Goal: Task Accomplishment & Management: Complete application form

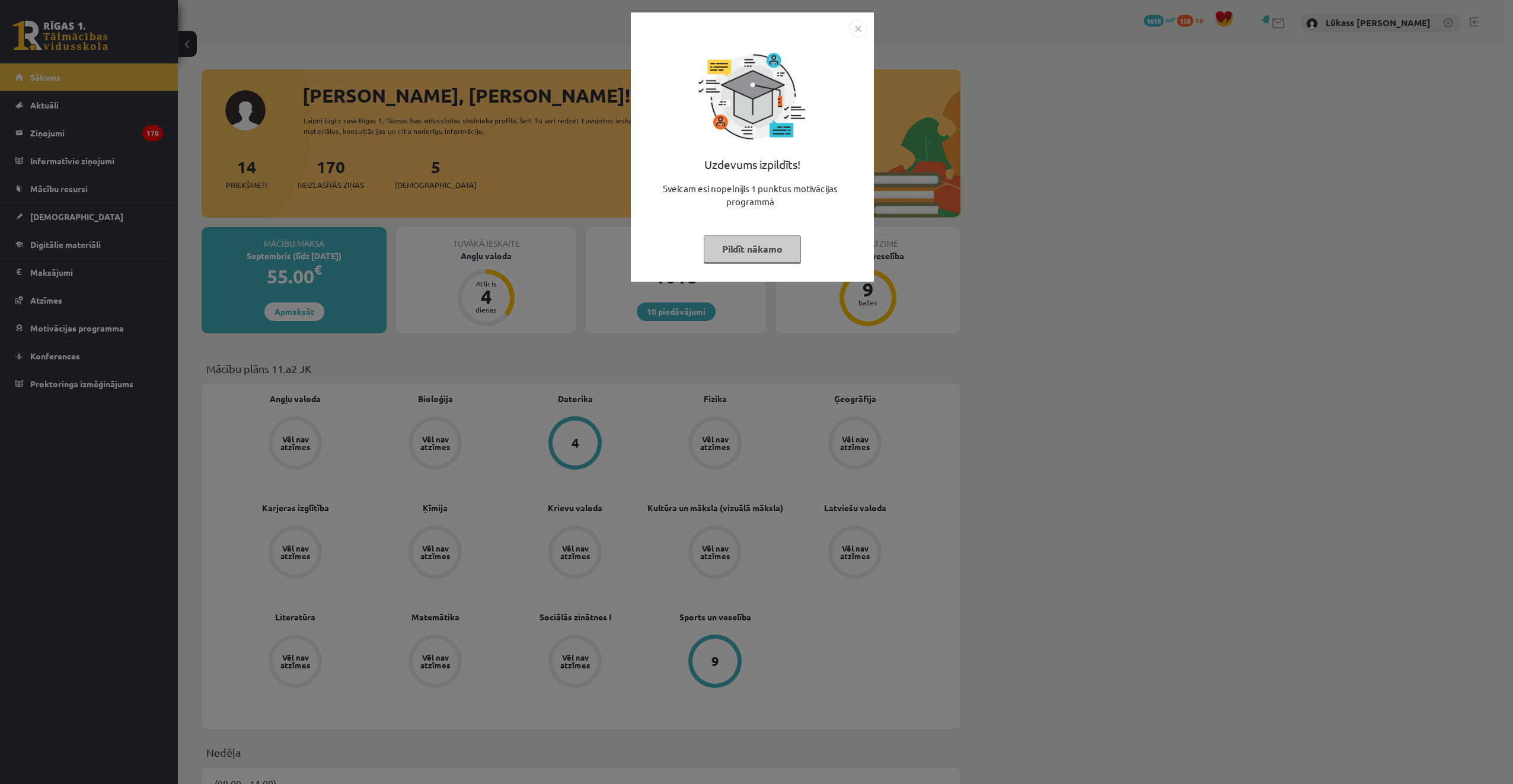
click at [856, 31] on img "Close" at bounding box center [857, 28] width 17 height 17
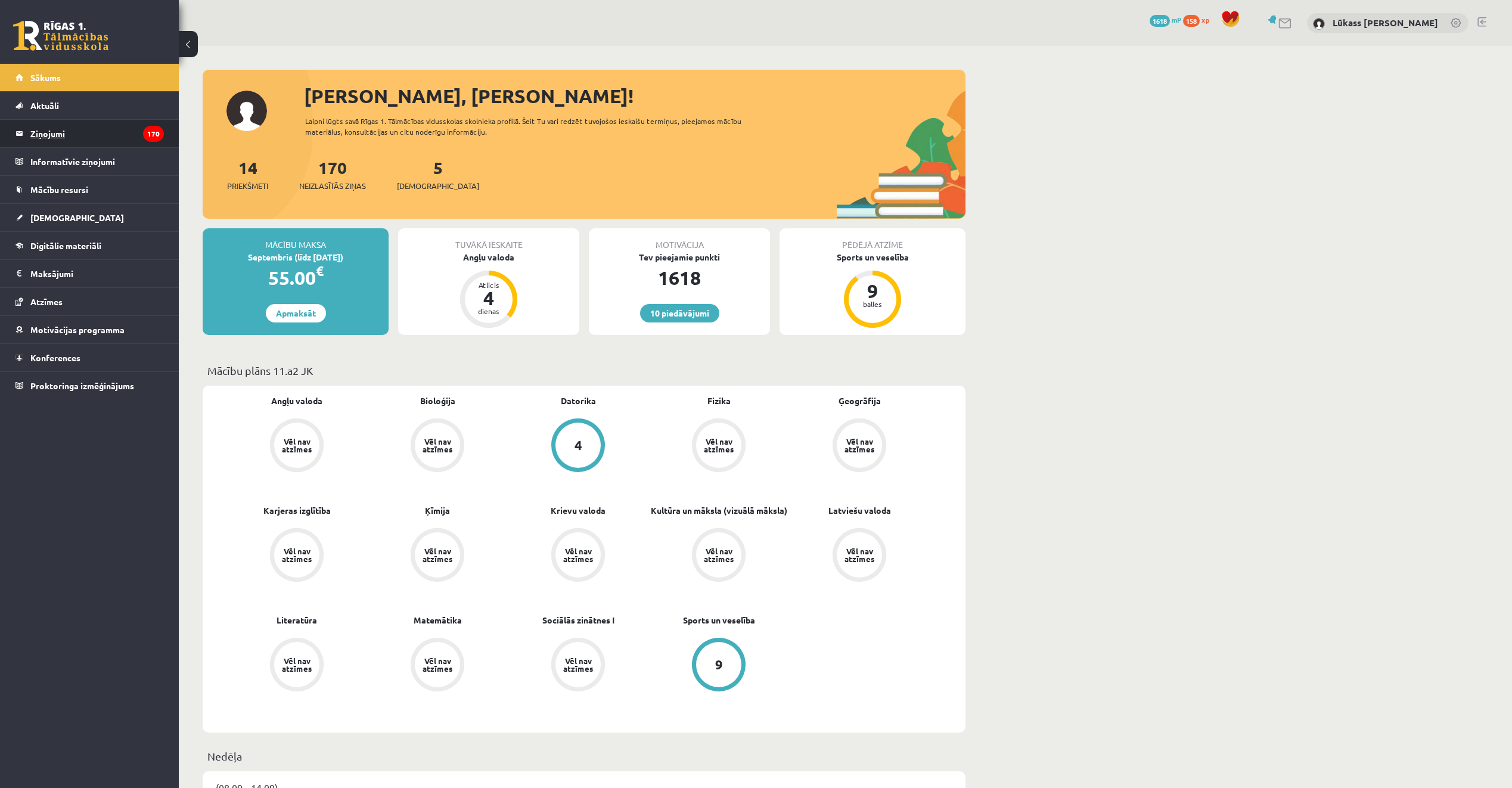
click at [118, 127] on legend "Ziņojumi 170" at bounding box center [97, 133] width 134 height 27
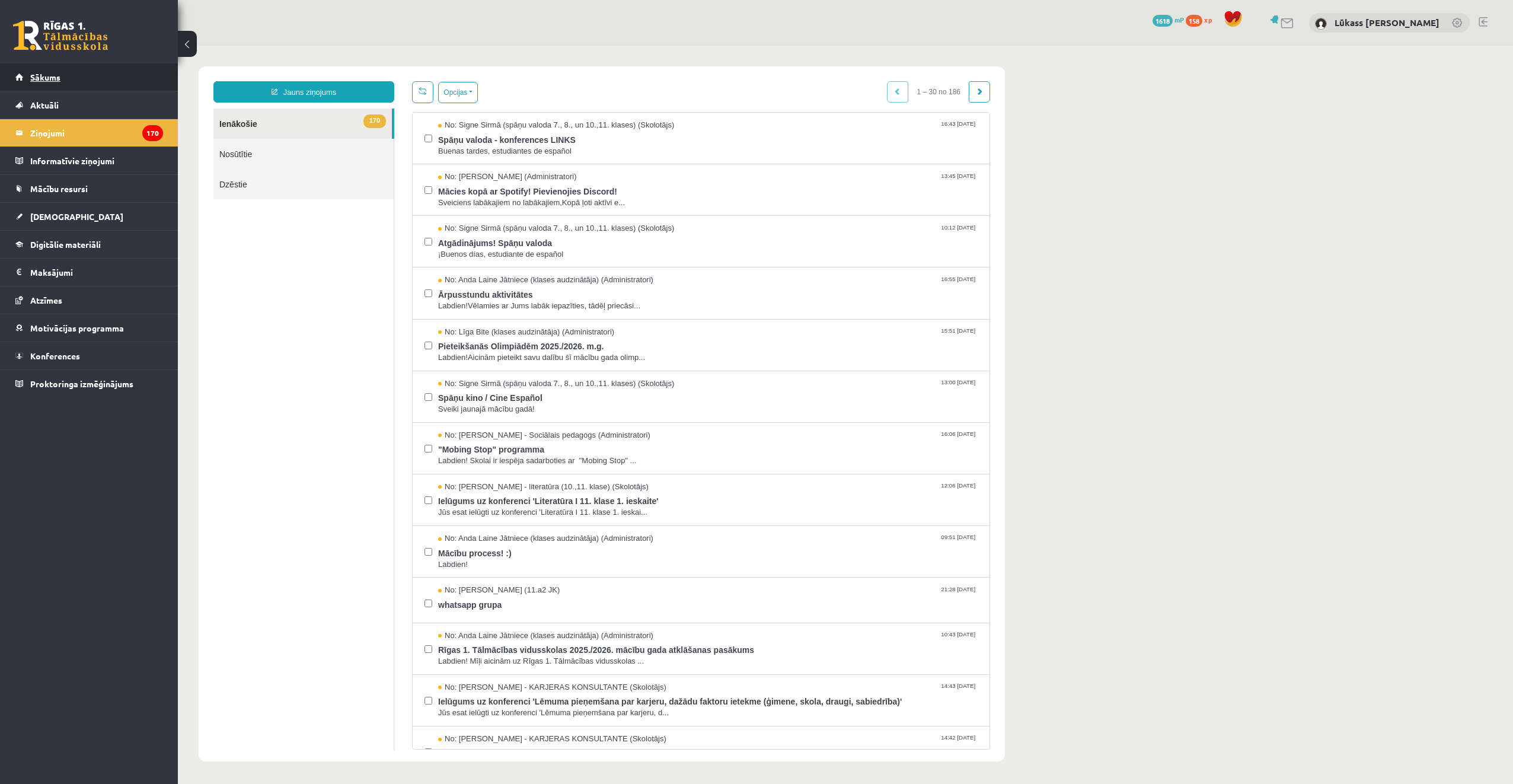
click at [47, 69] on link "Sākums" at bounding box center [89, 77] width 147 height 27
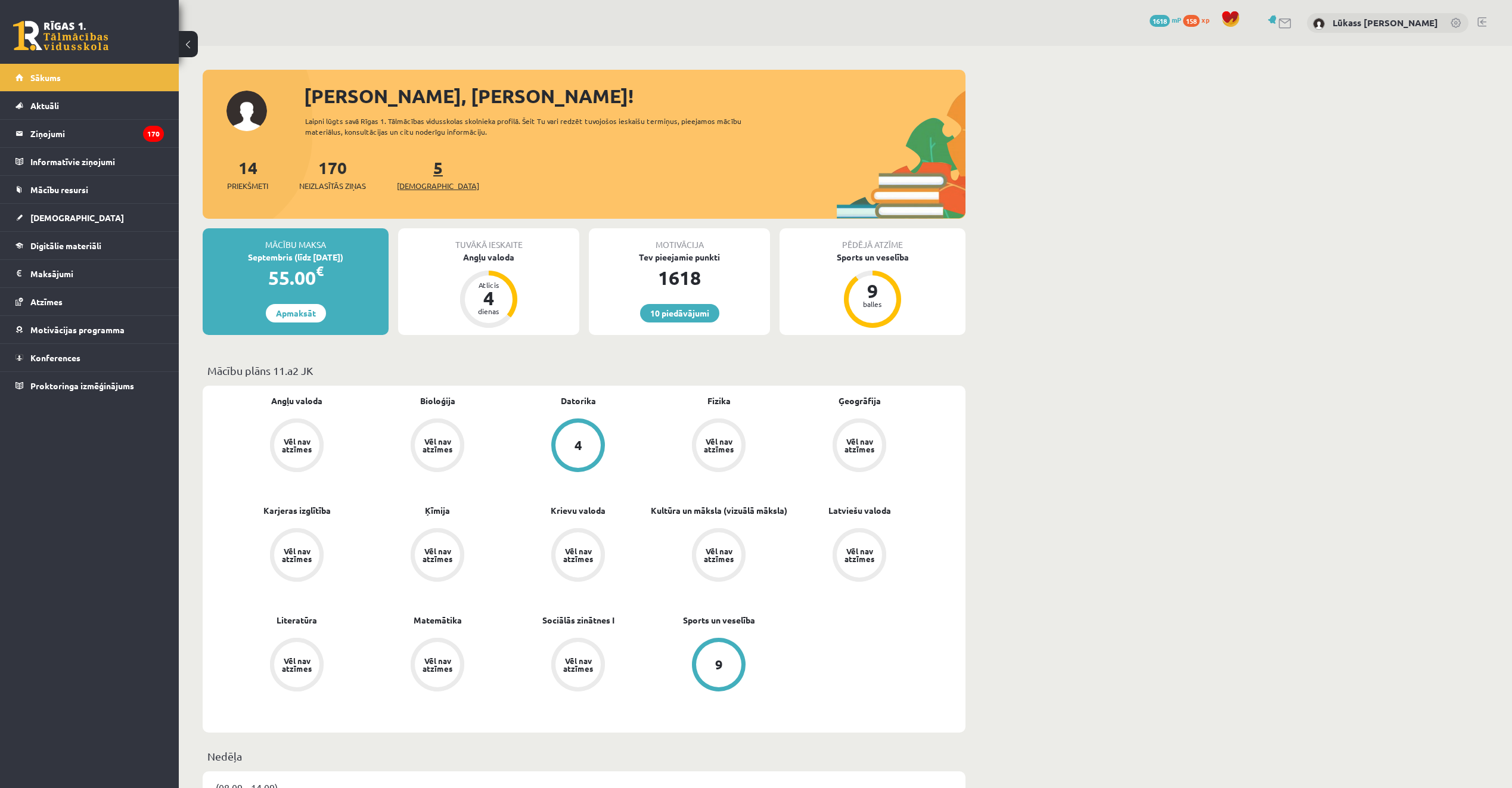
click at [424, 181] on span "[DEMOGRAPHIC_DATA]" at bounding box center [438, 186] width 82 height 12
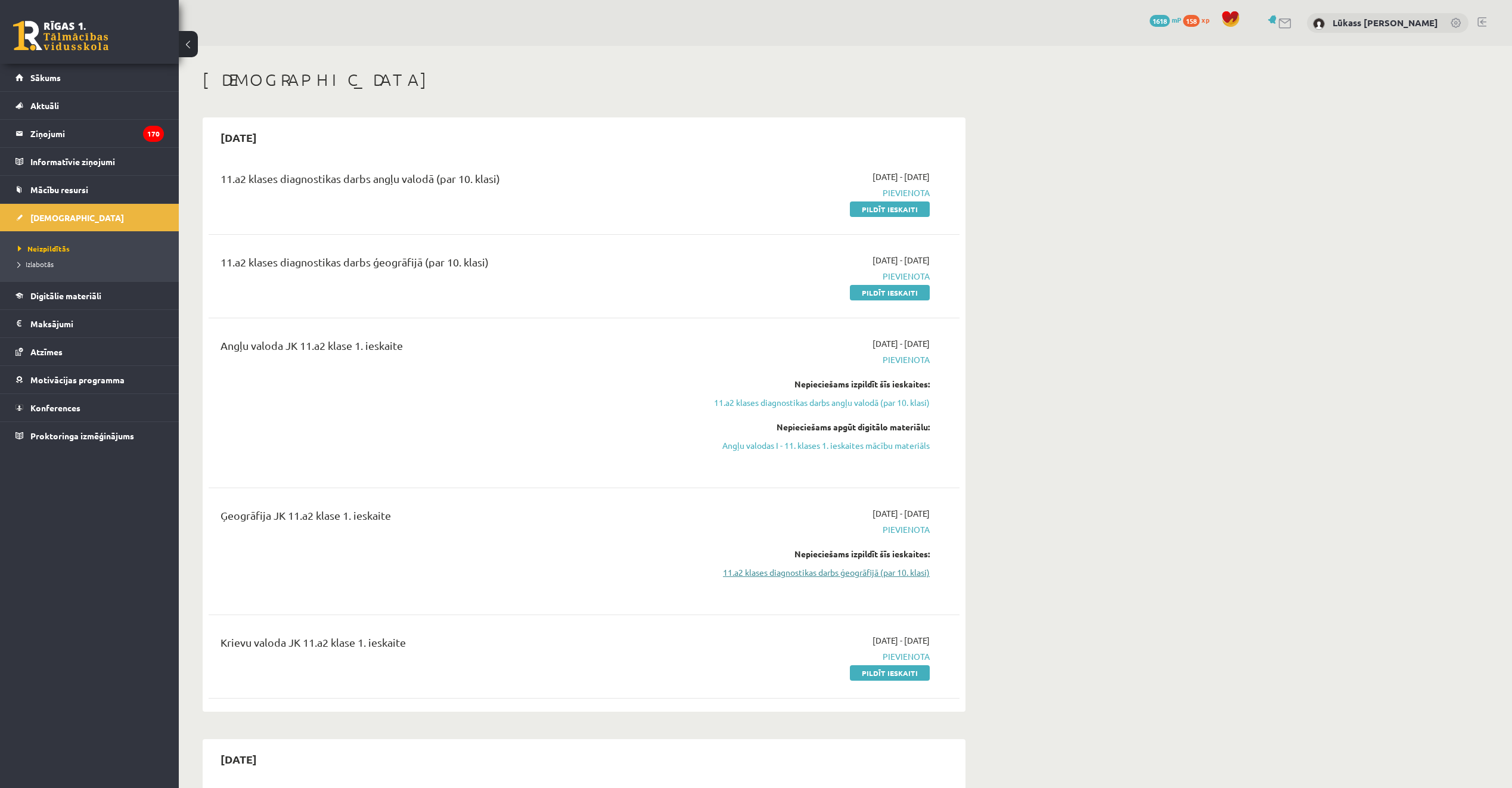
click at [798, 566] on link "11.a2 klases diagnostikas darbs ģeogrāfijā (par 10. klasi)" at bounding box center [817, 572] width 224 height 12
click at [863, 290] on link "Pildīt ieskaiti" at bounding box center [890, 292] width 80 height 15
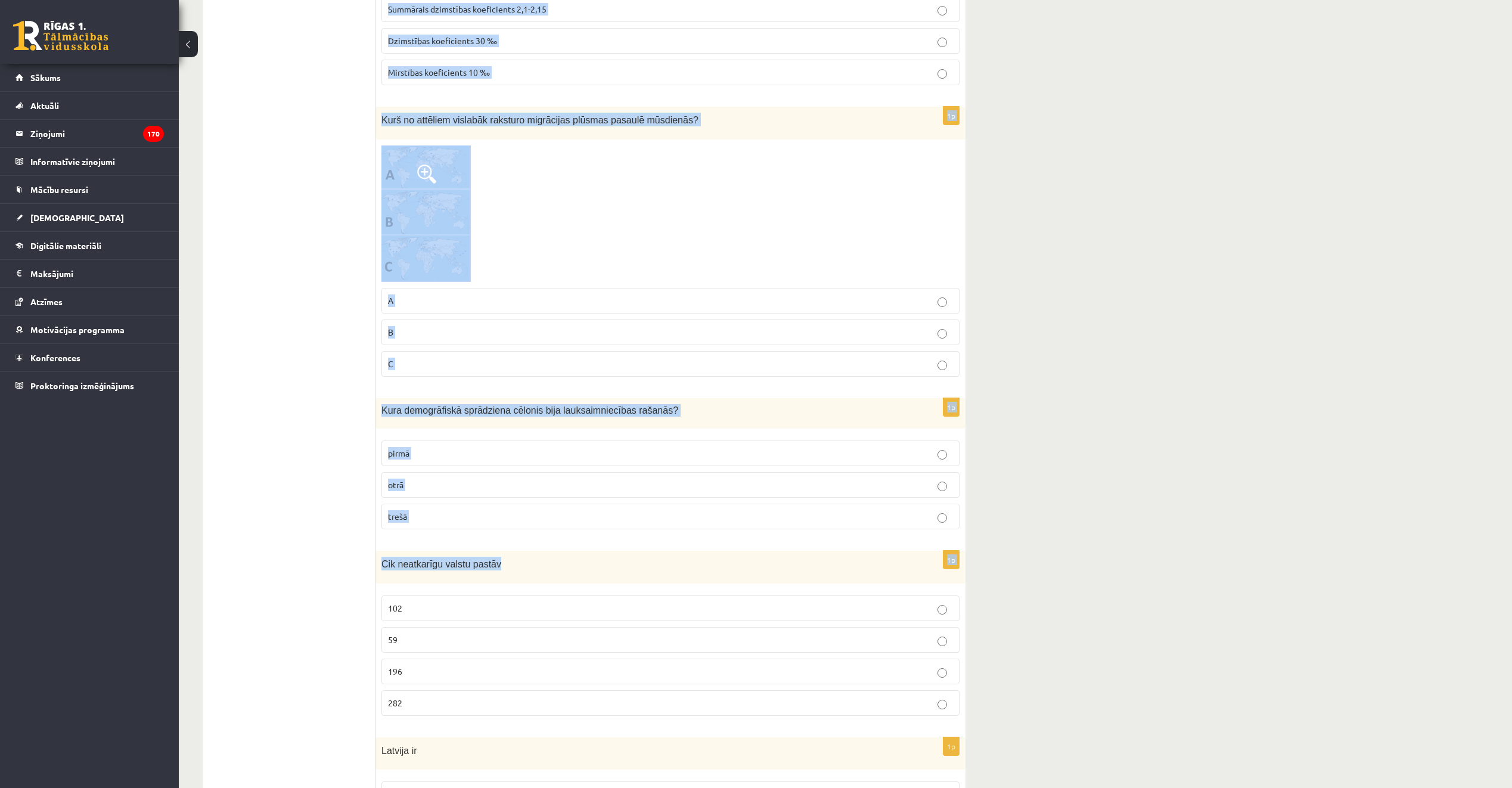
scroll to position [5283, 0]
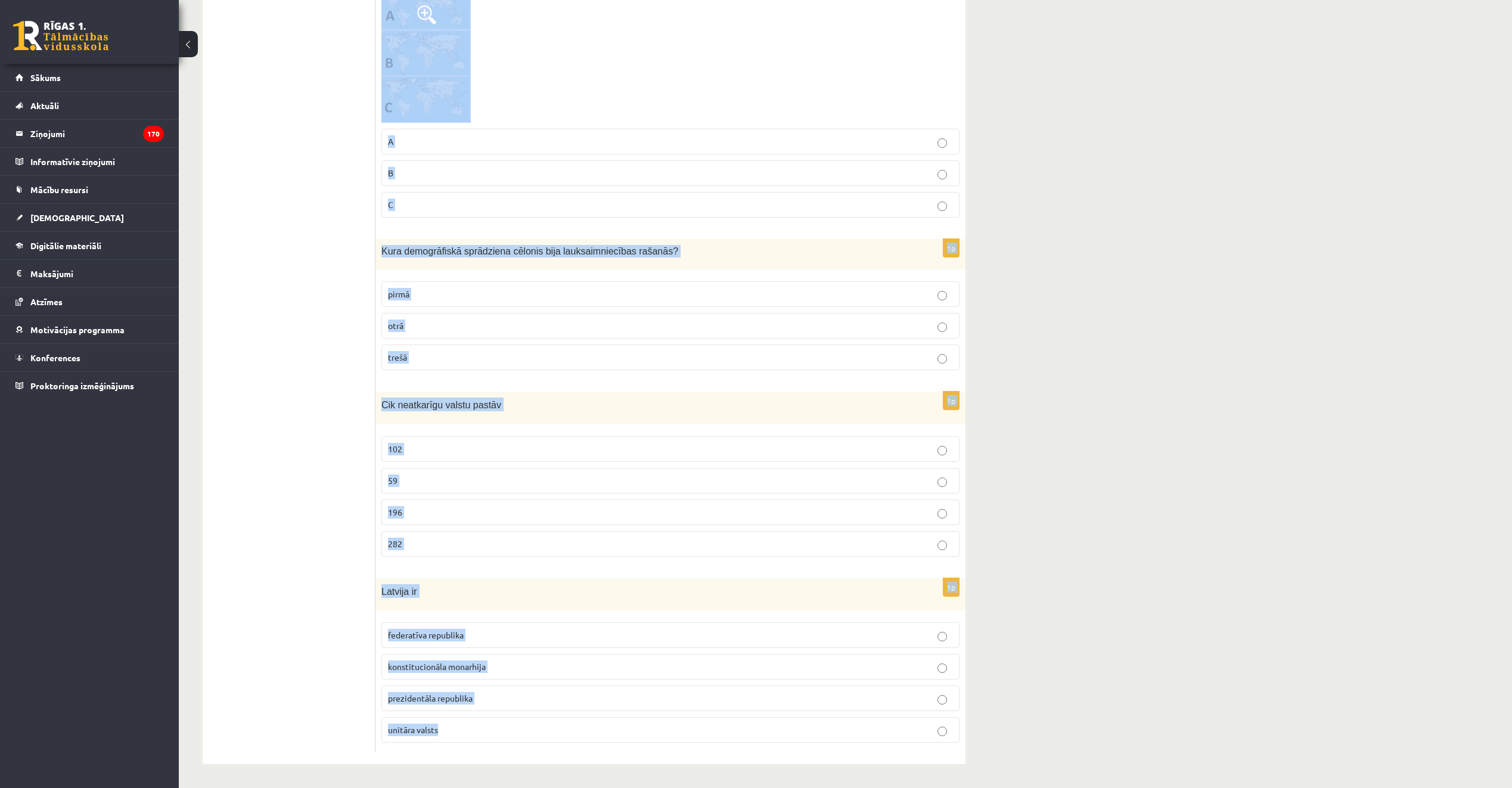
drag, startPoint x: 388, startPoint y: 239, endPoint x: 846, endPoint y: 748, distance: 684.7
copy form "Nabadzīgo iedzīvotāju skaits pasaulē pieaug samazinās nemainās 1p Vienkāršai at…"
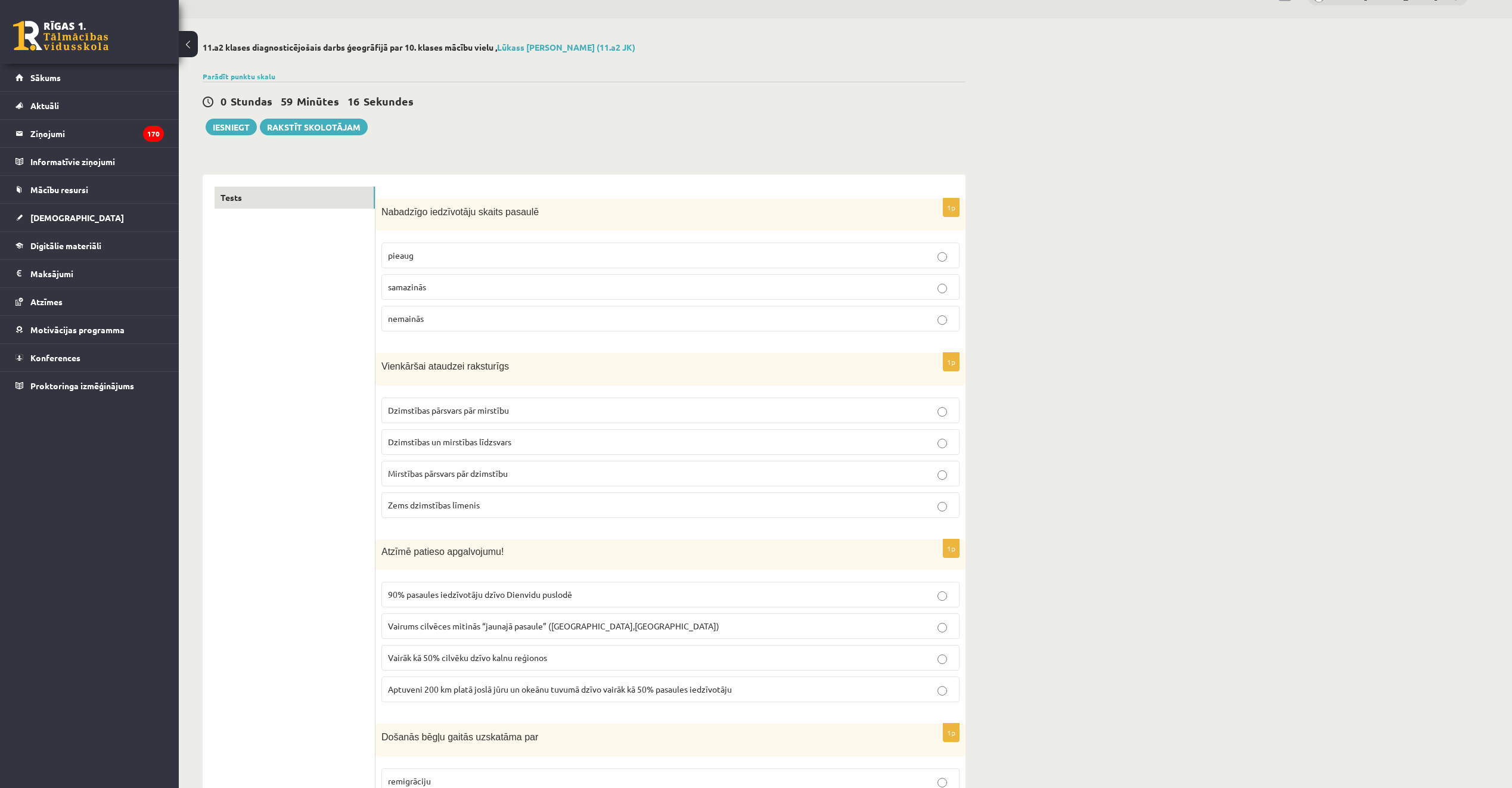
scroll to position [0, 0]
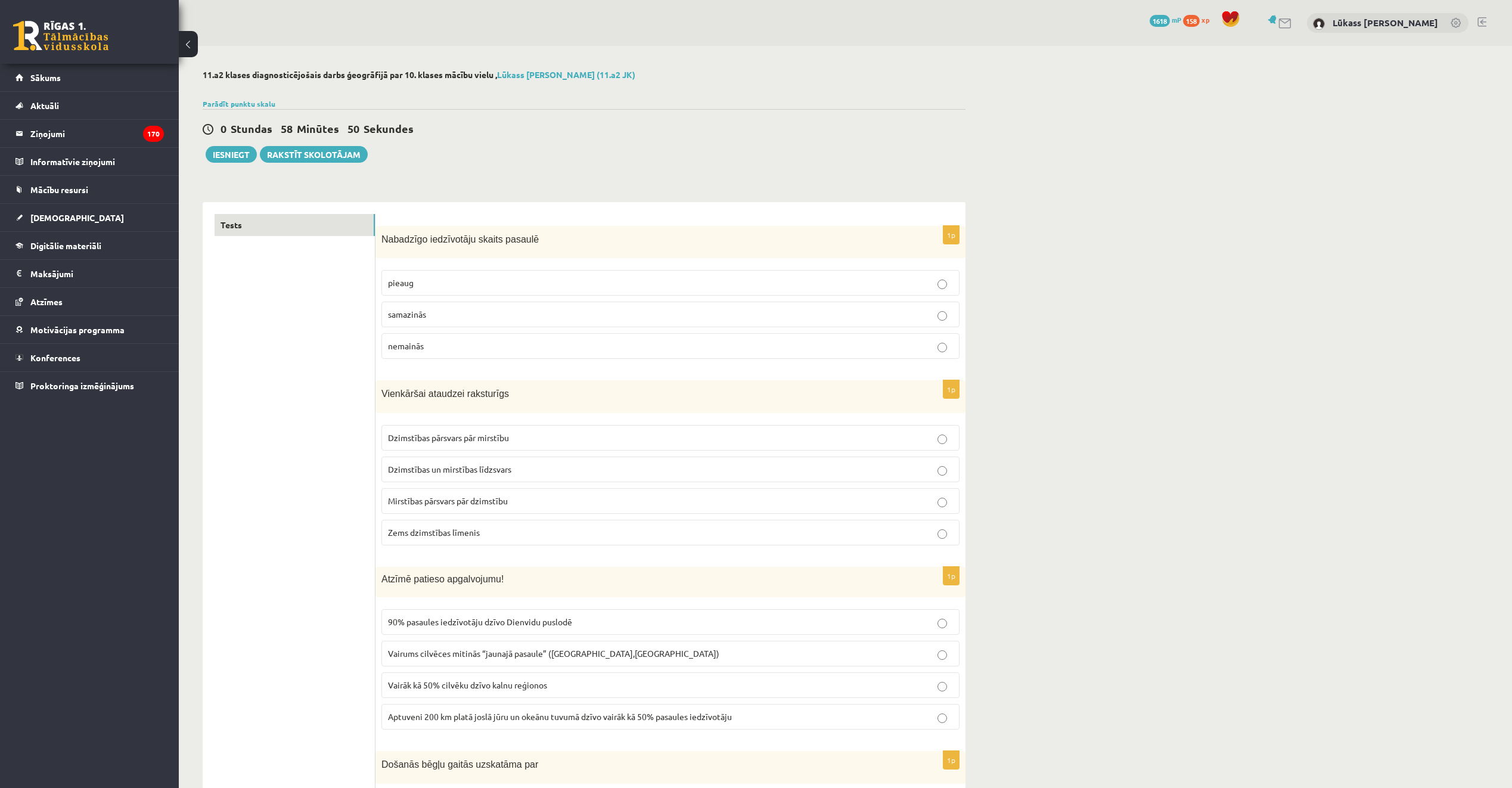
click at [419, 305] on label "samazinās" at bounding box center [671, 314] width 579 height 26
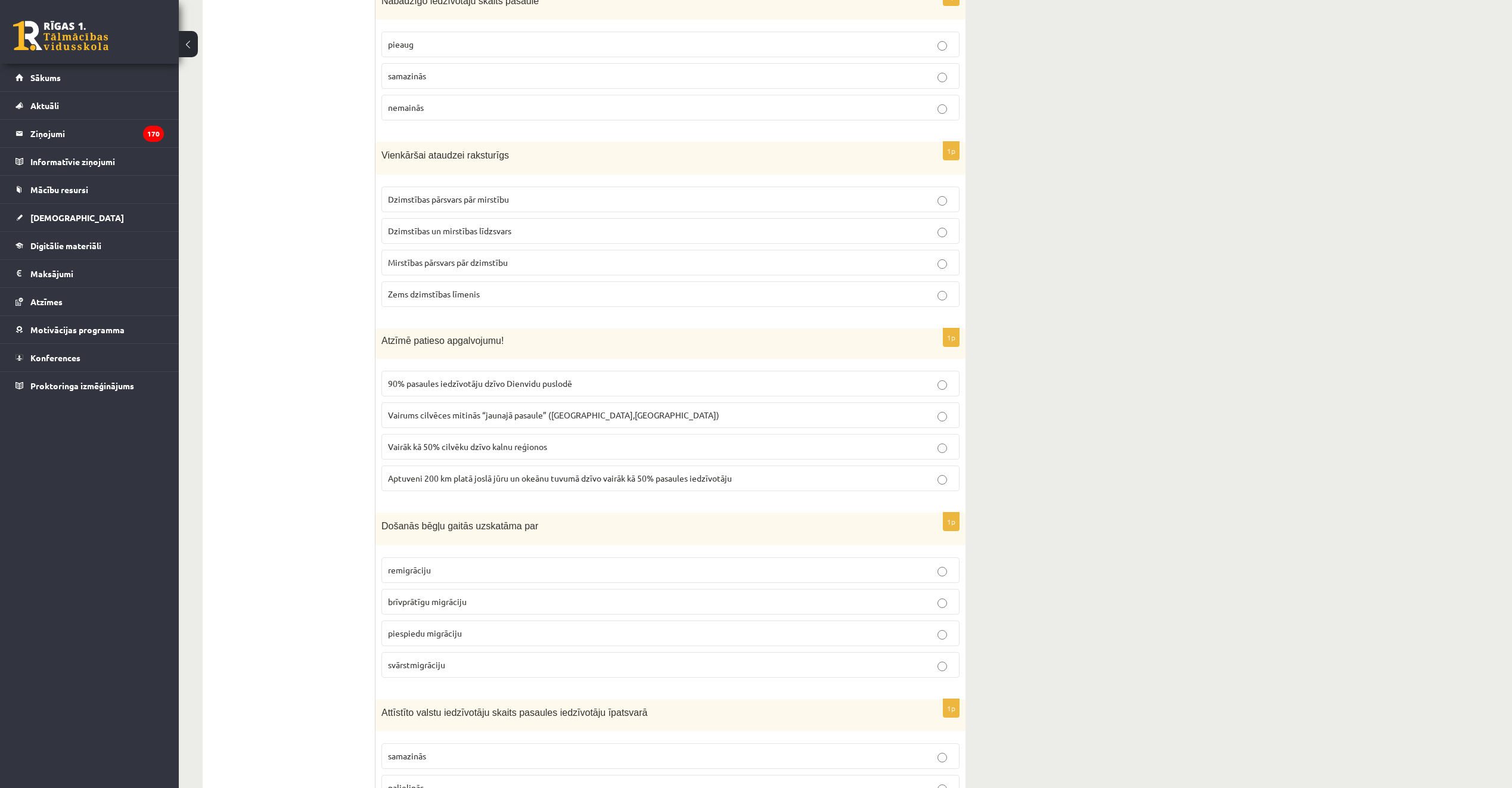
scroll to position [298, 0]
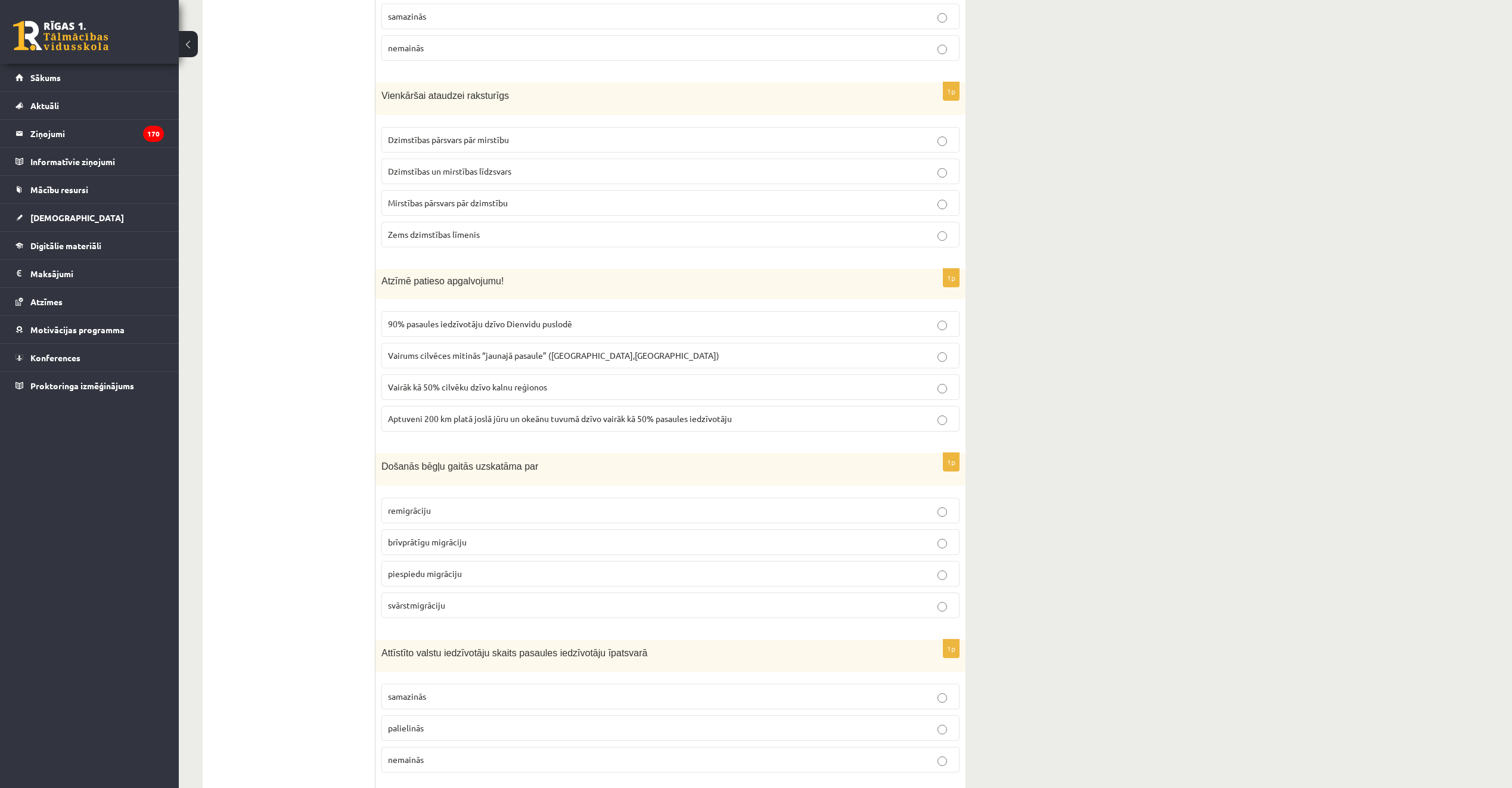
click at [569, 169] on p "Dzimstības un mirstības līdzsvars" at bounding box center [670, 171] width 565 height 12
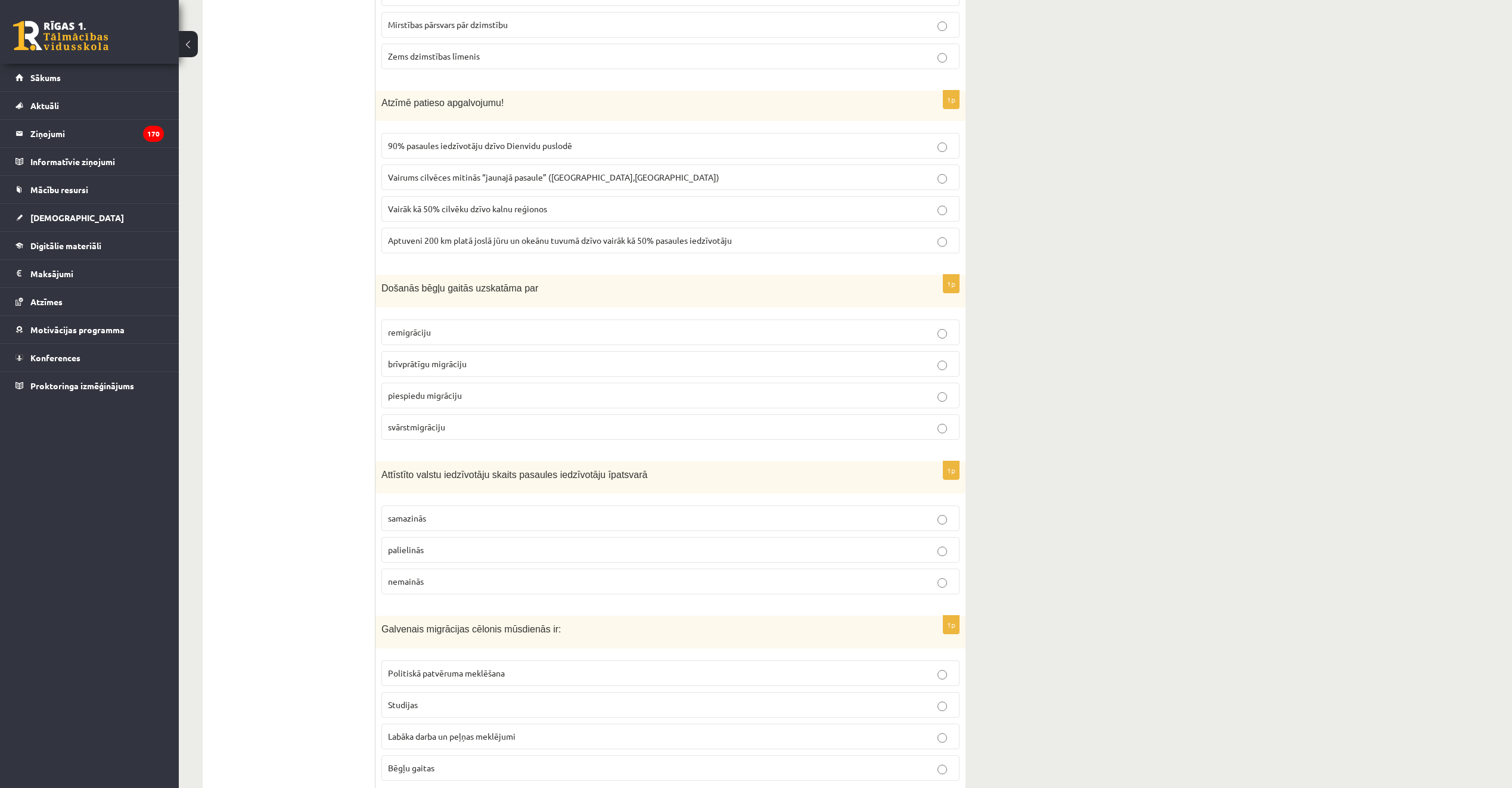
scroll to position [477, 0]
click at [592, 236] on span "Aptuveni 200 km platā joslā jūru un okeānu tuvumā dzīvo vairāk kā 50% pasaules …" at bounding box center [559, 240] width 344 height 11
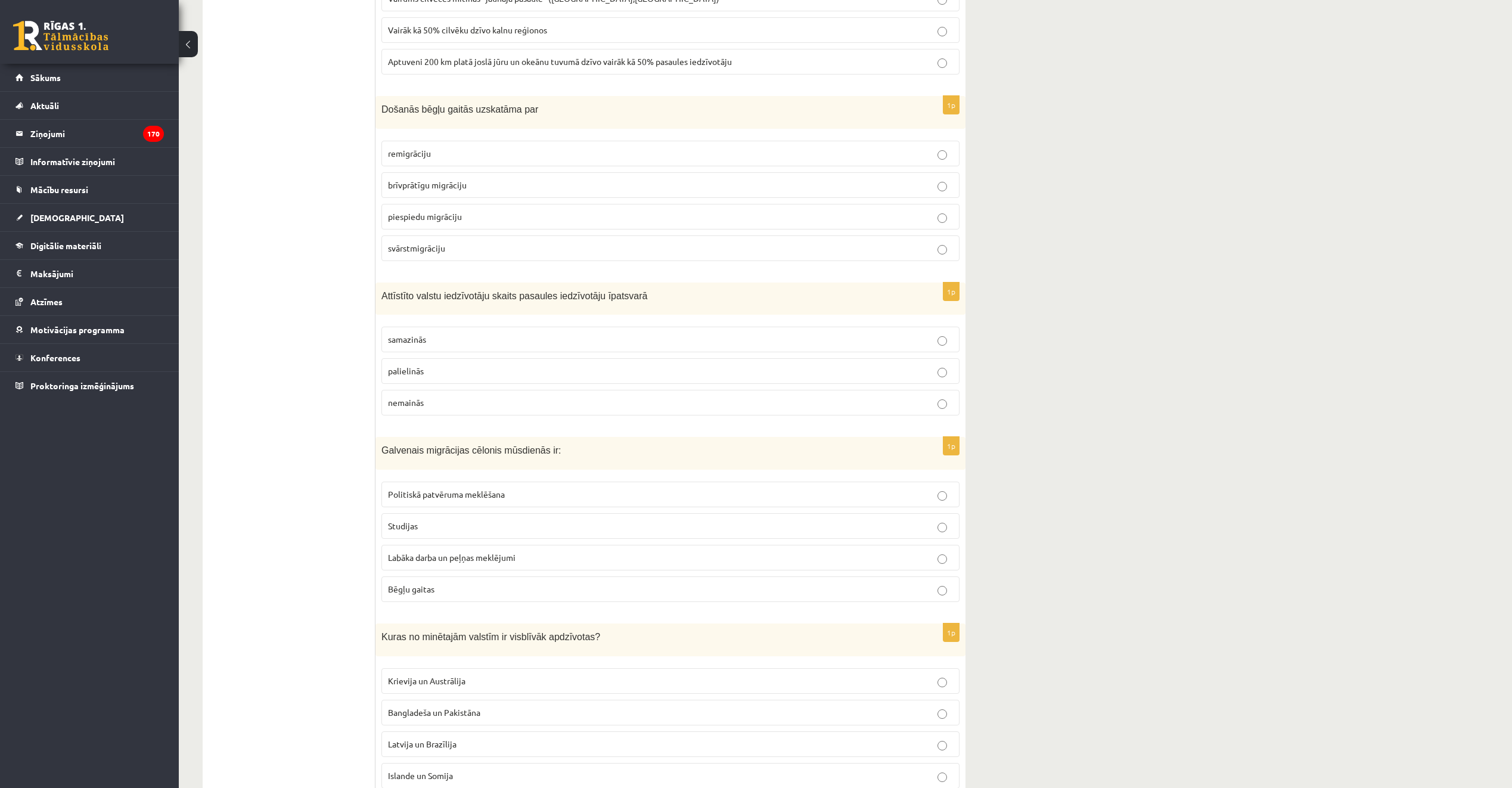
scroll to position [655, 0]
click at [502, 211] on p "piespiedu migrāciju" at bounding box center [670, 216] width 565 height 12
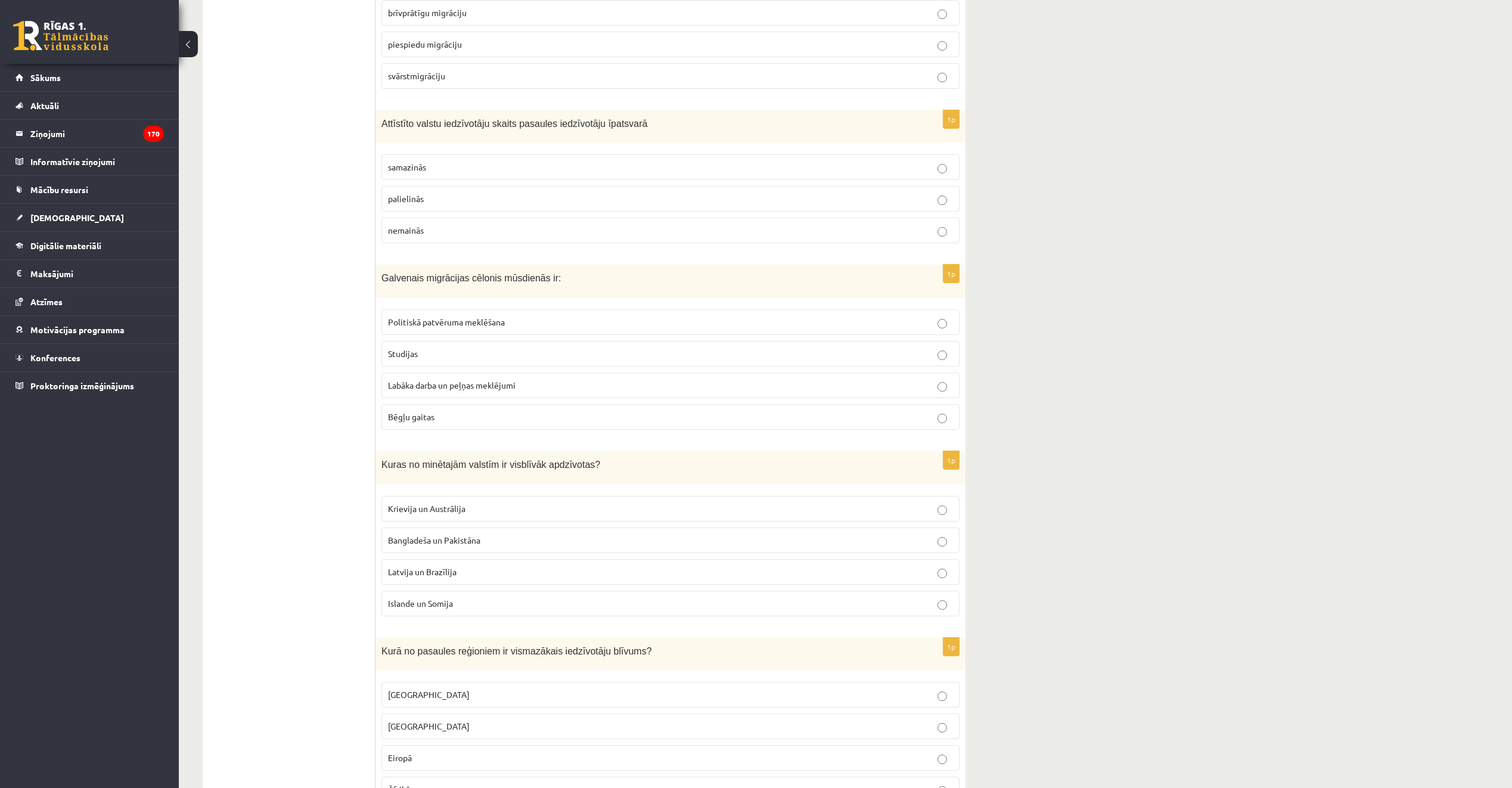
scroll to position [834, 0]
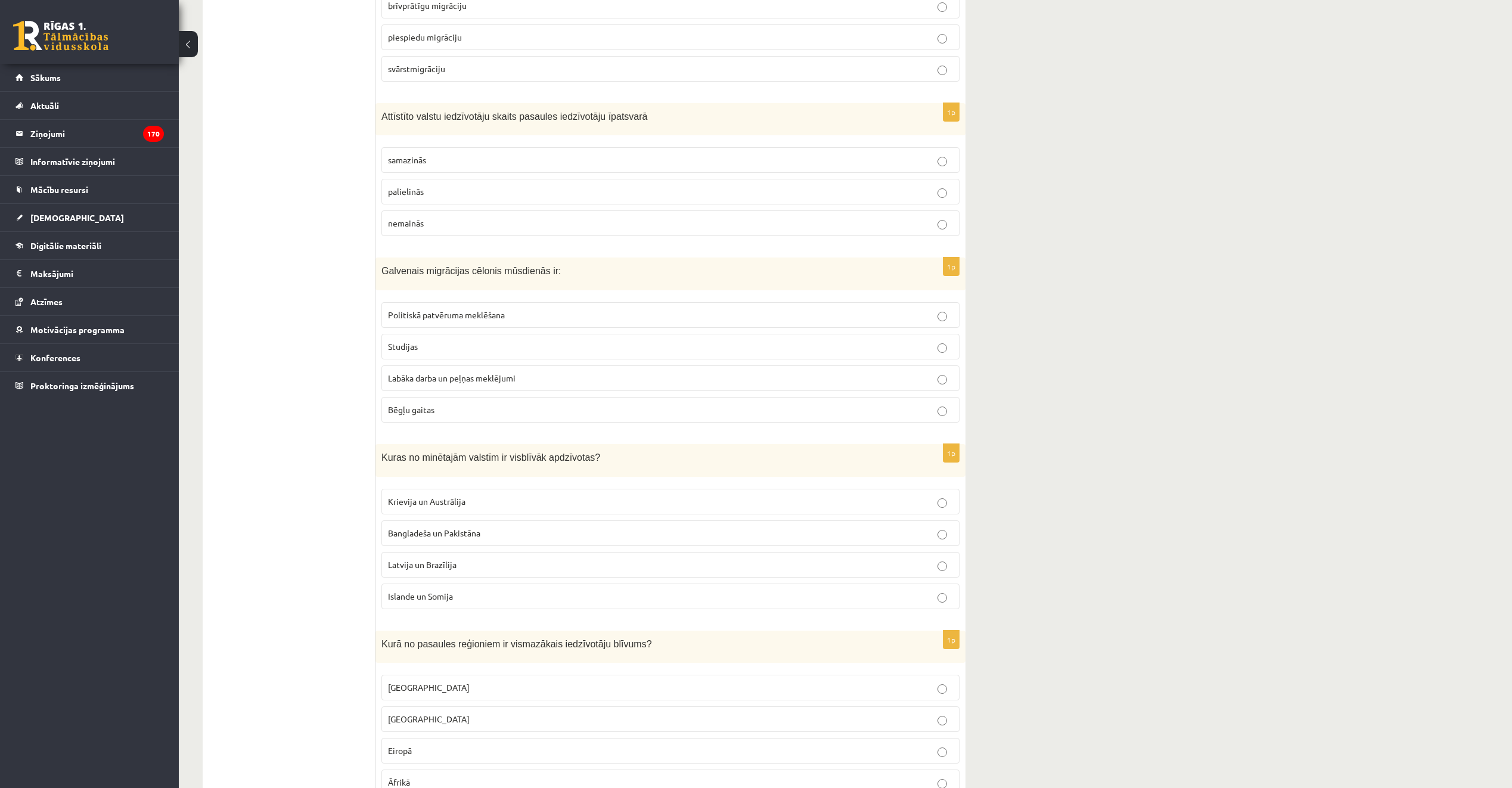
click at [527, 157] on p "samazinās" at bounding box center [670, 160] width 565 height 12
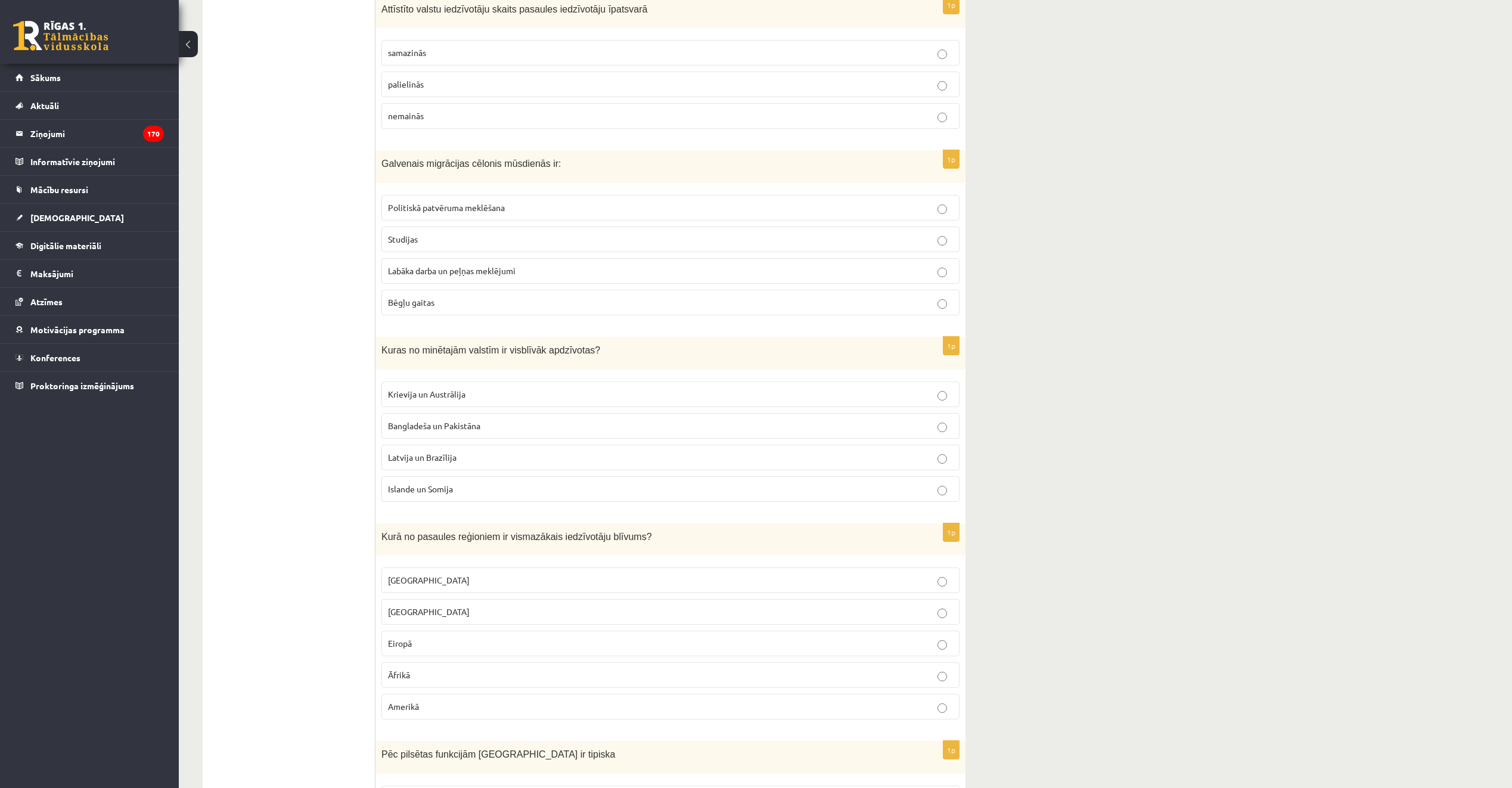
scroll to position [954, 0]
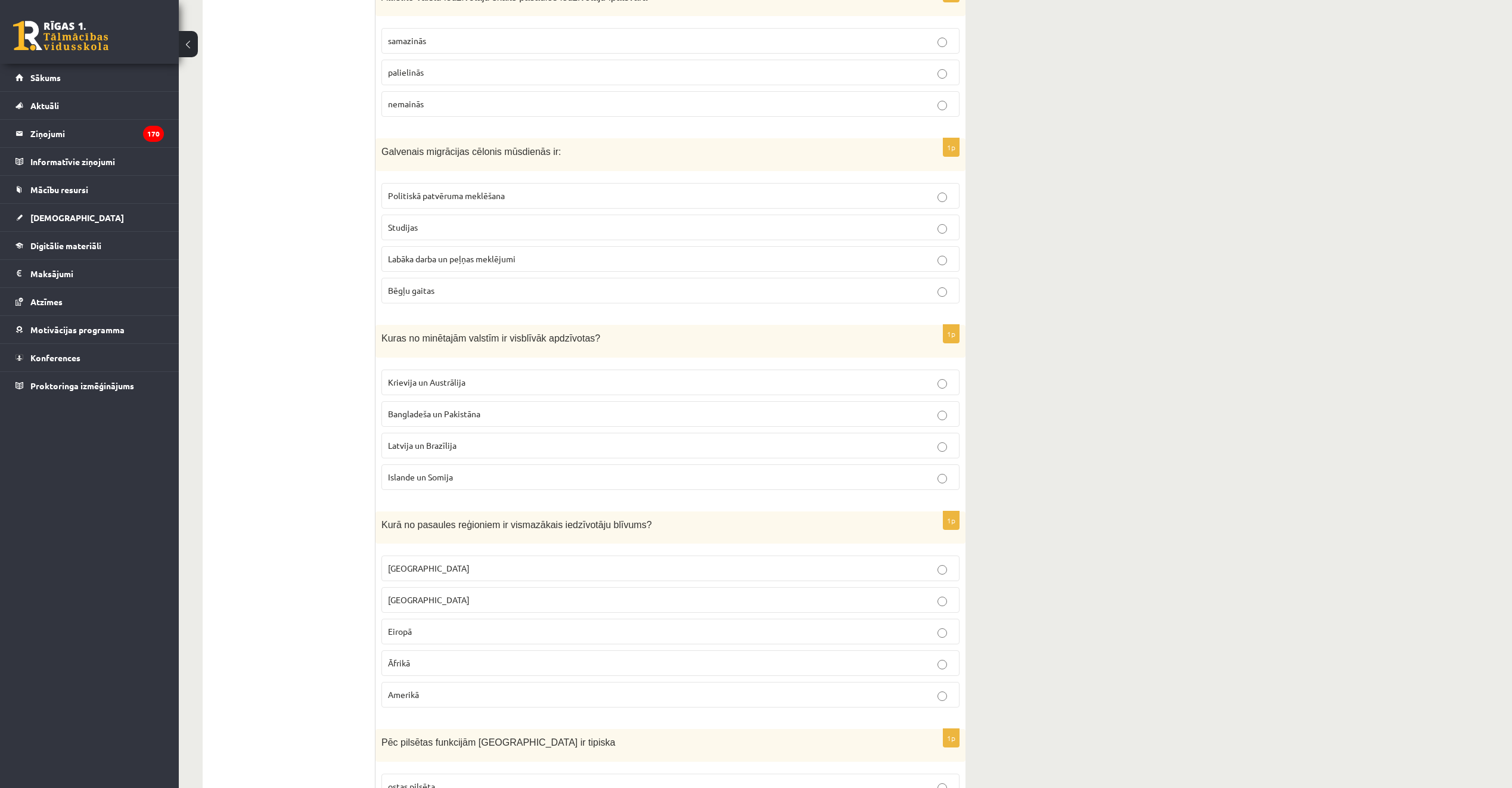
click at [550, 252] on label "Labāka darba un peļņas meklējumi" at bounding box center [671, 259] width 579 height 26
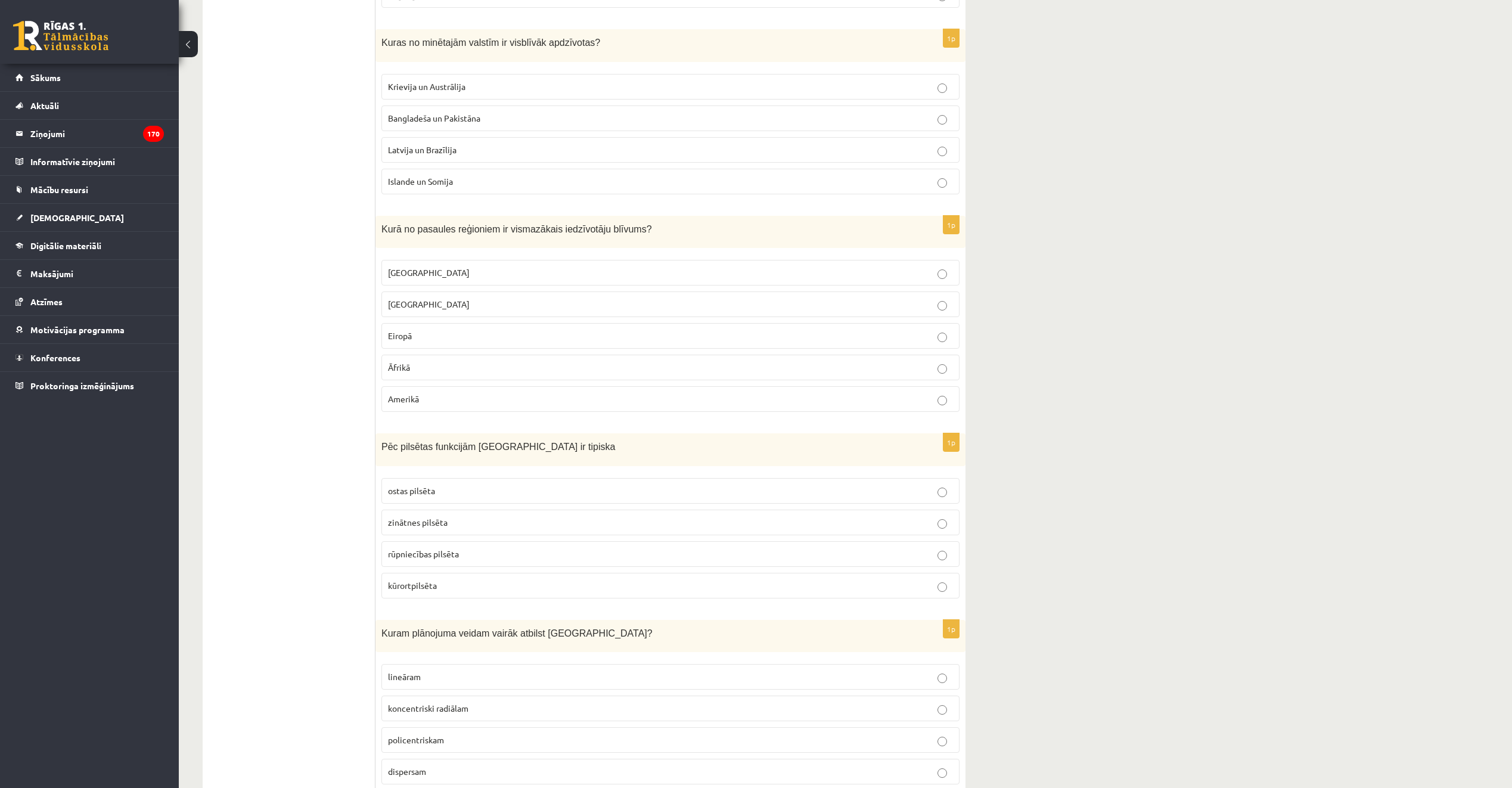
scroll to position [1251, 0]
click at [492, 118] on p "Bangladeša un Pakistāna" at bounding box center [670, 116] width 565 height 12
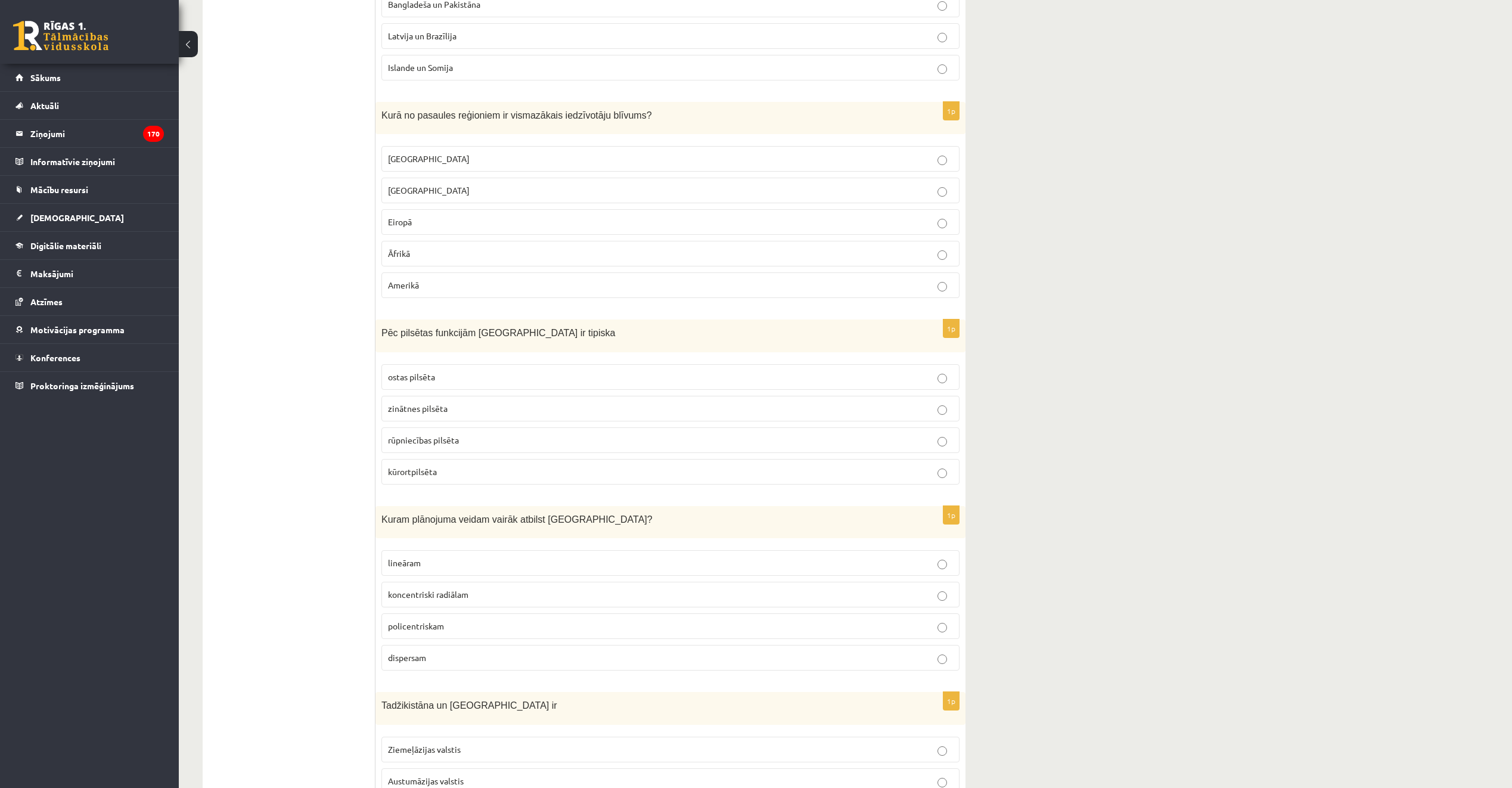
scroll to position [1370, 0]
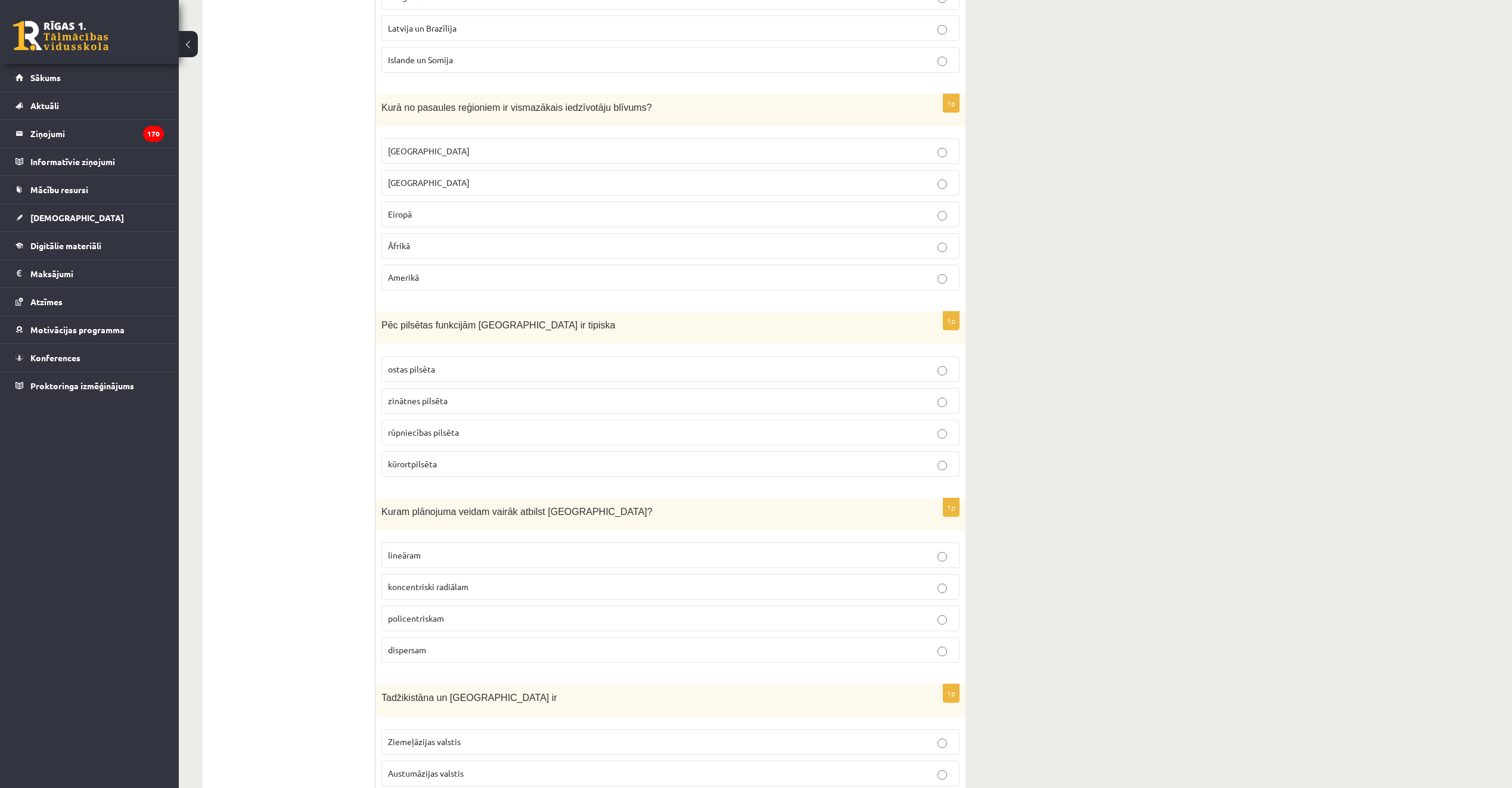
click at [533, 150] on p "Austrālijā" at bounding box center [670, 151] width 565 height 12
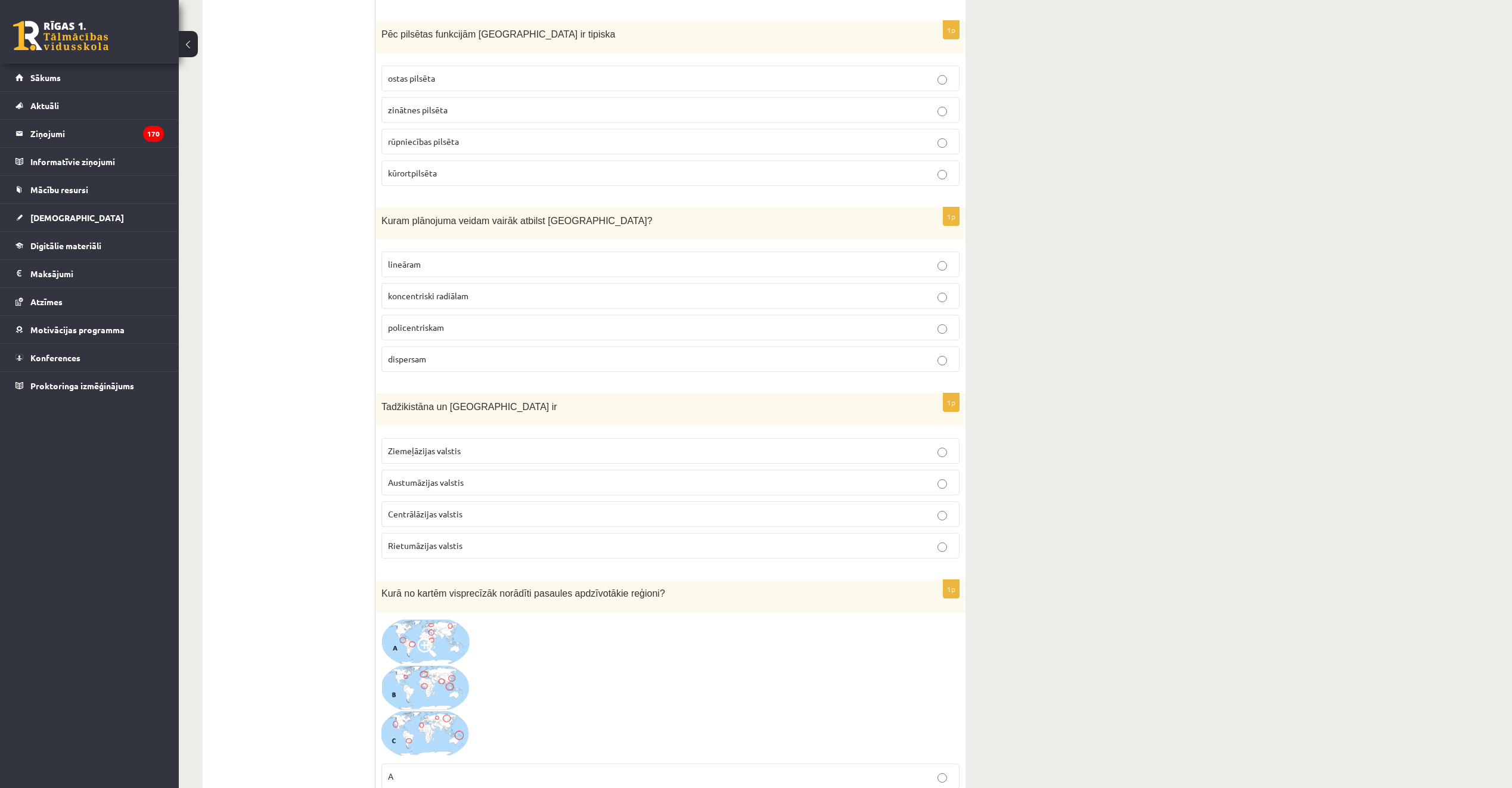
scroll to position [1668, 0]
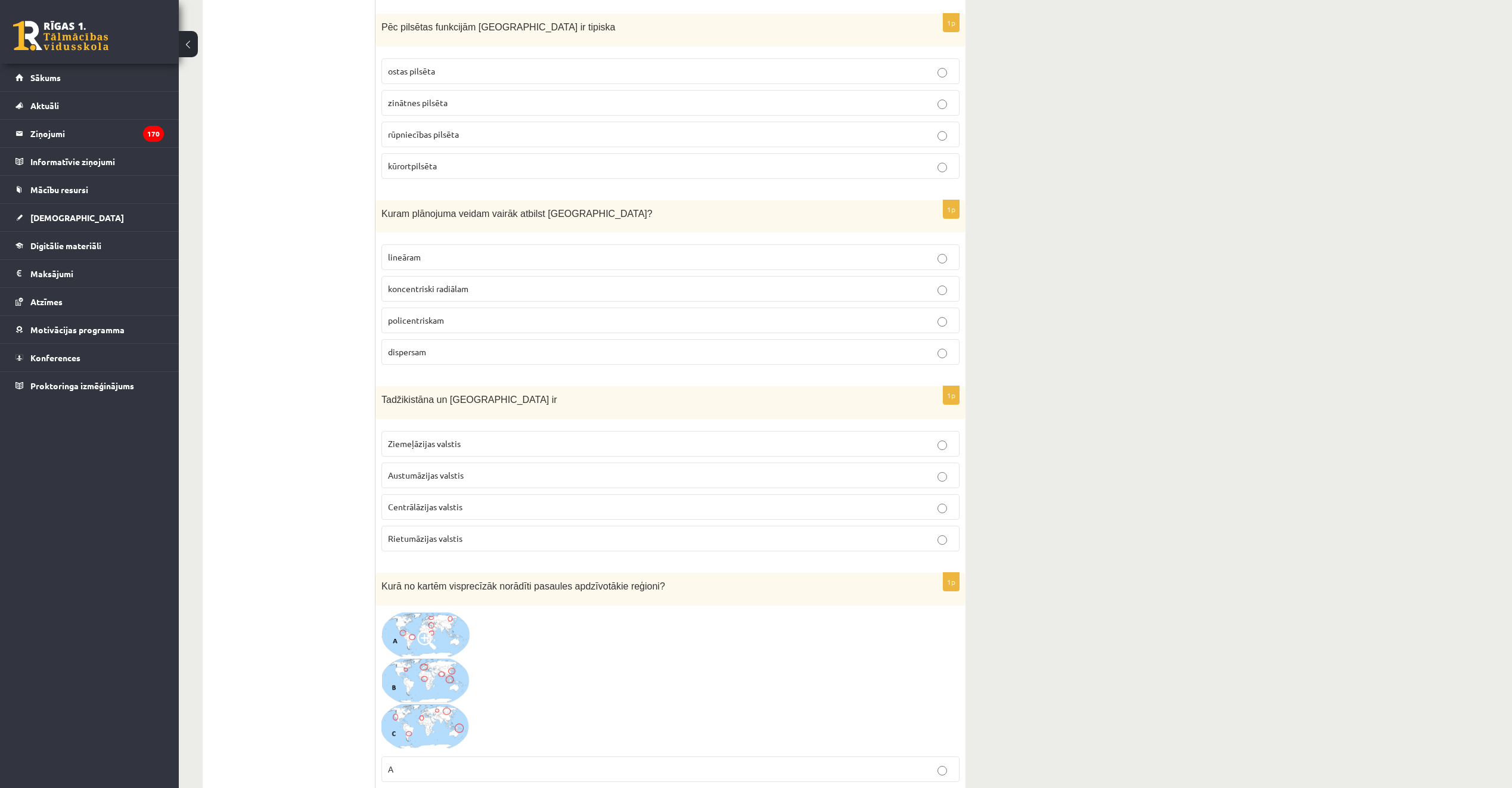
click at [507, 157] on label "kūrortpilsēta" at bounding box center [671, 166] width 579 height 26
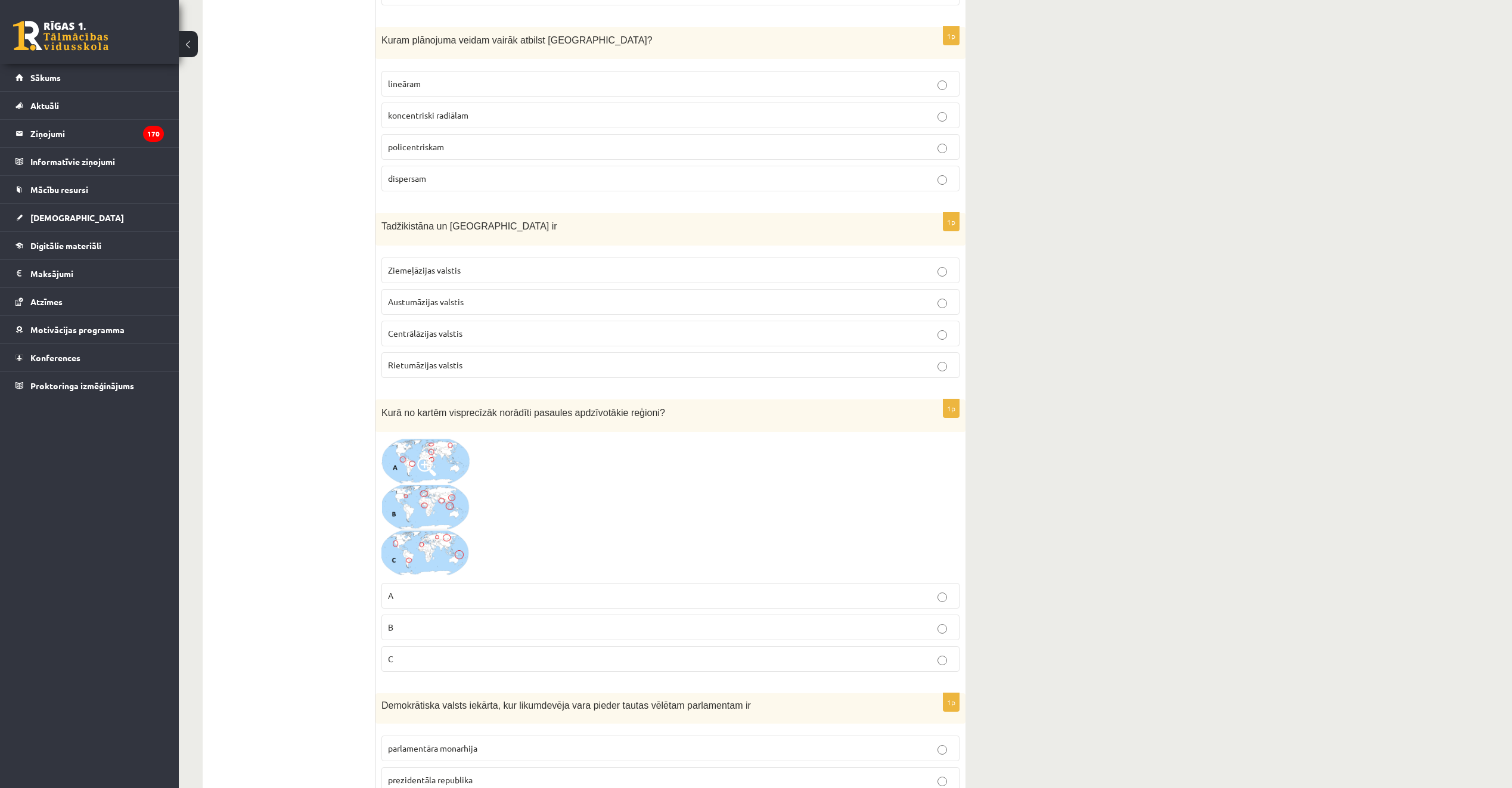
scroll to position [1847, 0]
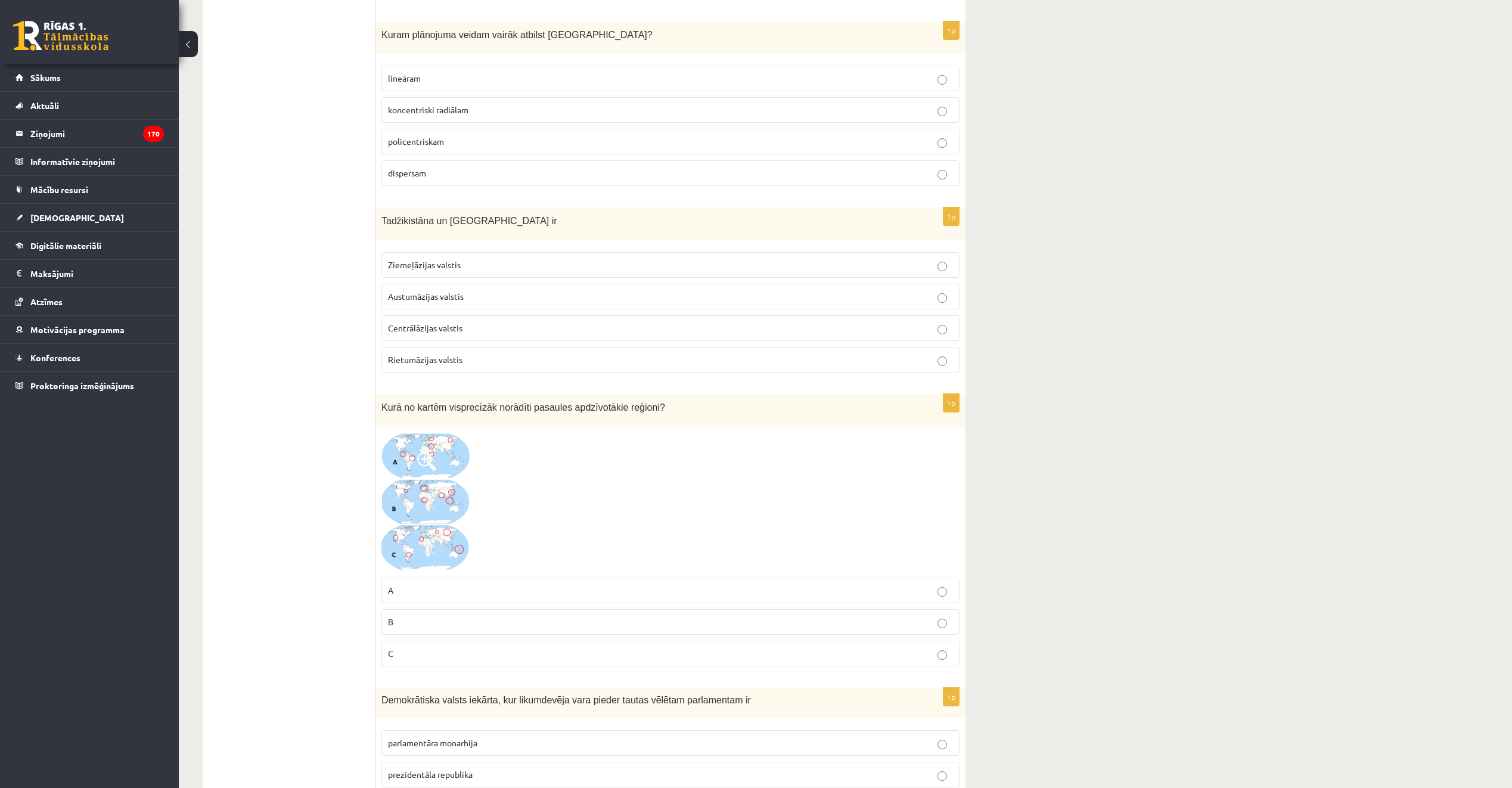
click at [512, 104] on label "koncentriski radiālam" at bounding box center [671, 110] width 579 height 26
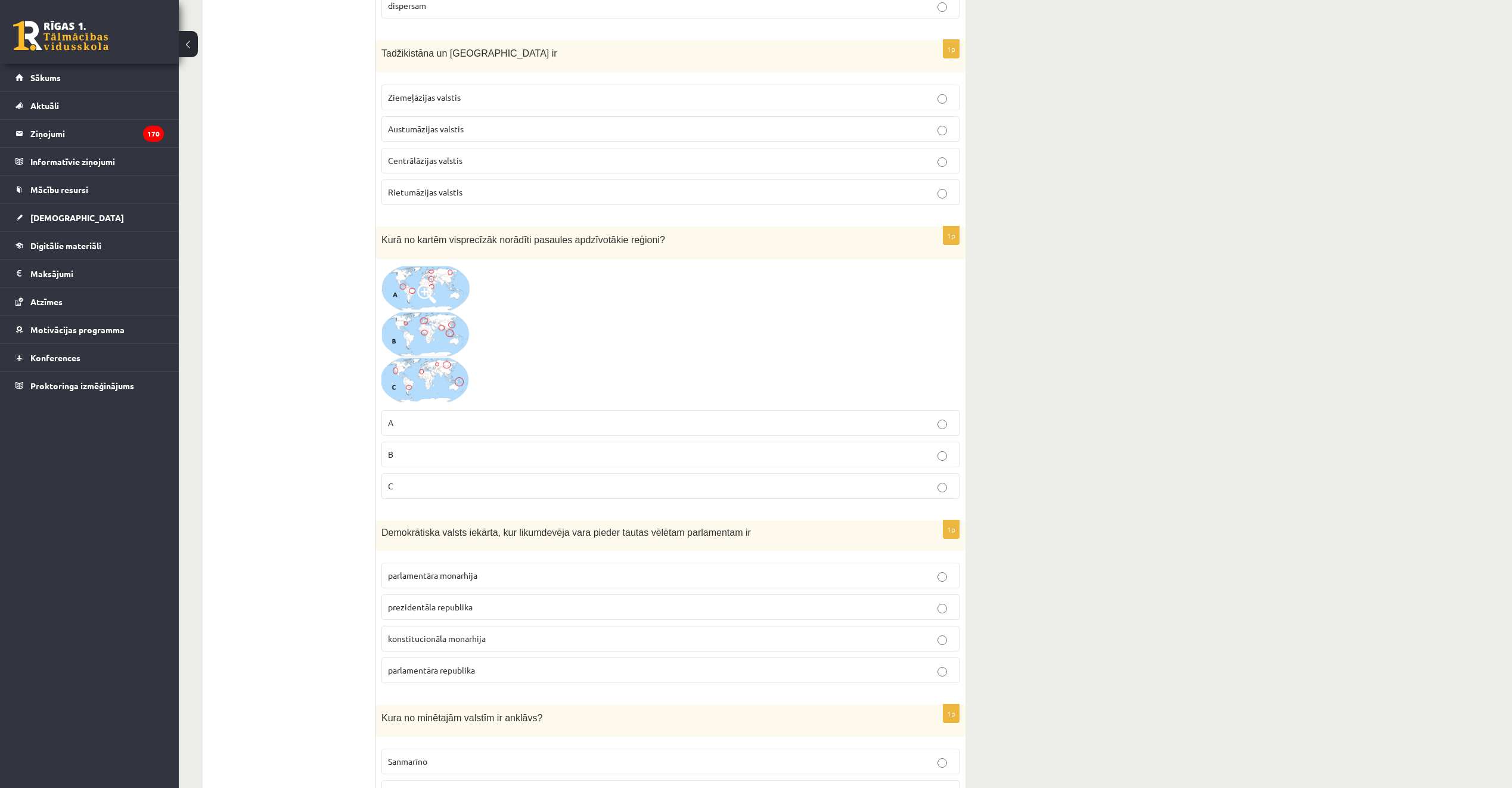
scroll to position [2026, 0]
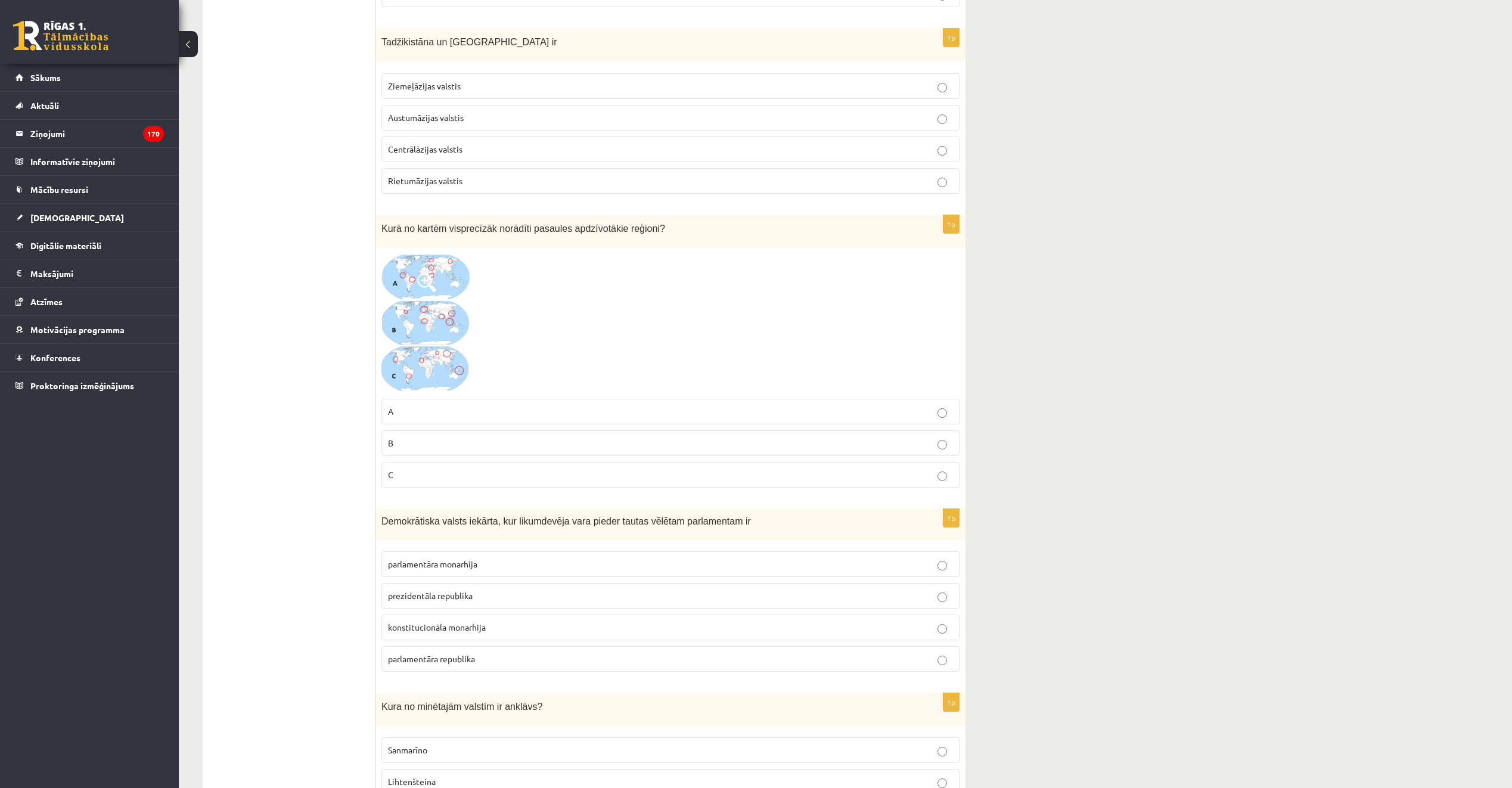
click at [490, 151] on p "Centrālāzijas valstis" at bounding box center [670, 149] width 565 height 12
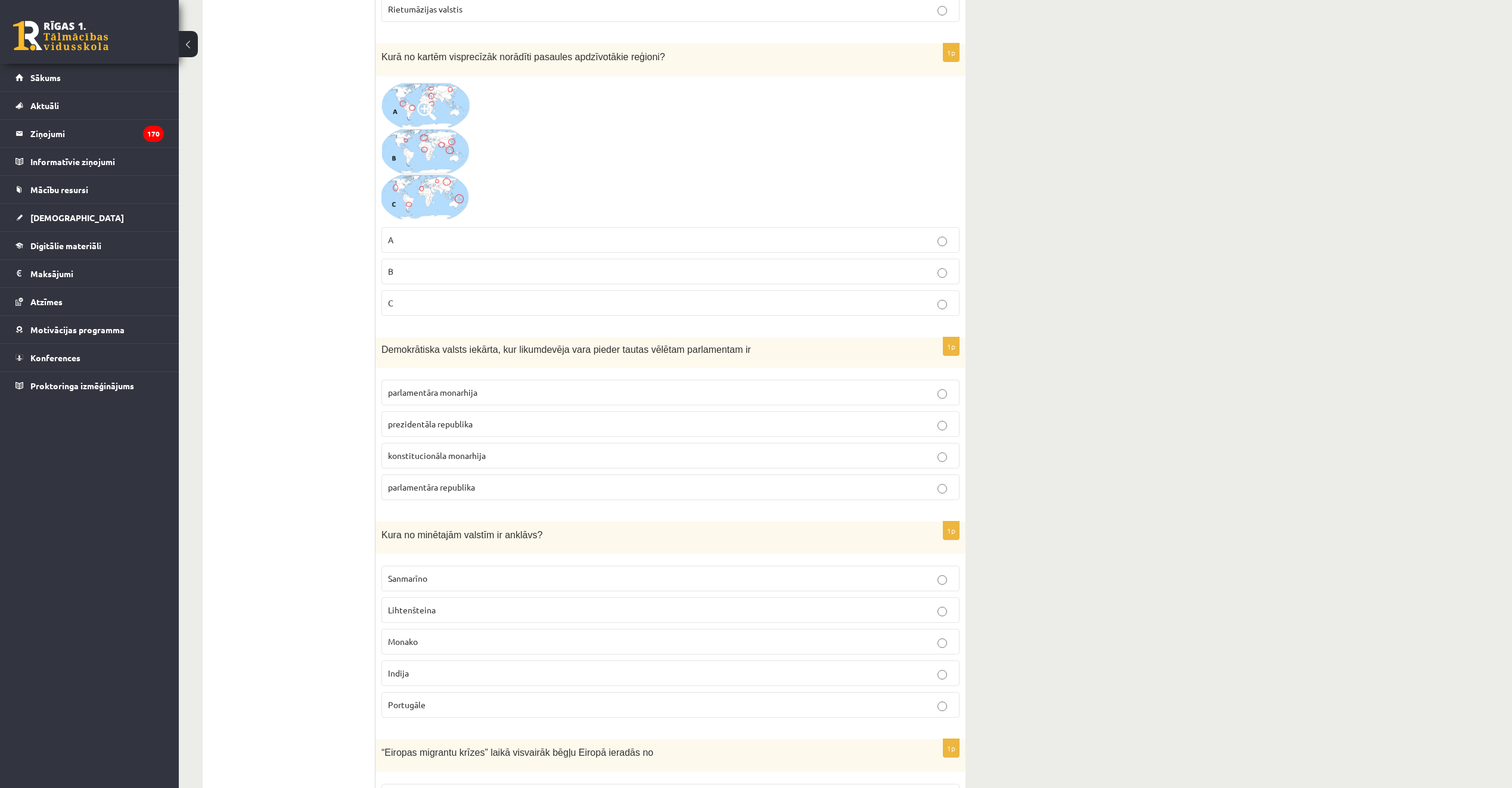
scroll to position [2205, 0]
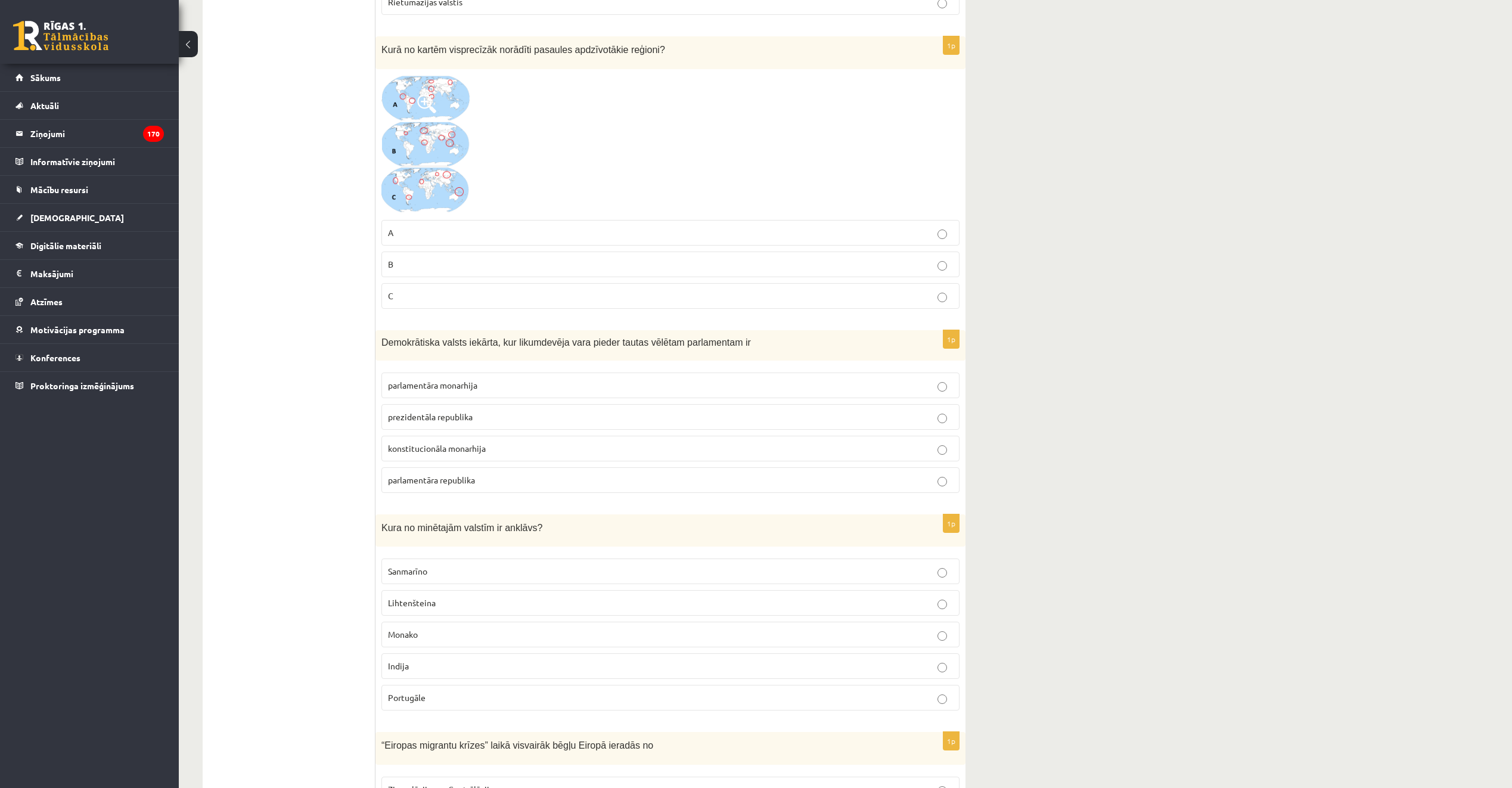
click at [516, 278] on fieldset "A B C" at bounding box center [671, 262] width 579 height 98
click at [521, 287] on label "C" at bounding box center [671, 296] width 579 height 26
click at [492, 239] on p "A" at bounding box center [670, 233] width 565 height 12
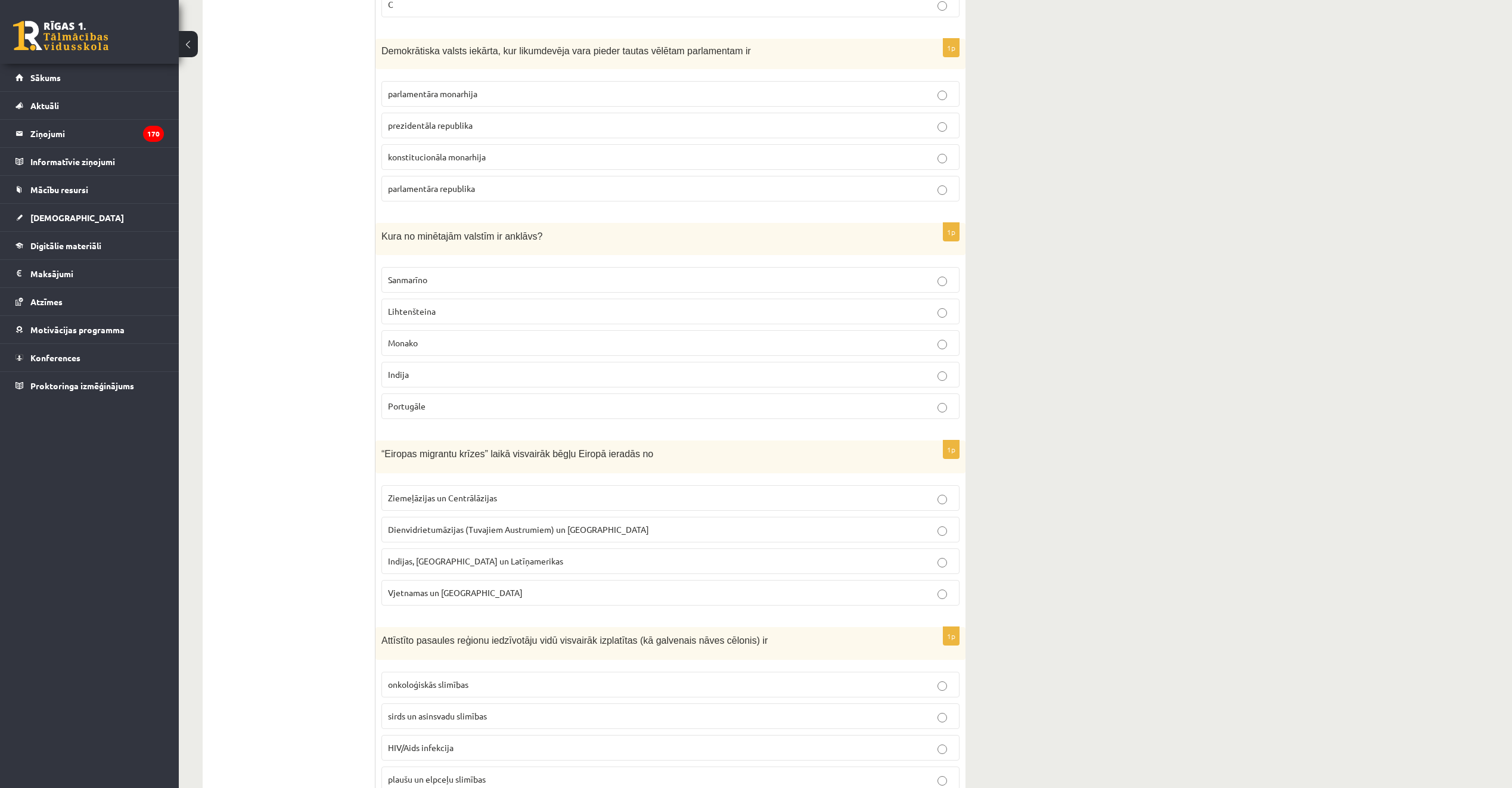
scroll to position [2502, 0]
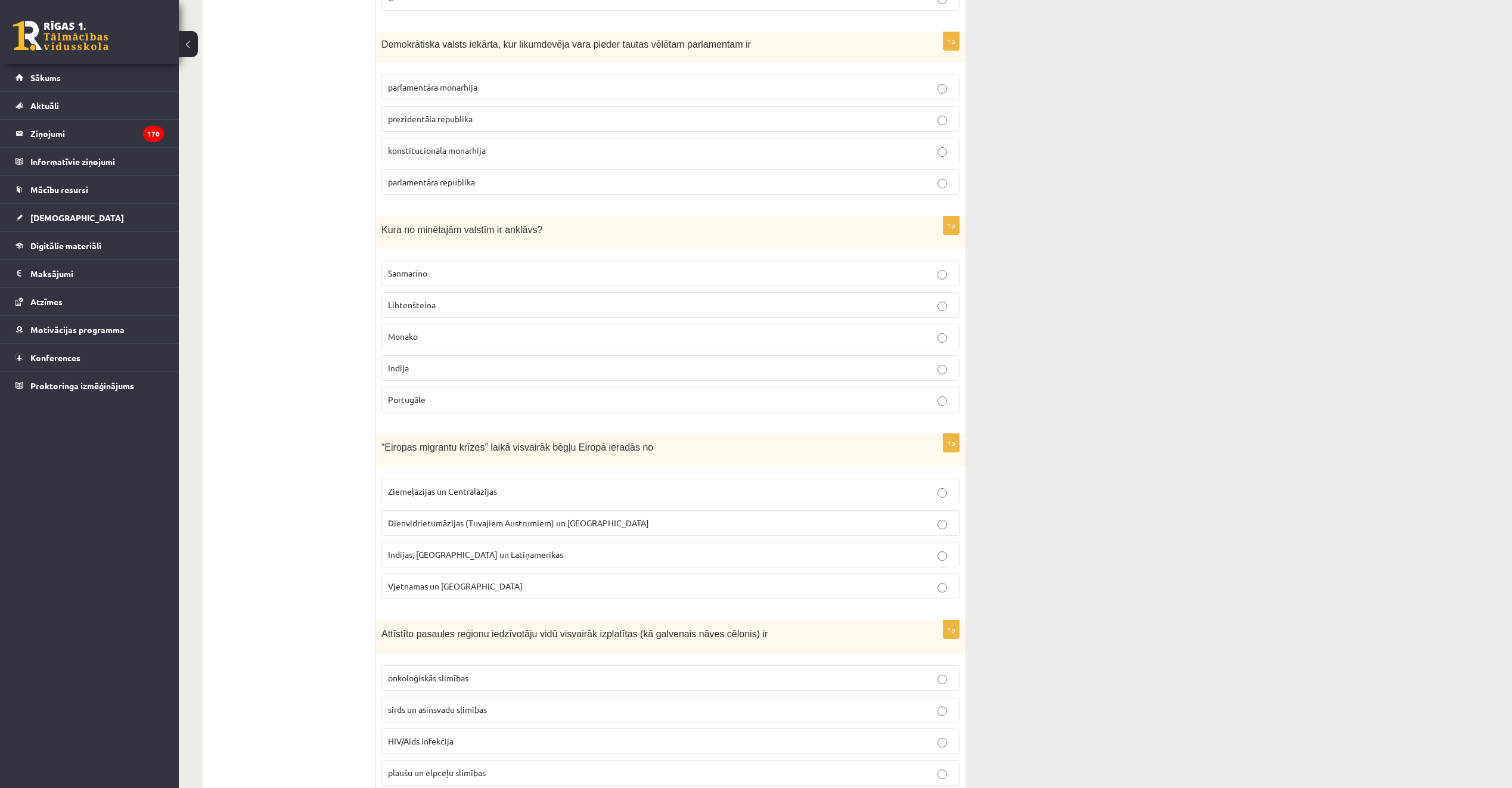
click at [533, 88] on p "parlamentāra monarhija" at bounding box center [670, 87] width 565 height 12
click at [541, 169] on label "parlamentāra republika" at bounding box center [671, 182] width 579 height 26
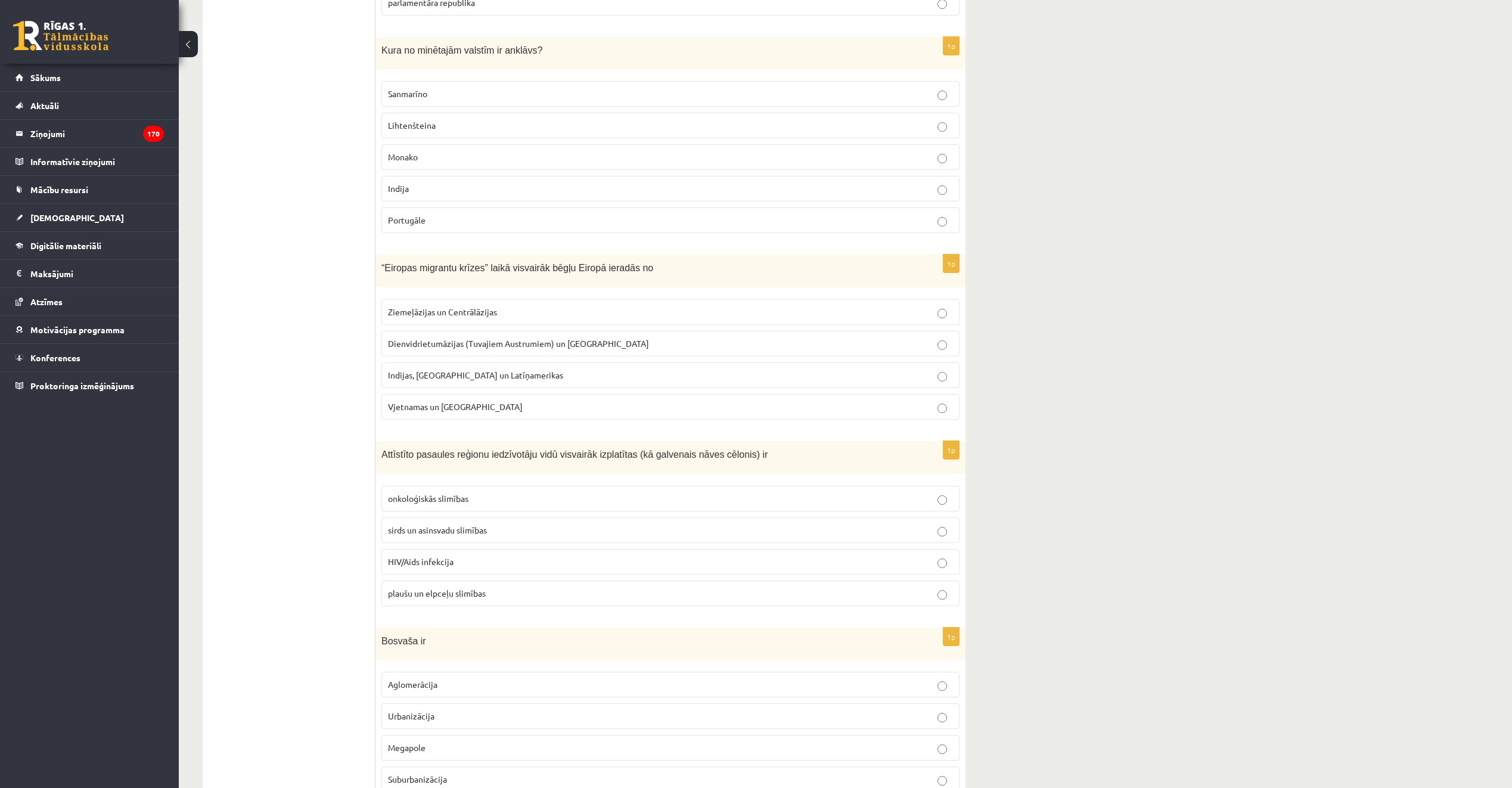
scroll to position [2681, 0]
drag, startPoint x: 502, startPoint y: 92, endPoint x: 511, endPoint y: 116, distance: 25.6
click at [501, 92] on p "Sanmarīno" at bounding box center [670, 95] width 565 height 12
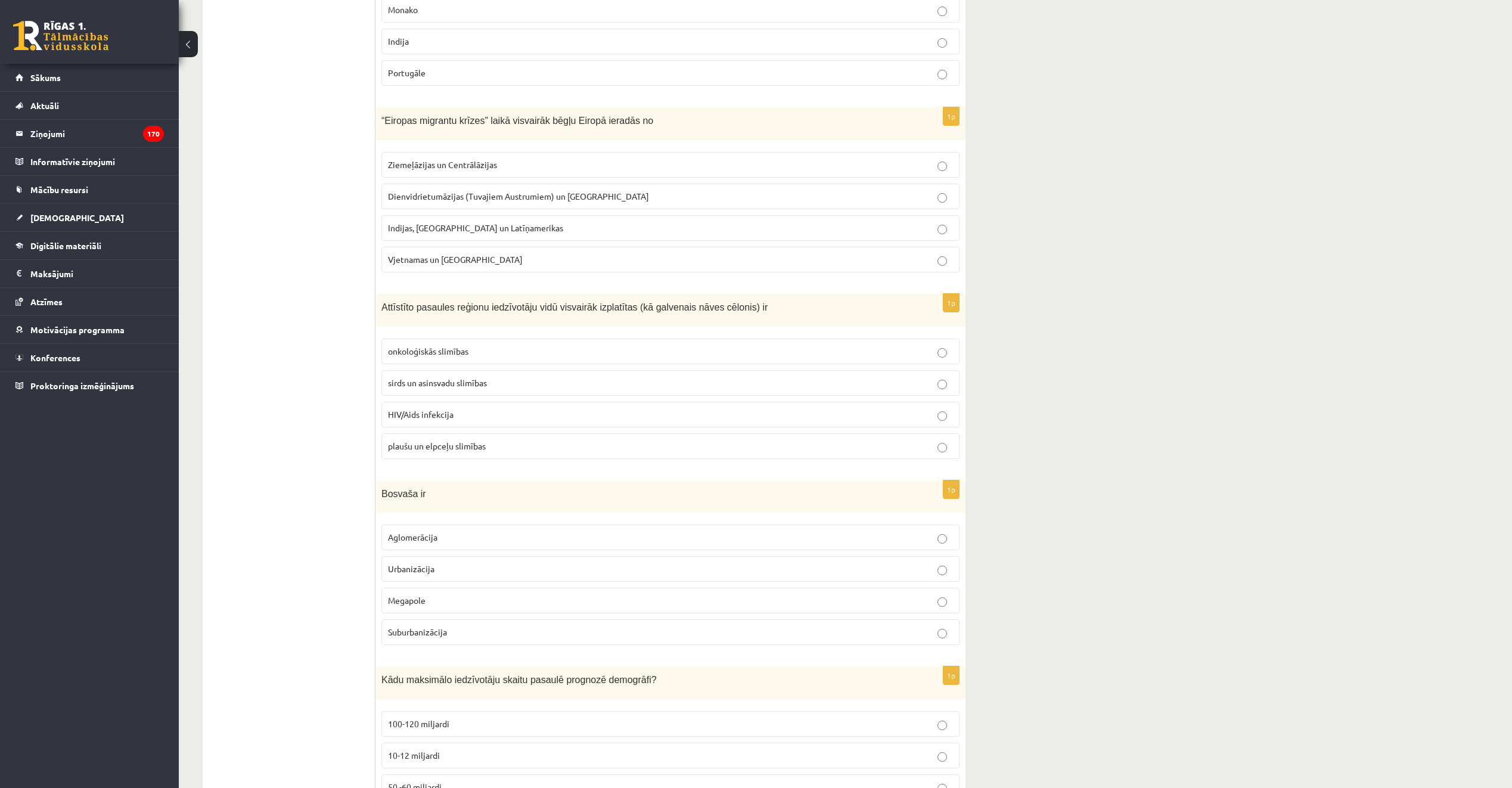
scroll to position [2860, 0]
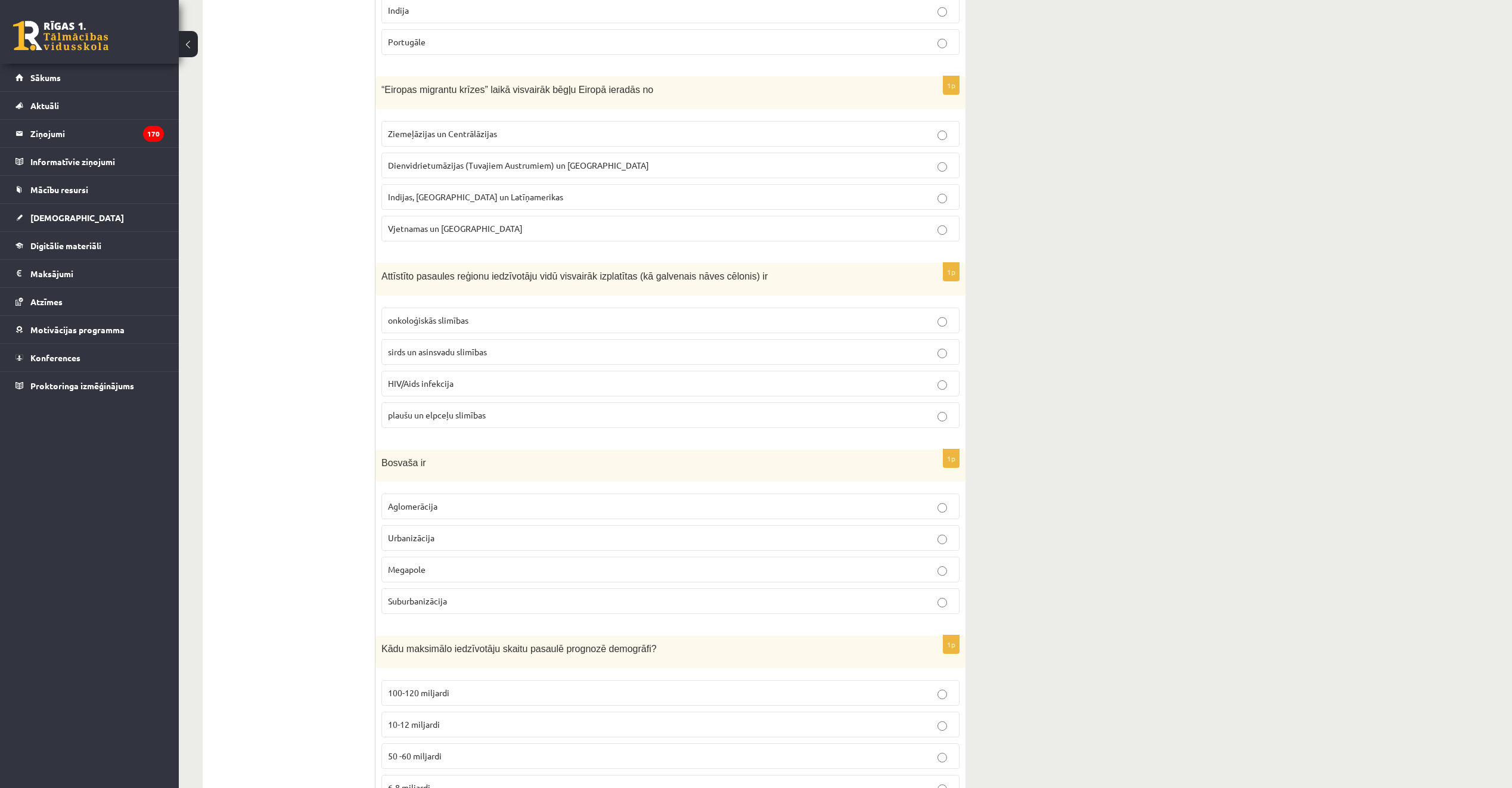
click at [570, 159] on label "Dienvidrietumāzijas (Tuvajiem Austrumiem) un Āfrikas" at bounding box center [671, 166] width 579 height 26
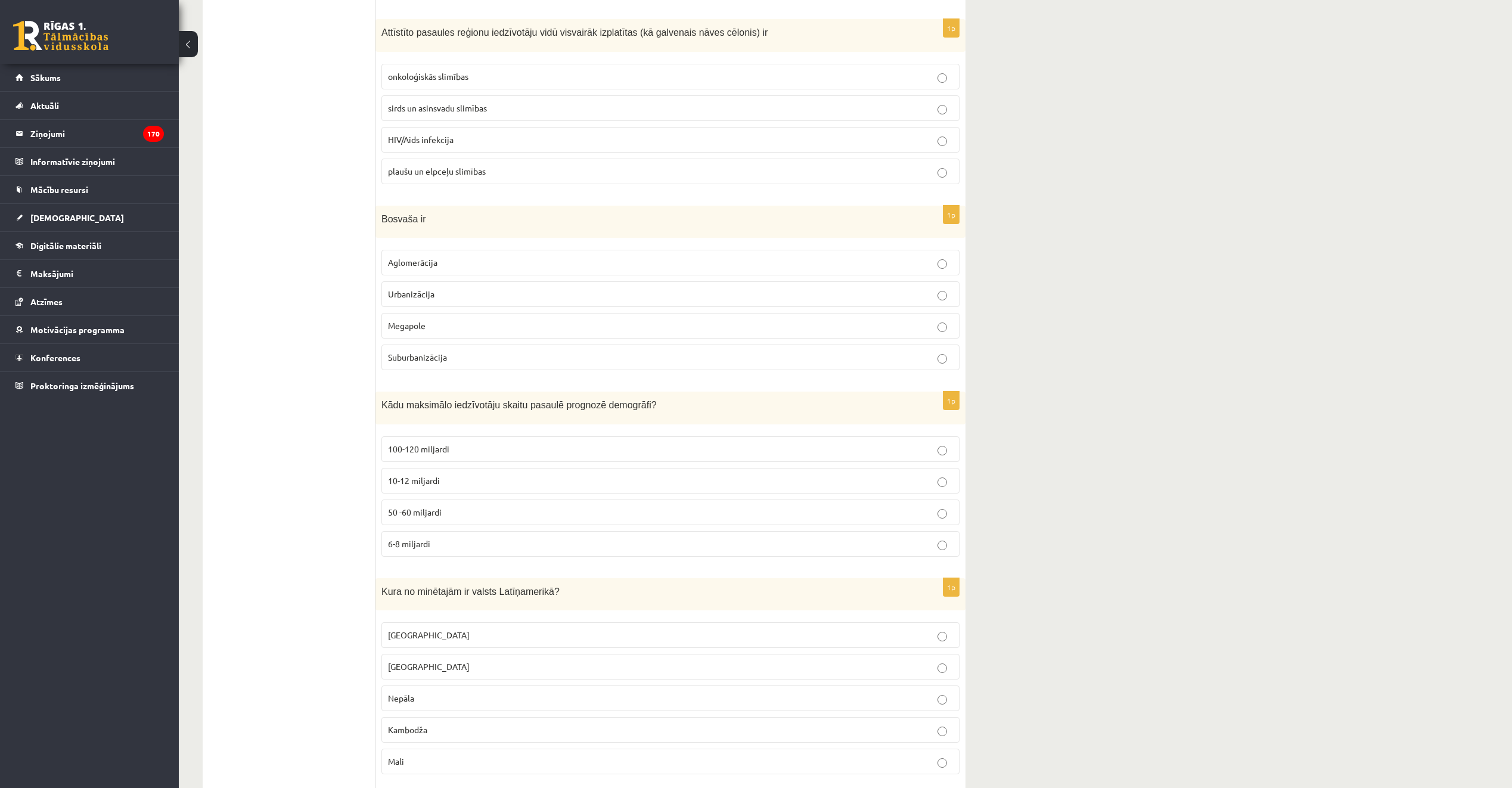
scroll to position [3098, 0]
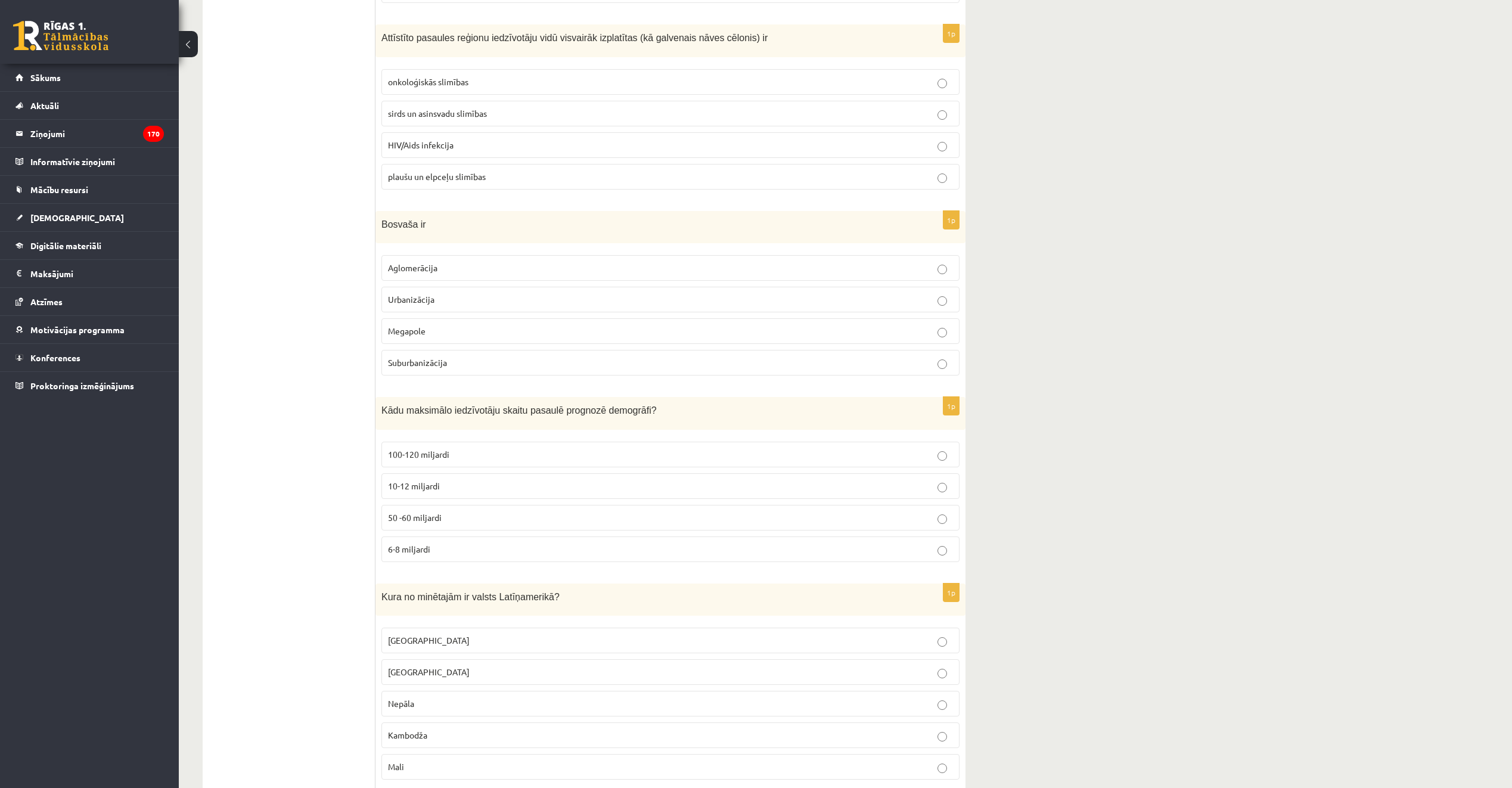
click at [495, 111] on p "sirds un asinsvadu slimības" at bounding box center [670, 114] width 565 height 12
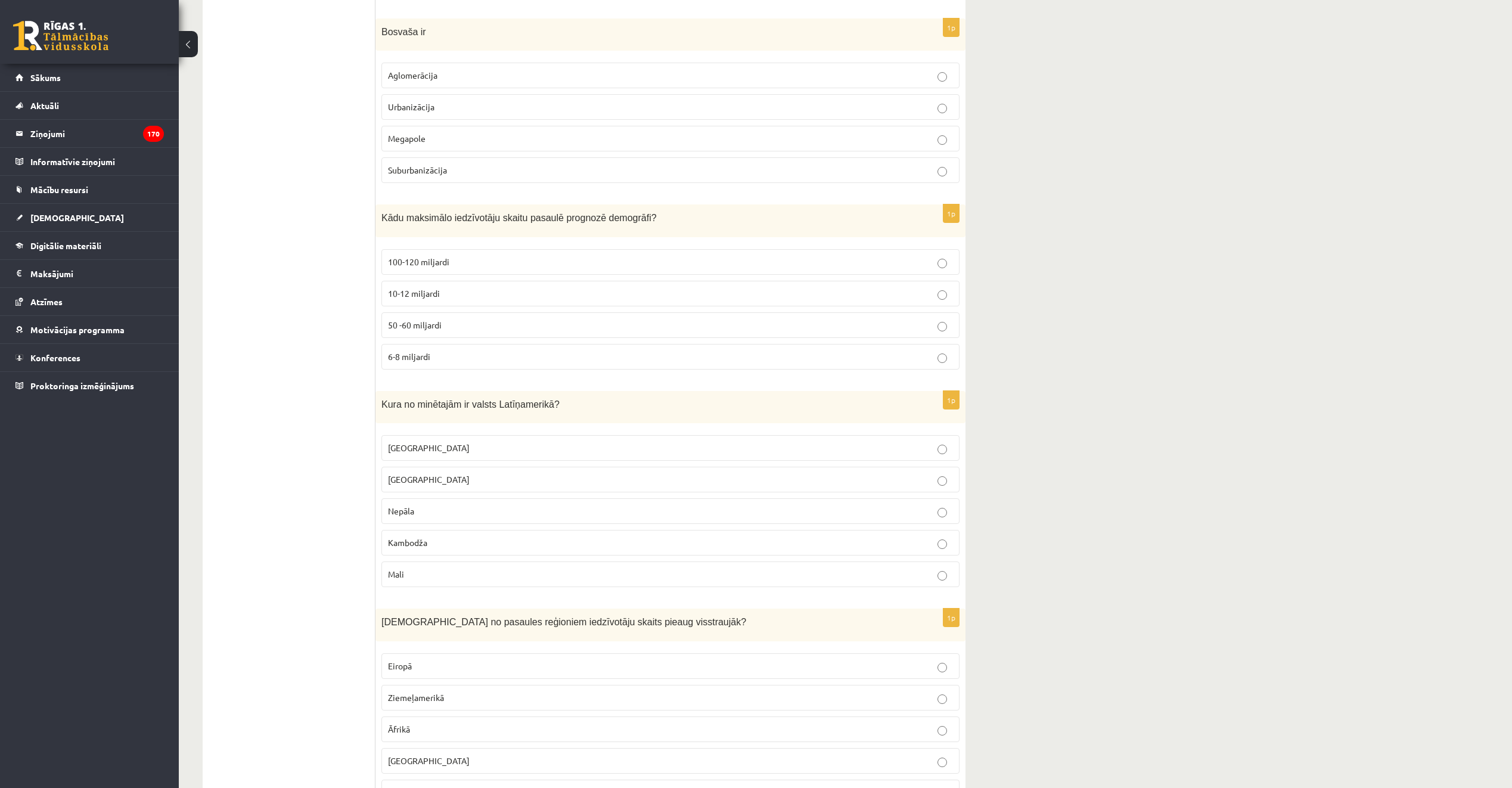
scroll to position [3277, 0]
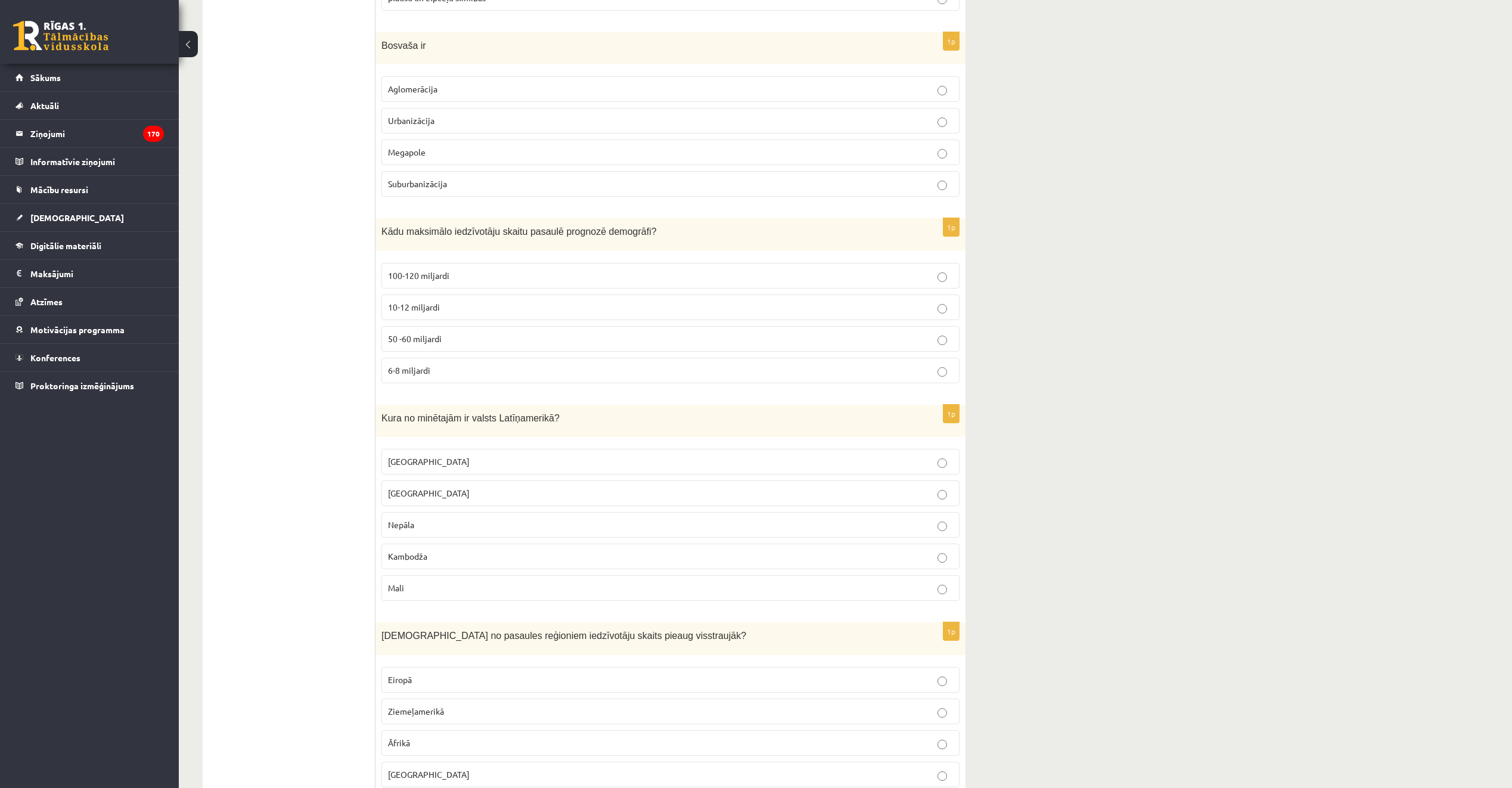
click at [500, 148] on p "Megapole" at bounding box center [670, 152] width 565 height 12
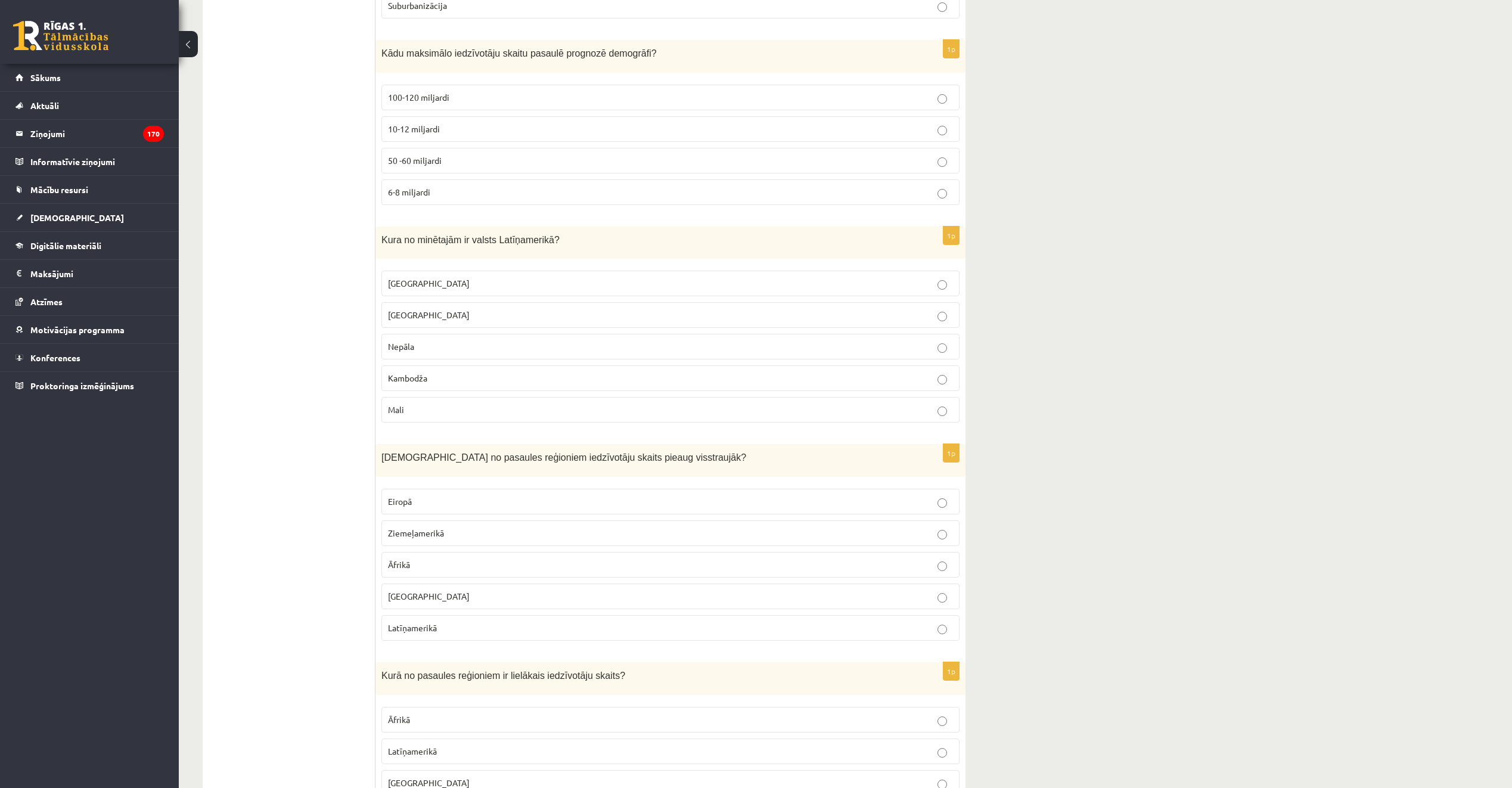
scroll to position [3456, 0]
click at [474, 127] on p "10-12 miljardi" at bounding box center [670, 128] width 565 height 12
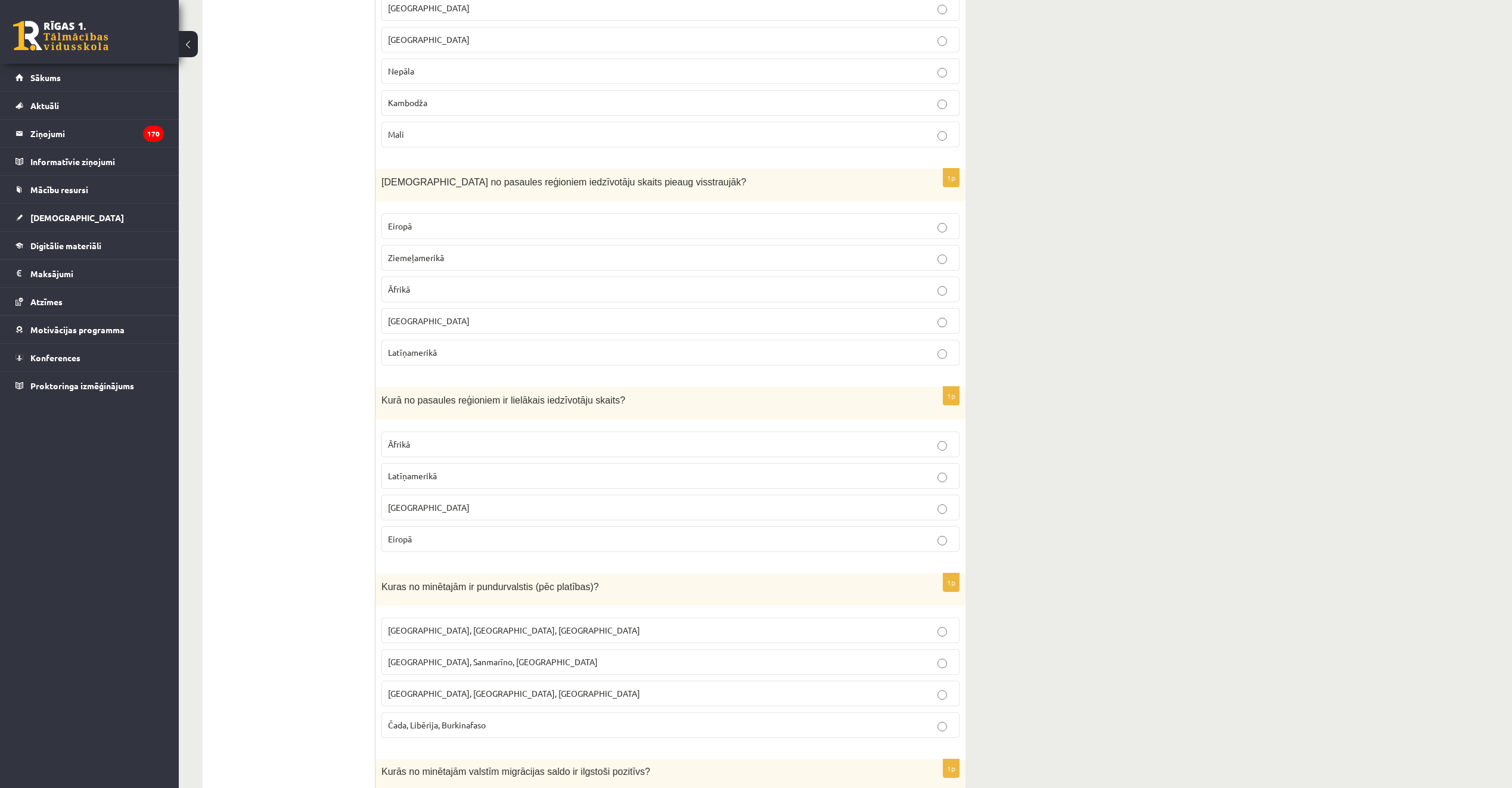
scroll to position [3634, 0]
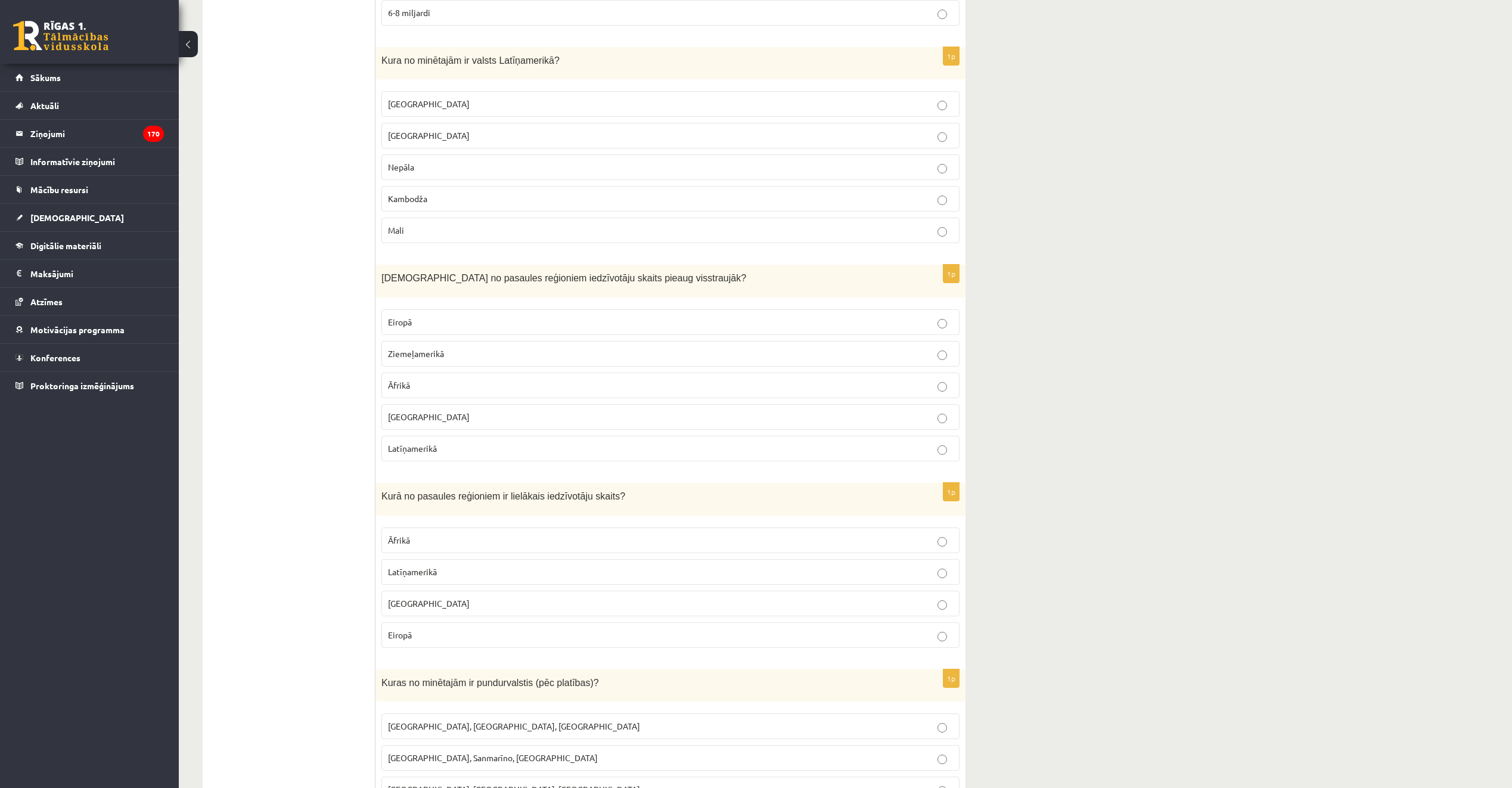
click at [464, 98] on label "Meksika" at bounding box center [671, 104] width 579 height 26
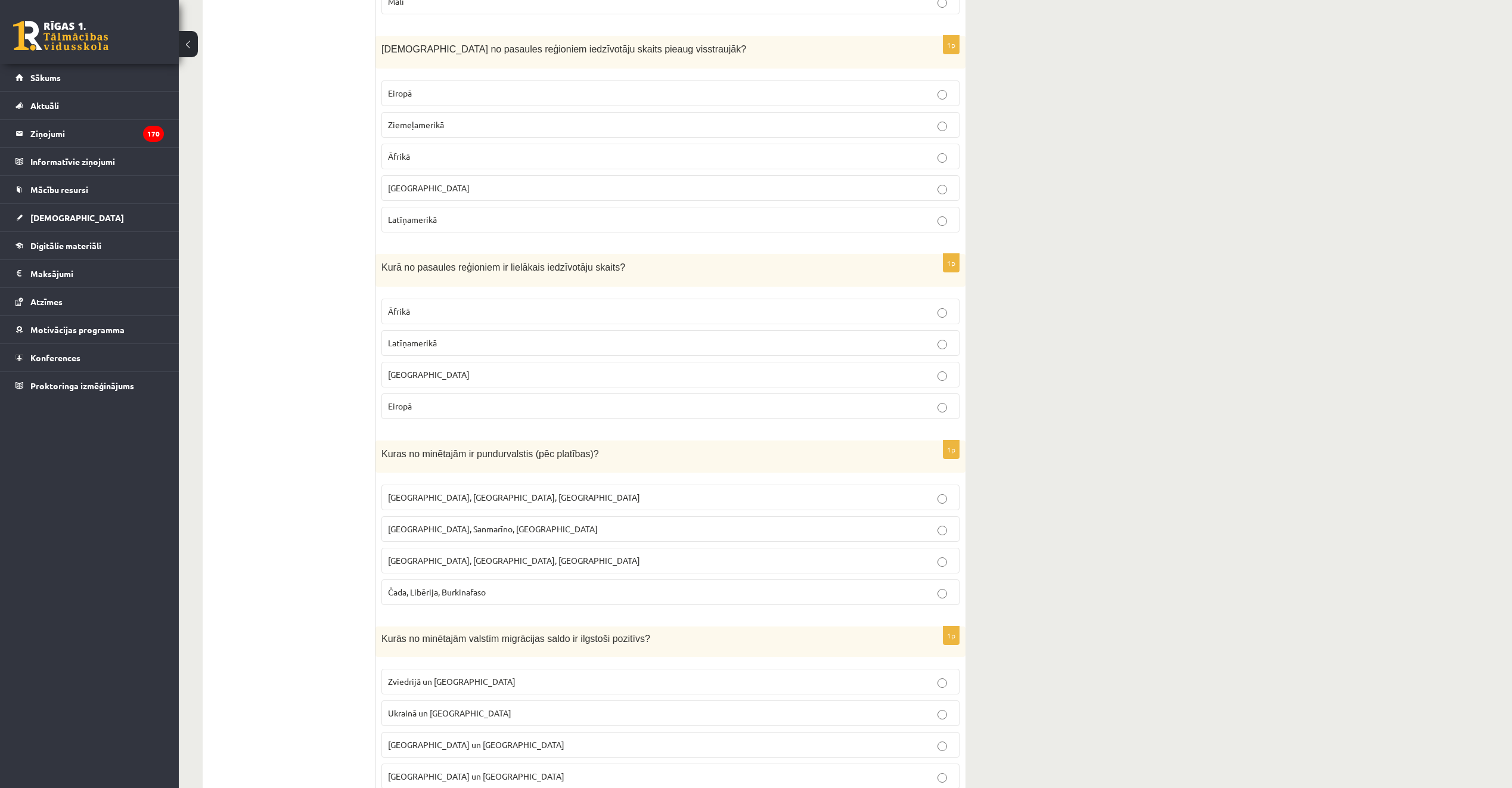
scroll to position [3873, 0]
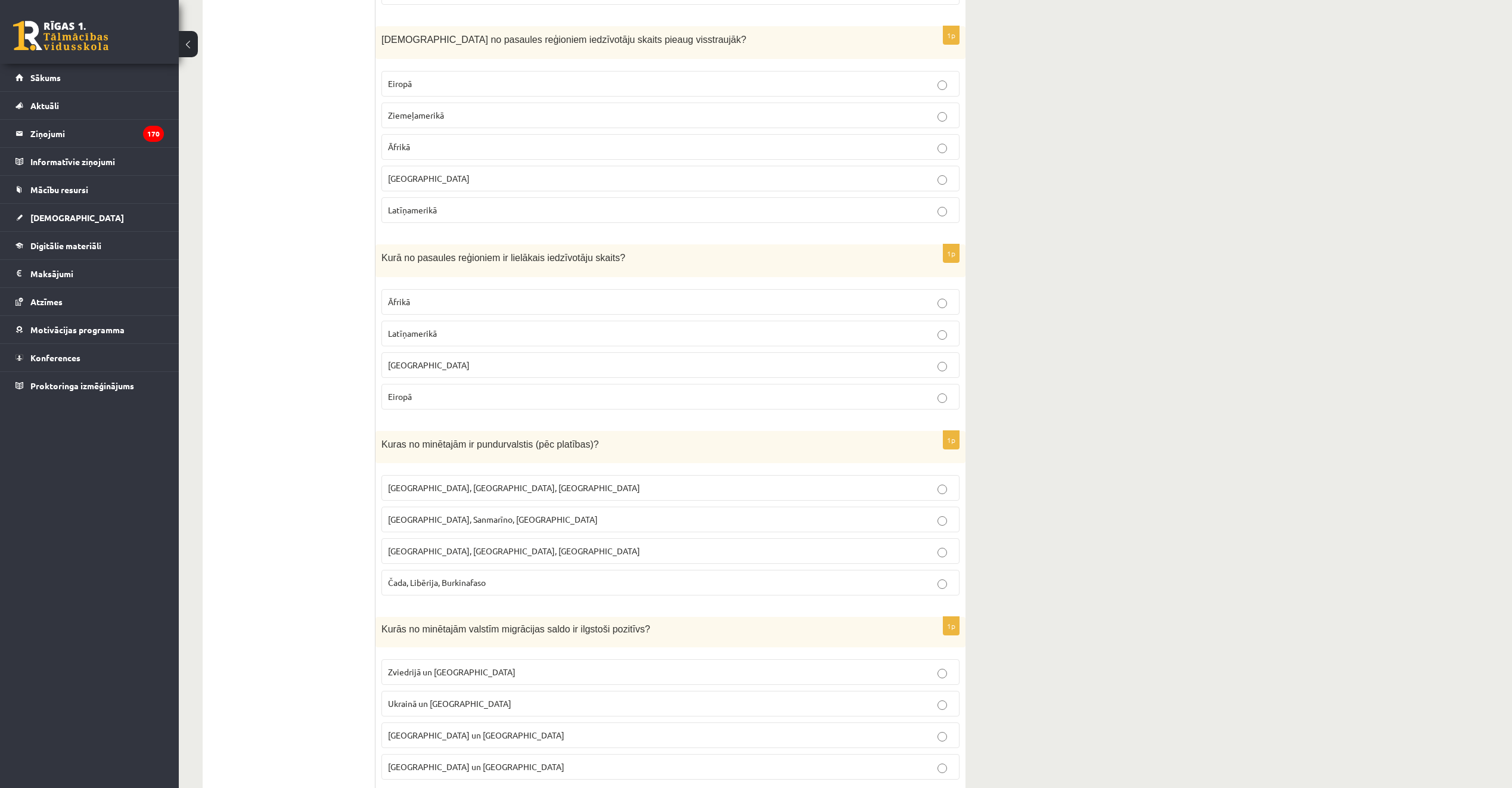
click at [455, 147] on p "Āfrikā" at bounding box center [670, 146] width 565 height 12
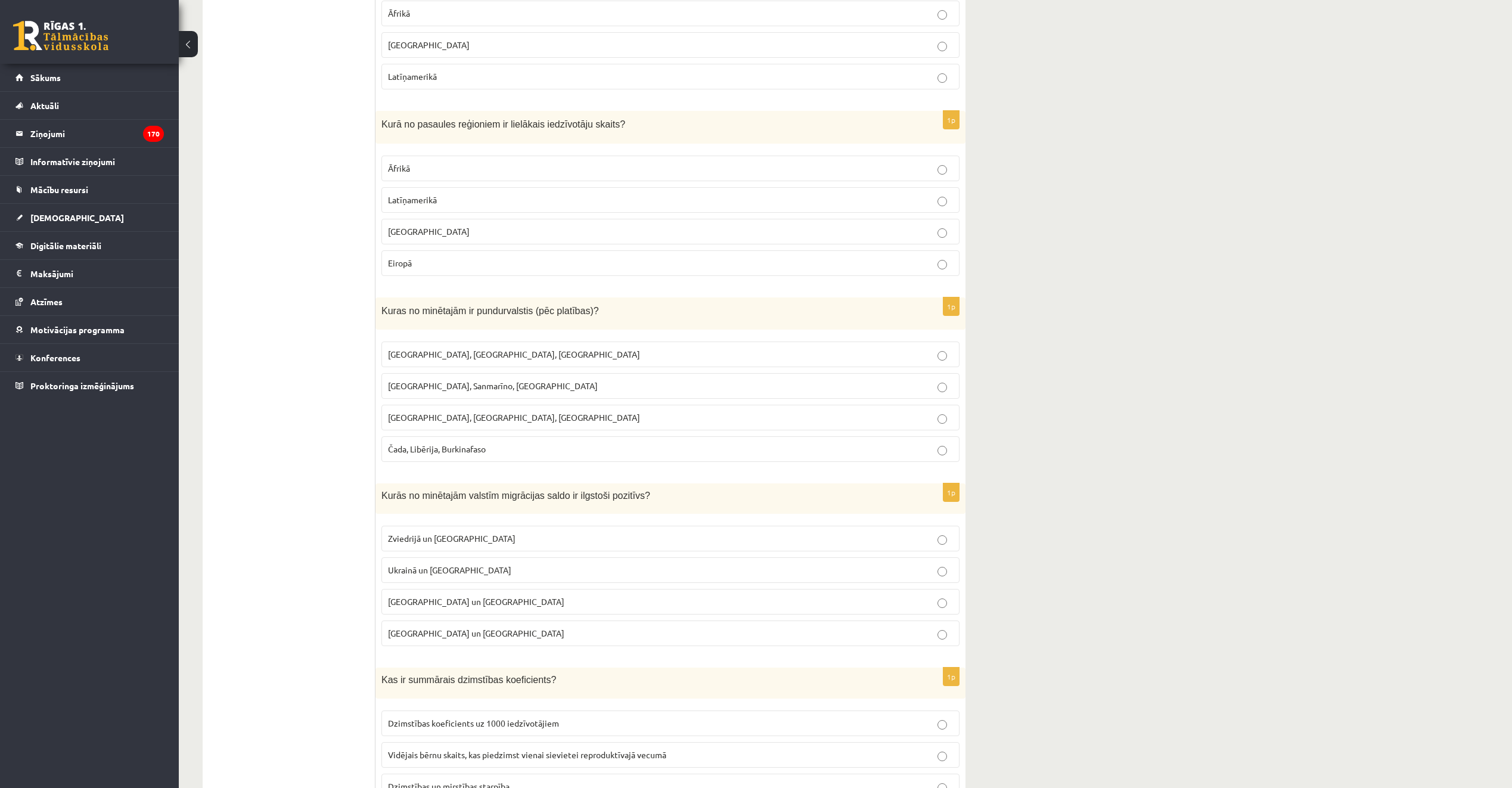
scroll to position [4051, 0]
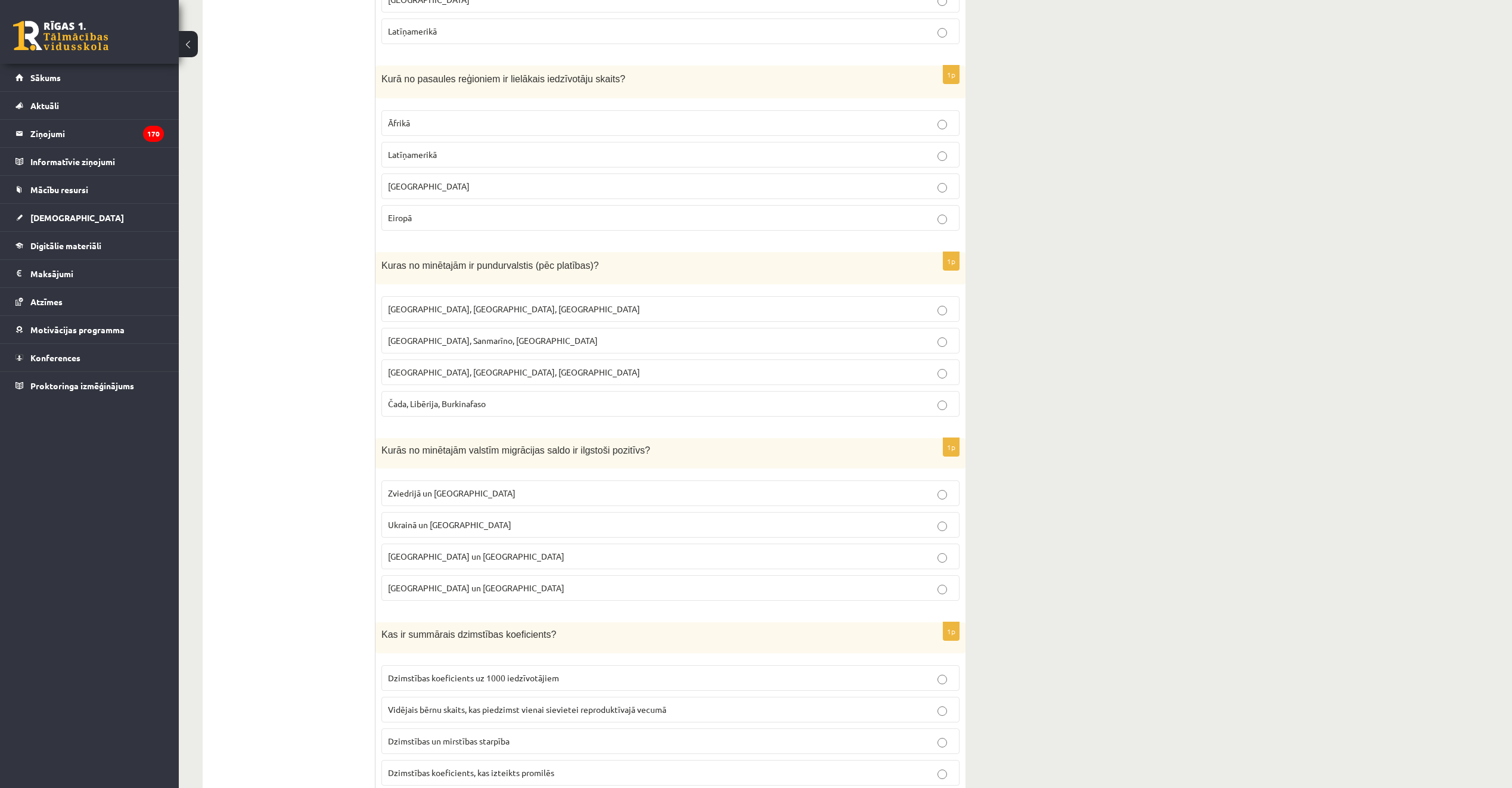
click at [462, 110] on label "Āfrikā" at bounding box center [671, 123] width 579 height 26
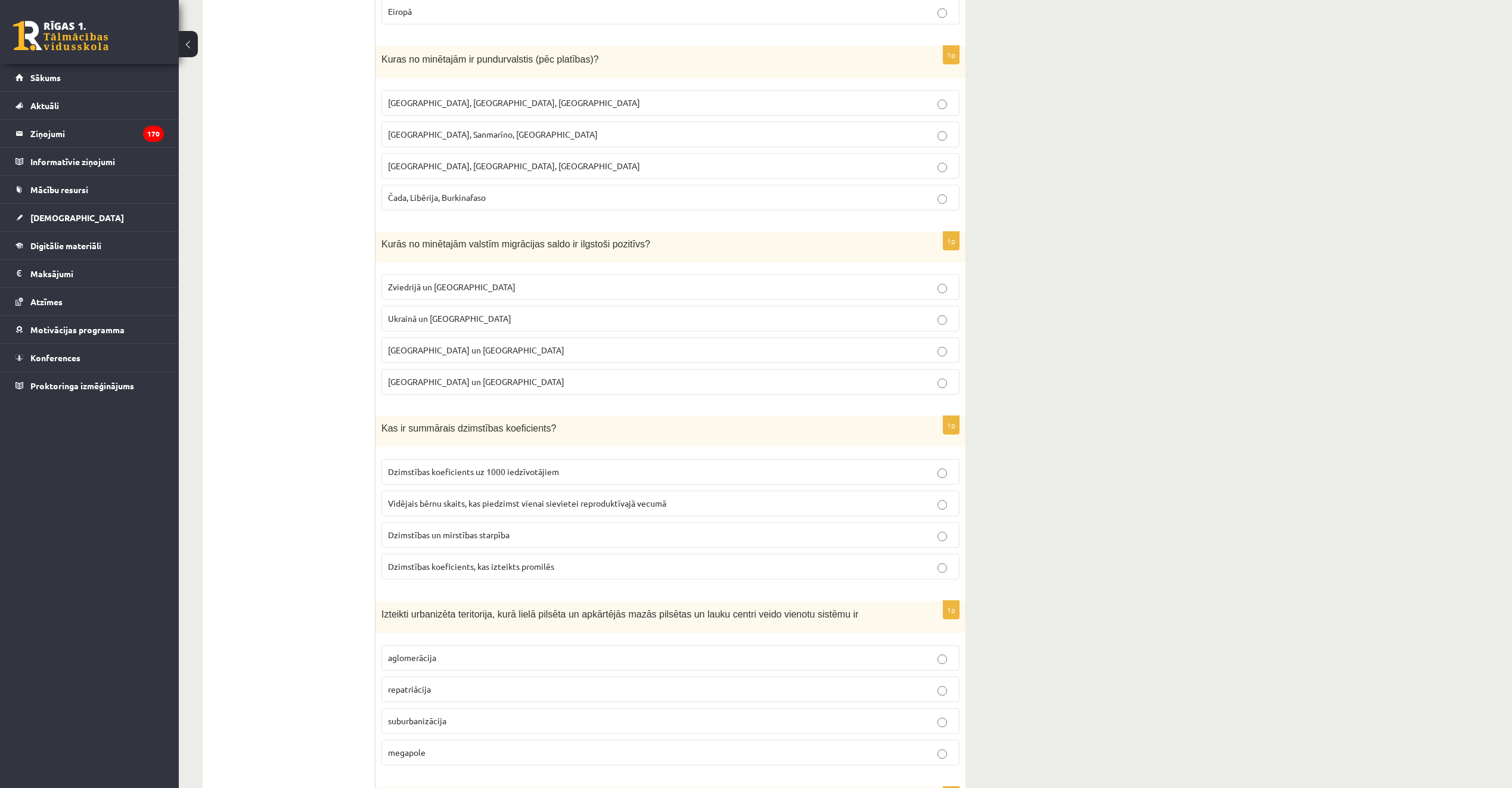
scroll to position [4289, 0]
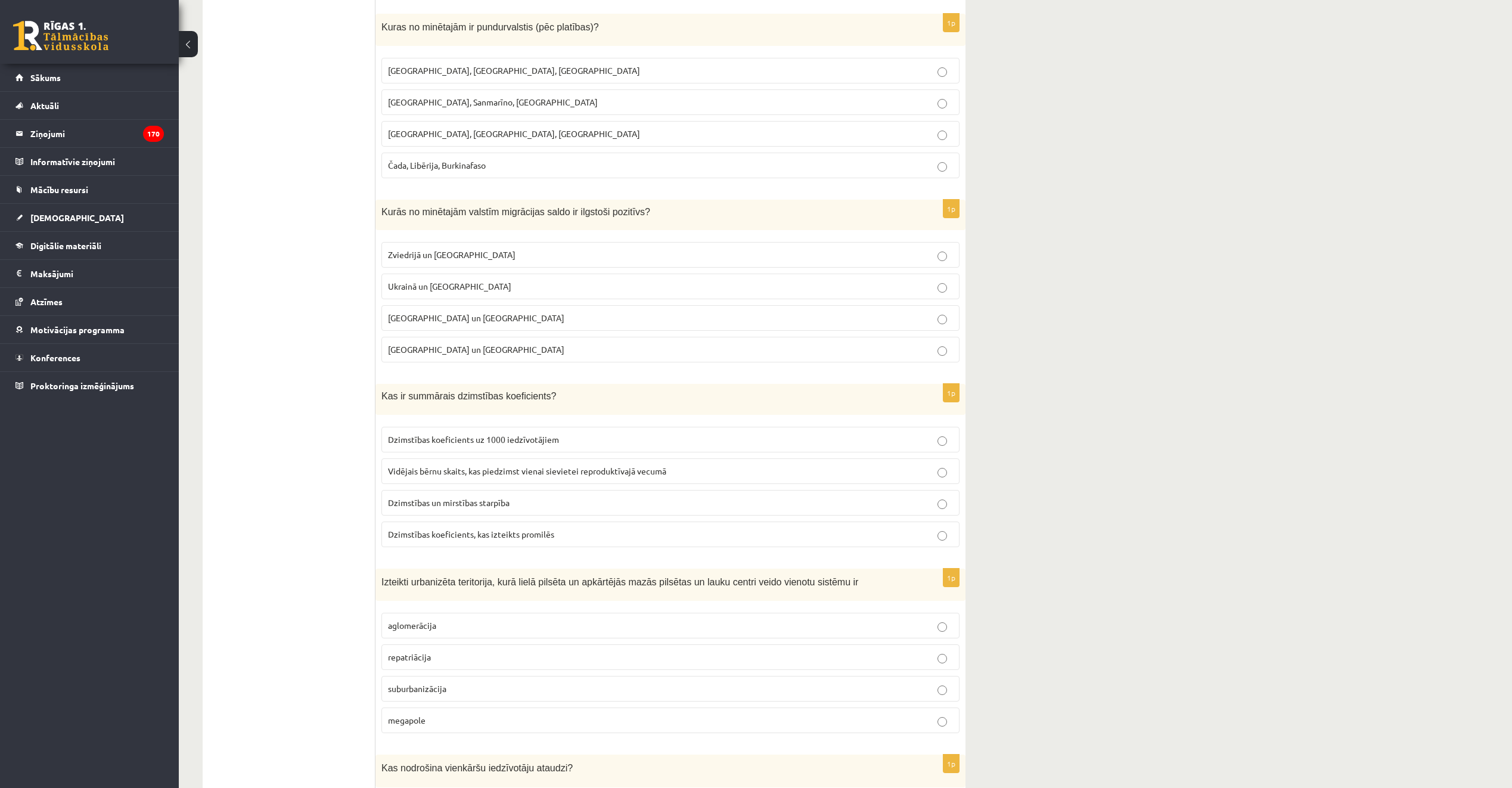
click at [544, 96] on label "Monako, Sanmarīno, Luksemburga" at bounding box center [671, 102] width 579 height 26
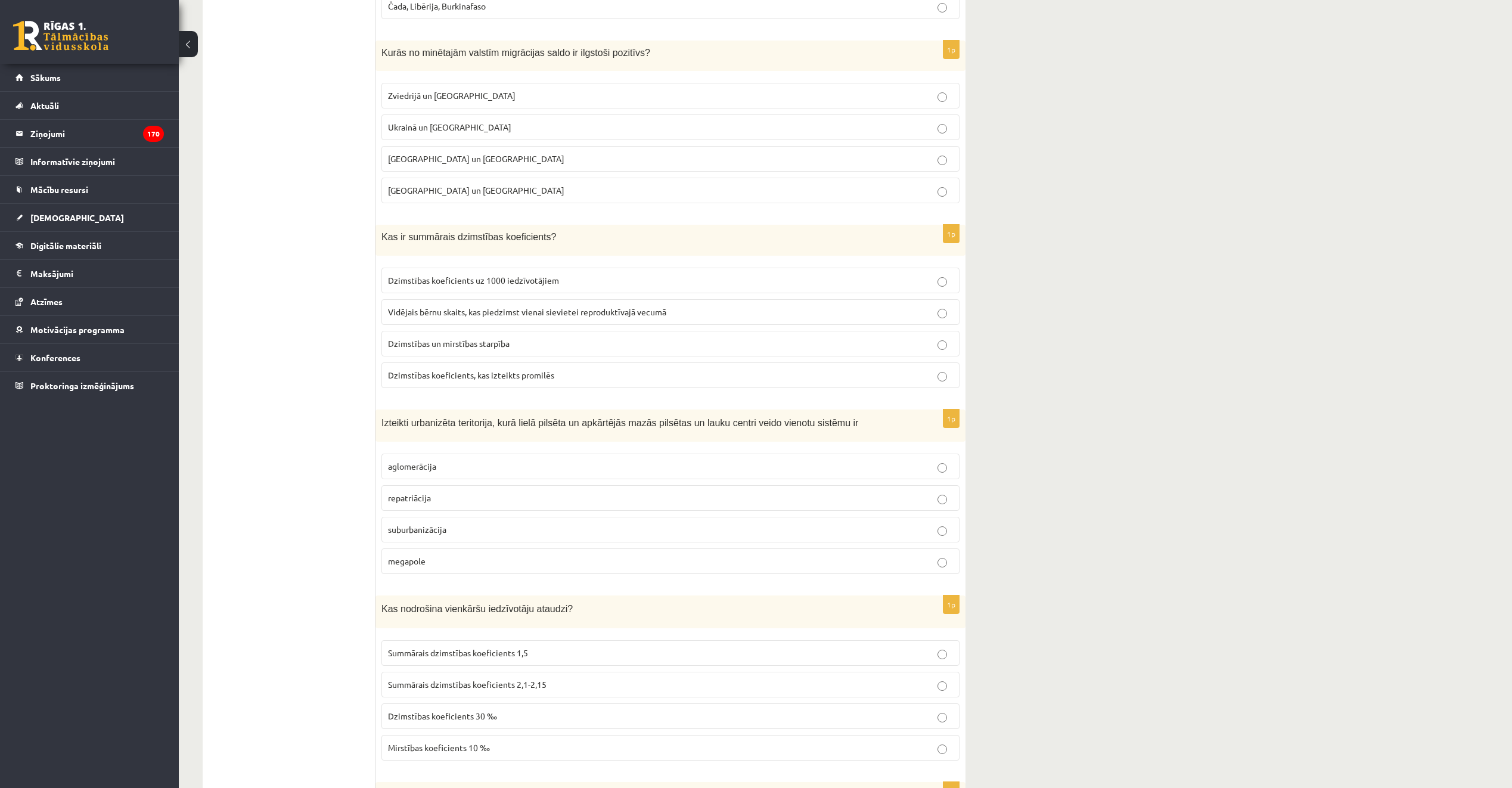
scroll to position [4469, 0]
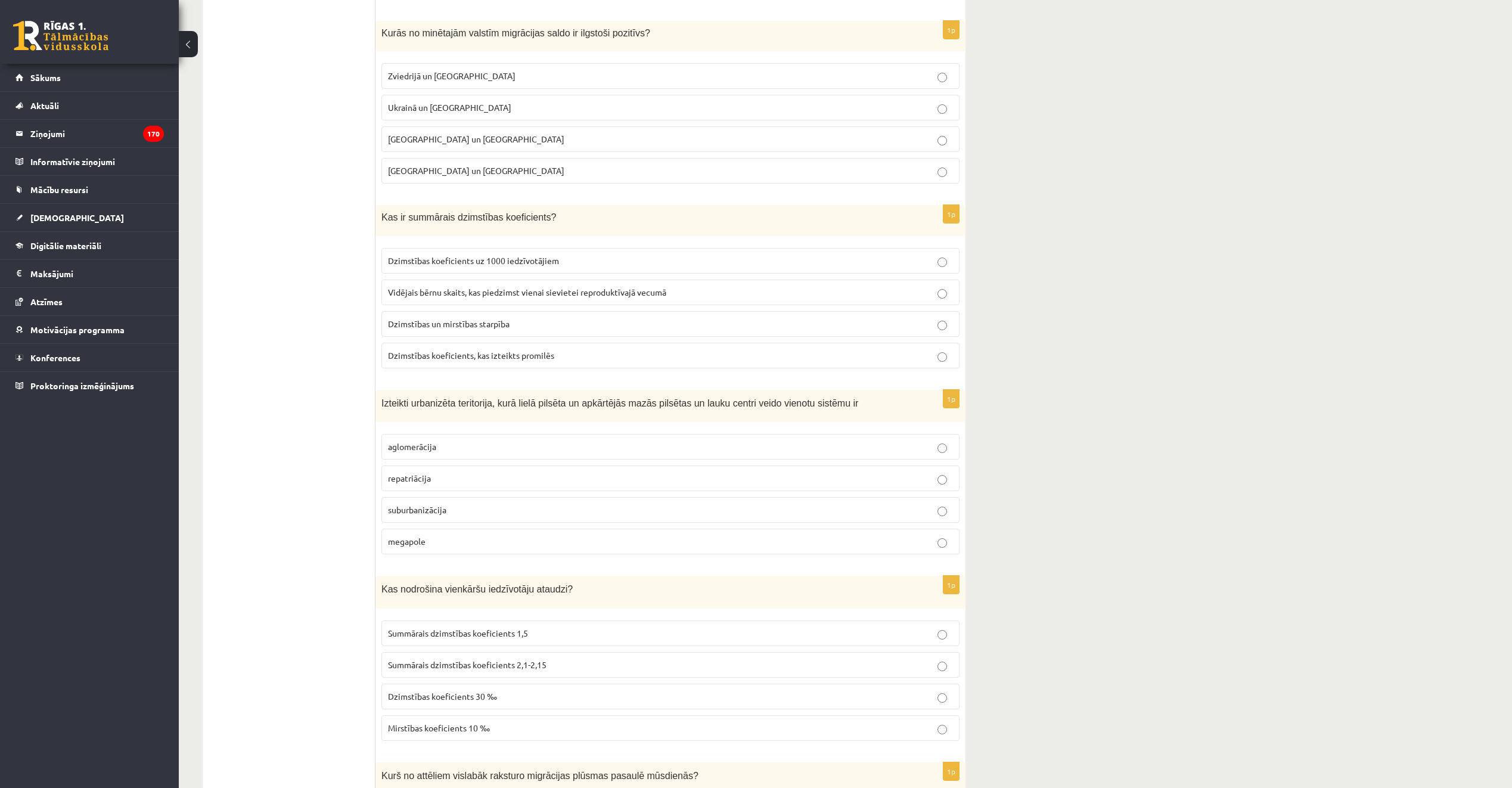
click at [470, 72] on p "Zviedrijā un ASV" at bounding box center [670, 76] width 565 height 12
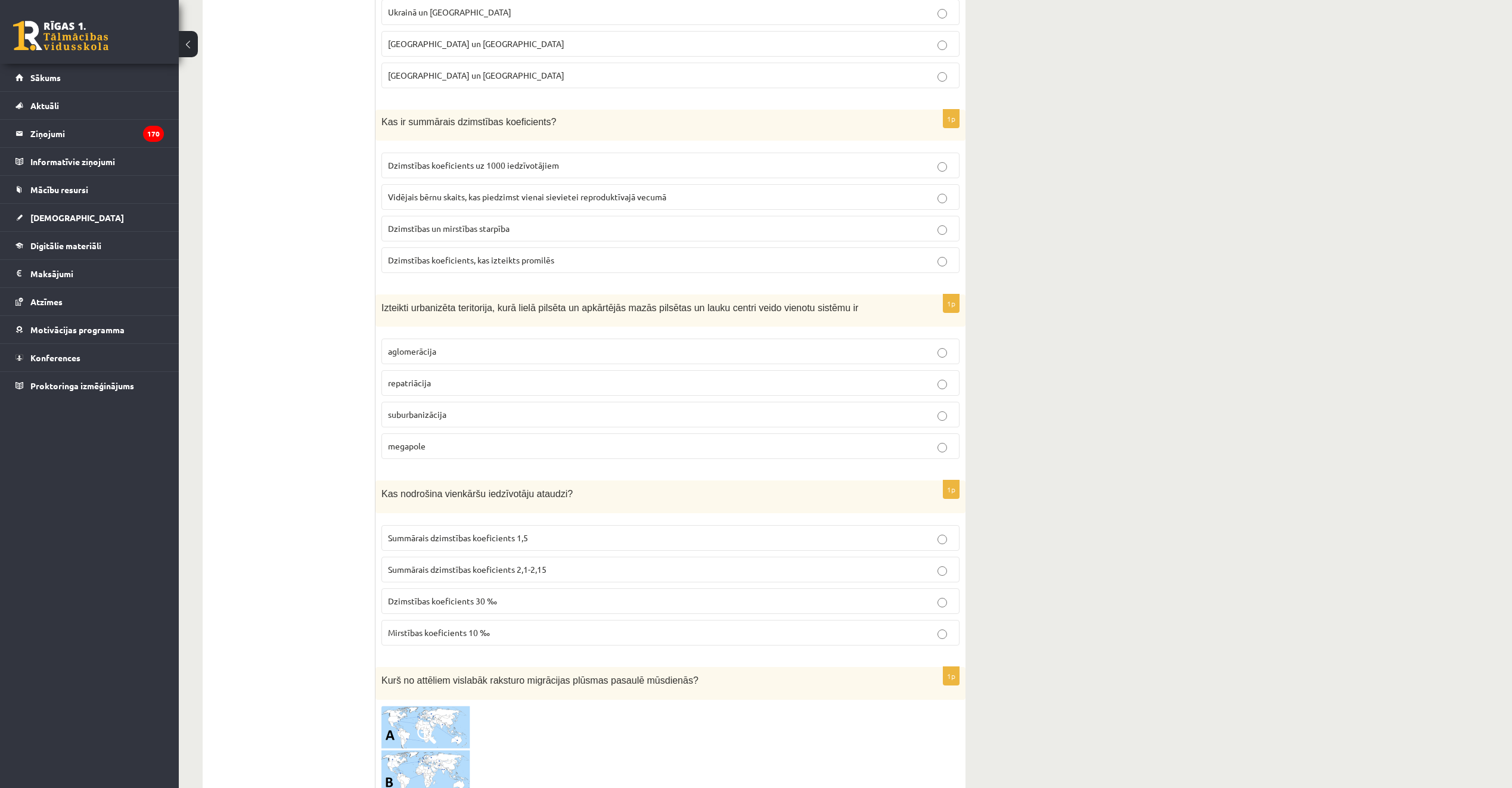
scroll to position [4588, 0]
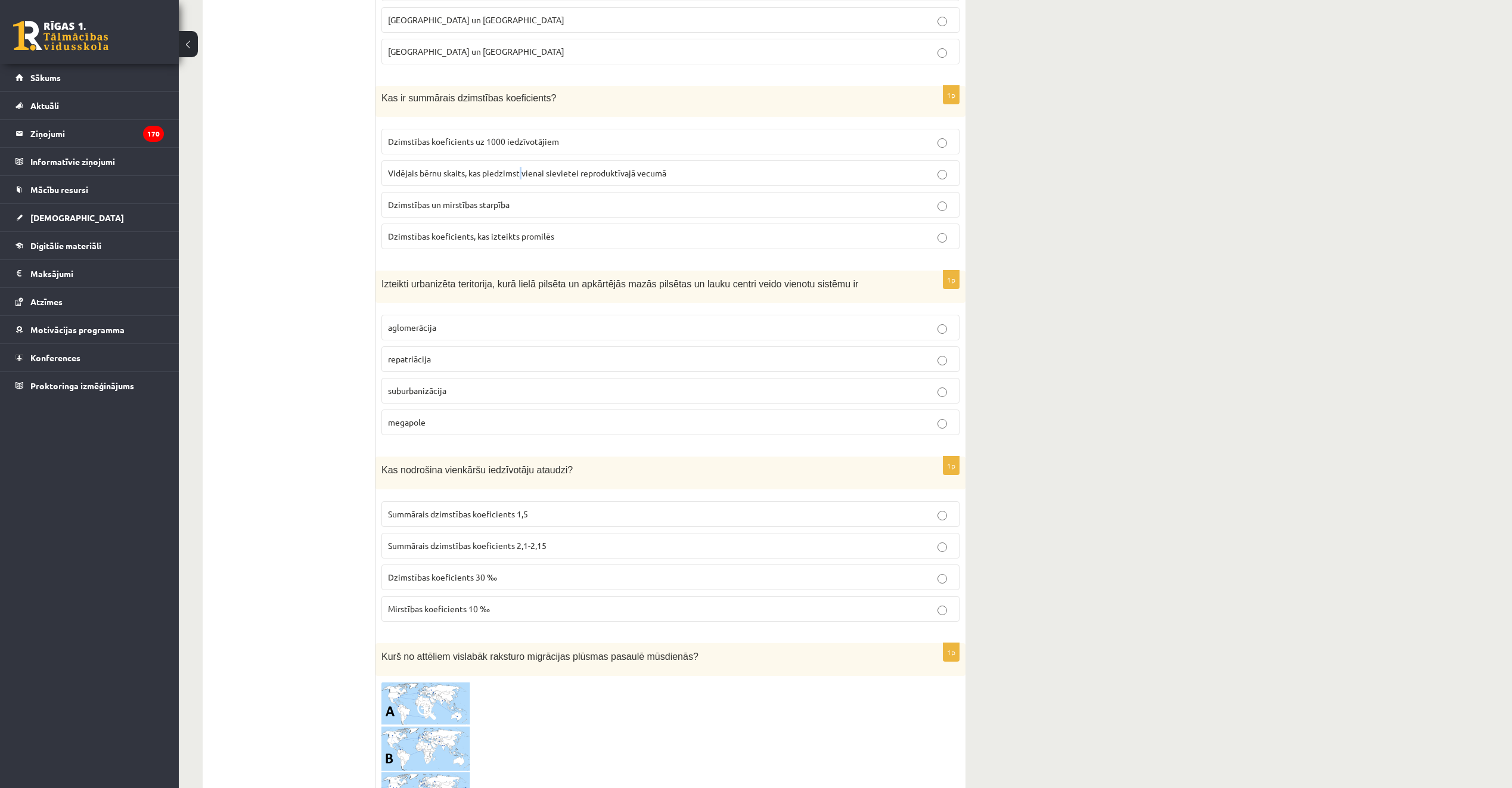
click at [522, 173] on span "Vidējais bērnu skaits, kas piedzimst vienai sievietei reproduktīvajā vecumā" at bounding box center [527, 172] width 279 height 11
click at [579, 169] on span "Vidējais bērnu skaits, kas piedzimst vienai sievietei reproduktīvajā vecumā" at bounding box center [527, 172] width 279 height 11
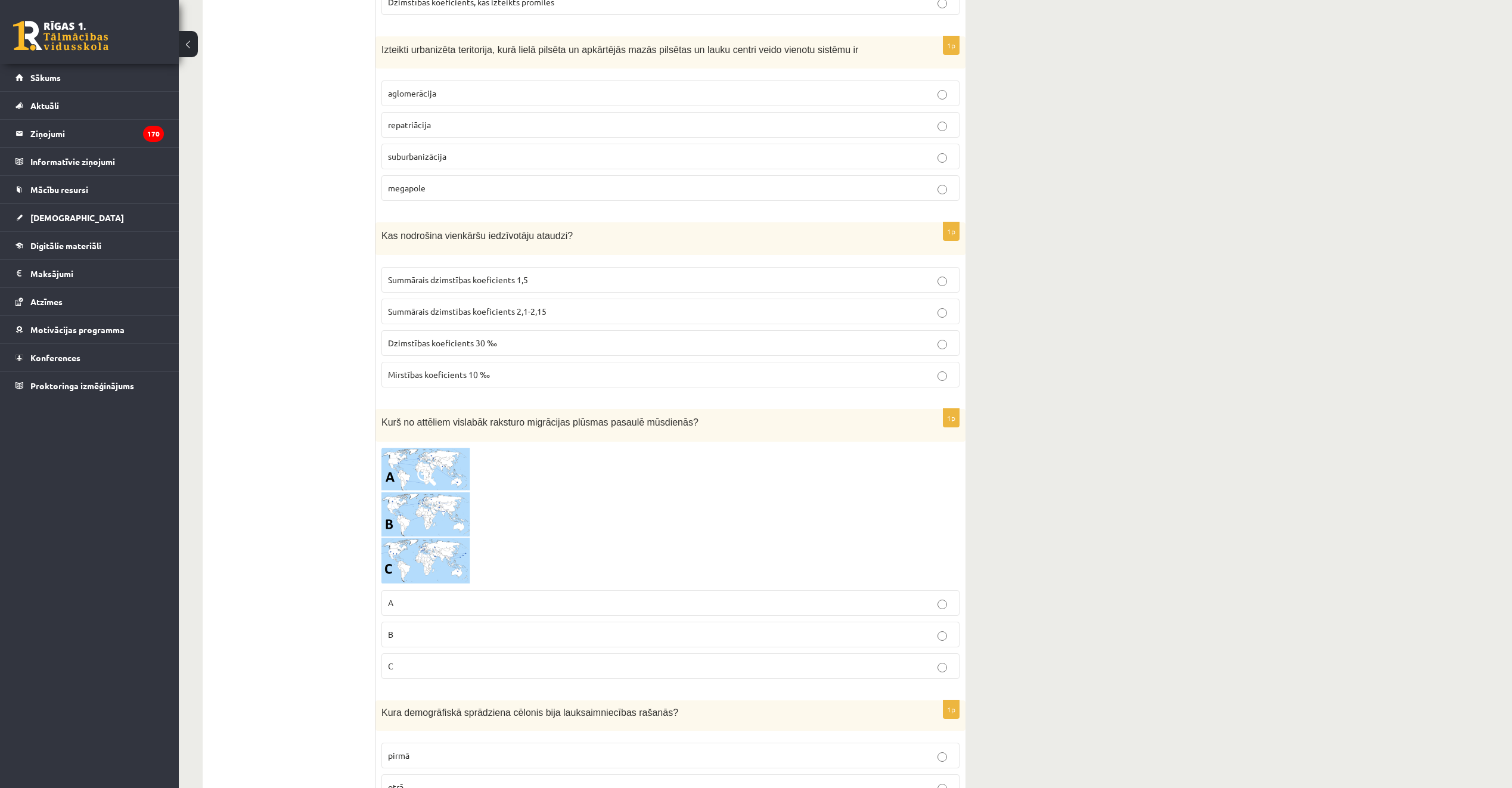
scroll to position [4826, 0]
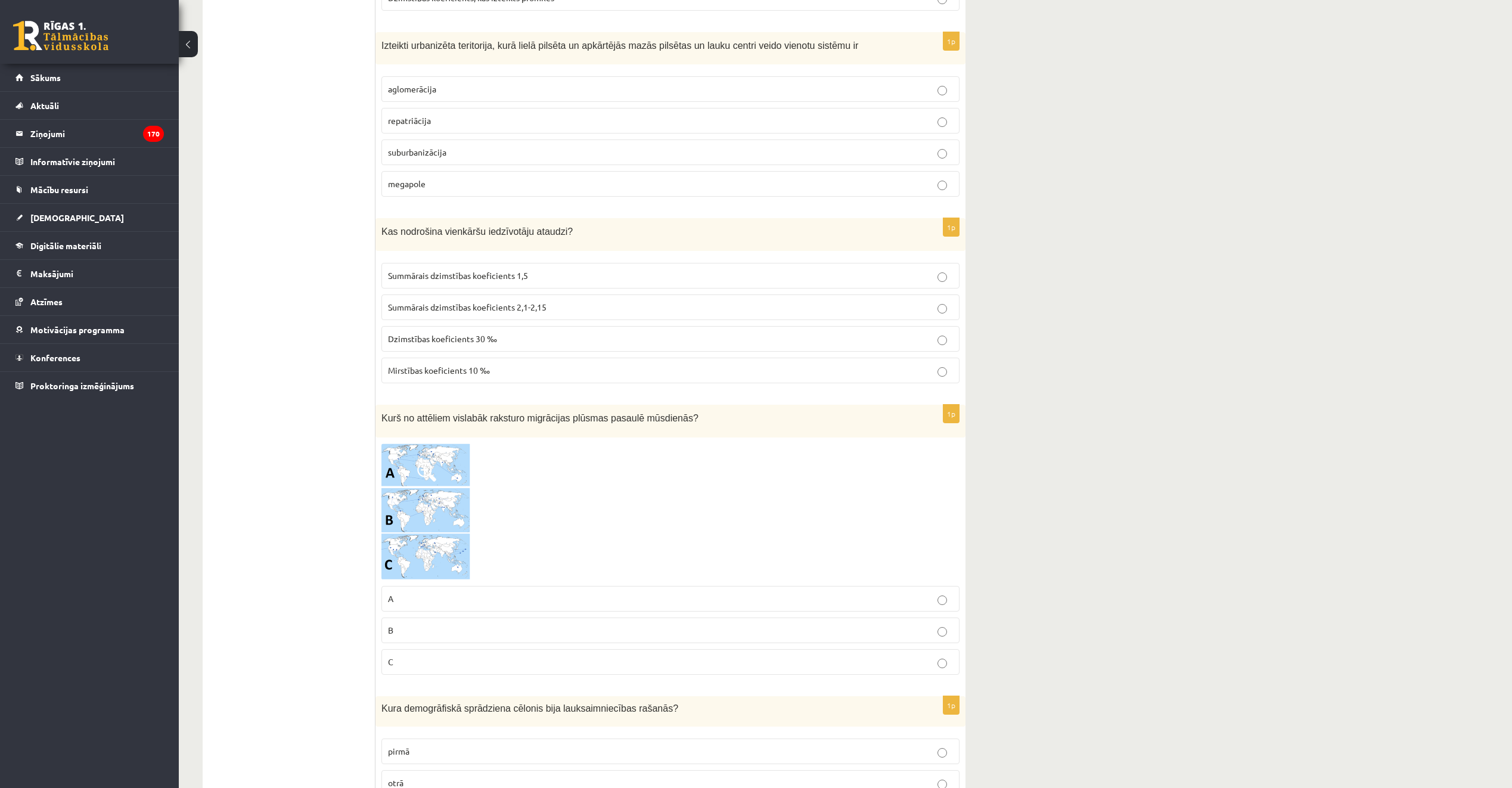
click at [472, 89] on p "aglomerācija" at bounding box center [670, 89] width 565 height 12
click at [570, 306] on p "Summārais dzimstības koeficients 2,1-2,15" at bounding box center [670, 307] width 565 height 12
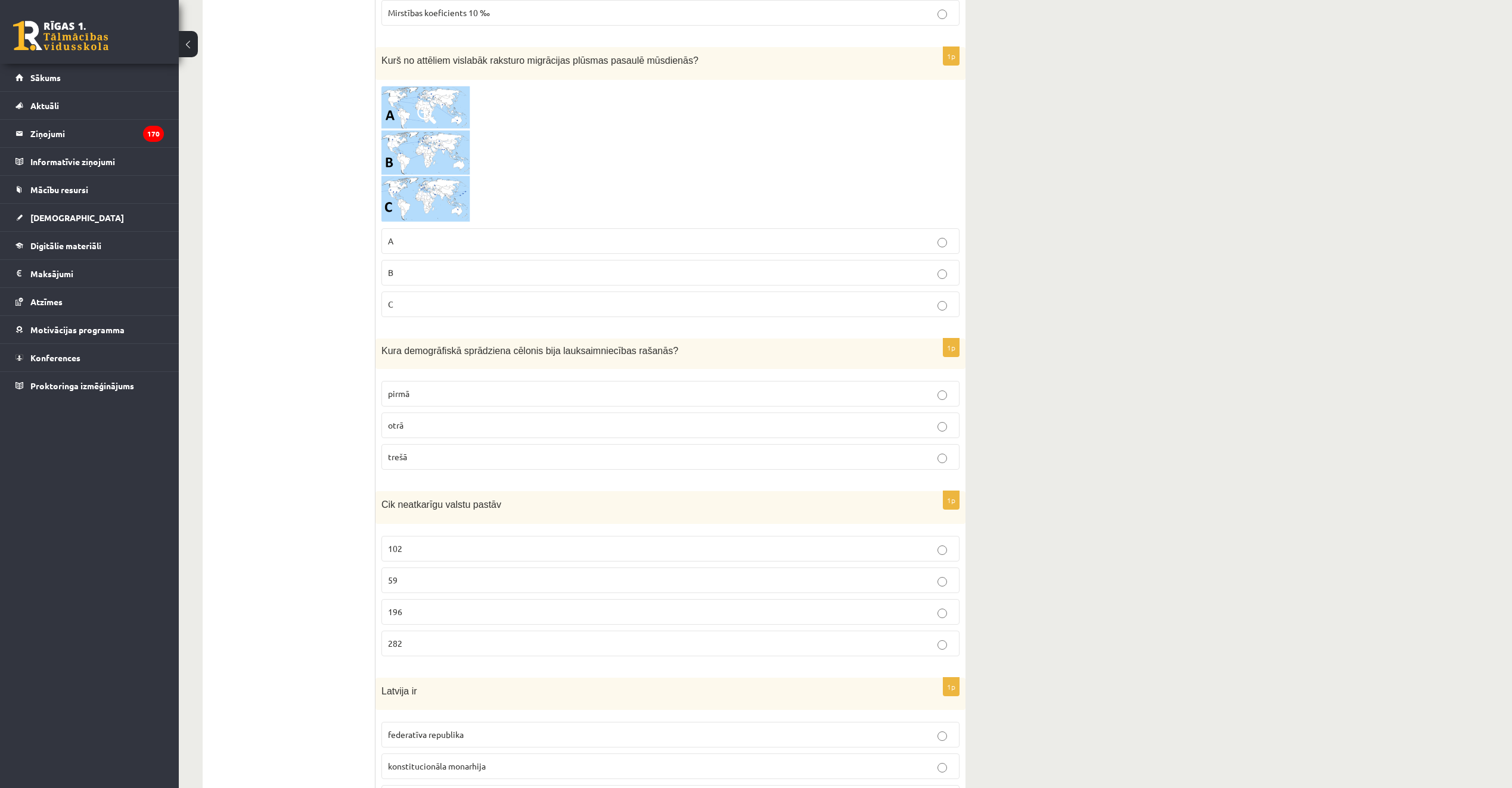
click at [546, 275] on p "B" at bounding box center [670, 272] width 565 height 12
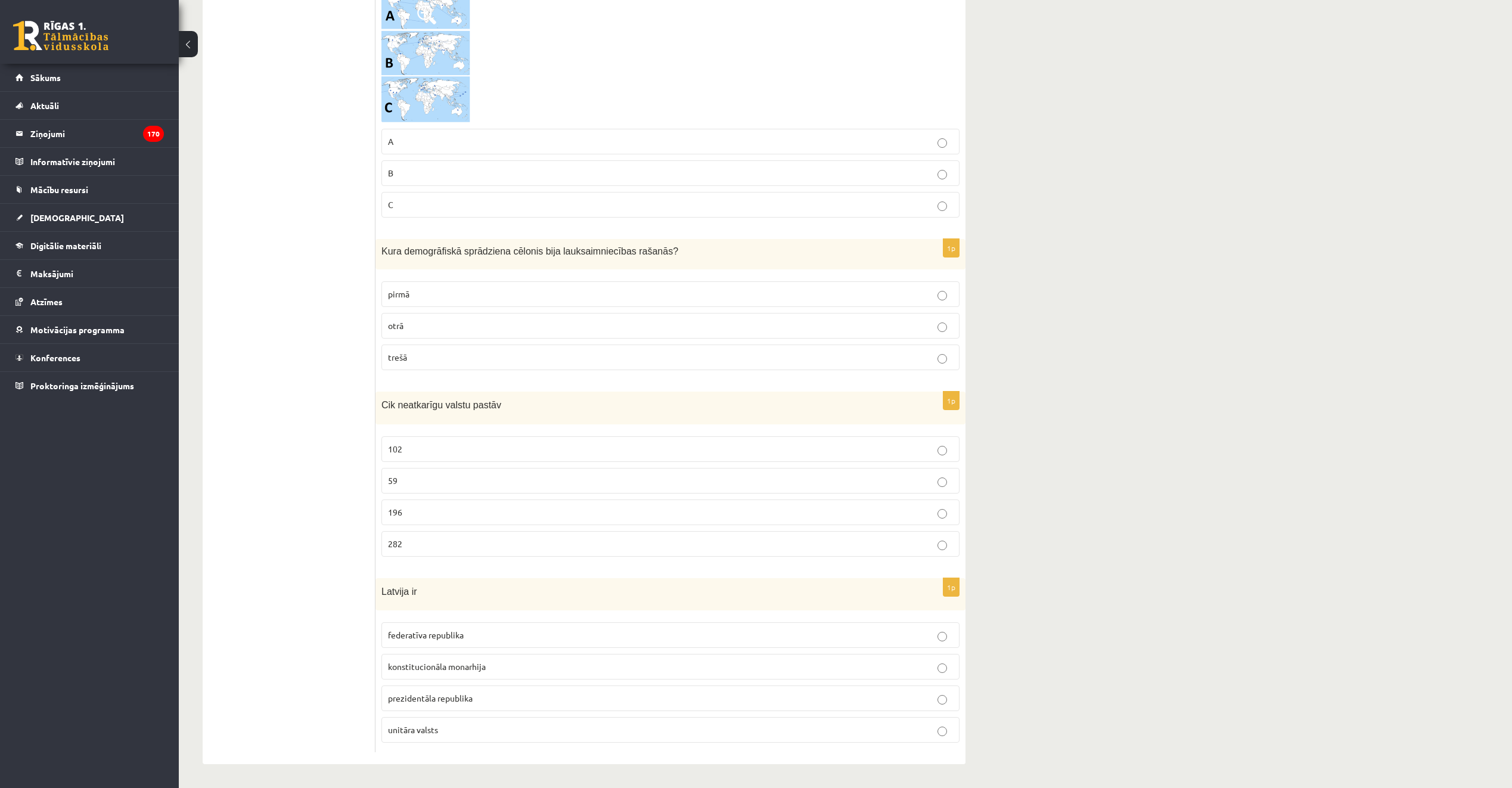
scroll to position [5283, 0]
click at [494, 293] on p "pirmā" at bounding box center [670, 294] width 565 height 12
click at [511, 513] on p "196" at bounding box center [670, 512] width 565 height 12
click at [524, 729] on p "unitāra valsts" at bounding box center [670, 729] width 565 height 12
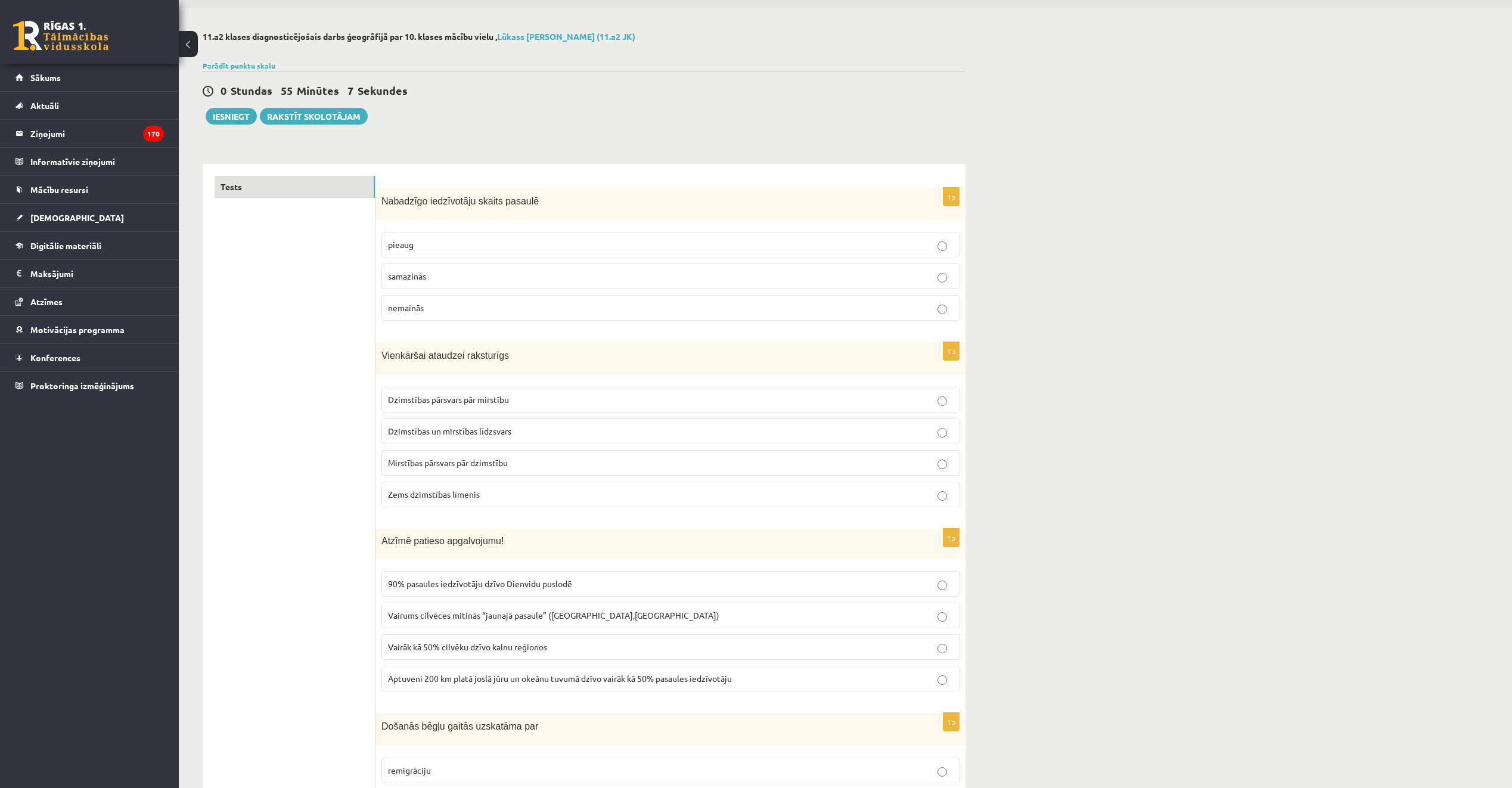
scroll to position [24, 0]
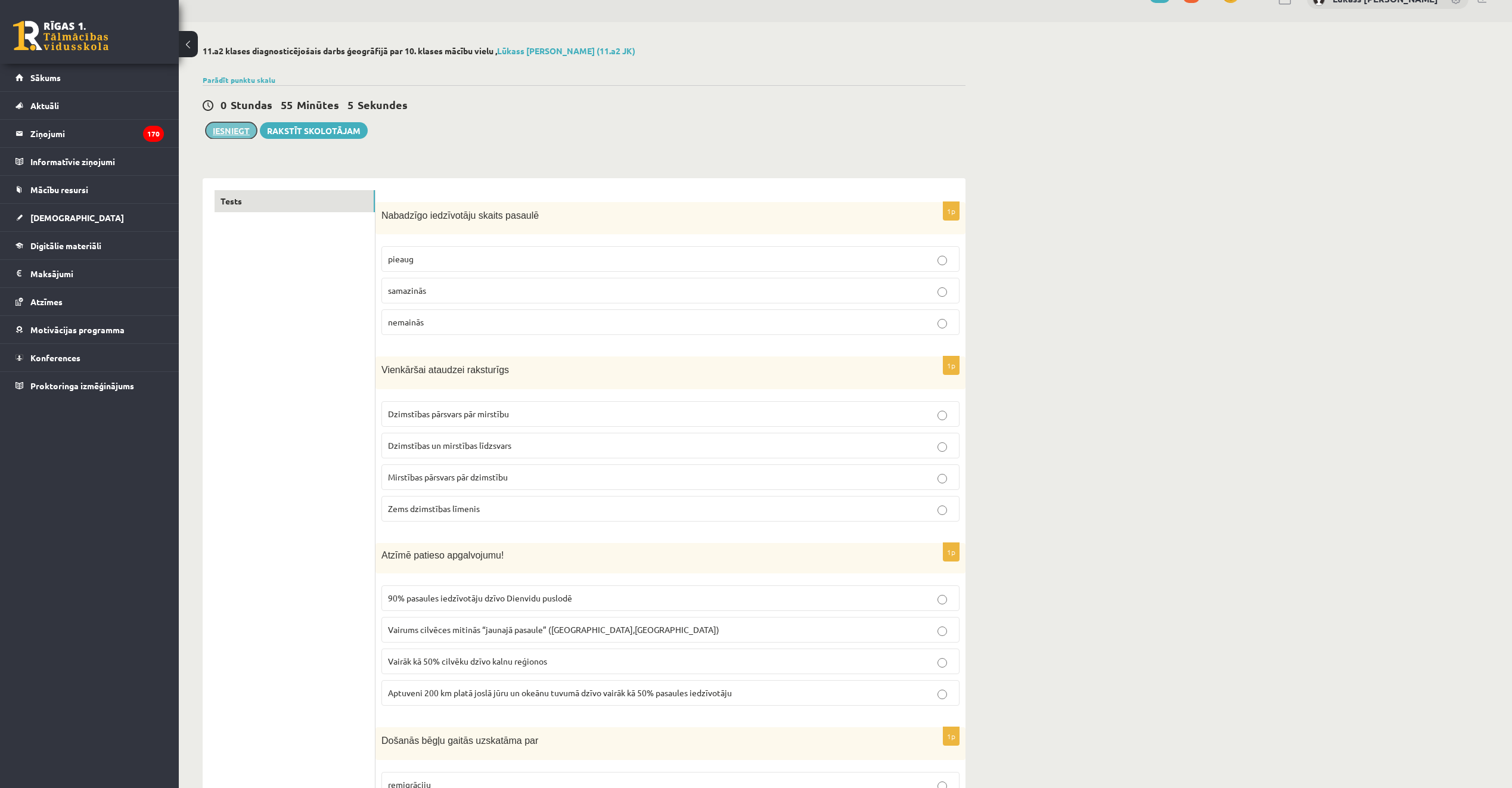
click at [236, 127] on button "Iesniegt" at bounding box center [231, 130] width 51 height 17
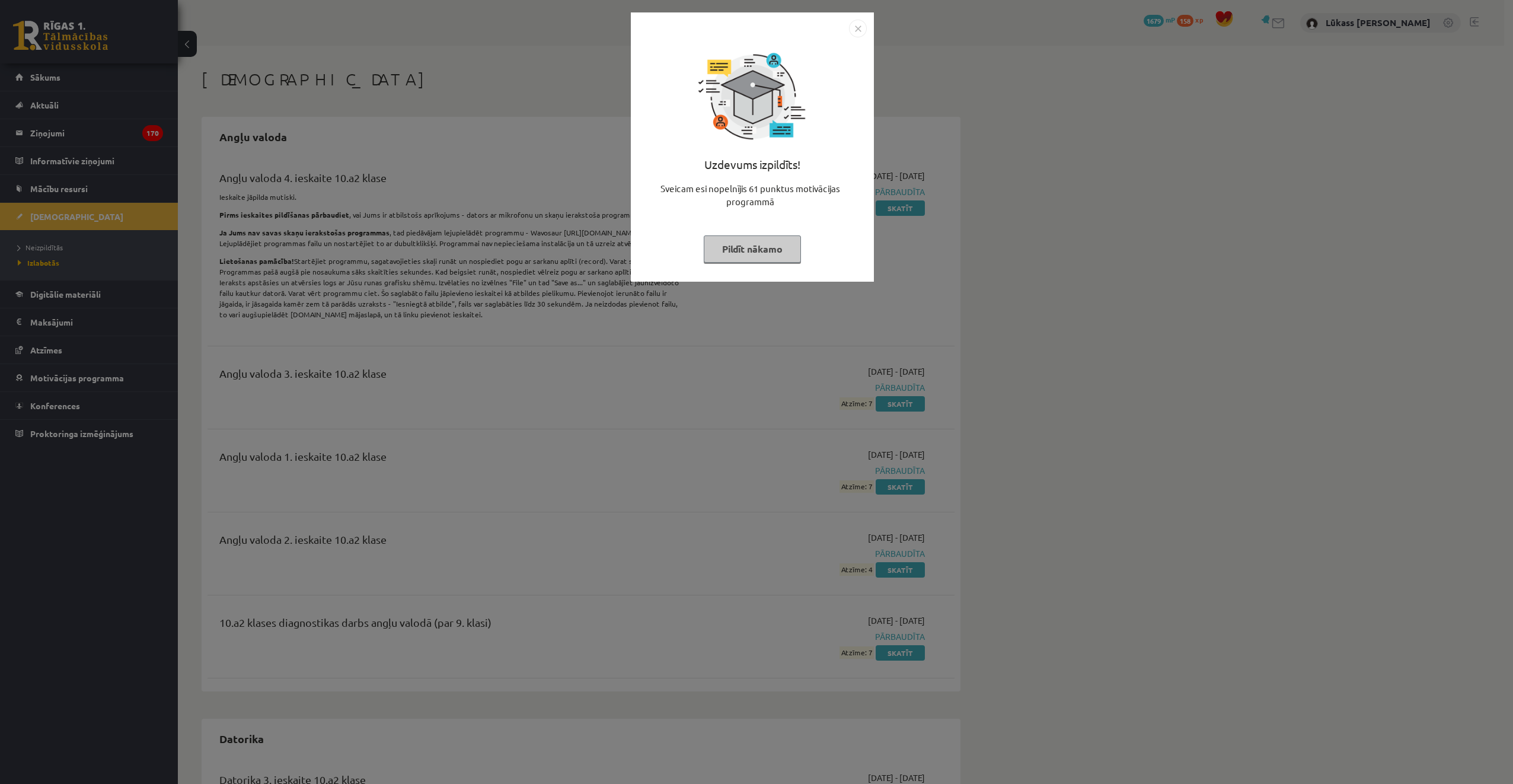
click at [749, 259] on button "Pildīt nākamo" at bounding box center [752, 249] width 97 height 27
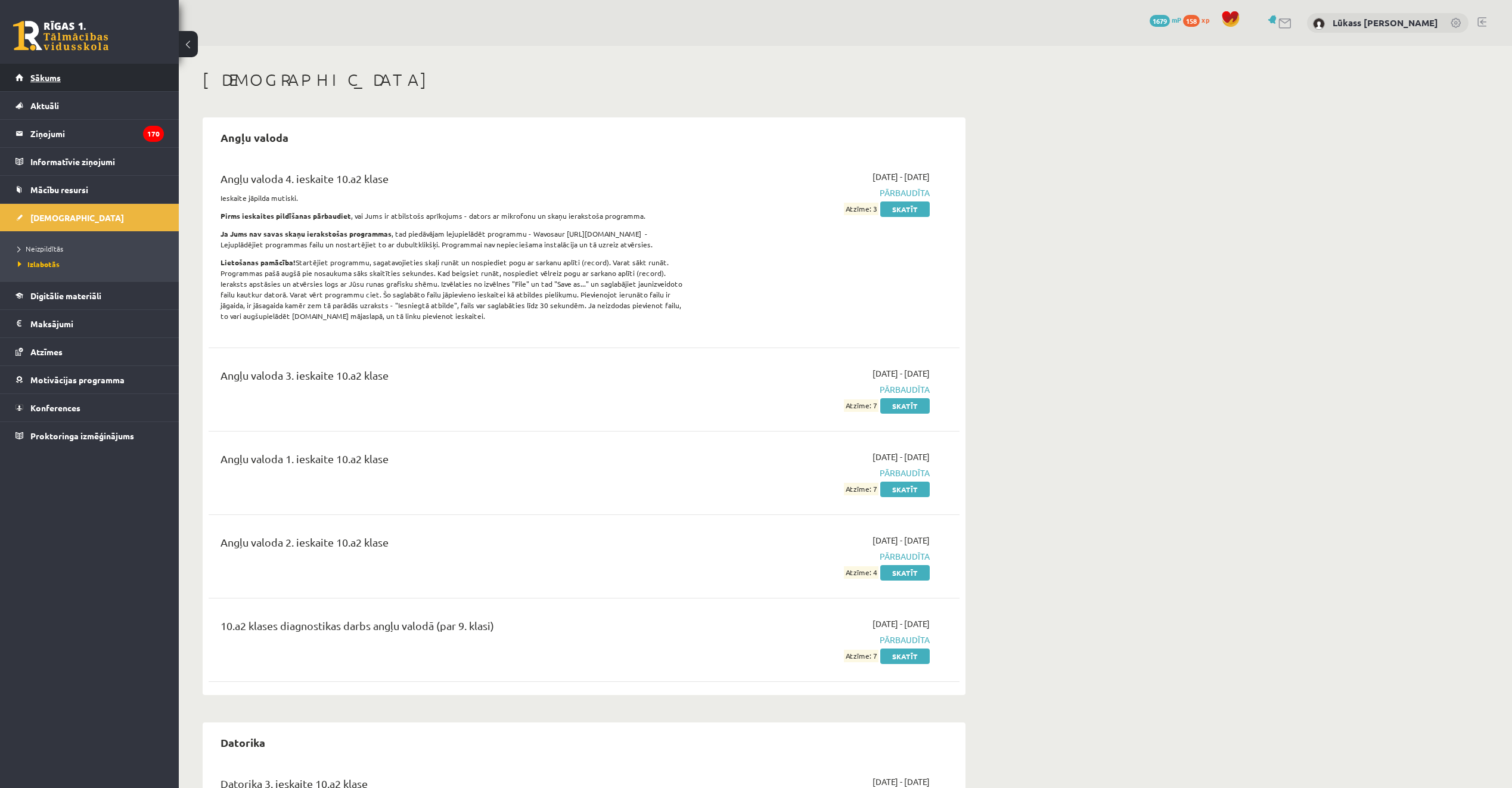
click at [114, 87] on link "Sākums" at bounding box center [89, 78] width 148 height 27
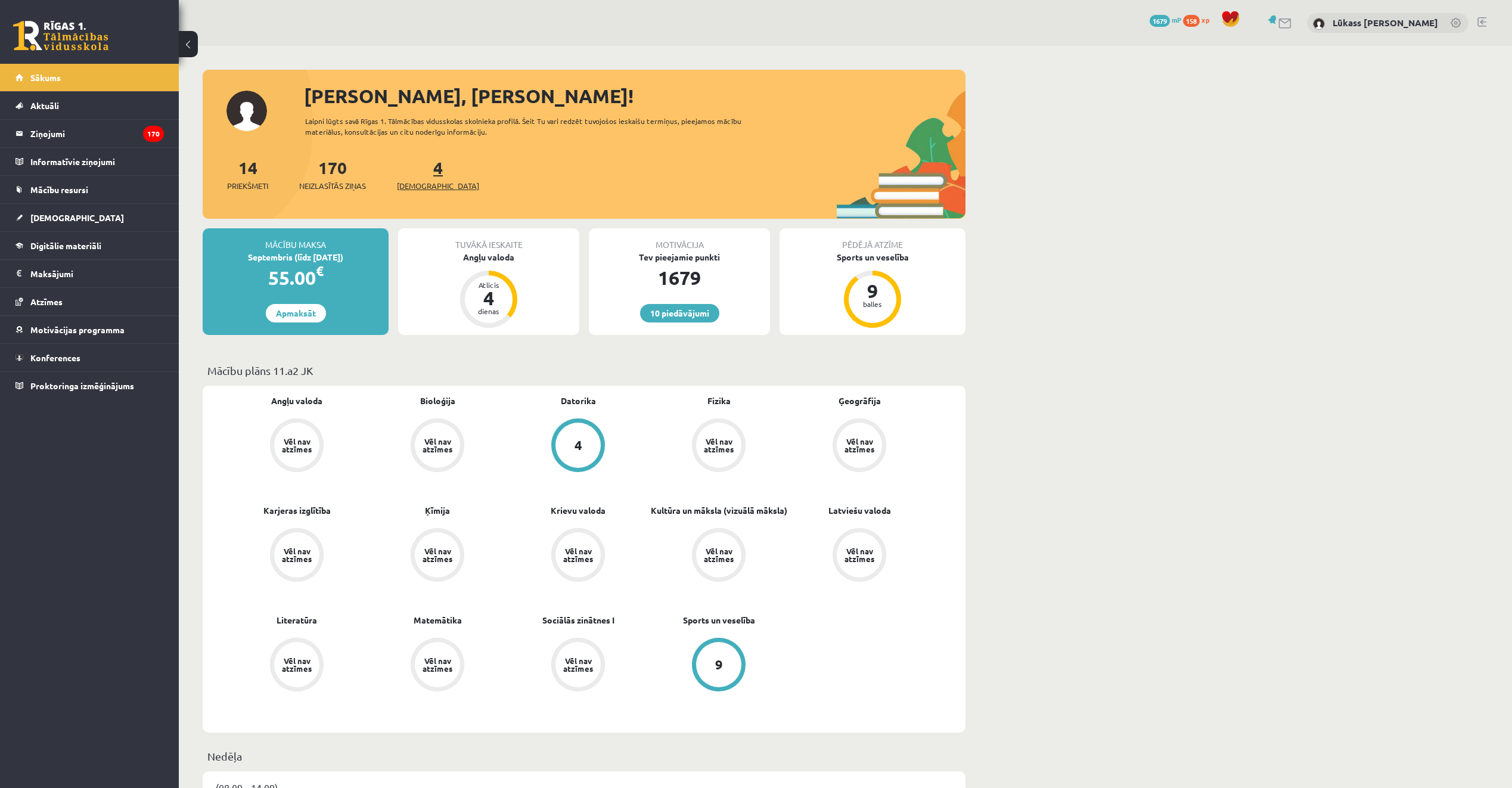
click at [414, 186] on span "[DEMOGRAPHIC_DATA]" at bounding box center [438, 186] width 82 height 12
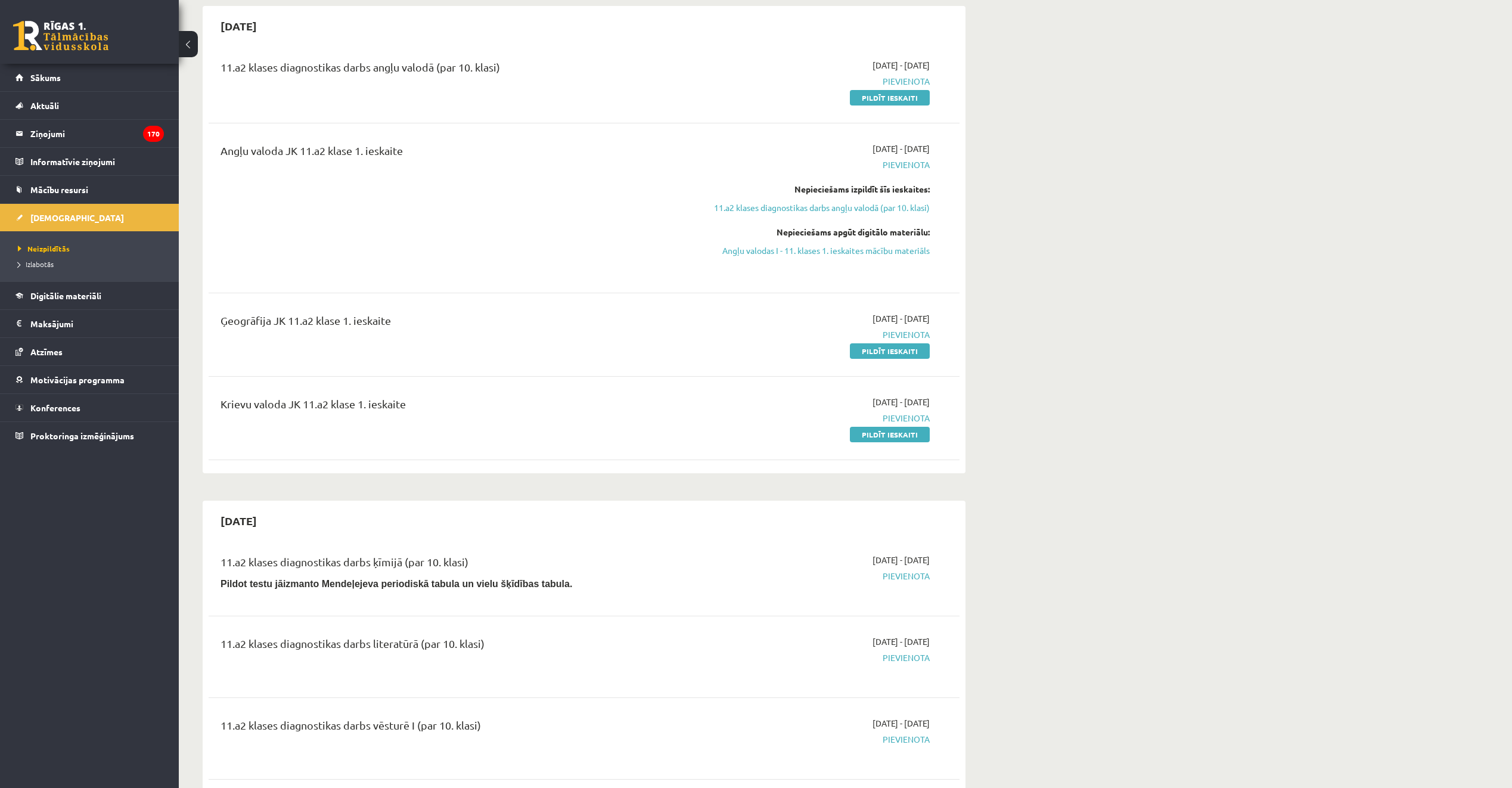
scroll to position [60, 0]
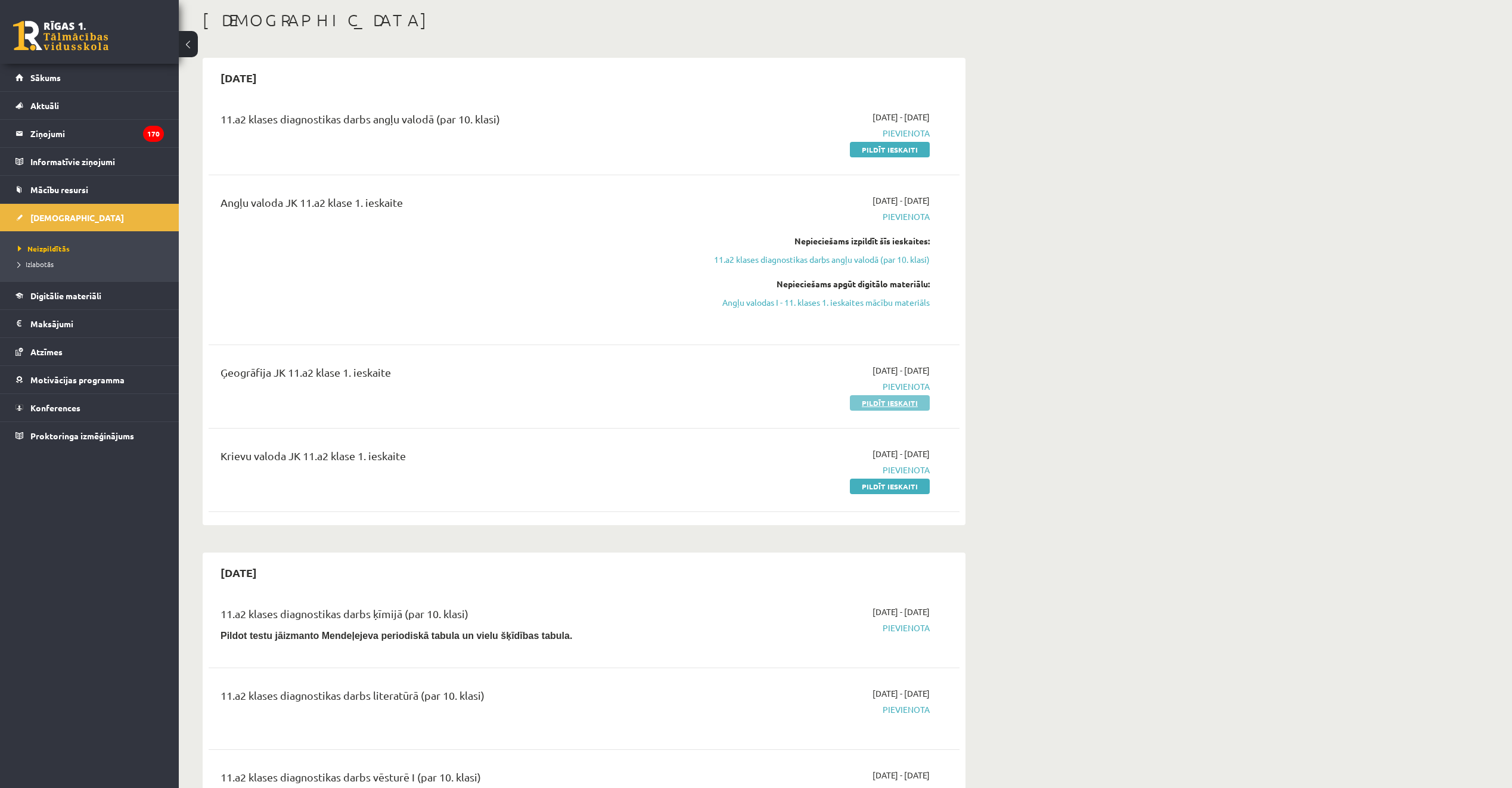
click at [875, 400] on link "Pildīt ieskaiti" at bounding box center [890, 403] width 80 height 15
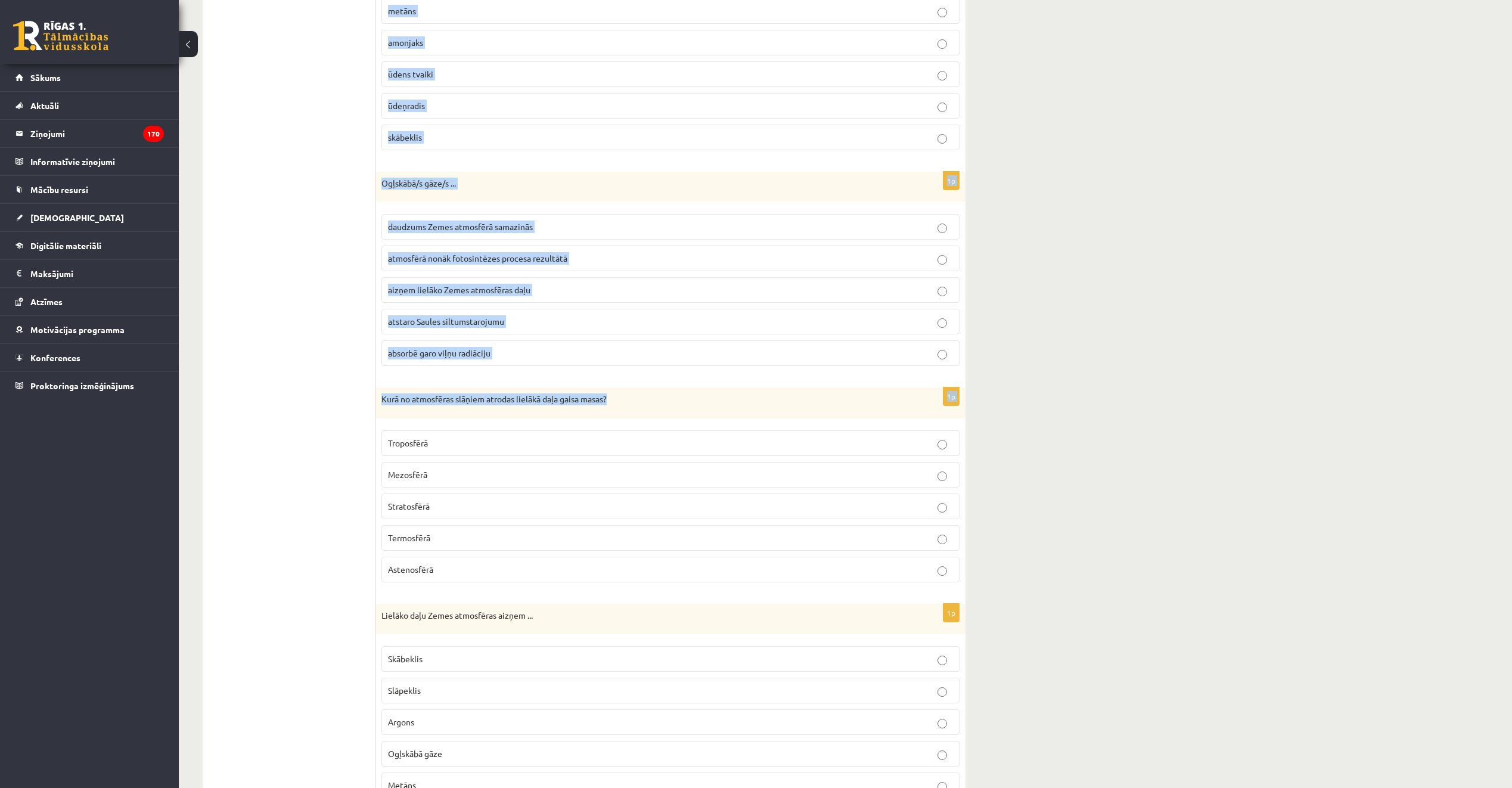
scroll to position [543, 0]
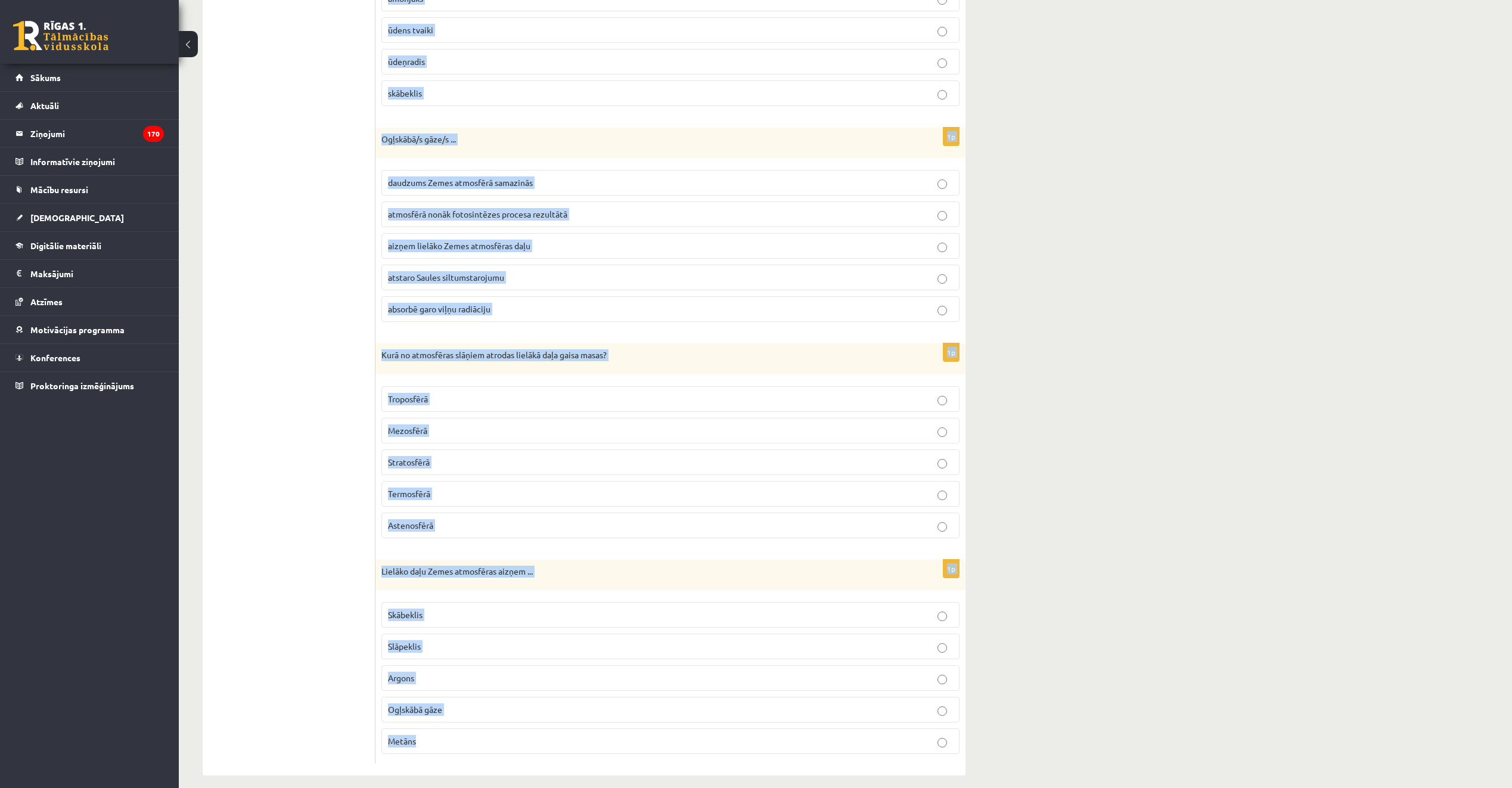
drag, startPoint x: 381, startPoint y: 169, endPoint x: 829, endPoint y: 722, distance: 711.7
click at [829, 722] on form "1p Pirmo reizi ozona caurums tika konstatēts virs ... [GEOGRAPHIC_DATA] Antarkt…" at bounding box center [671, 217] width 566 height 1093
copy form "Lorem ipsum dolor sitamet cons adipiscing elit ... Seddoe Temporincid Utlaboree…"
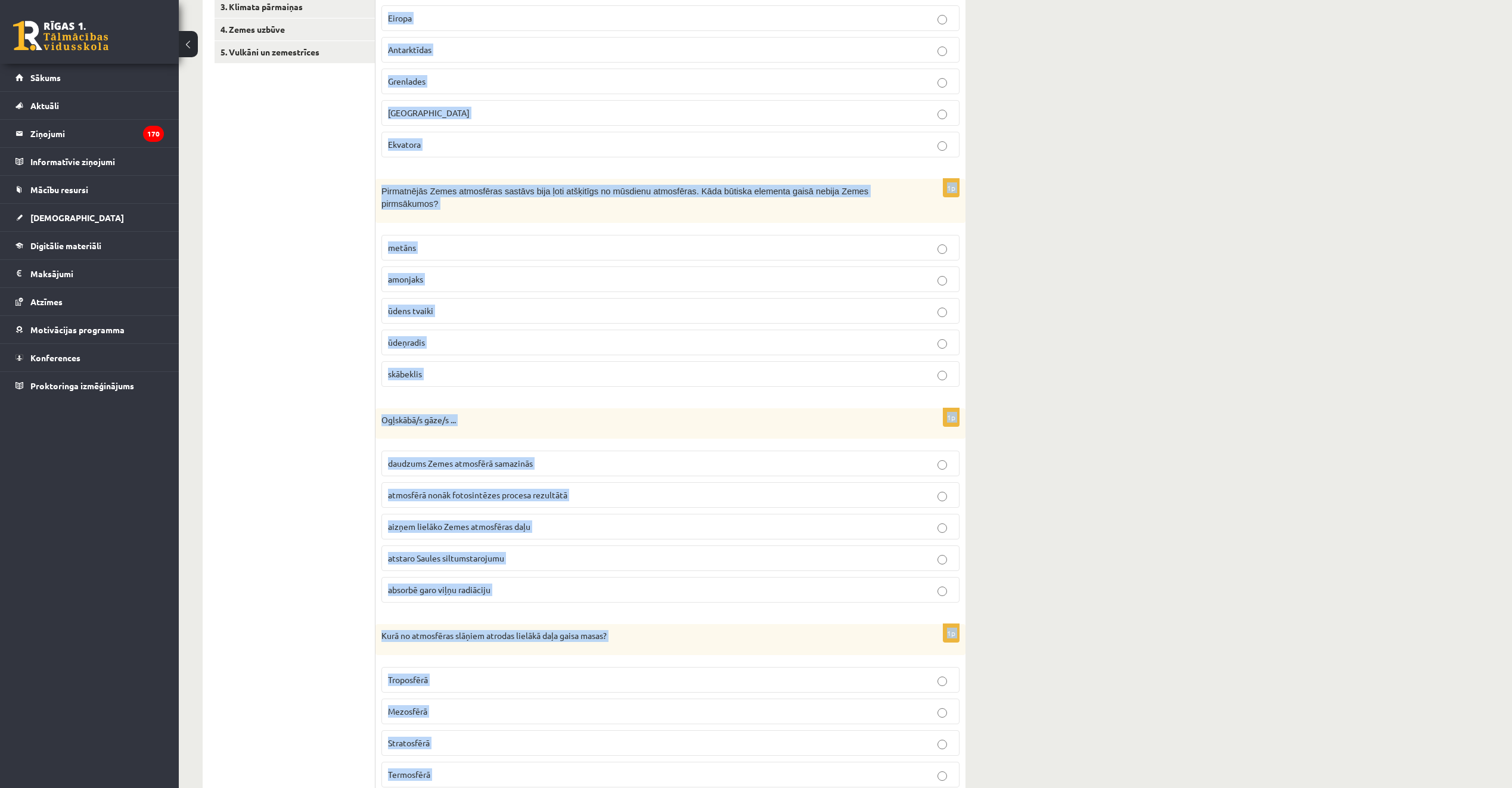
scroll to position [186, 0]
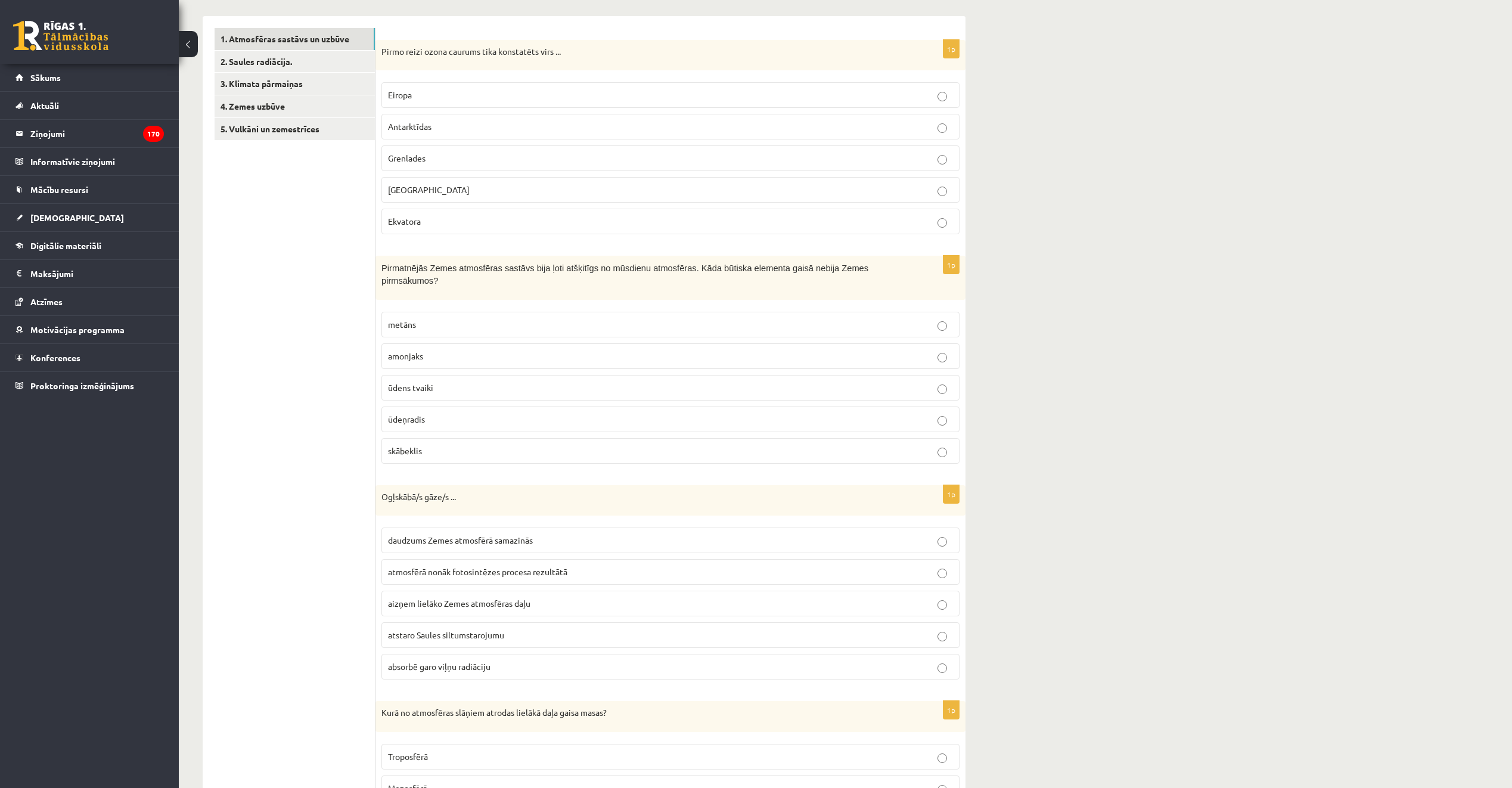
click at [303, 253] on ul "1. Atmosfēras sastāvs un uzbūve 2. Saules radiācija. 3. Klimata pārmaiņas 4. Ze…" at bounding box center [295, 574] width 161 height 1093
click at [456, 127] on p "Antarktīdas" at bounding box center [670, 127] width 565 height 12
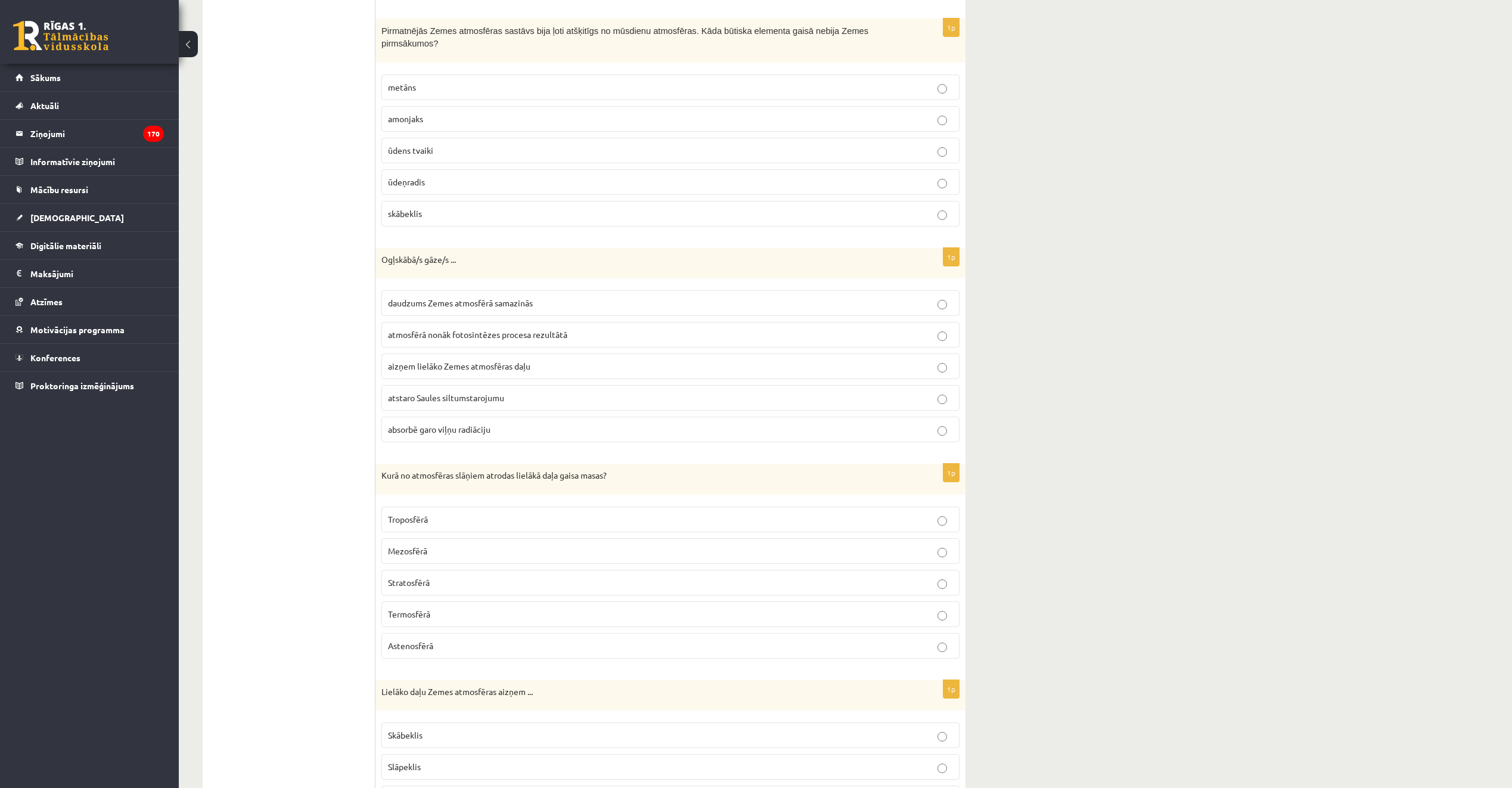
scroll to position [424, 0]
click at [456, 206] on p "skābeklis" at bounding box center [670, 212] width 565 height 12
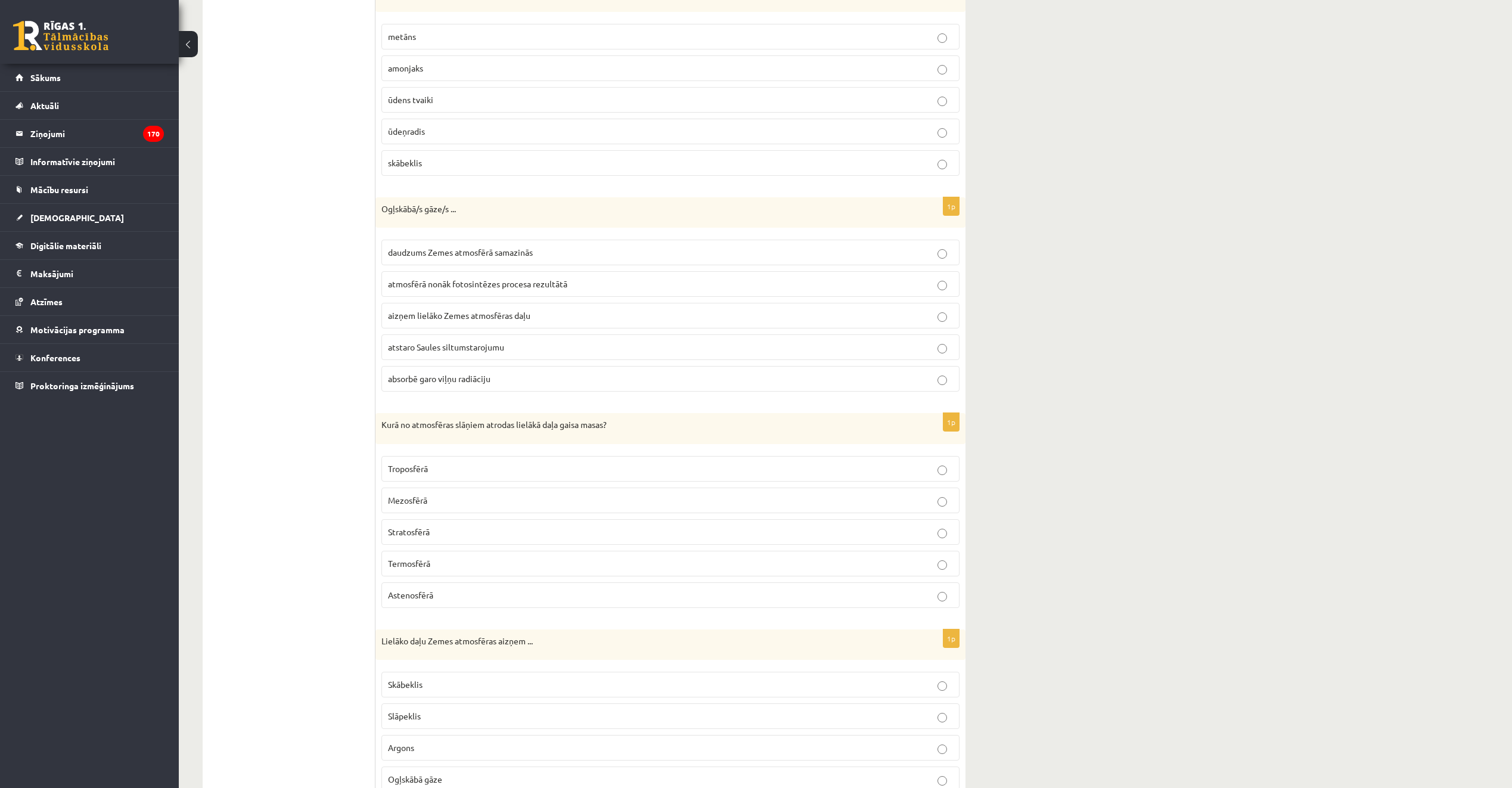
scroll to position [543, 0]
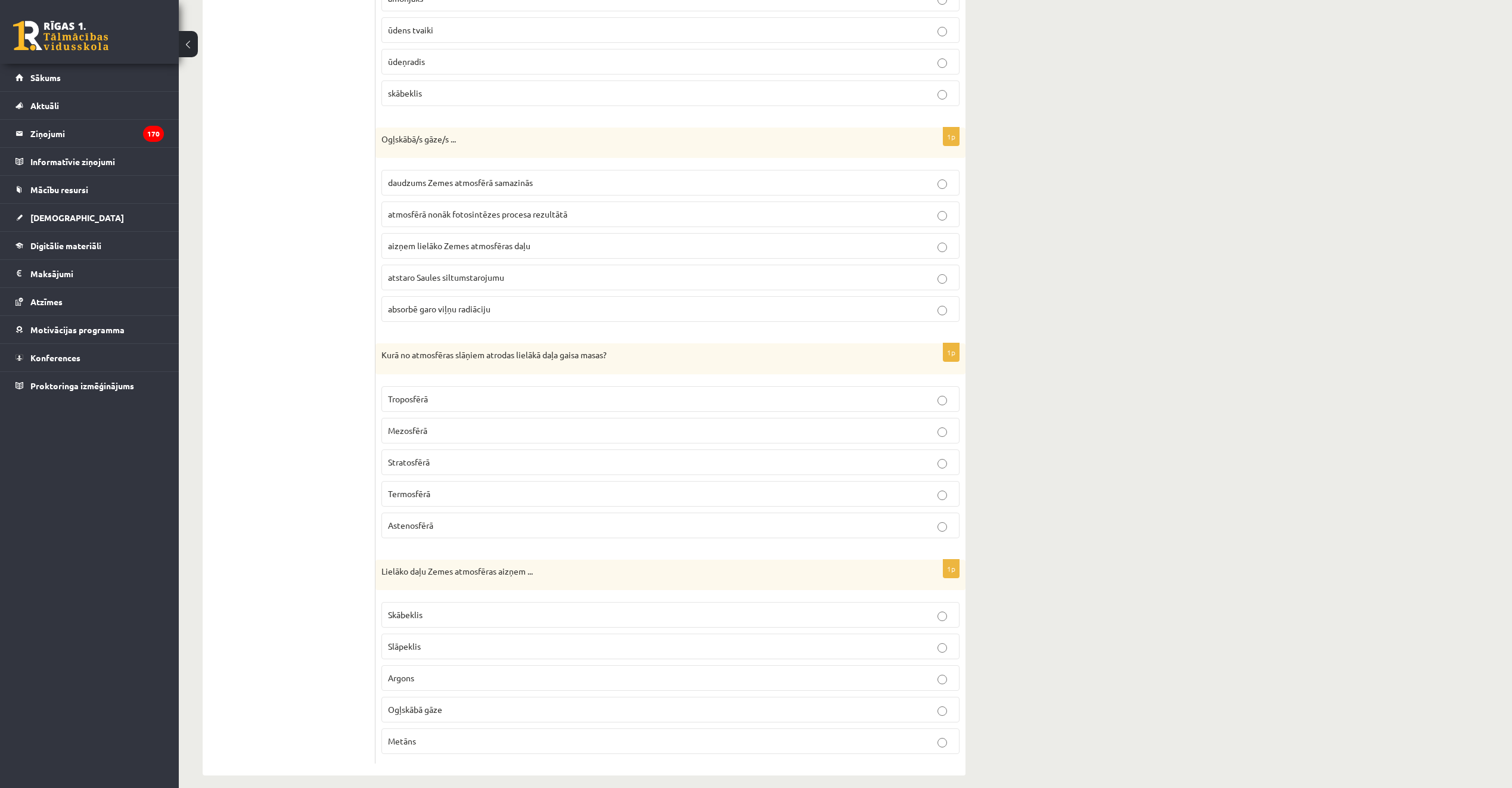
click at [495, 303] on p "absorbē garo viļņu radiāciju" at bounding box center [670, 309] width 565 height 12
click at [478, 393] on p "Troposfērā" at bounding box center [670, 399] width 565 height 12
click at [460, 640] on p "Slāpeklis" at bounding box center [670, 646] width 565 height 12
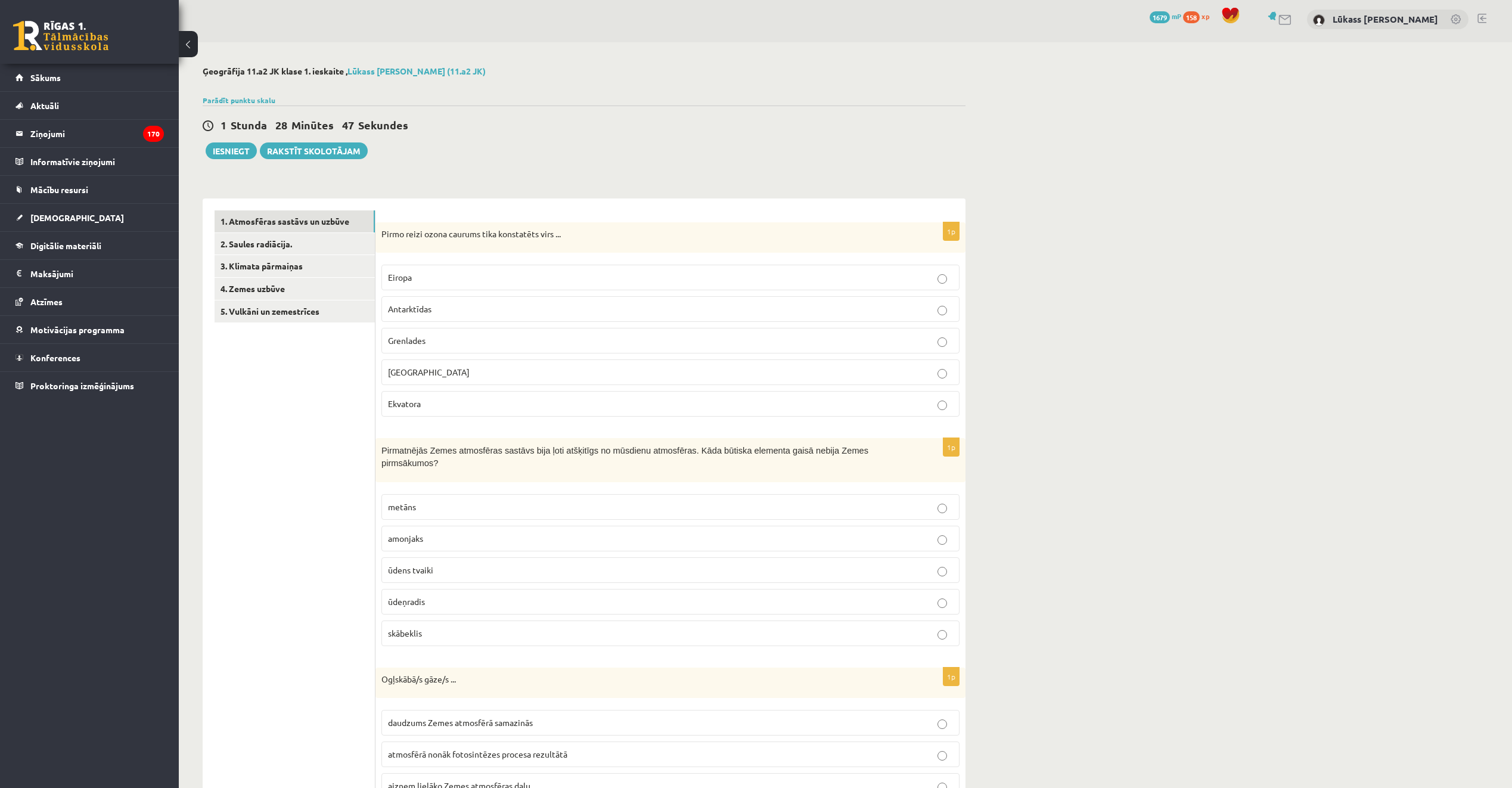
scroll to position [0, 0]
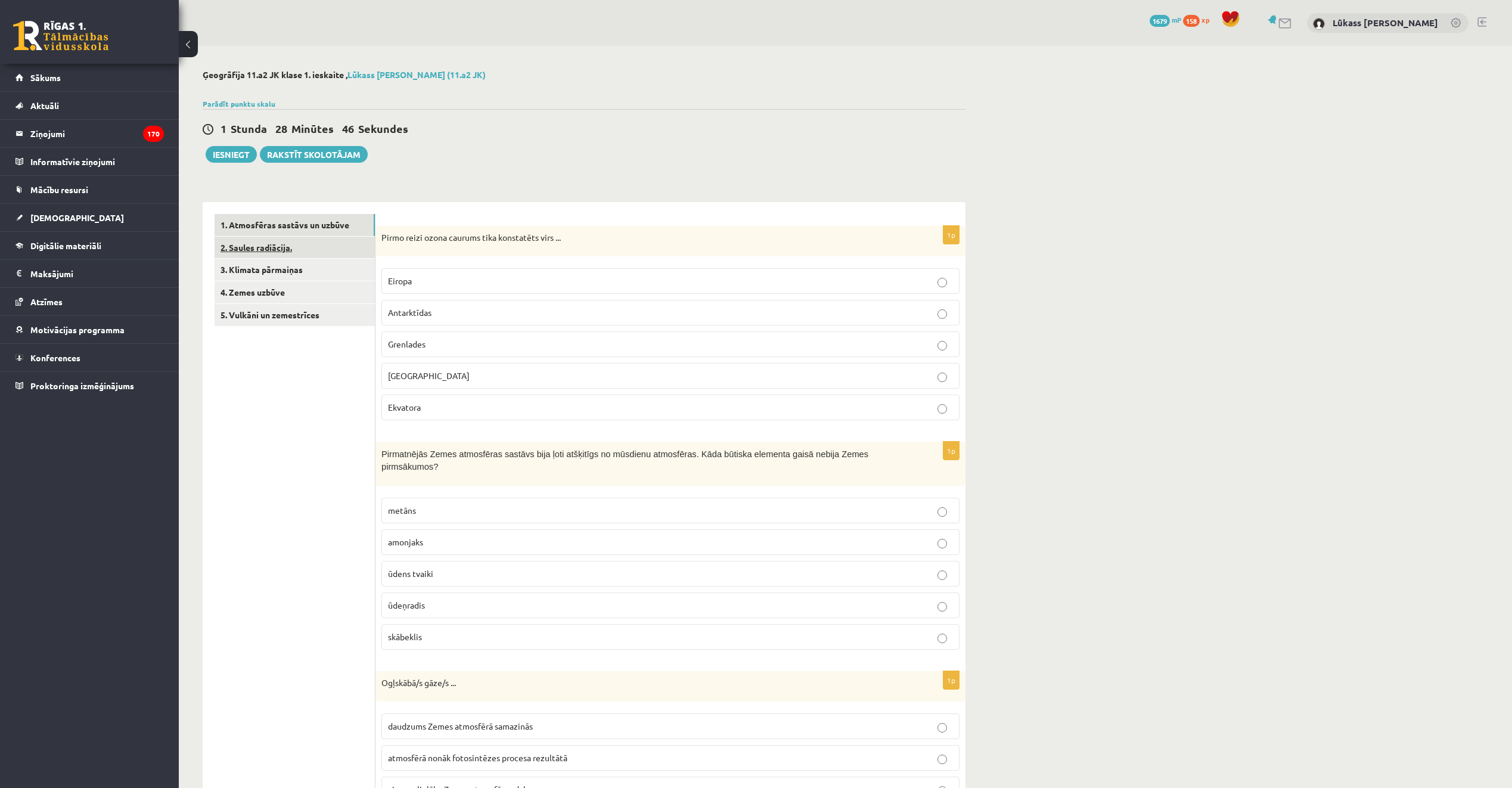
click at [298, 249] on link "2. Saules radiācija." at bounding box center [295, 247] width 160 height 22
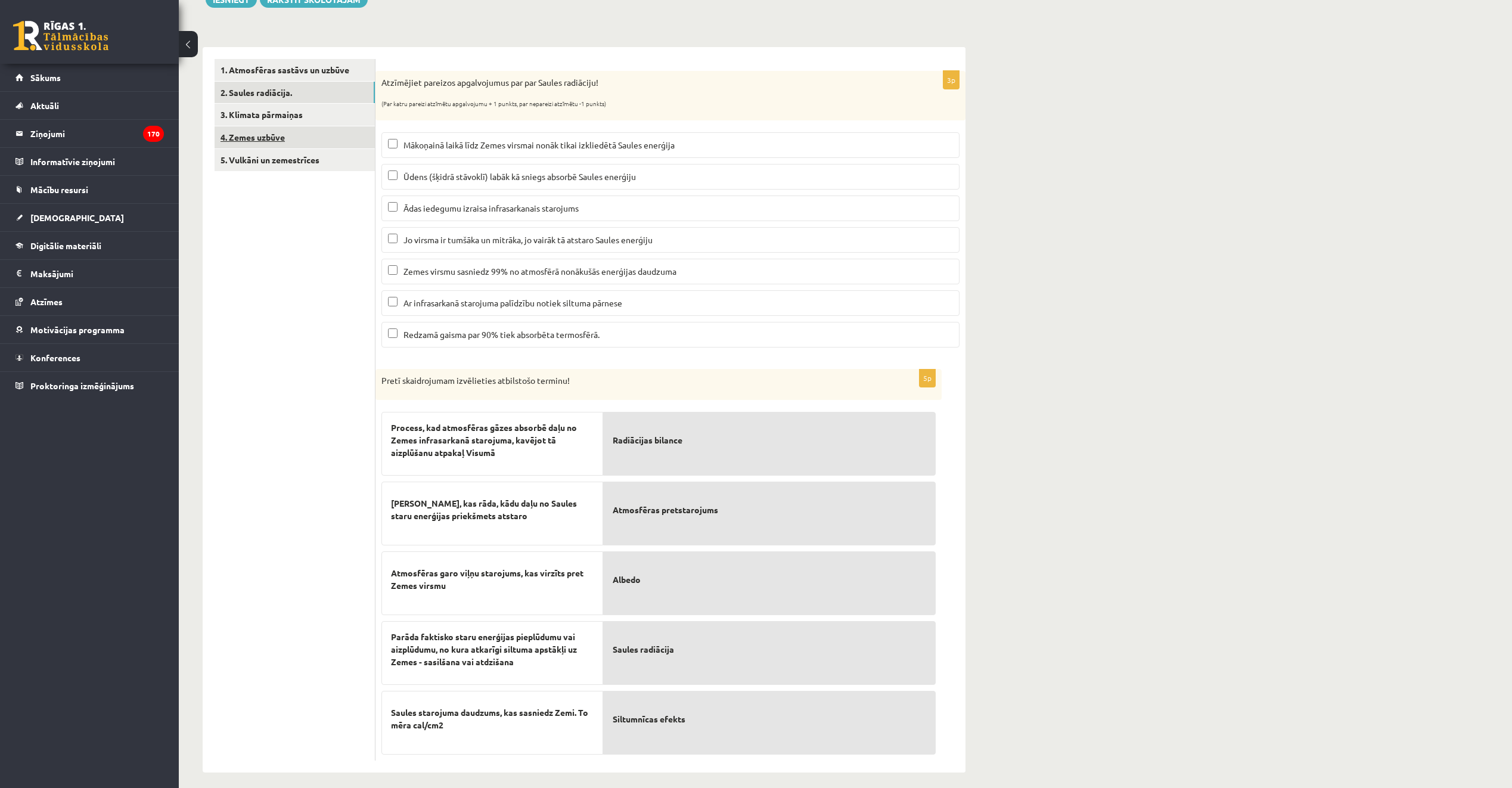
scroll to position [164, 0]
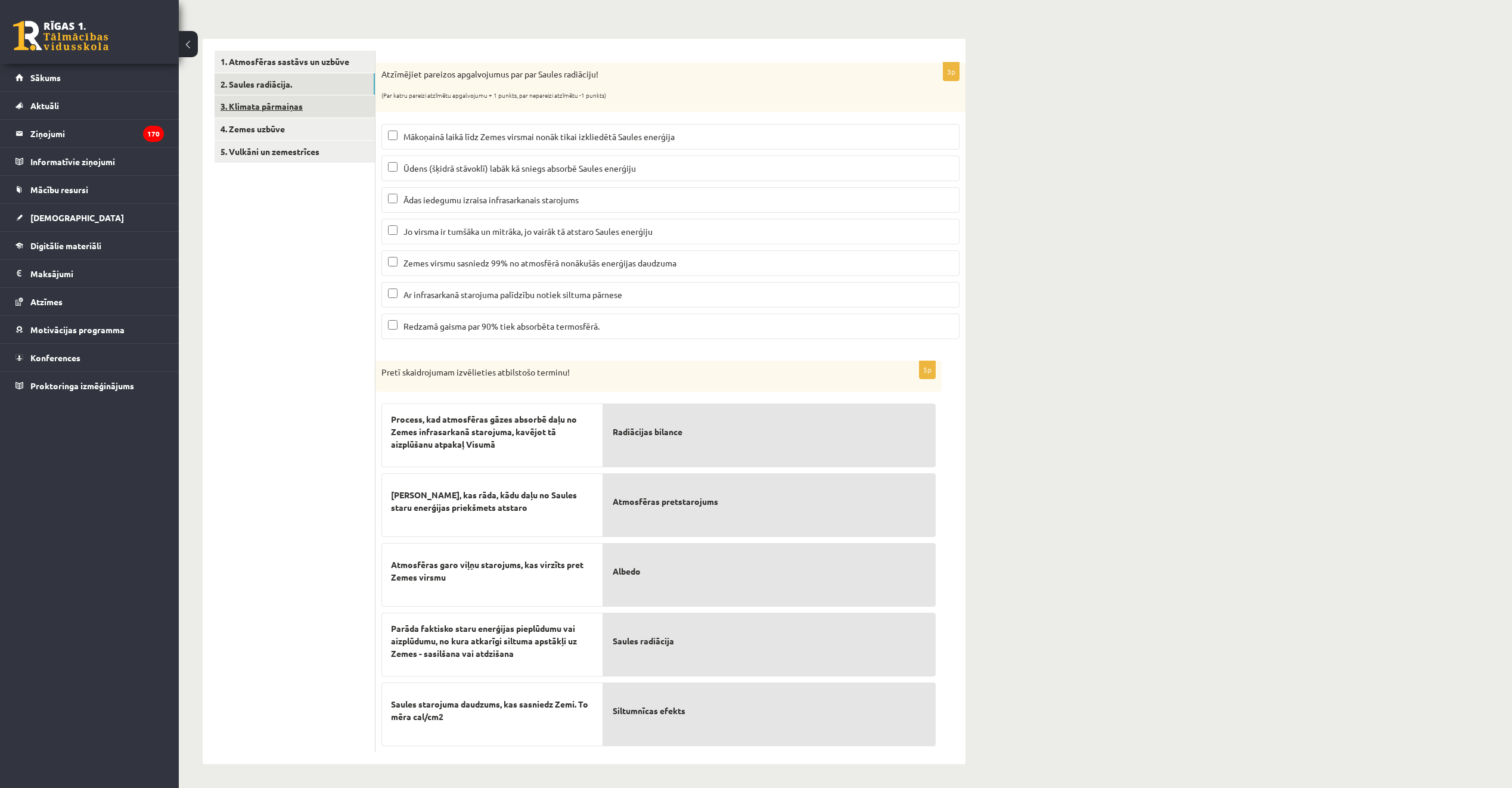
click at [306, 101] on link "3. Klimata pārmaiņas" at bounding box center [295, 106] width 160 height 22
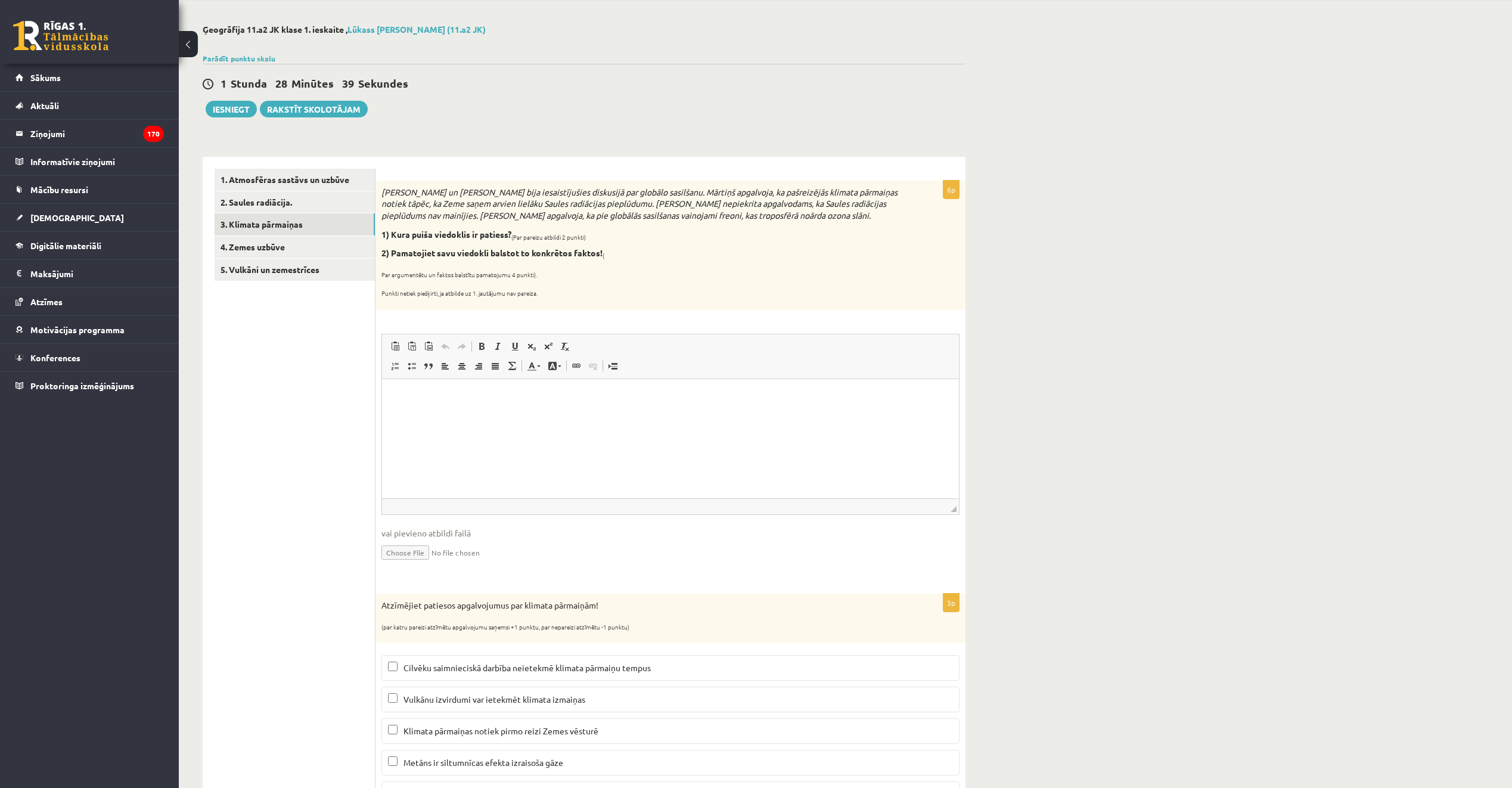
scroll to position [143, 0]
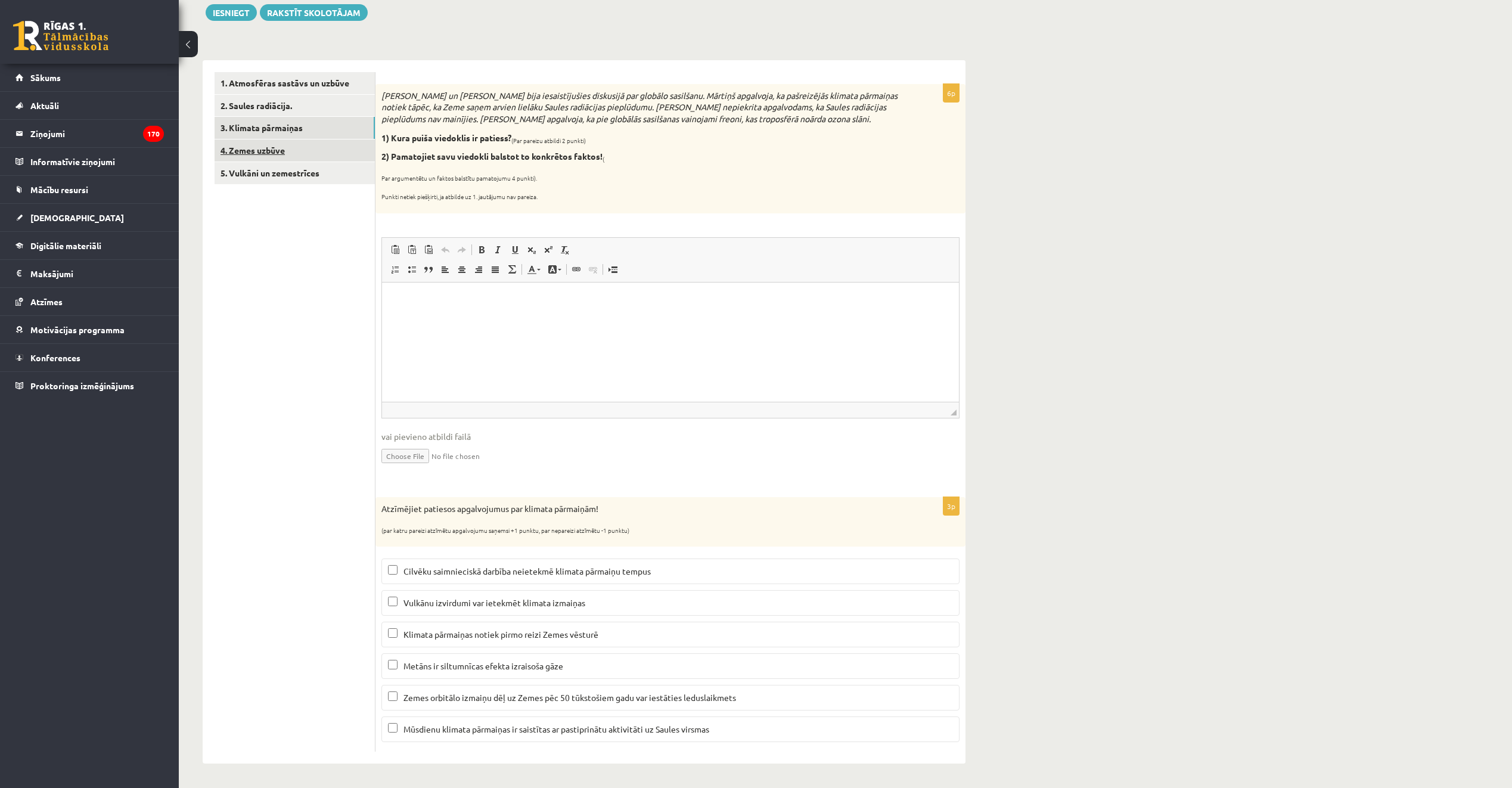
click at [276, 146] on link "4. Zemes uzbūve" at bounding box center [295, 150] width 160 height 22
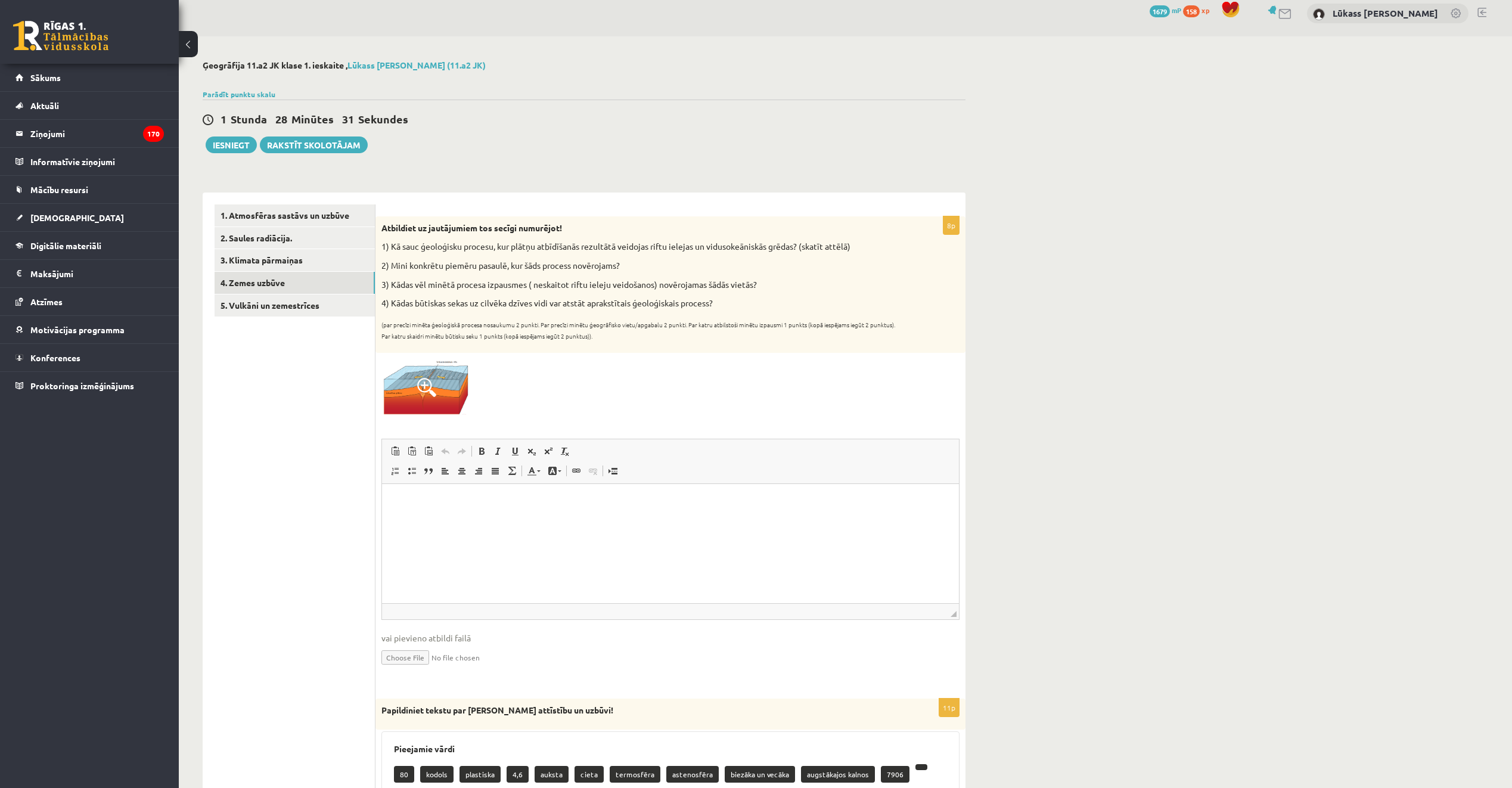
scroll to position [0, 0]
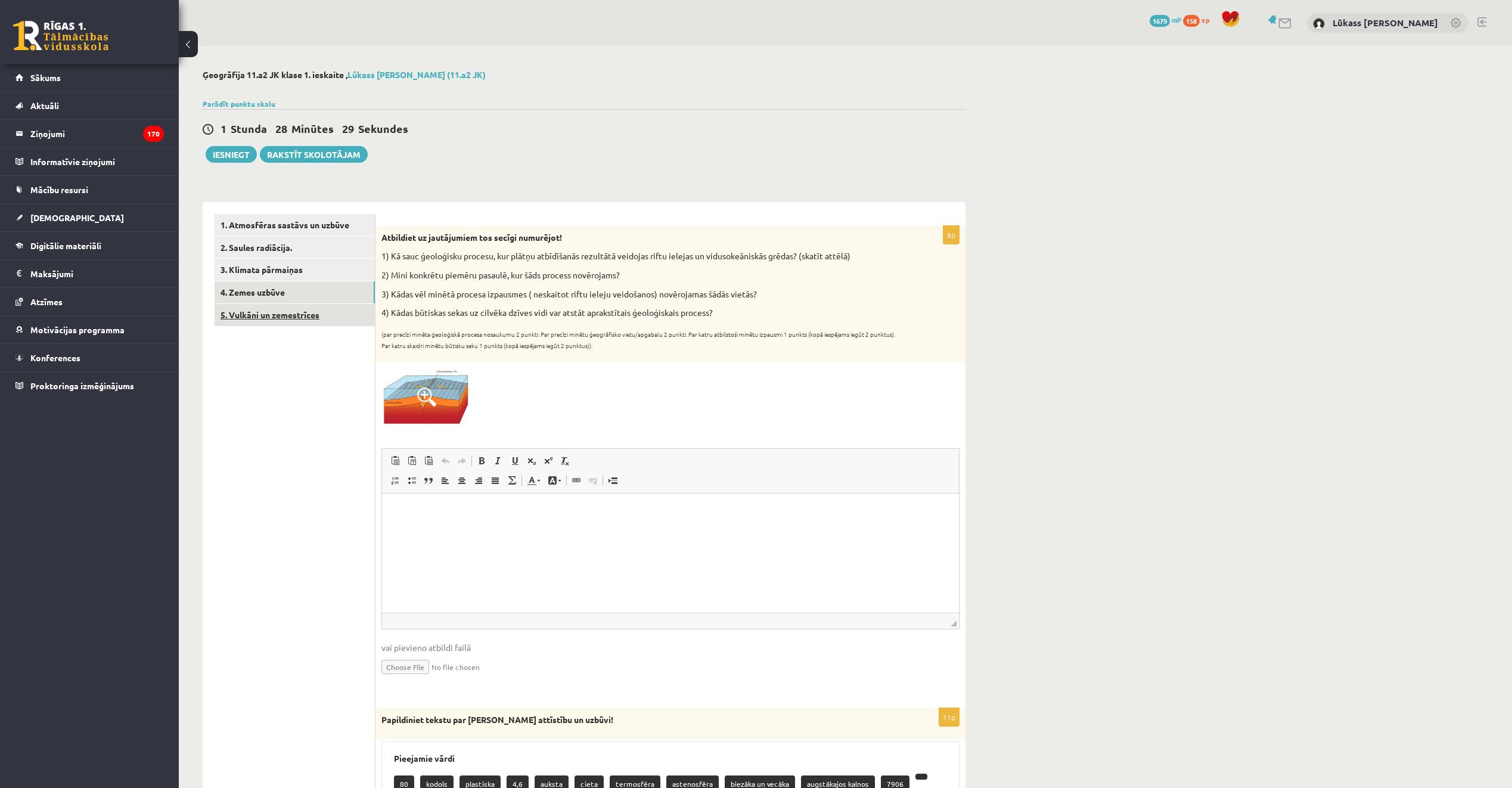
click at [311, 316] on link "5. Vulkāni un zemestrīces" at bounding box center [295, 314] width 160 height 22
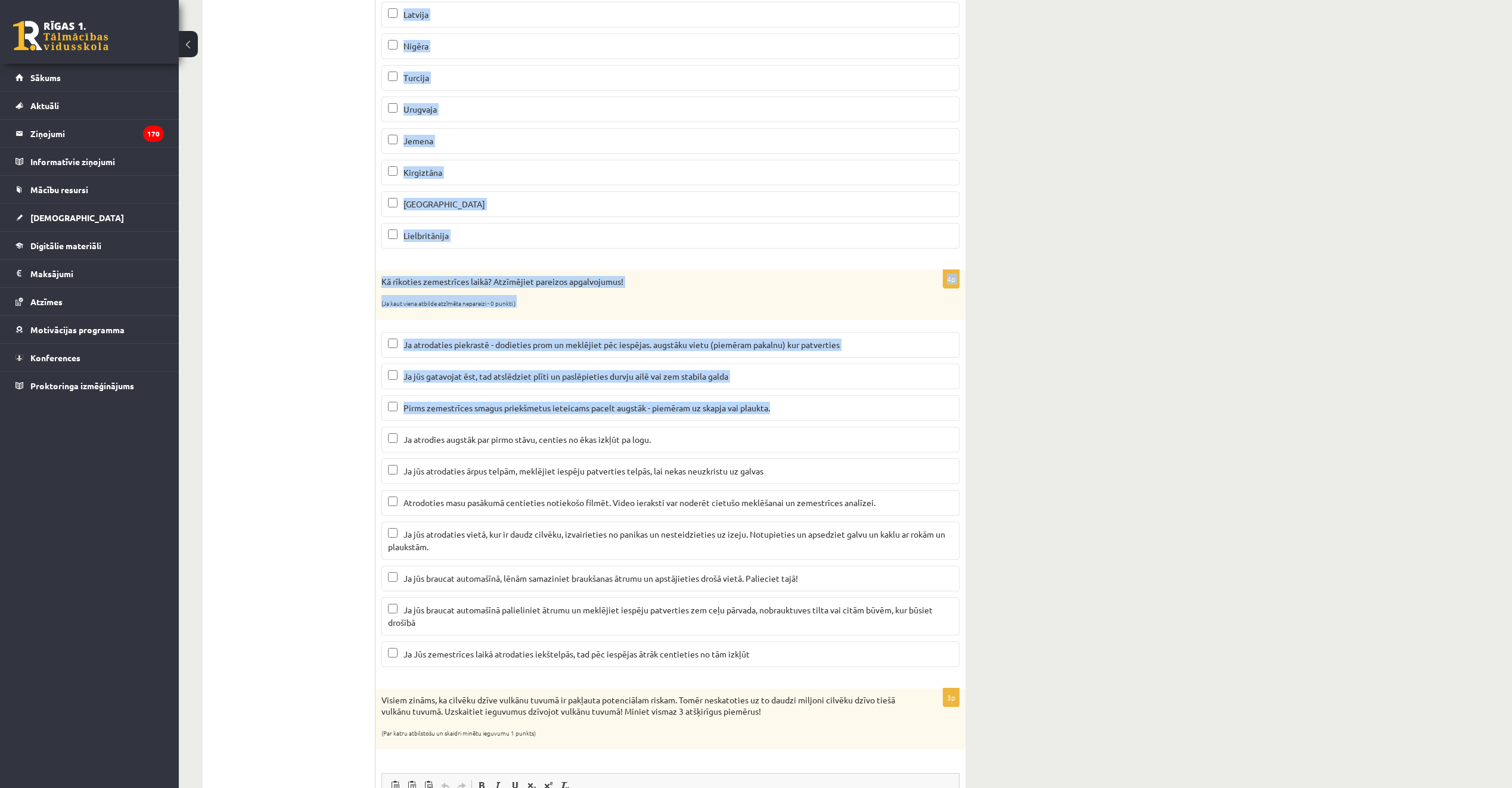
scroll to position [417, 0]
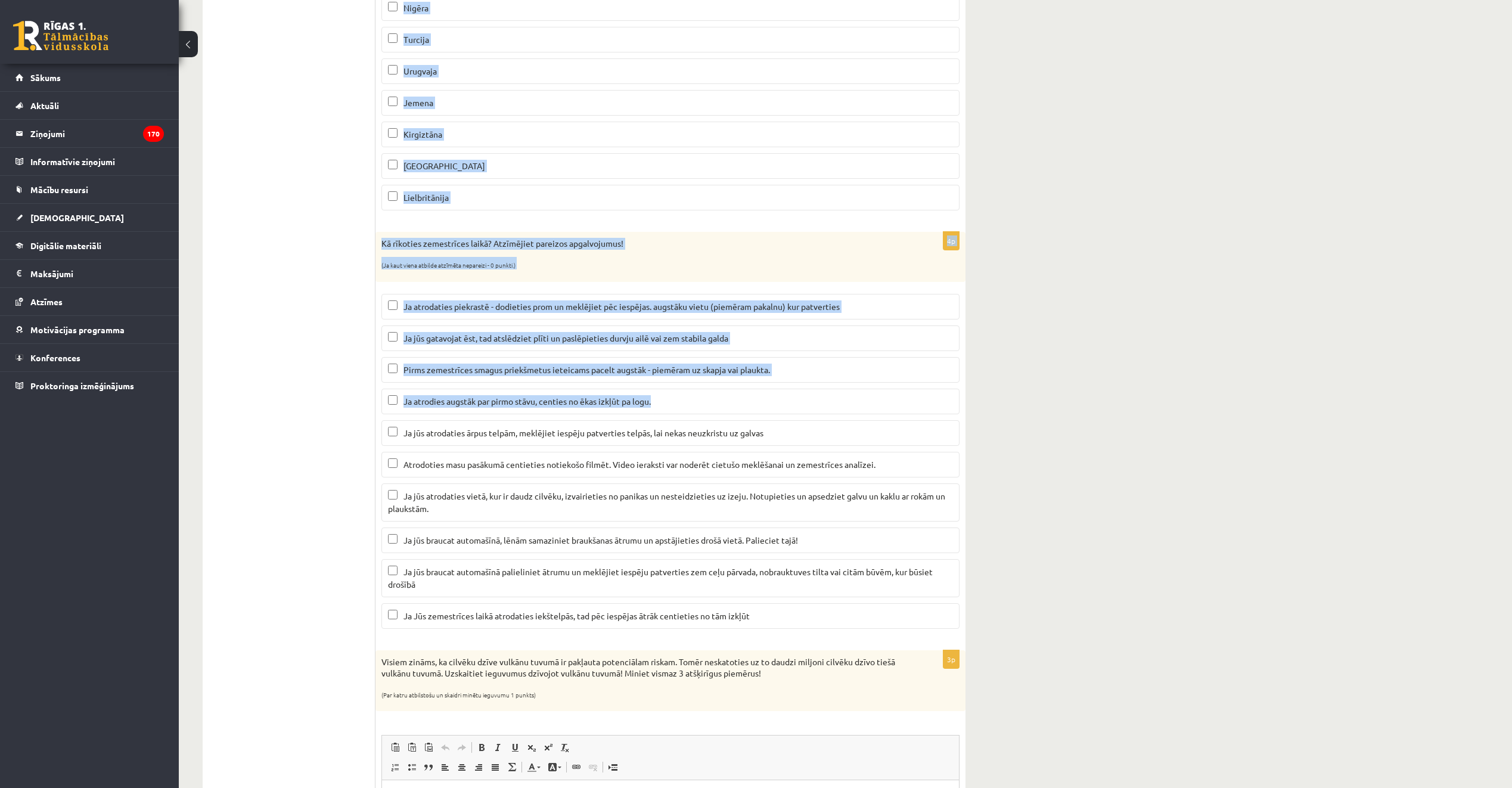
drag, startPoint x: 380, startPoint y: 232, endPoint x: 931, endPoint y: 401, distance: 576.3
click at [931, 401] on form "2p Apskatiet karti un nosaki kurās no minētajām valstīm atrodas augsta seismisk…" at bounding box center [671, 544] width 566 height 1494
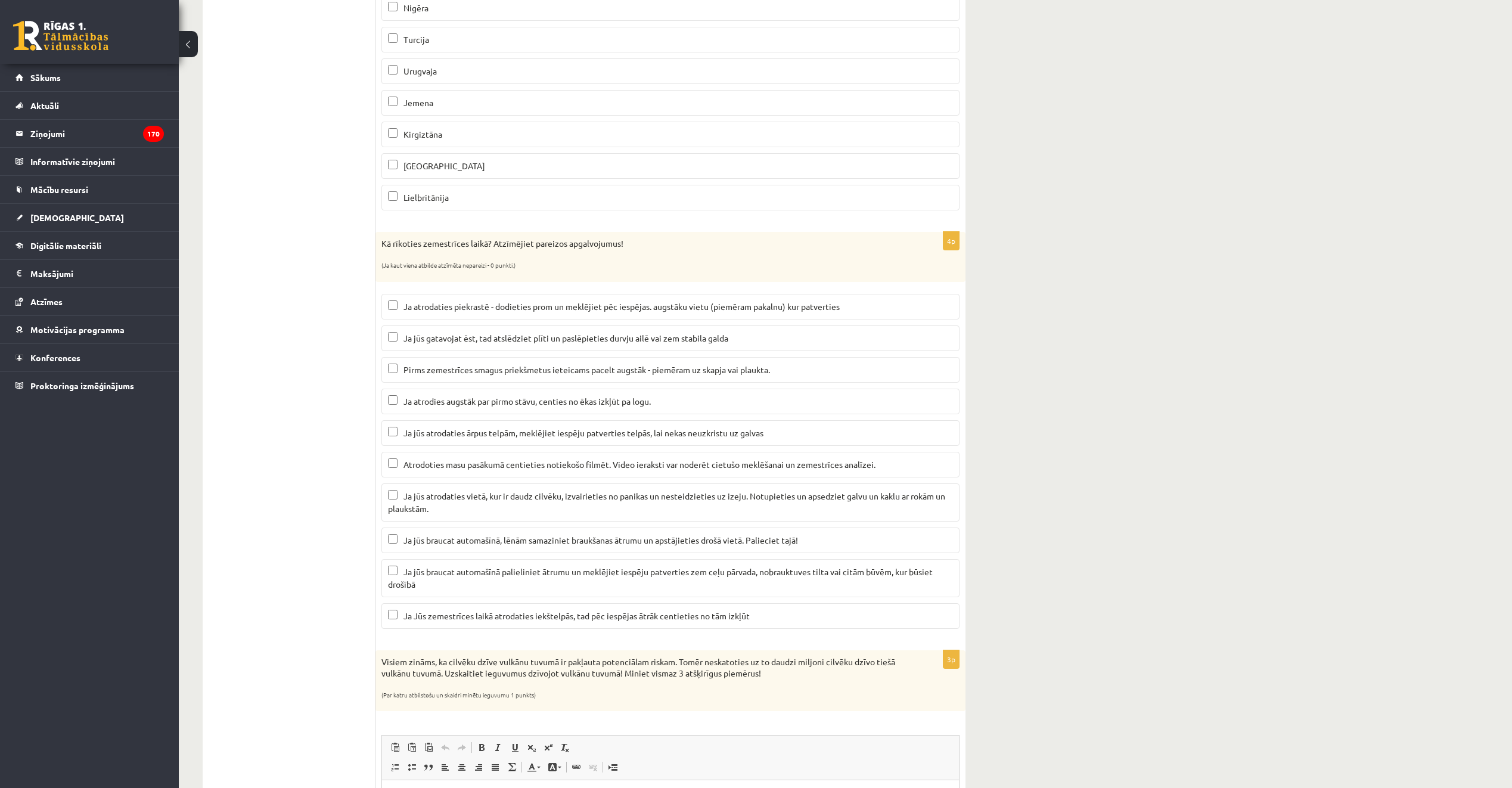
click at [351, 382] on ul "1. Atmosfēras sastāvs un uzbūve 2. Saules radiācija. 3. Klimata pārmaiņas 4. Ze…" at bounding box center [295, 544] width 161 height 1494
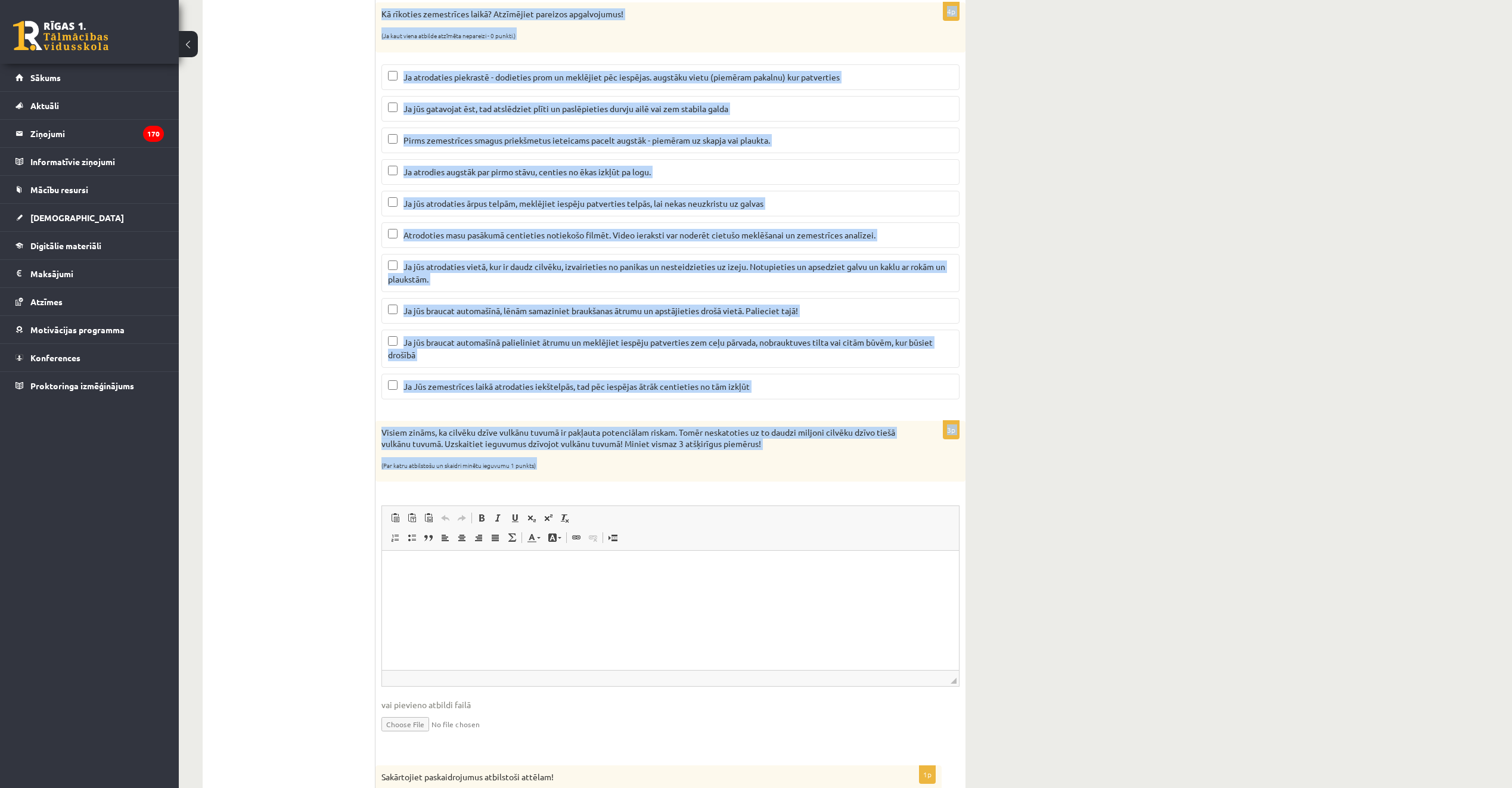
scroll to position [774, 0]
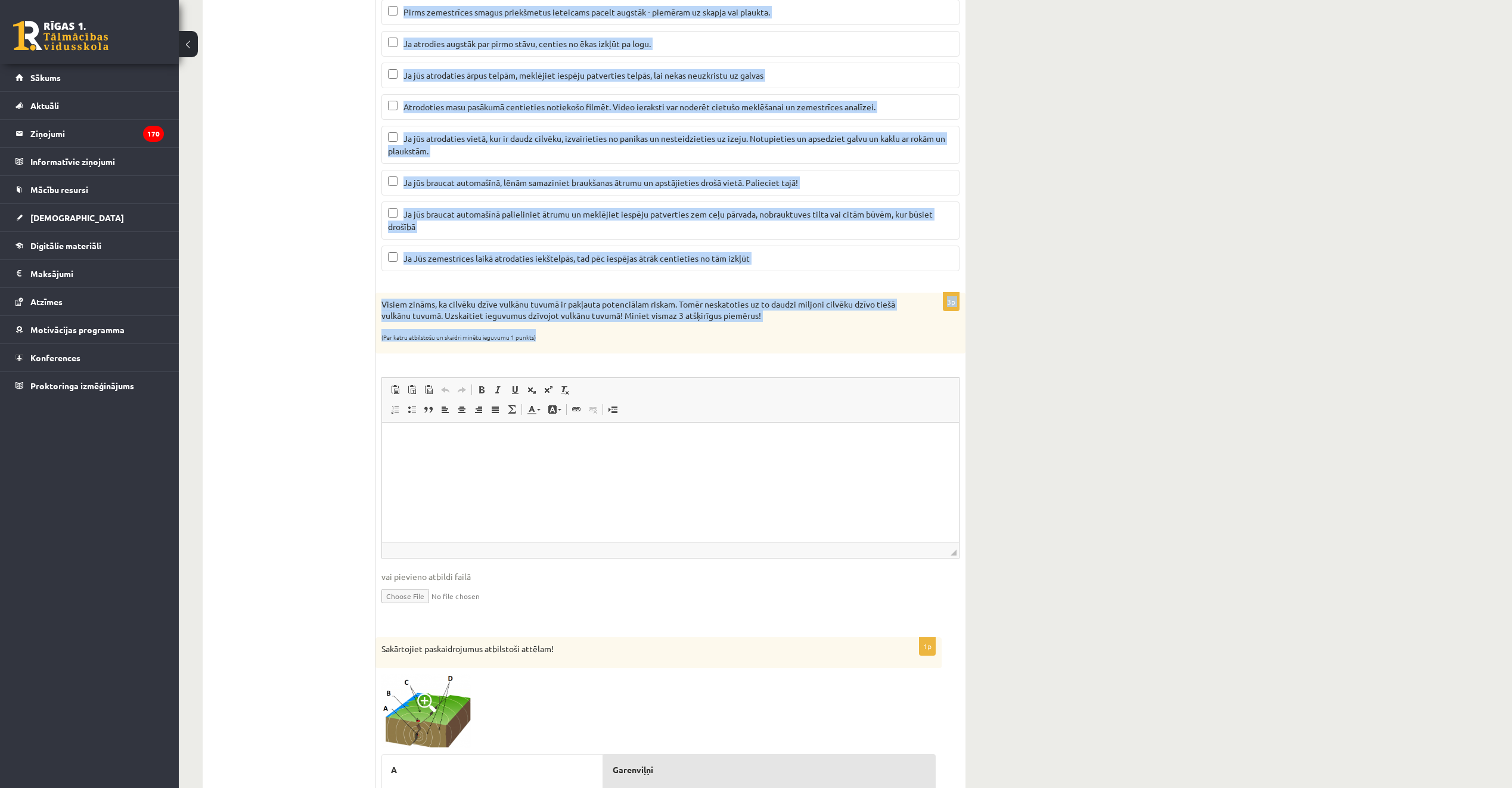
drag, startPoint x: 382, startPoint y: 233, endPoint x: 818, endPoint y: 336, distance: 448.0
click at [818, 336] on form "2p Apskatiet karti un nosaki kurās no minētajām valstīm atrodas augsta seismisk…" at bounding box center [671, 186] width 566 height 1494
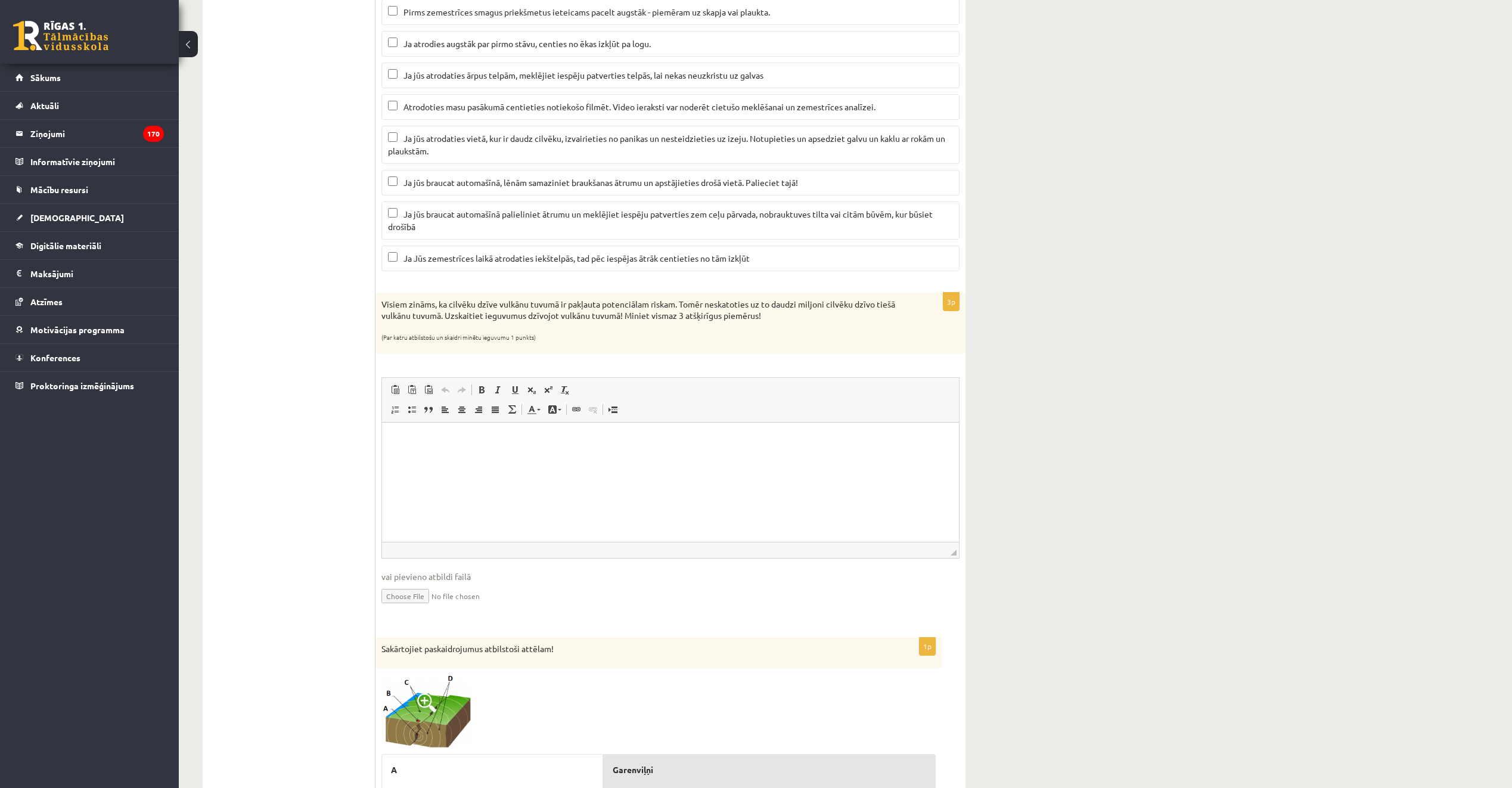
click at [356, 283] on ul "1. Atmosfēras sastāvs un uzbūve 2. Saules radiācija. 3. Klimata pārmaiņas 4. Ze…" at bounding box center [295, 186] width 161 height 1494
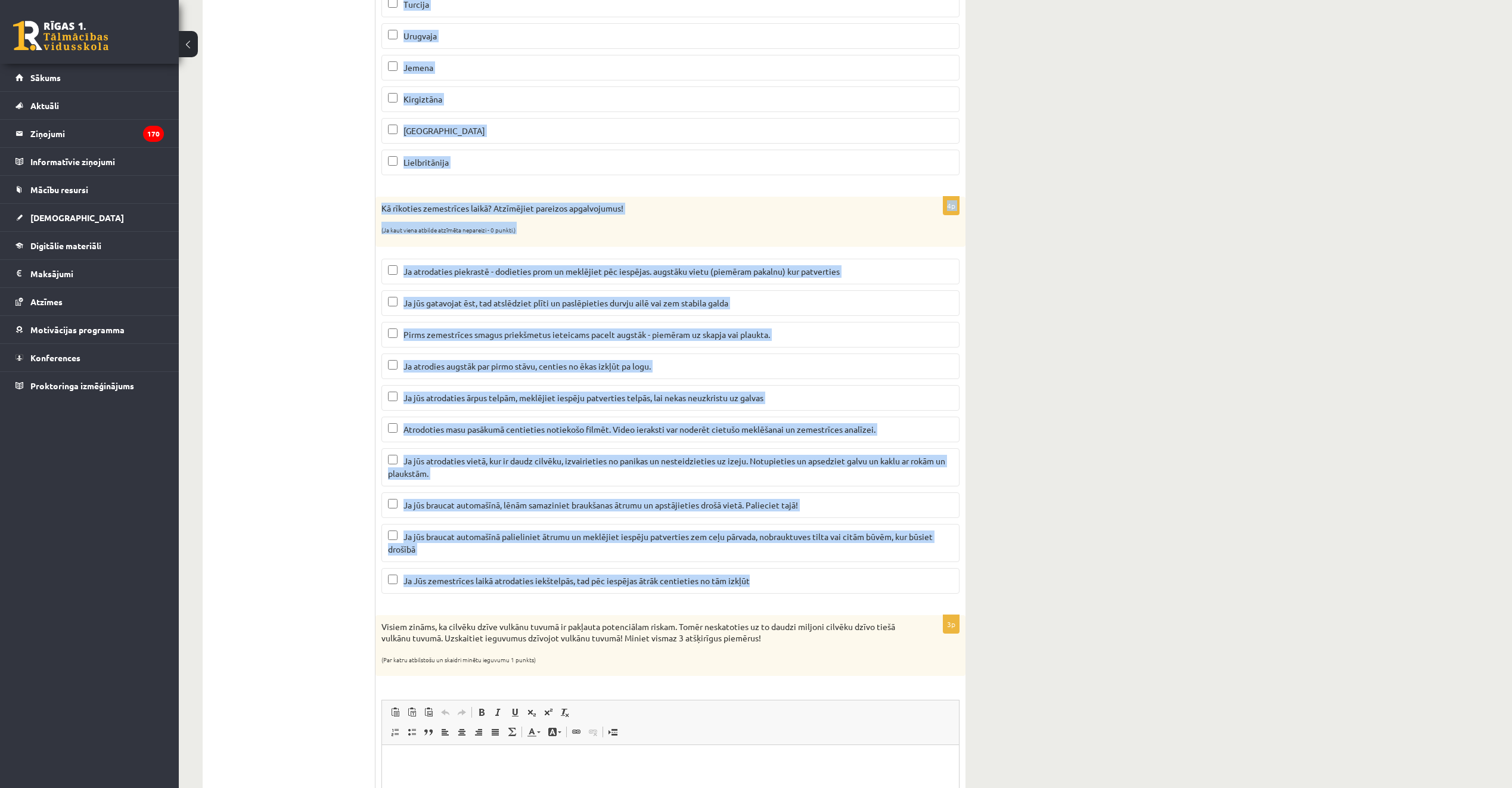
scroll to position [477, 0]
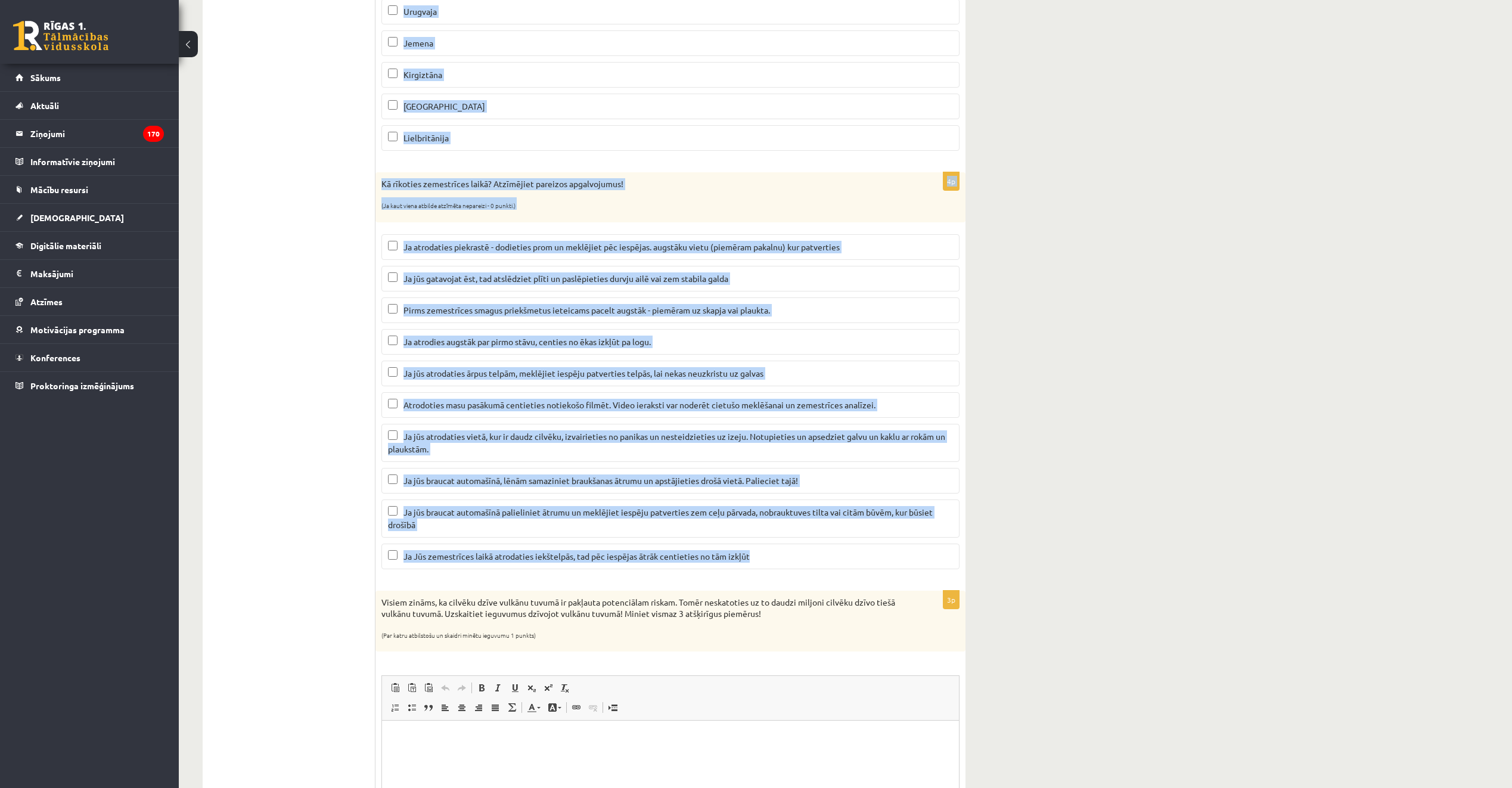
drag, startPoint x: 383, startPoint y: 175, endPoint x: 813, endPoint y: 549, distance: 569.9
click at [813, 549] on form "2p Apskatiet karti un nosaki kurās no minētajām valstīm atrodas augsta seismisk…" at bounding box center [671, 484] width 566 height 1494
copy form "Apskatiet karti un nosaki kurās no minētajām valstīm atrodas augsta seismiskā r…"
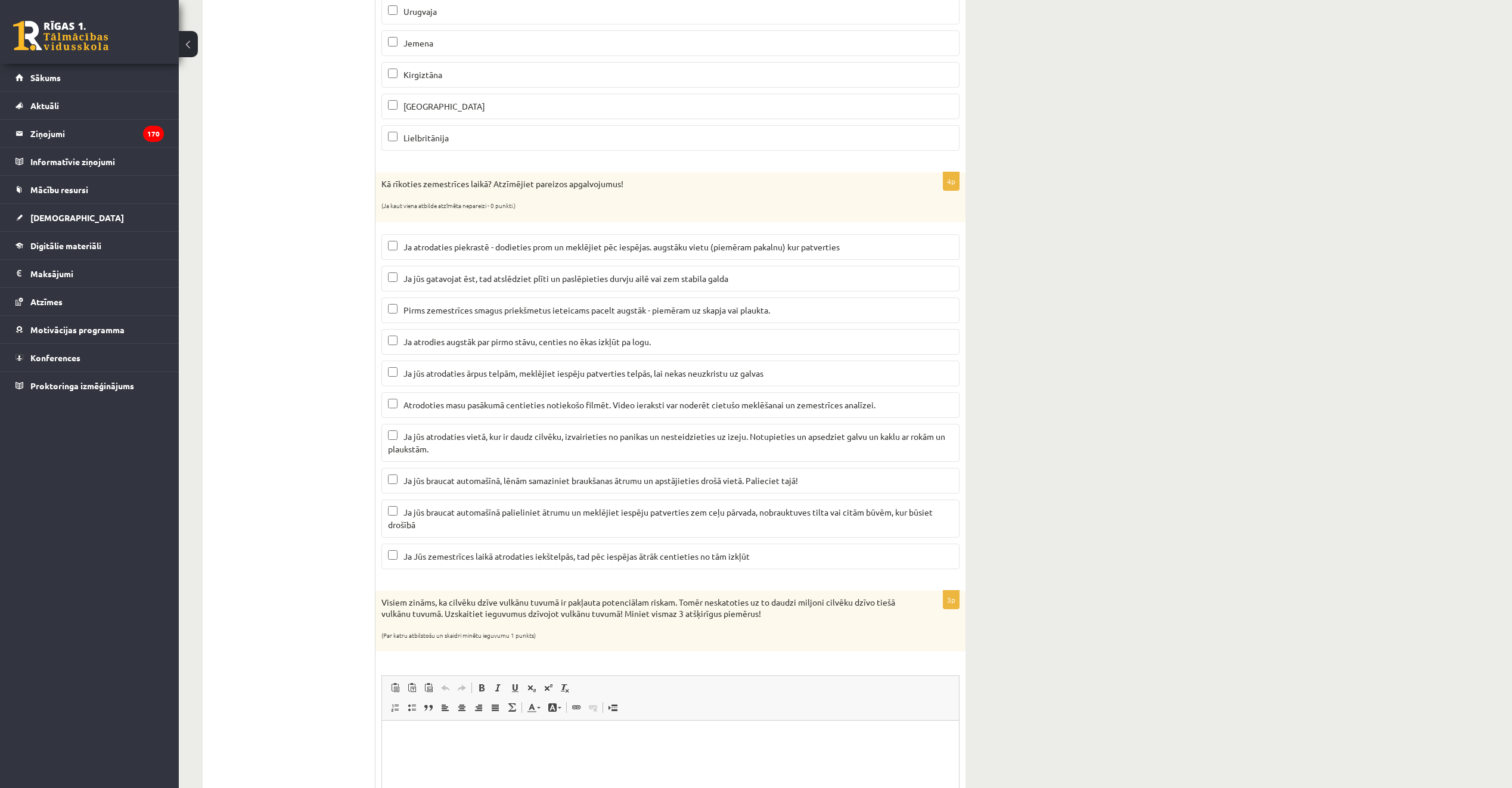
click at [329, 375] on ul "1. Atmosfēras sastāvs un uzbūve 2. Saules radiācija. 3. Klimata pārmaiņas 4. Ze…" at bounding box center [295, 484] width 161 height 1494
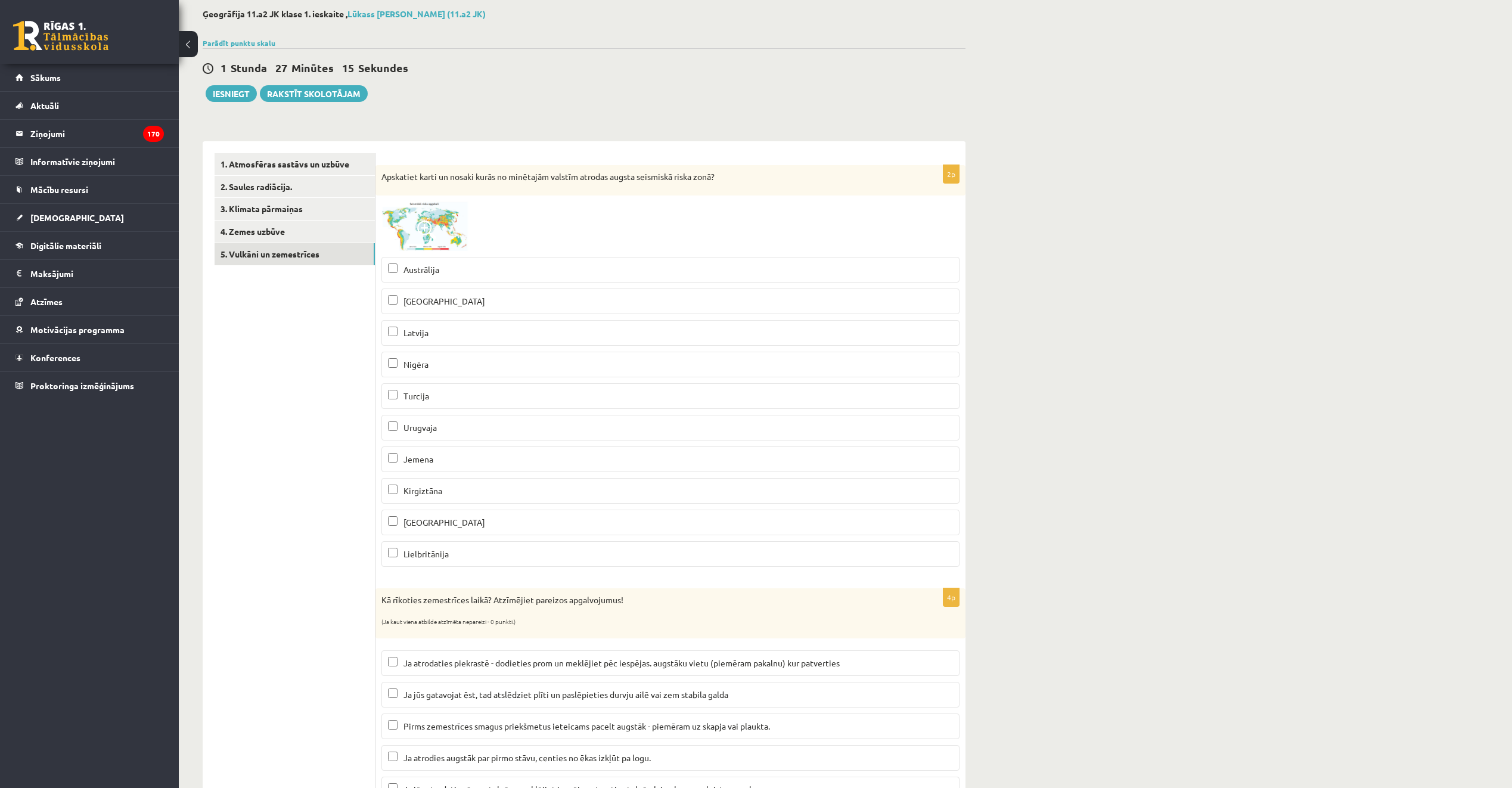
scroll to position [60, 0]
click at [463, 458] on p "Jemena" at bounding box center [670, 460] width 565 height 12
click at [456, 396] on p "Turcija" at bounding box center [670, 397] width 565 height 12
click at [464, 524] on p "Peru" at bounding box center [670, 523] width 565 height 12
click at [469, 498] on p "Kirgiztāna" at bounding box center [670, 492] width 565 height 12
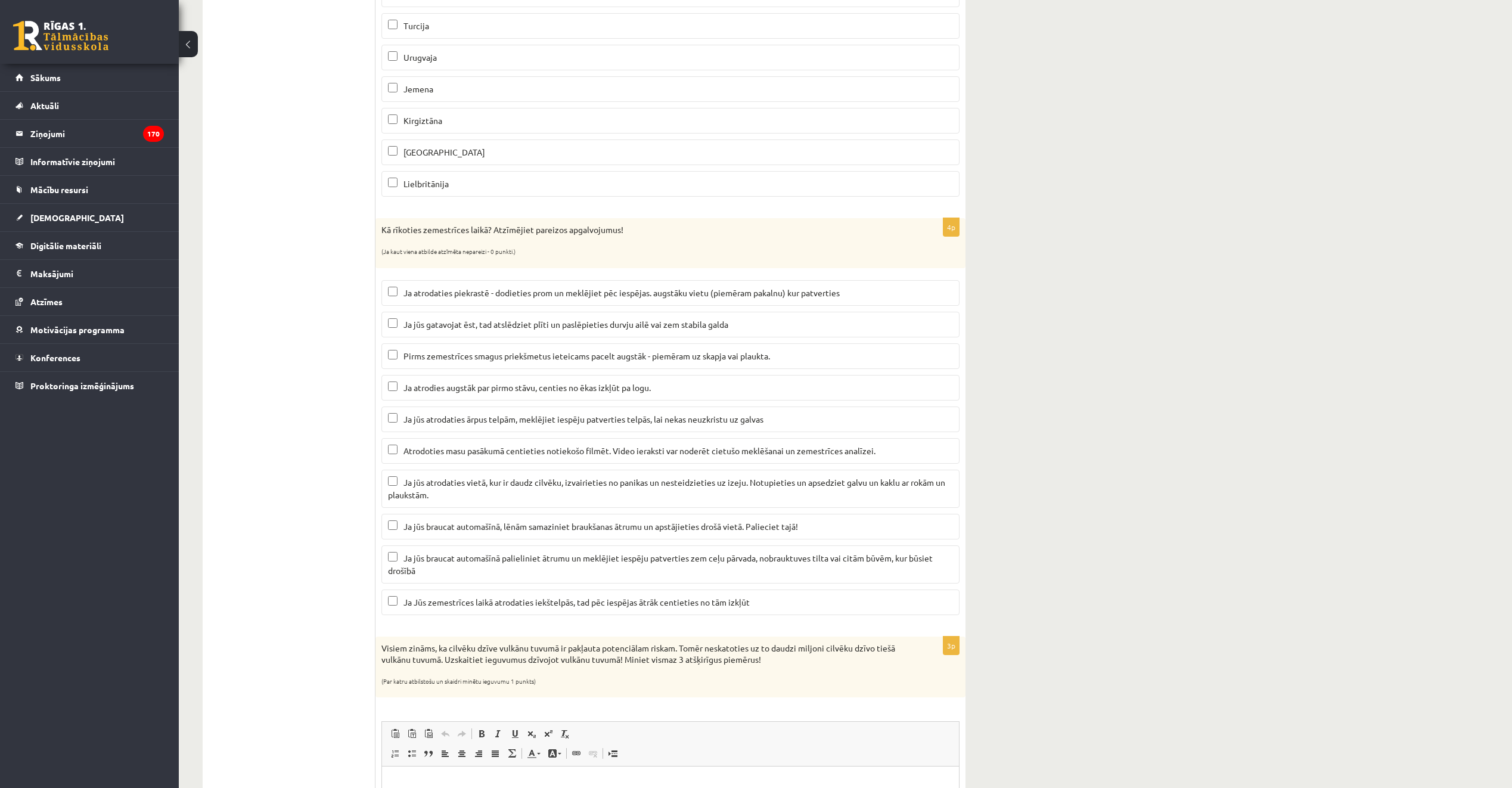
scroll to position [477, 0]
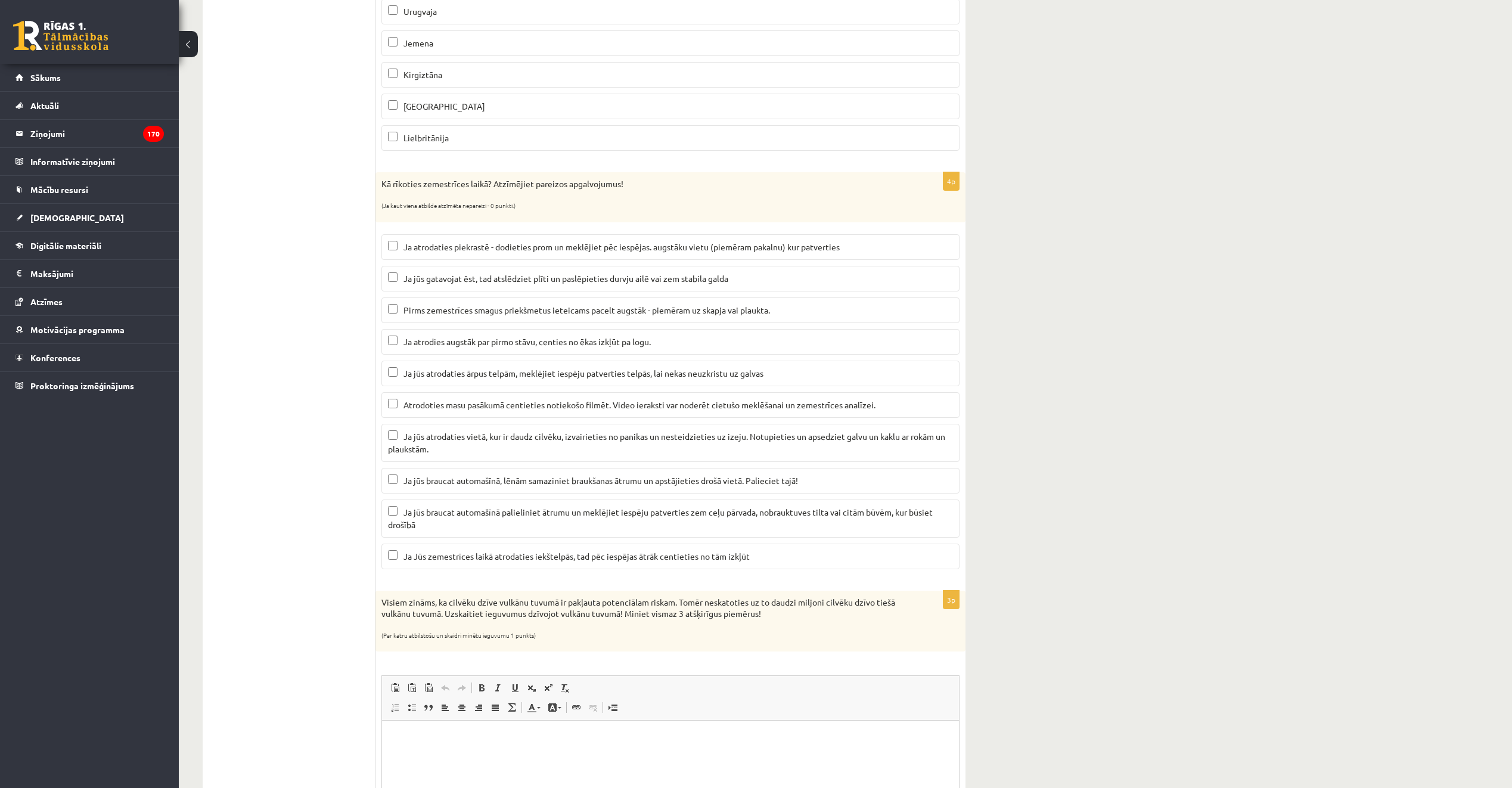
click at [507, 245] on span "Ja atrodaties piekrastē - dodieties prom un meklējiet pēc iespējas. augstāku vi…" at bounding box center [622, 246] width 437 height 11
click at [516, 276] on span "Ja jūs gatavojat ēst, tad atslēdziet plīti un paslēpieties durvju ailē vai zem …" at bounding box center [566, 278] width 325 height 11
click at [546, 446] on p "Ja jūs atrodaties vietā, kur ir daudz cilvēku, izvairieties no panikas un neste…" at bounding box center [670, 442] width 565 height 25
click at [590, 481] on span "Ja jūs braucat automašīnā, lēnām samaziniet braukšanas ātrumu un apstājieties d…" at bounding box center [601, 480] width 395 height 11
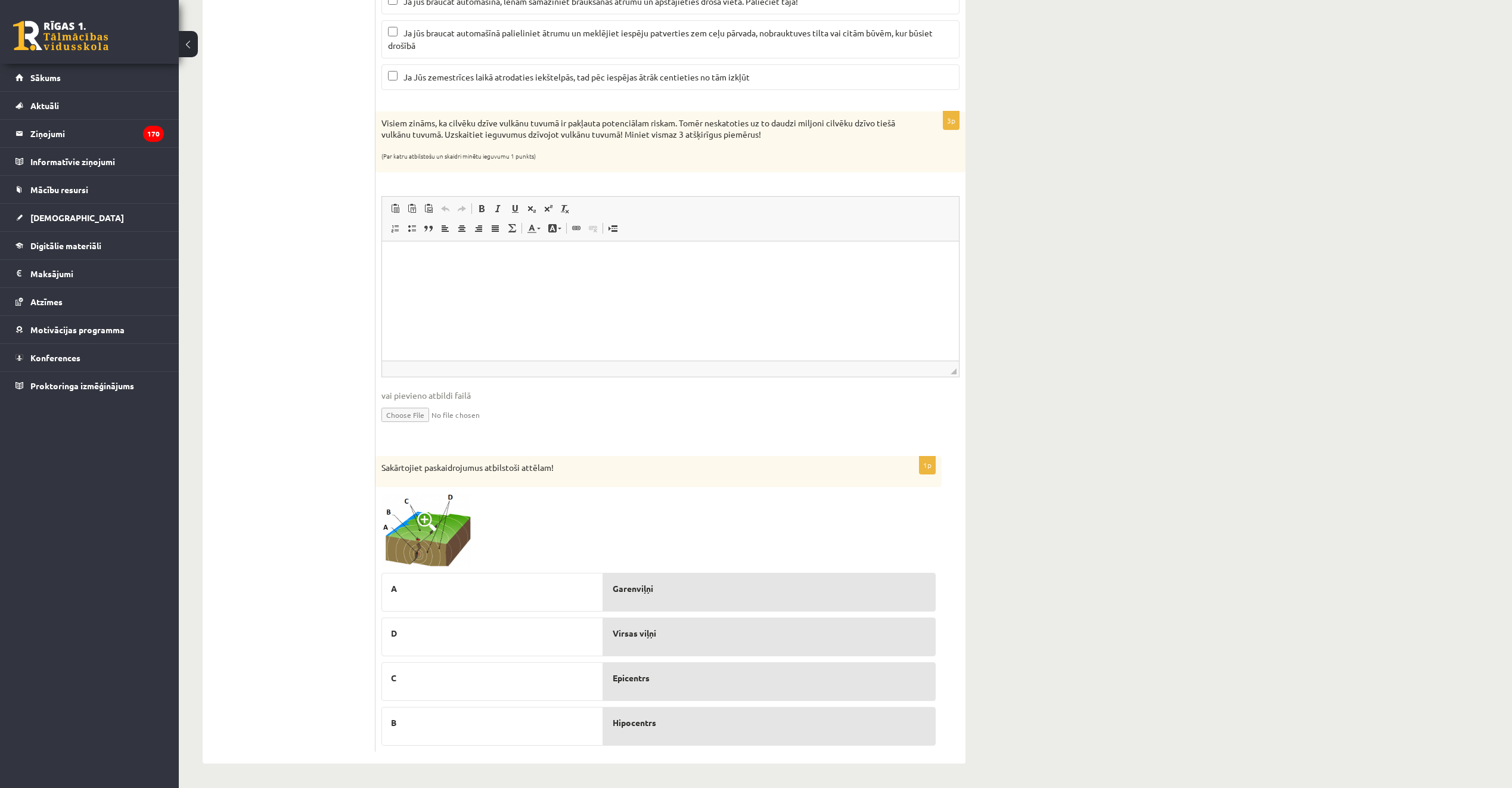
scroll to position [957, 0]
drag, startPoint x: 374, startPoint y: 465, endPoint x: 556, endPoint y: 529, distance: 192.9
click at [556, 529] on div "**********" at bounding box center [585, 5] width 763 height 1517
drag, startPoint x: 556, startPoint y: 529, endPoint x: 319, endPoint y: 471, distance: 244.0
click at [282, 466] on ul "1. Atmosfēras sastāvs un uzbūve 2. Saules radiācija. 3. Klimata pārmaiņas 4. Ze…" at bounding box center [295, 5] width 161 height 1494
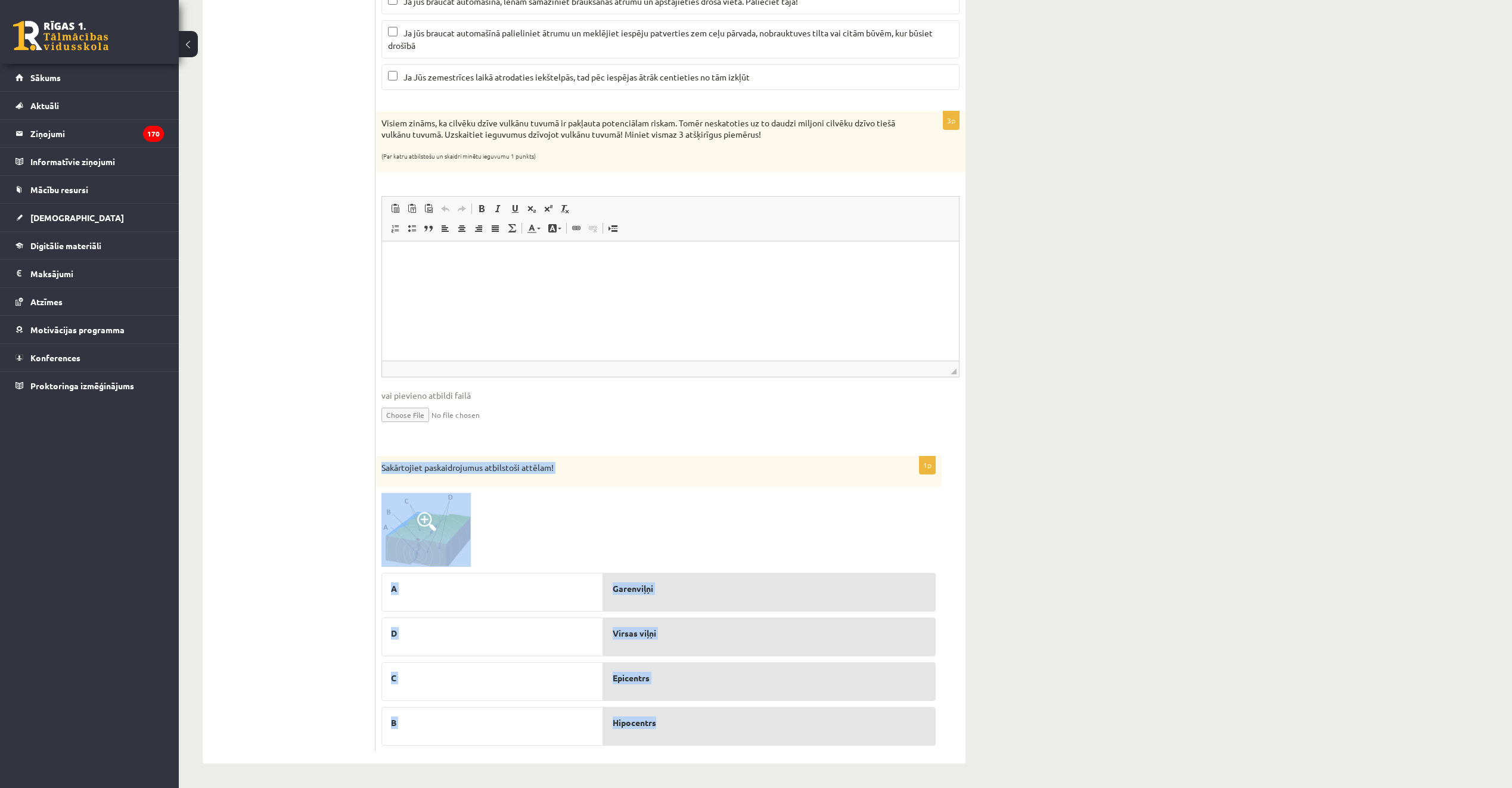
drag, startPoint x: 384, startPoint y: 466, endPoint x: 767, endPoint y: 729, distance: 464.6
click at [767, 729] on div "1p Sakārtojiet paskaidrojumus atbilstoši attēlam! A D C B Garenviļņi Virsas viļ…" at bounding box center [659, 603] width 566 height 295
copy div "Sakārtojiet paskaidrojumus atbilstoši attēlam! A D C B Garenviļņi Virsas viļņi …"
click at [366, 450] on ul "1. Atmosfēras sastāvs un uzbūve 2. Saules radiācija. 3. Klimata pārmaiņas 4. Ze…" at bounding box center [295, 5] width 161 height 1494
click at [441, 519] on img at bounding box center [426, 530] width 89 height 75
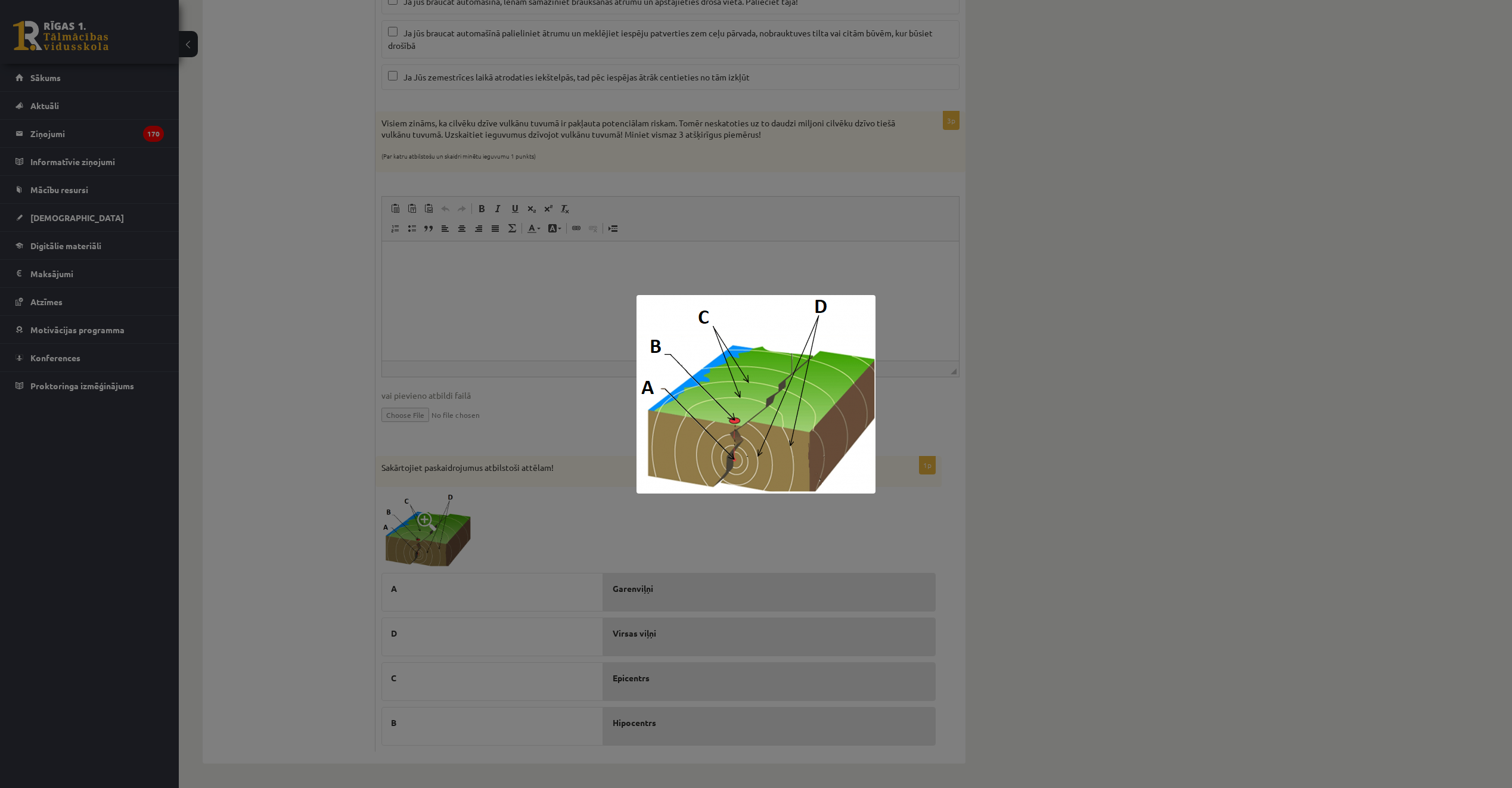
click at [276, 476] on div at bounding box center [756, 394] width 1512 height 788
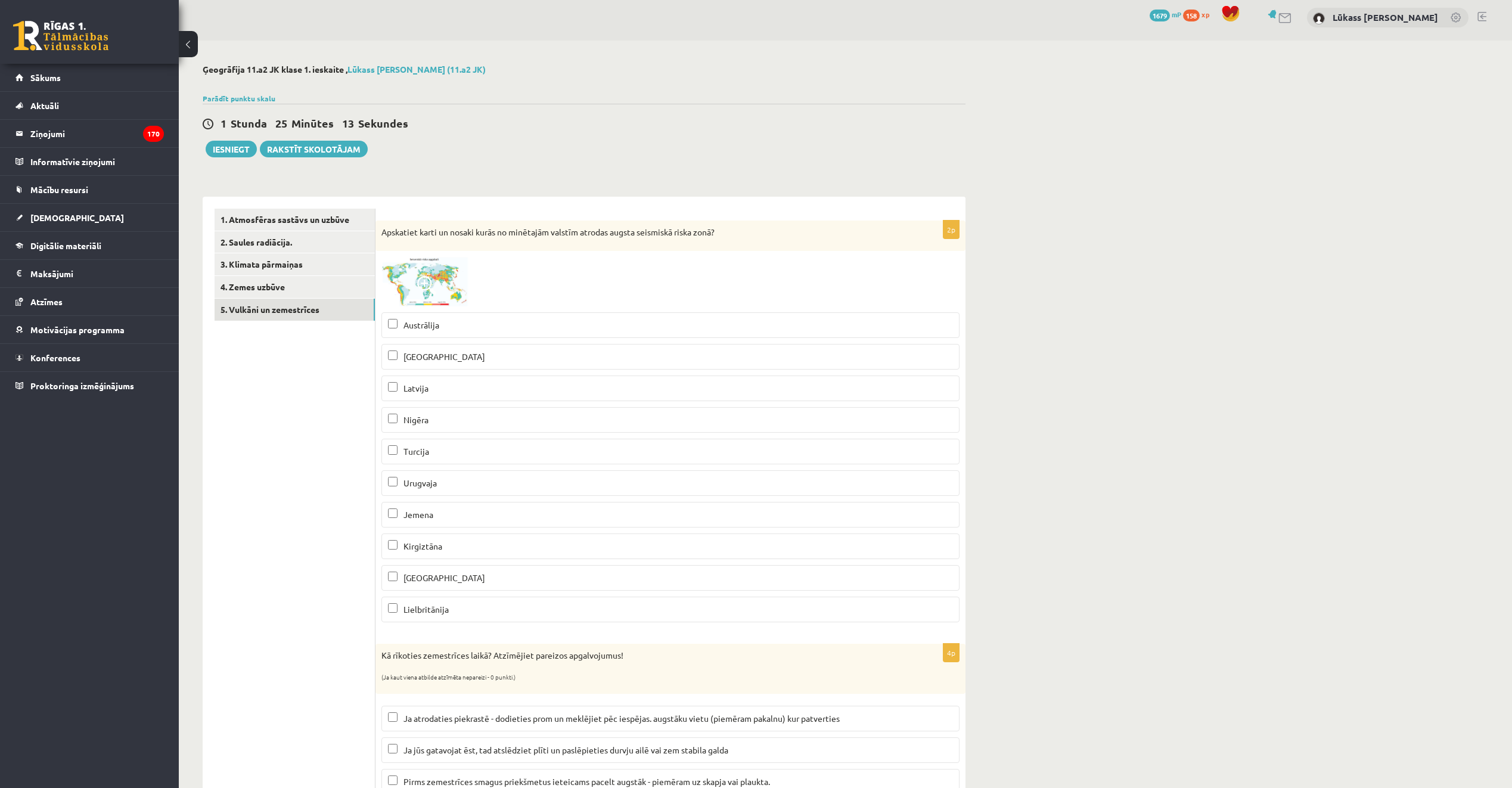
scroll to position [0, 0]
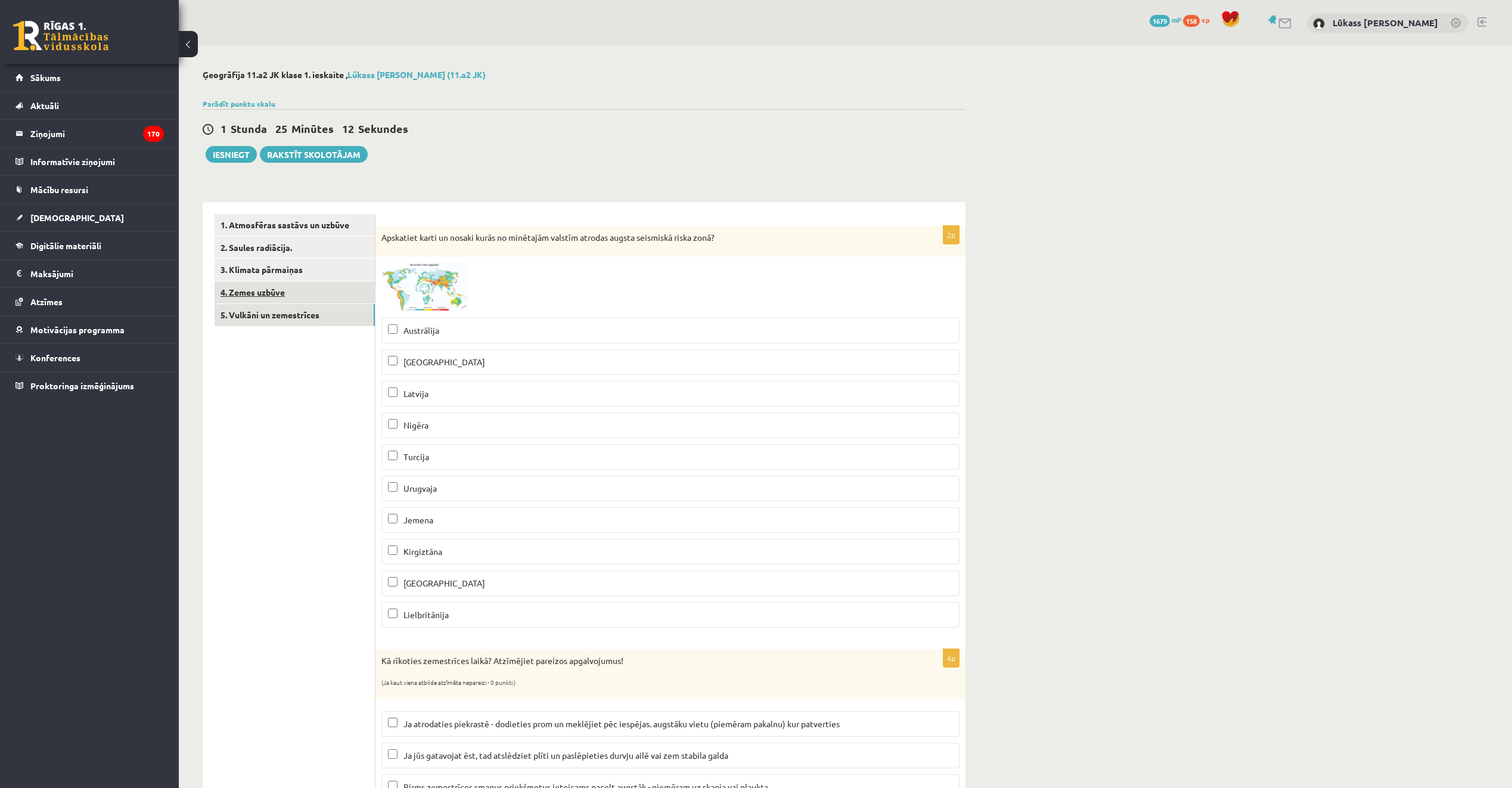
click at [287, 296] on link "4. Zemes uzbūve" at bounding box center [295, 292] width 160 height 22
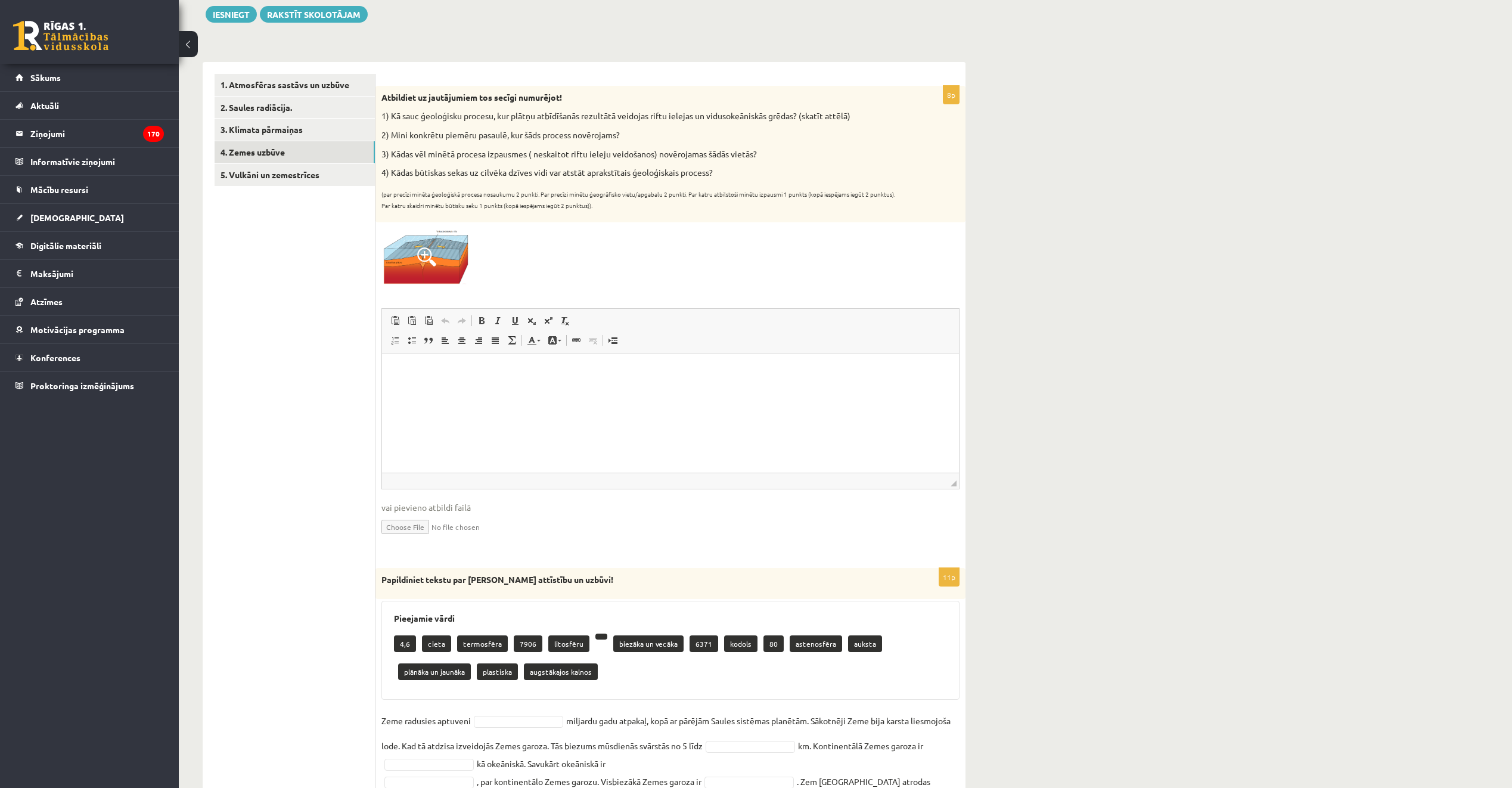
scroll to position [138, 0]
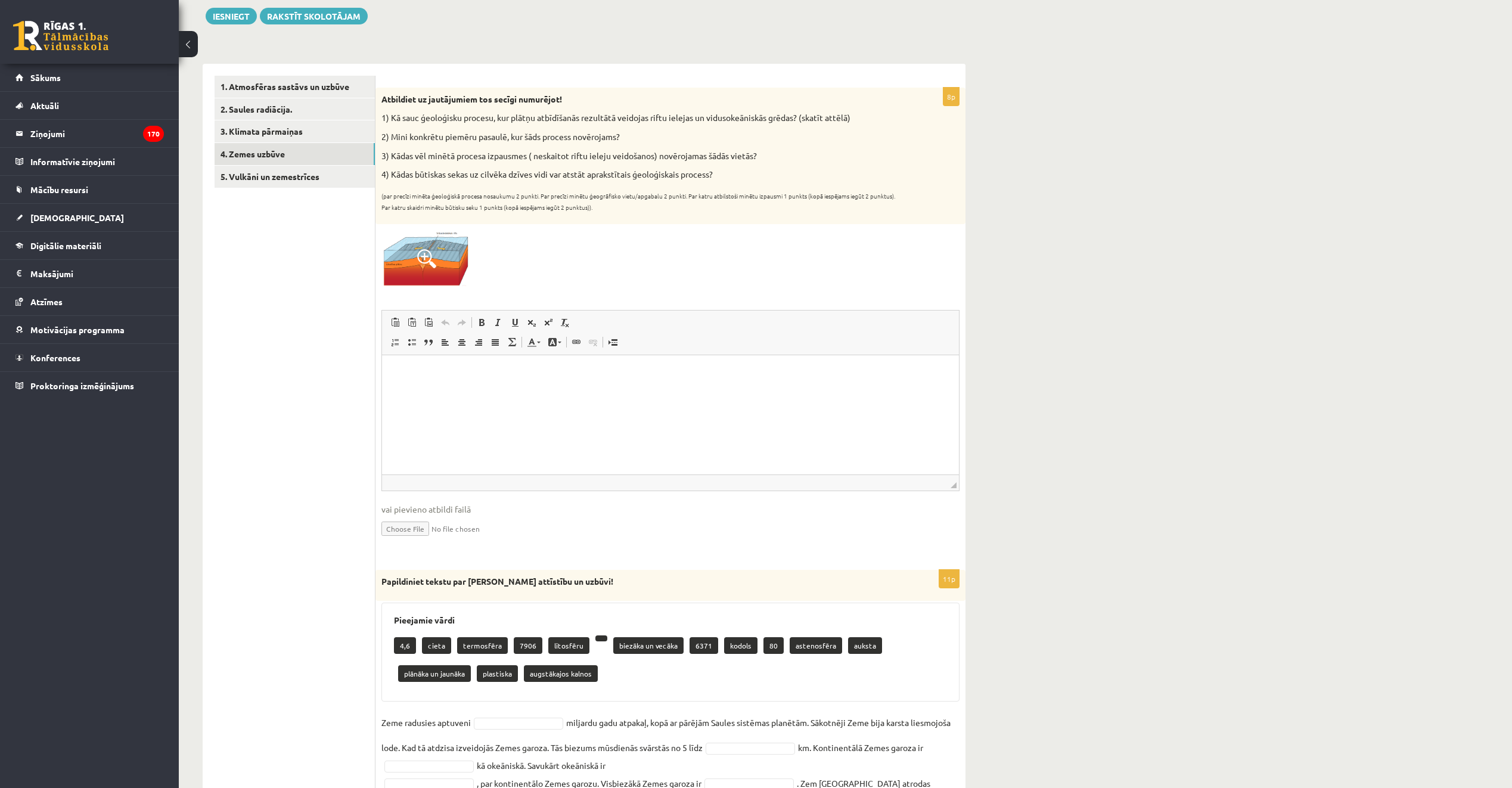
click at [402, 238] on img at bounding box center [426, 257] width 89 height 56
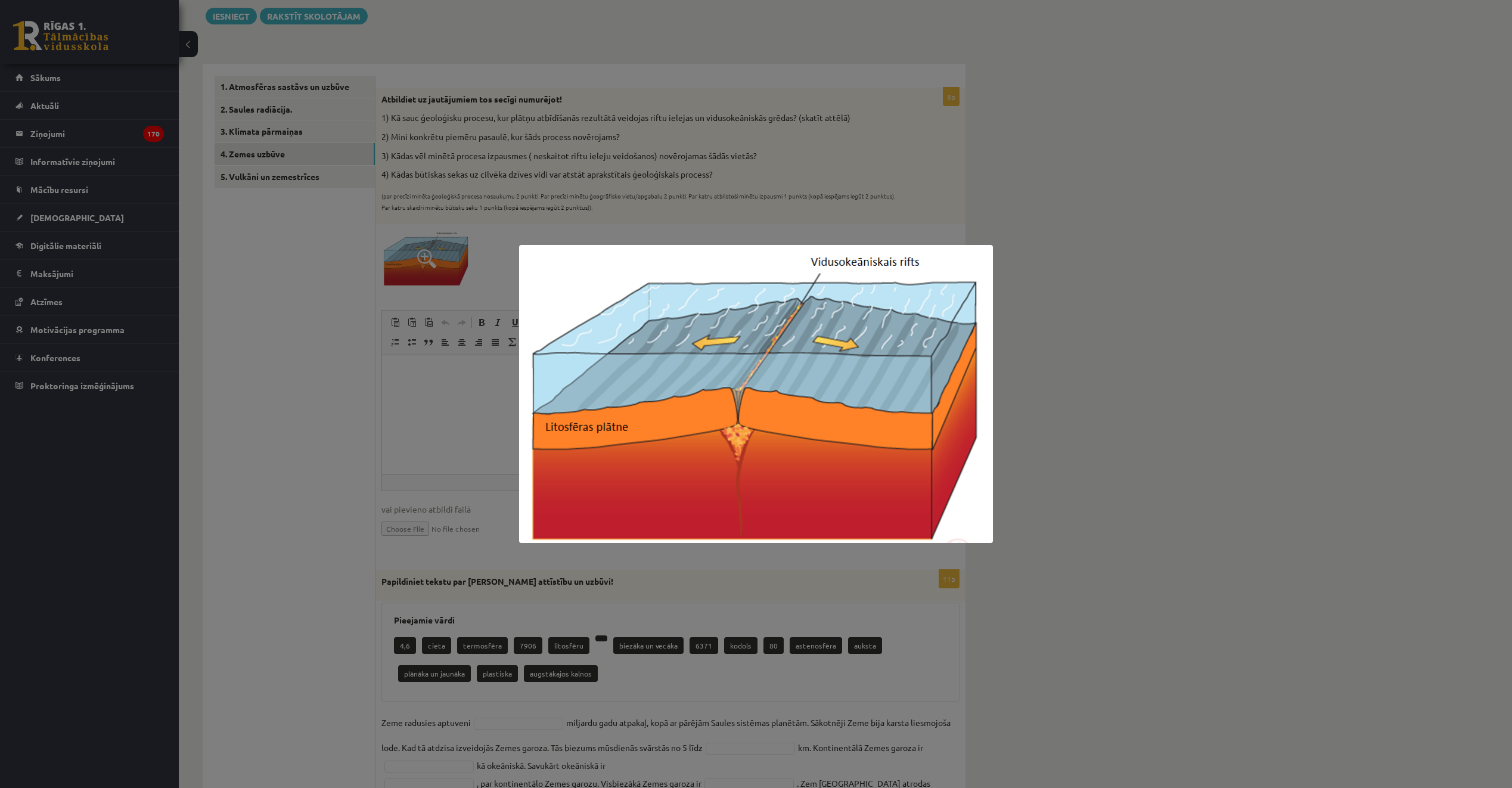
click at [450, 394] on div at bounding box center [756, 394] width 1512 height 788
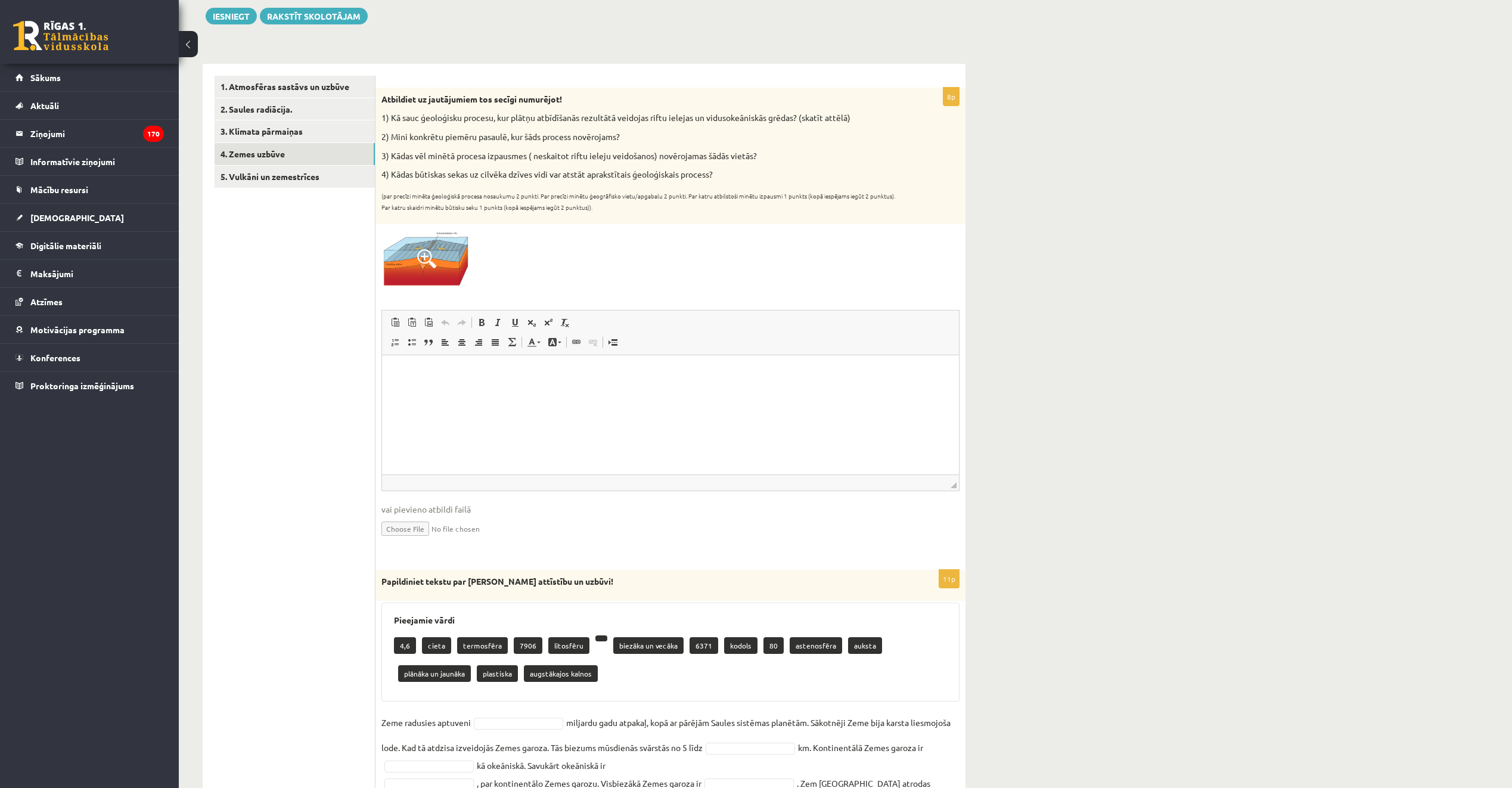
drag, startPoint x: 381, startPoint y: 95, endPoint x: 764, endPoint y: 174, distance: 391.1
click at [764, 174] on div "Atbildiet uz jautājumiem tos secīgi numurējot! 1) Kā sauc ģeoloģisku procesu, k…" at bounding box center [670, 156] width 590 height 137
drag, startPoint x: 764, startPoint y: 174, endPoint x: 721, endPoint y: 156, distance: 46.6
copy div "Atbildiet uz jautājumiem tos secīgi numurējot! 1) Kā sauc ģeoloģisku procesu, k…"
drag, startPoint x: 490, startPoint y: 384, endPoint x: 511, endPoint y: 381, distance: 21.2
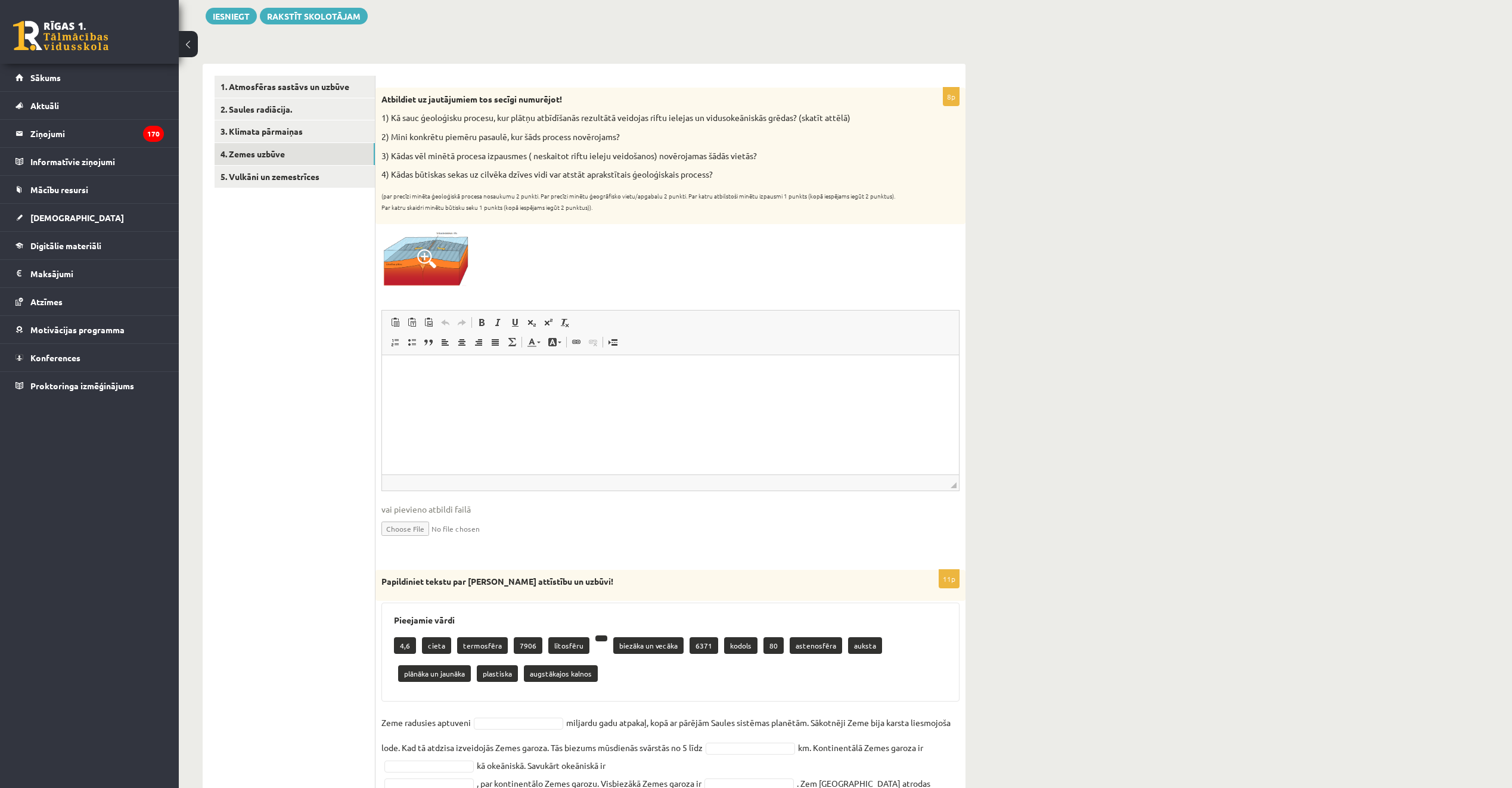
click at [500, 384] on html at bounding box center [671, 373] width 577 height 37
drag, startPoint x: 513, startPoint y: 382, endPoint x: 469, endPoint y: 413, distance: 53.8
click at [469, 391] on html at bounding box center [671, 373] width 577 height 37
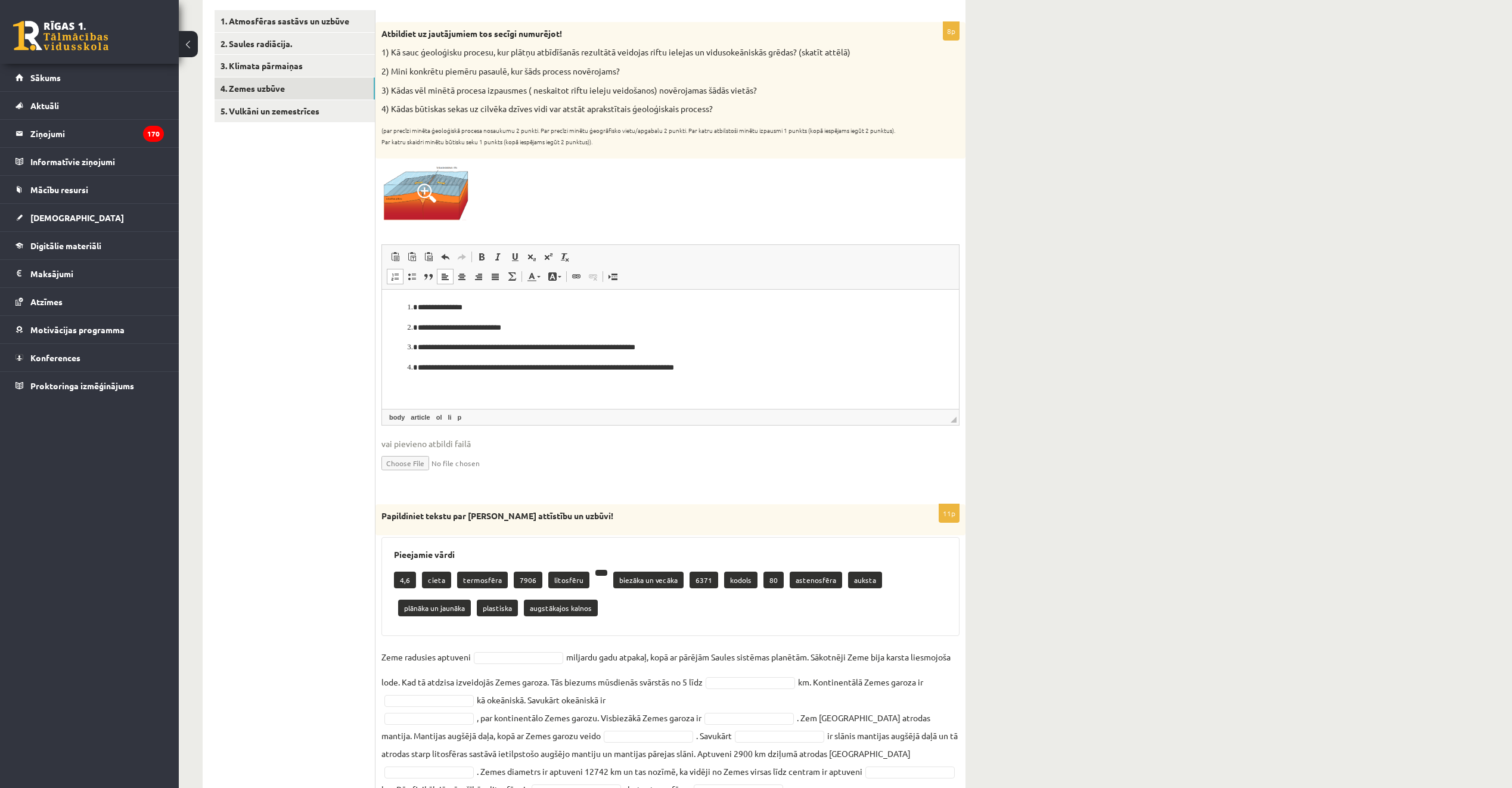
scroll to position [257, 0]
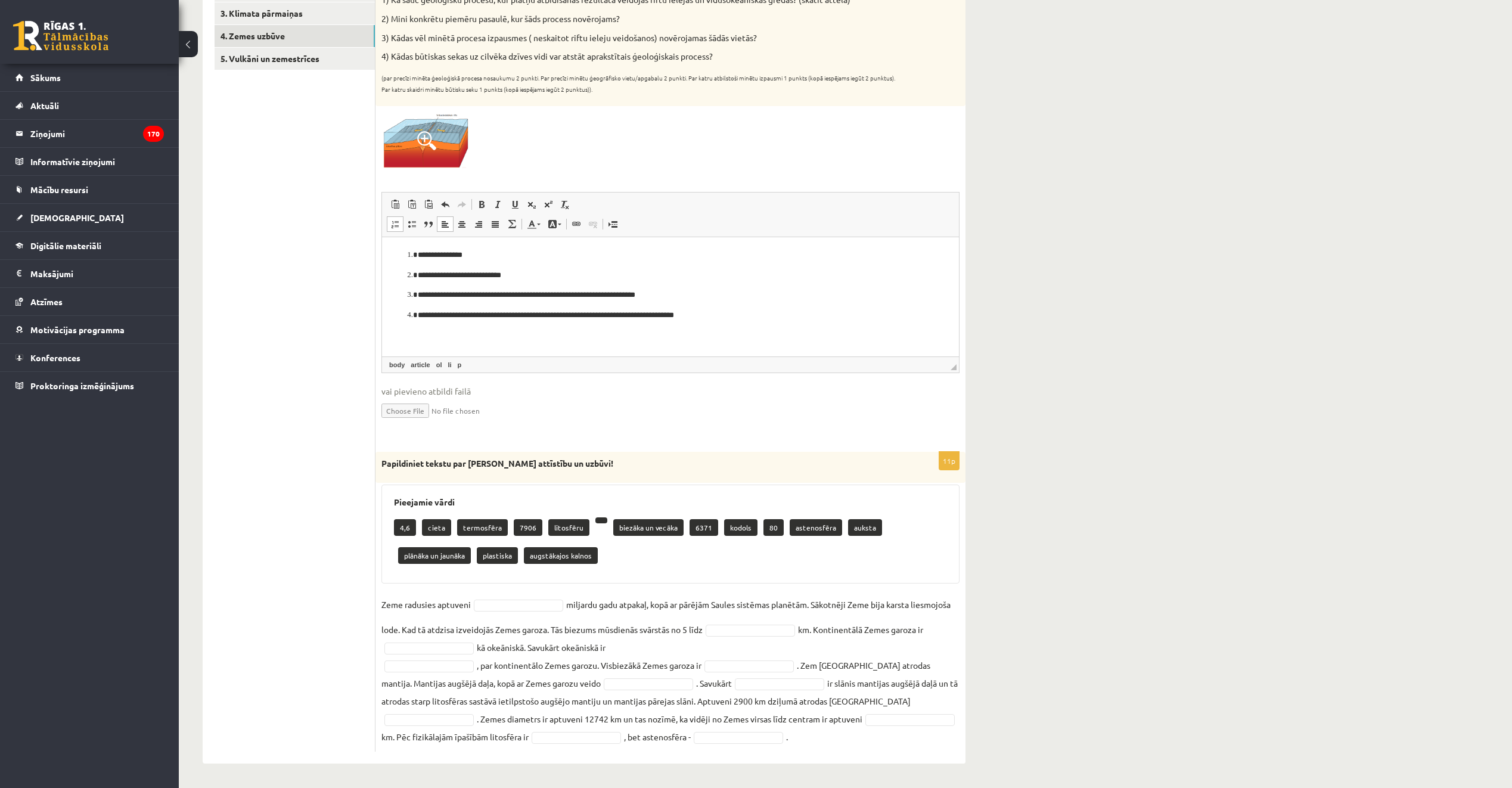
drag, startPoint x: 1287, startPoint y: 442, endPoint x: 1276, endPoint y: 439, distance: 11.4
click at [1287, 442] on div "Ģeogrāfija 11.a2 JK klase 1. ieskaite , Lūkass Pēteris Liepiņš (11.a2 JK) Parād…" at bounding box center [845, 288] width 1333 height 997
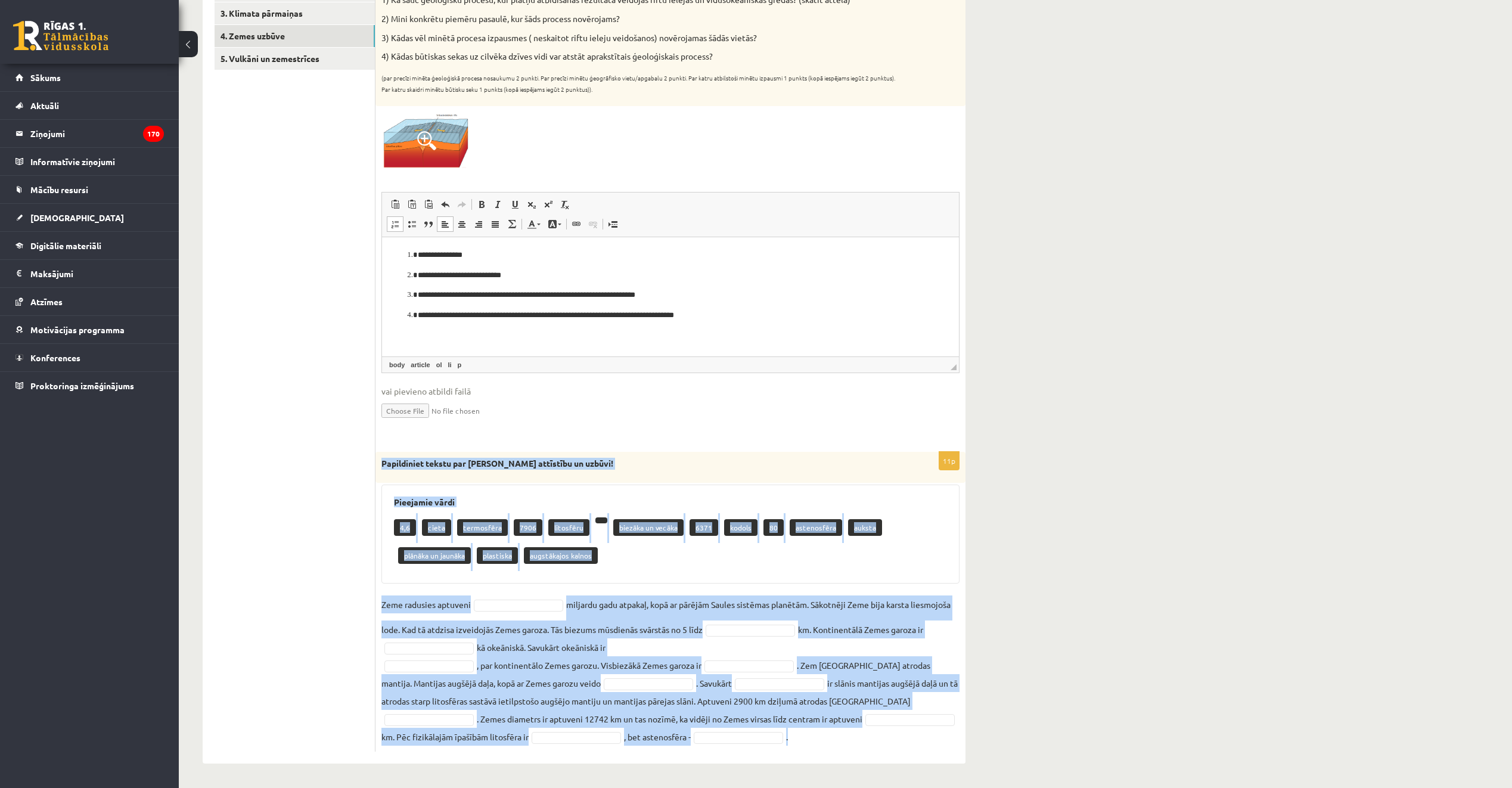
drag, startPoint x: 380, startPoint y: 459, endPoint x: 883, endPoint y: 724, distance: 568.5
click at [883, 724] on div "11p Papildiniet tekstu par Zemes attīstību un uzbūvi! Pieejamie vārdi 4,6 cieta…" at bounding box center [670, 601] width 590 height 299
click at [383, 465] on strong "Papildiniet tekstu par Zemes attīstību un uzbūvi!" at bounding box center [498, 463] width 232 height 11
drag, startPoint x: 376, startPoint y: 458, endPoint x: 806, endPoint y: 742, distance: 515.3
click at [806, 742] on div "11p Papildiniet tekstu par Zemes attīstību un uzbūvi! Pieejamie vārdi 4,6 cieta…" at bounding box center [670, 601] width 590 height 299
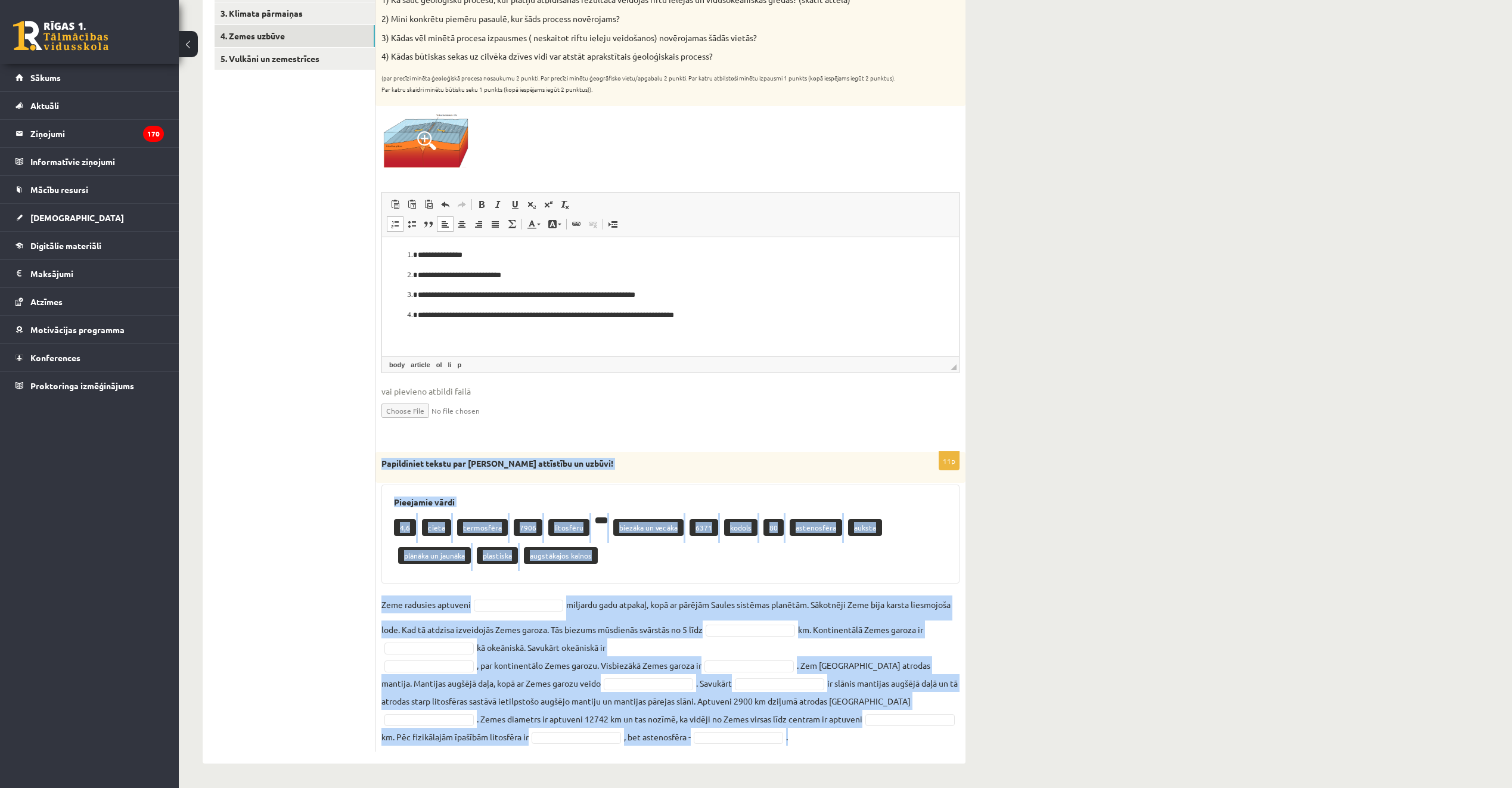
copy div "Papildiniet tekstu par Zemes attīstību un uzbūvi! Pieejamie vārdi 4,6 cieta ter…"
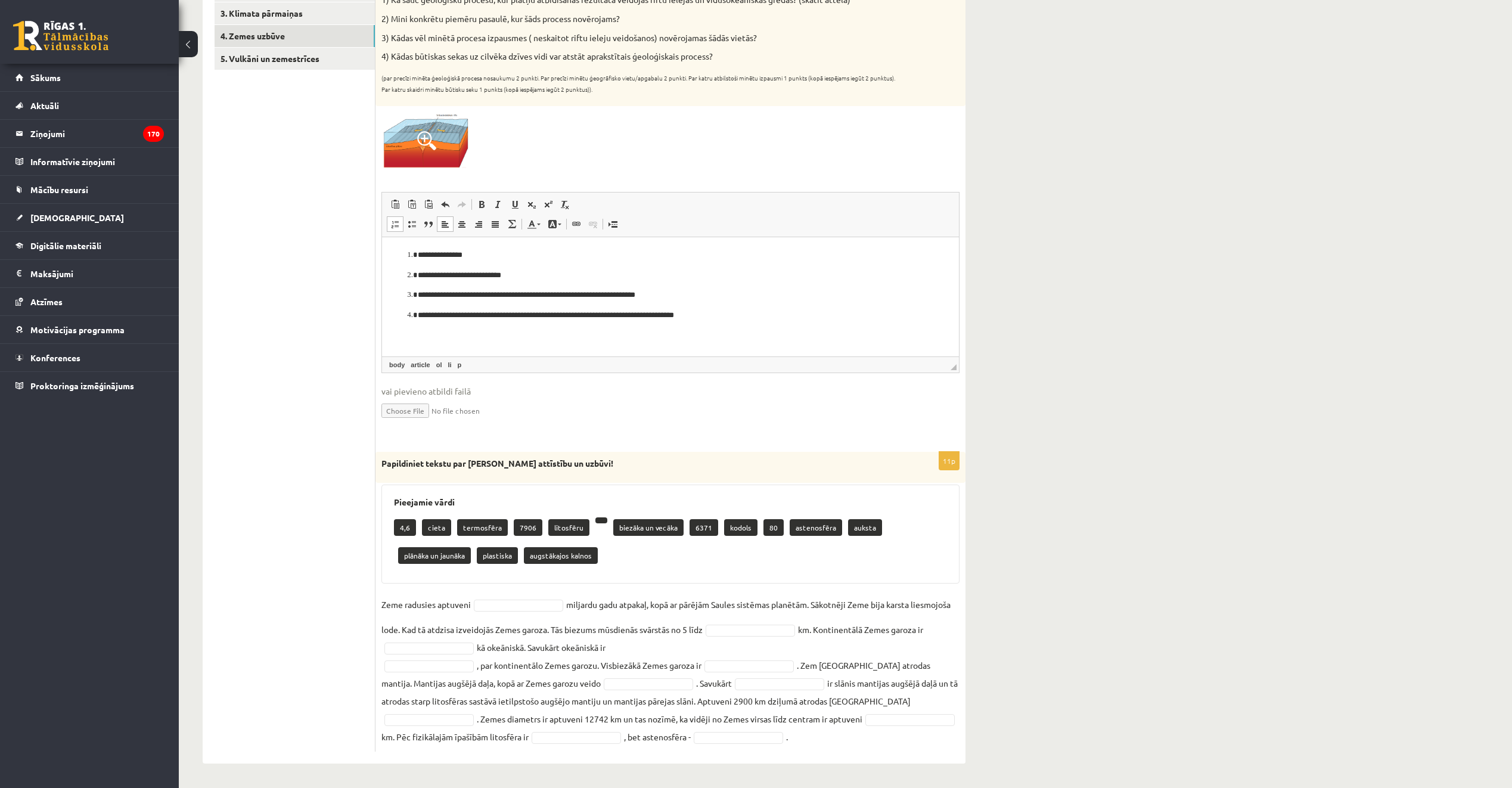
click at [298, 413] on ul "1. Atmosfēras sastāvs un uzbūve 2. Saules radiācija. 3. Klimata pārmaiņas 4. Ze…" at bounding box center [295, 355] width 161 height 793
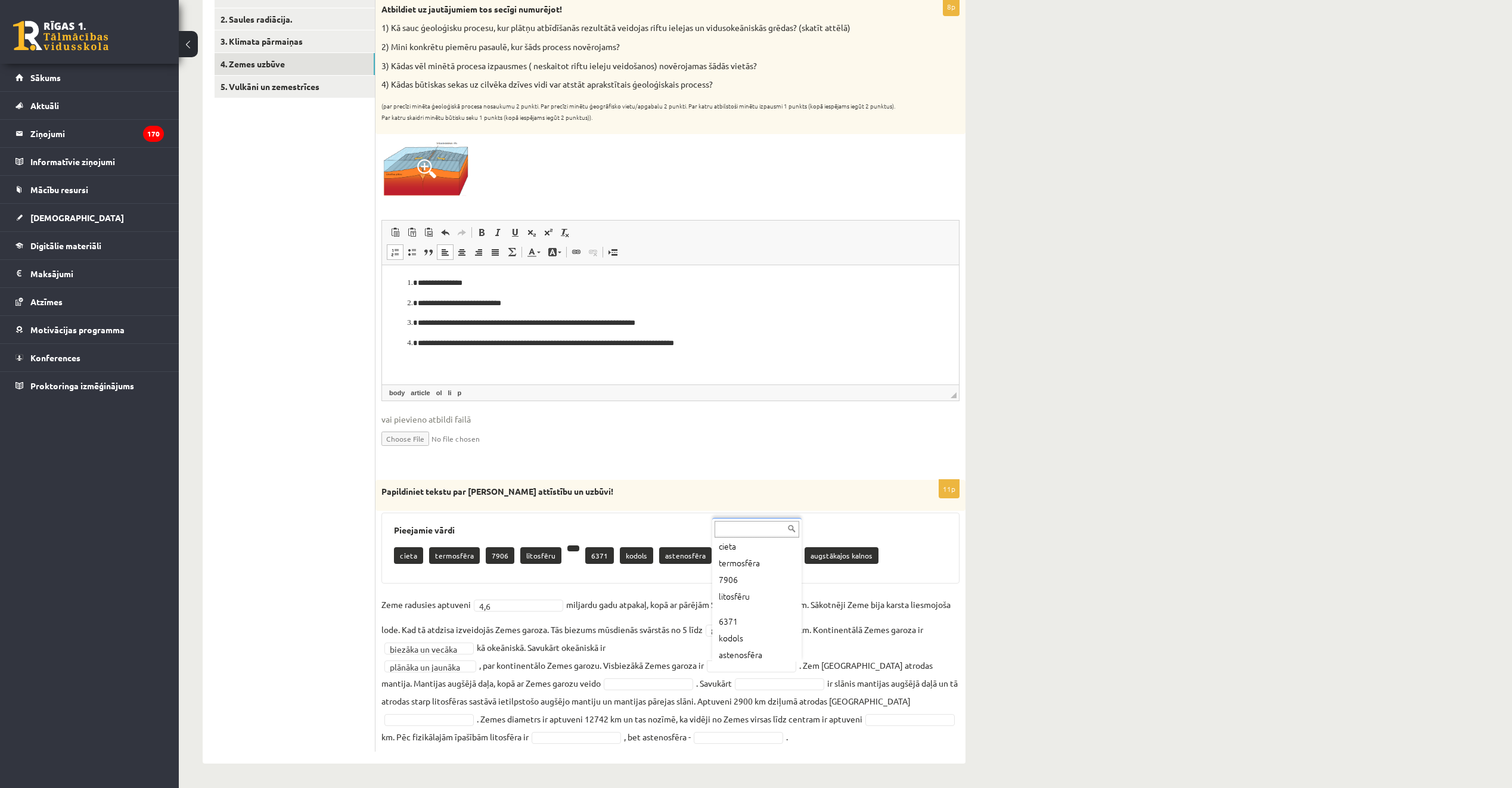
scroll to position [85, 0]
click at [608, 690] on fieldset "**********" at bounding box center [671, 670] width 579 height 150
drag, startPoint x: 761, startPoint y: 677, endPoint x: 765, endPoint y: 687, distance: 10.8
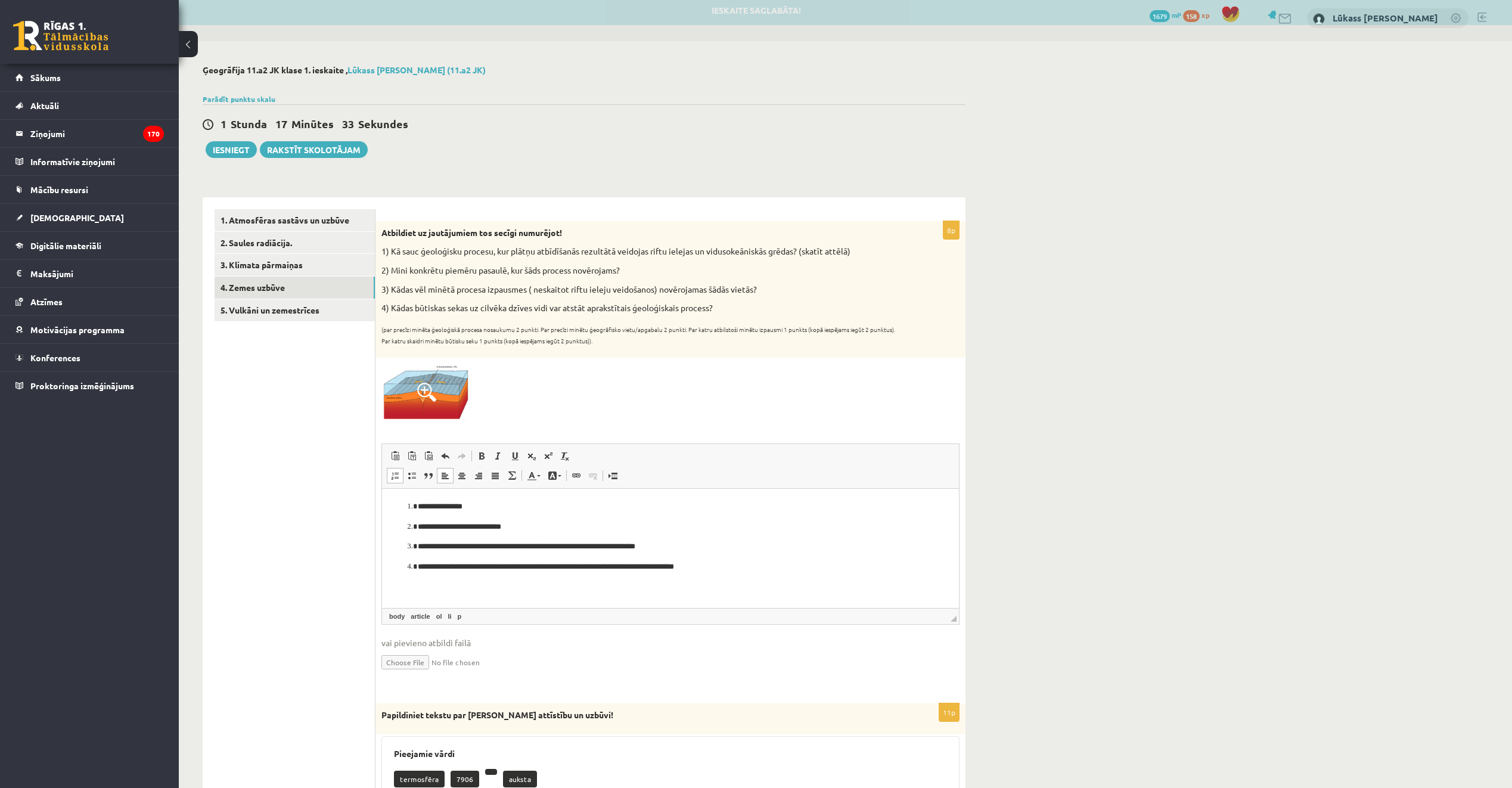
scroll to position [0, 0]
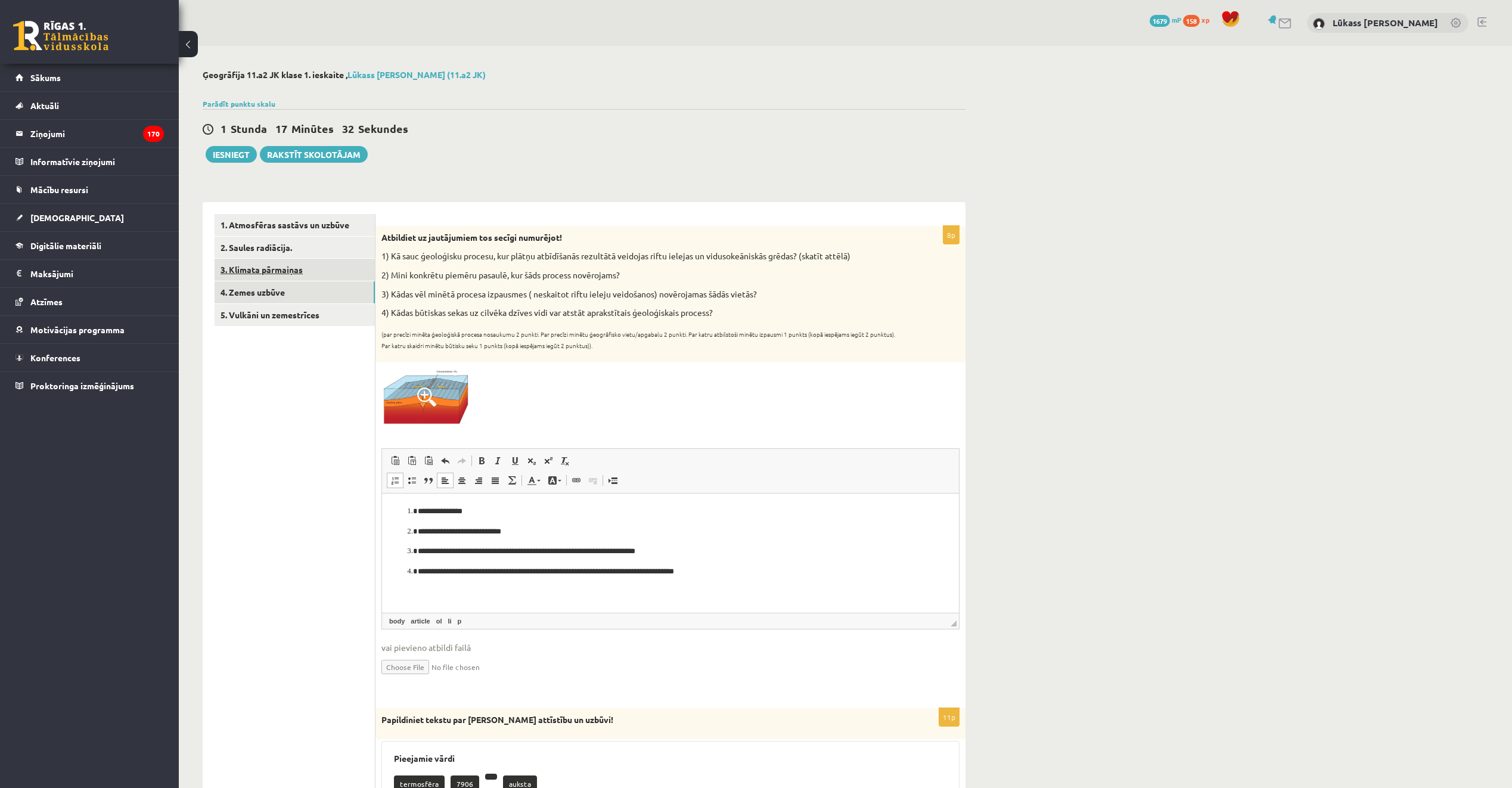
click at [311, 268] on link "3. Klimata pārmaiņas" at bounding box center [295, 269] width 160 height 22
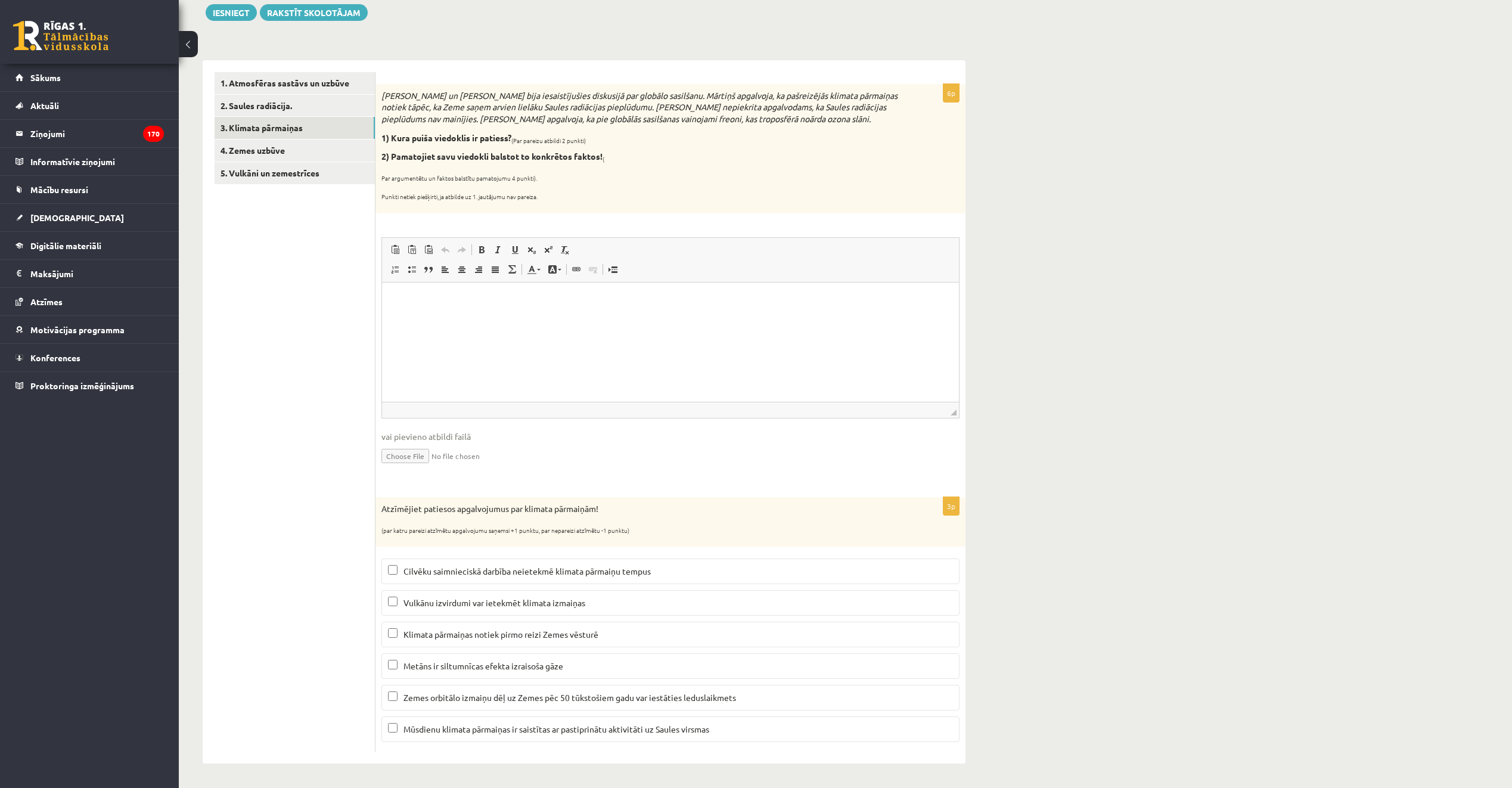
scroll to position [143, 0]
click at [289, 105] on link "2. Saules radiācija." at bounding box center [295, 105] width 160 height 22
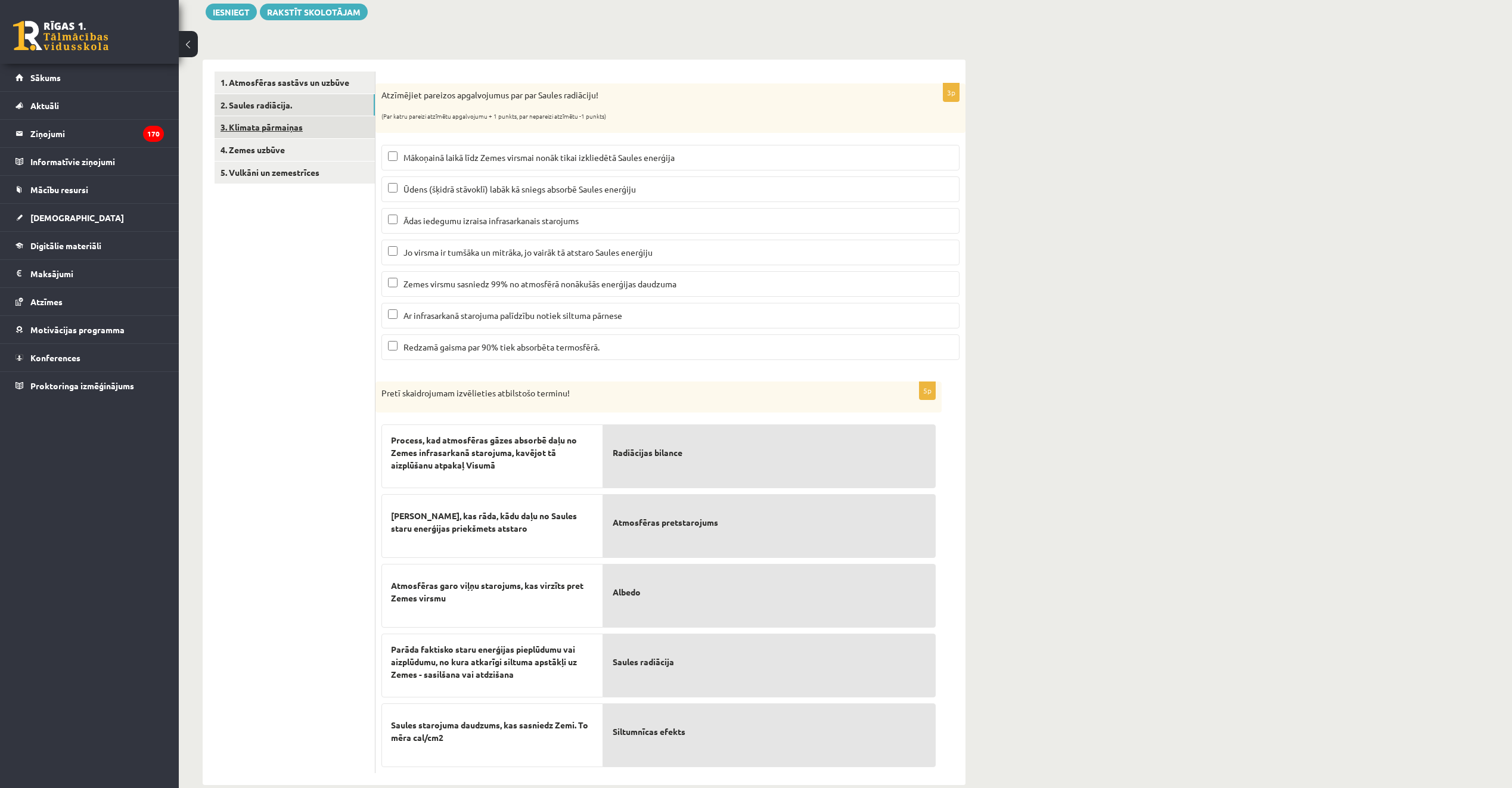
click at [263, 124] on link "3. Klimata pārmaiņas" at bounding box center [295, 127] width 160 height 22
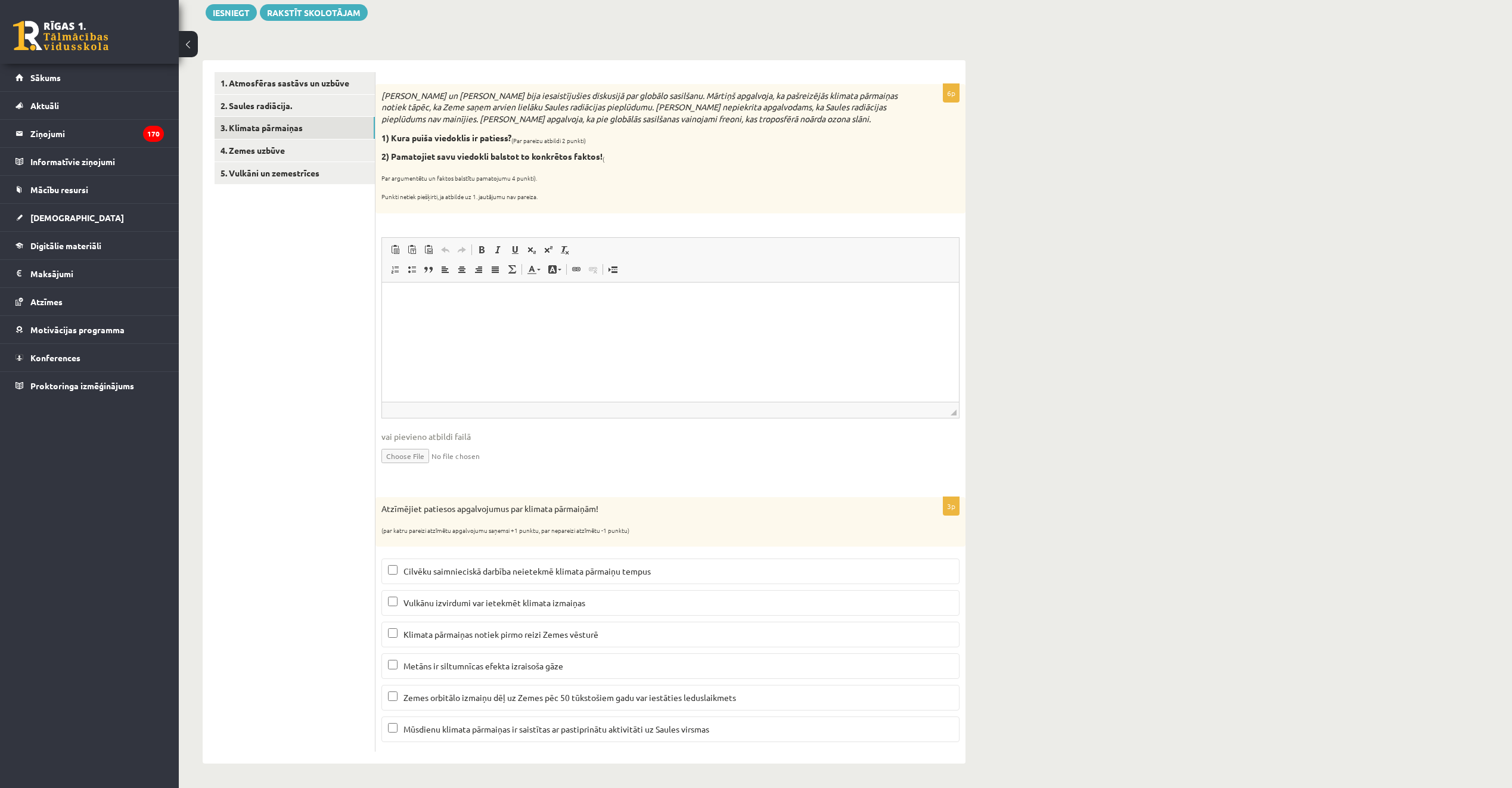
scroll to position [0, 0]
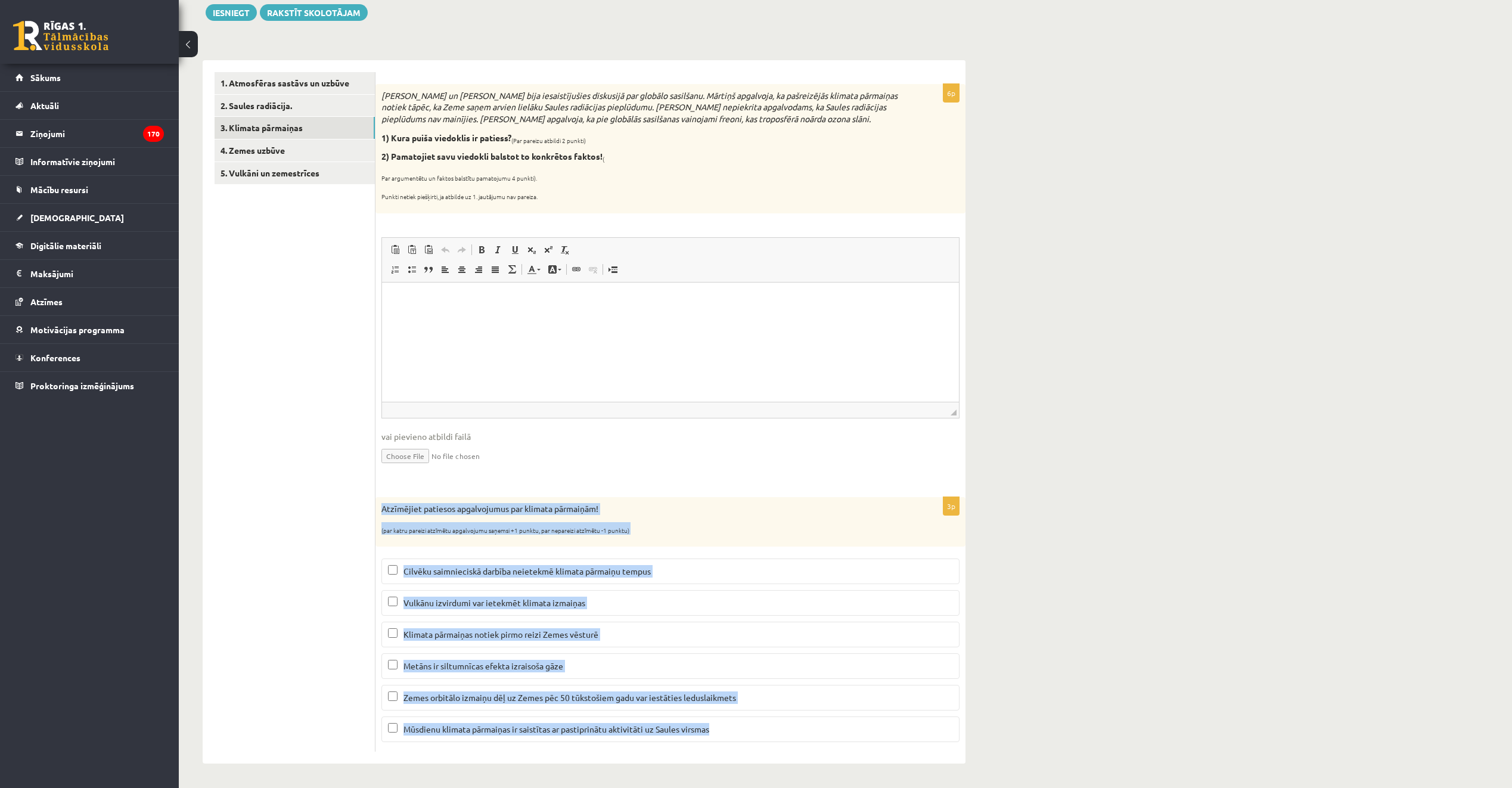
drag, startPoint x: 379, startPoint y: 503, endPoint x: 730, endPoint y: 752, distance: 430.4
click at [730, 752] on div "6p Mārtiņš un Jānis bija iesaistījušies diskusijā par globālo sasilšanu. Mārtiņ…" at bounding box center [670, 412] width 590 height 703
copy div "Atzīmējiet patiesos apgalvojumus par klimata pārmaiņām! (par katru pareizi atzī…"
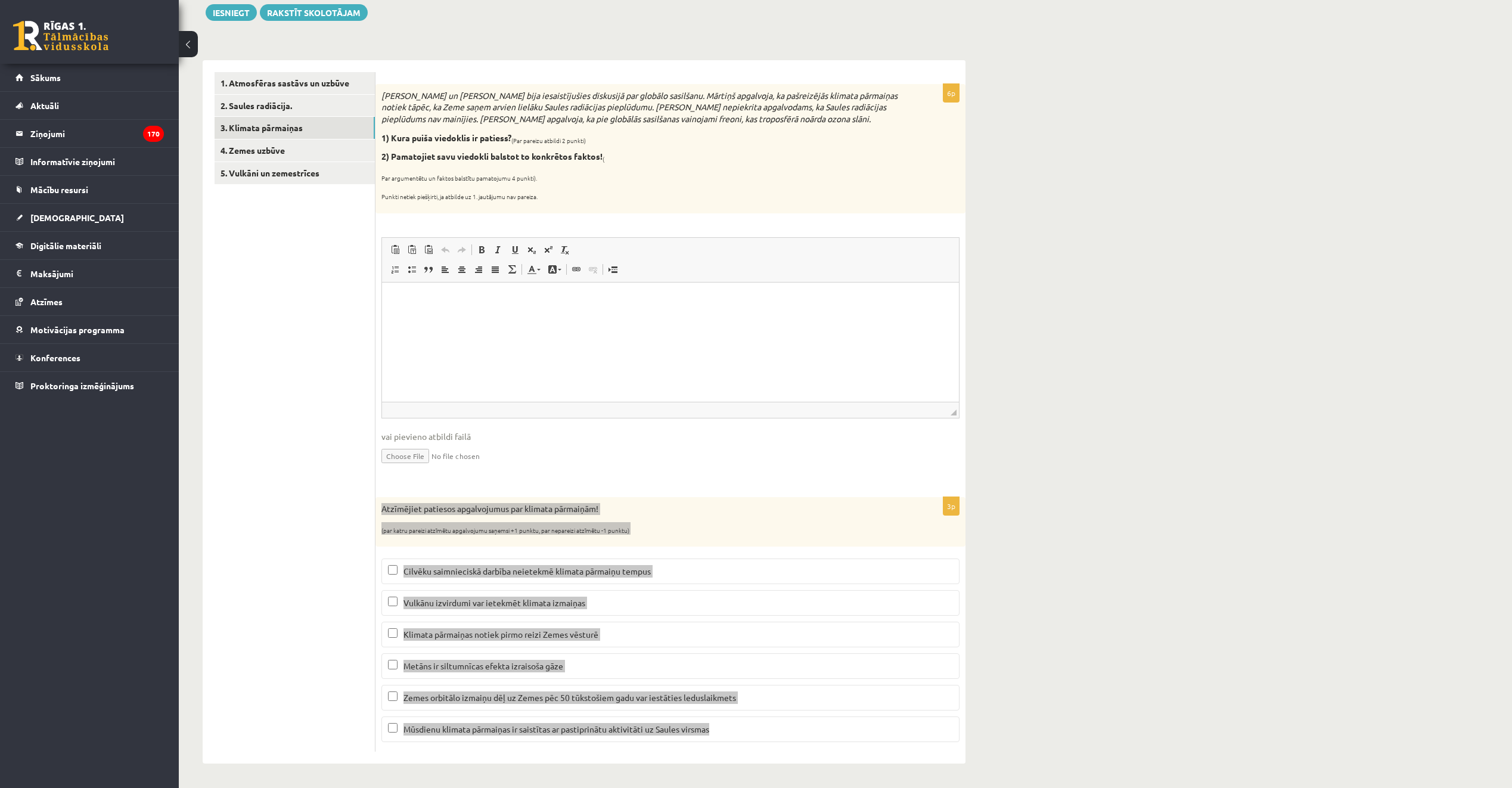
click at [547, 318] on html at bounding box center [671, 300] width 577 height 37
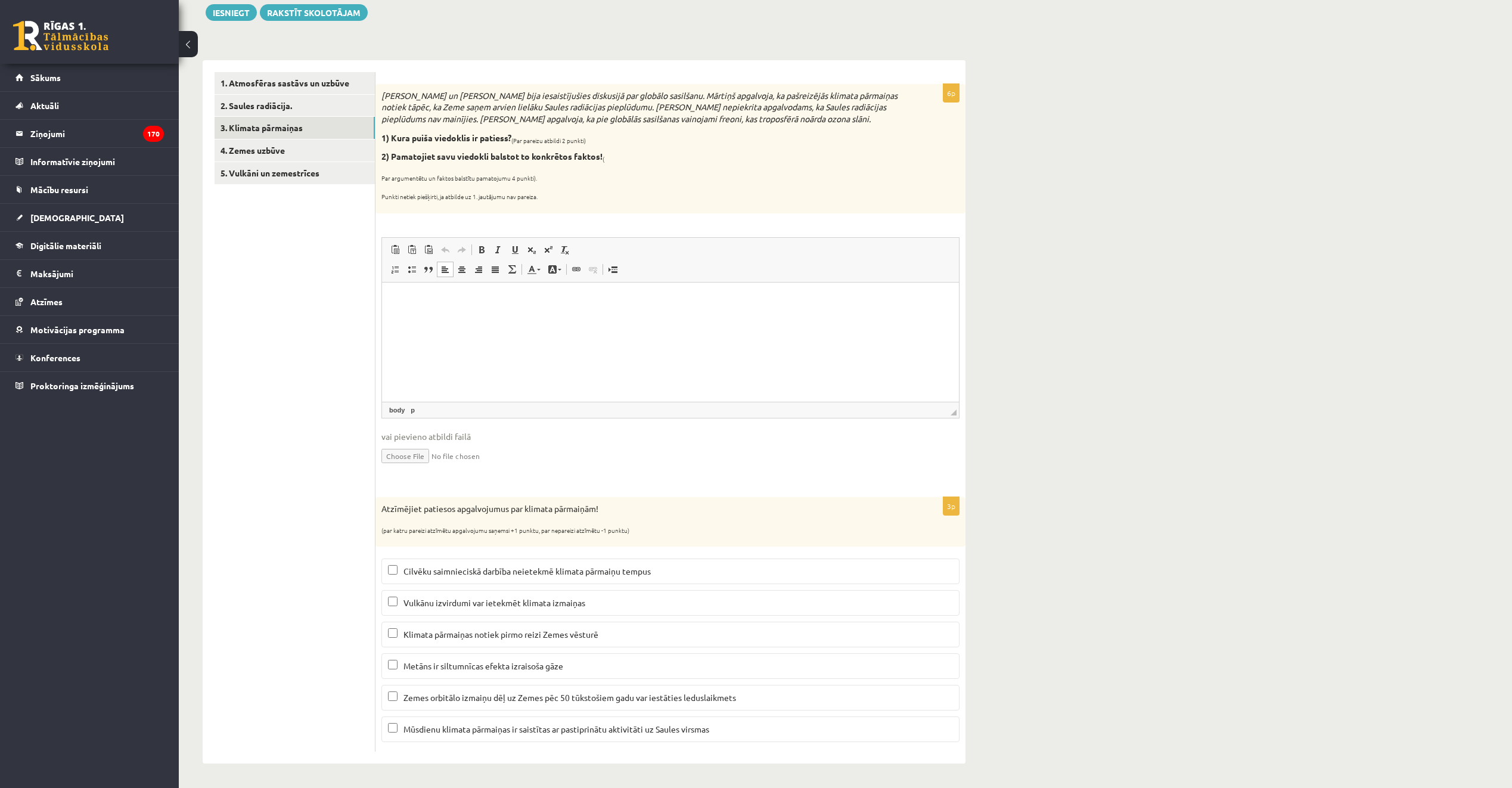
click at [344, 333] on ul "1. Atmosfēras sastāvs un uzbūve 2. Saules radiācija. 3. Klimata pārmaiņas 4. Ze…" at bounding box center [295, 412] width 161 height 679
click at [241, 511] on ul "1. Atmosfēras sastāvs un uzbūve 2. Saules radiācija. 3. Klimata pārmaiņas 4. Ze…" at bounding box center [295, 412] width 161 height 679
click at [463, 604] on span "Vulkānu izvirdumi var ietekmēt klimata izmaiņas" at bounding box center [495, 603] width 182 height 11
click at [540, 669] on span "Metāns ir siltumnīcas efekta izraisoša gāze" at bounding box center [483, 665] width 160 height 11
click at [510, 699] on span "Zemes orbitālo izmaiņu dēļ uz Zemes pēc 50 tūkstošiem gadu var iestāties ledusl…" at bounding box center [570, 697] width 333 height 11
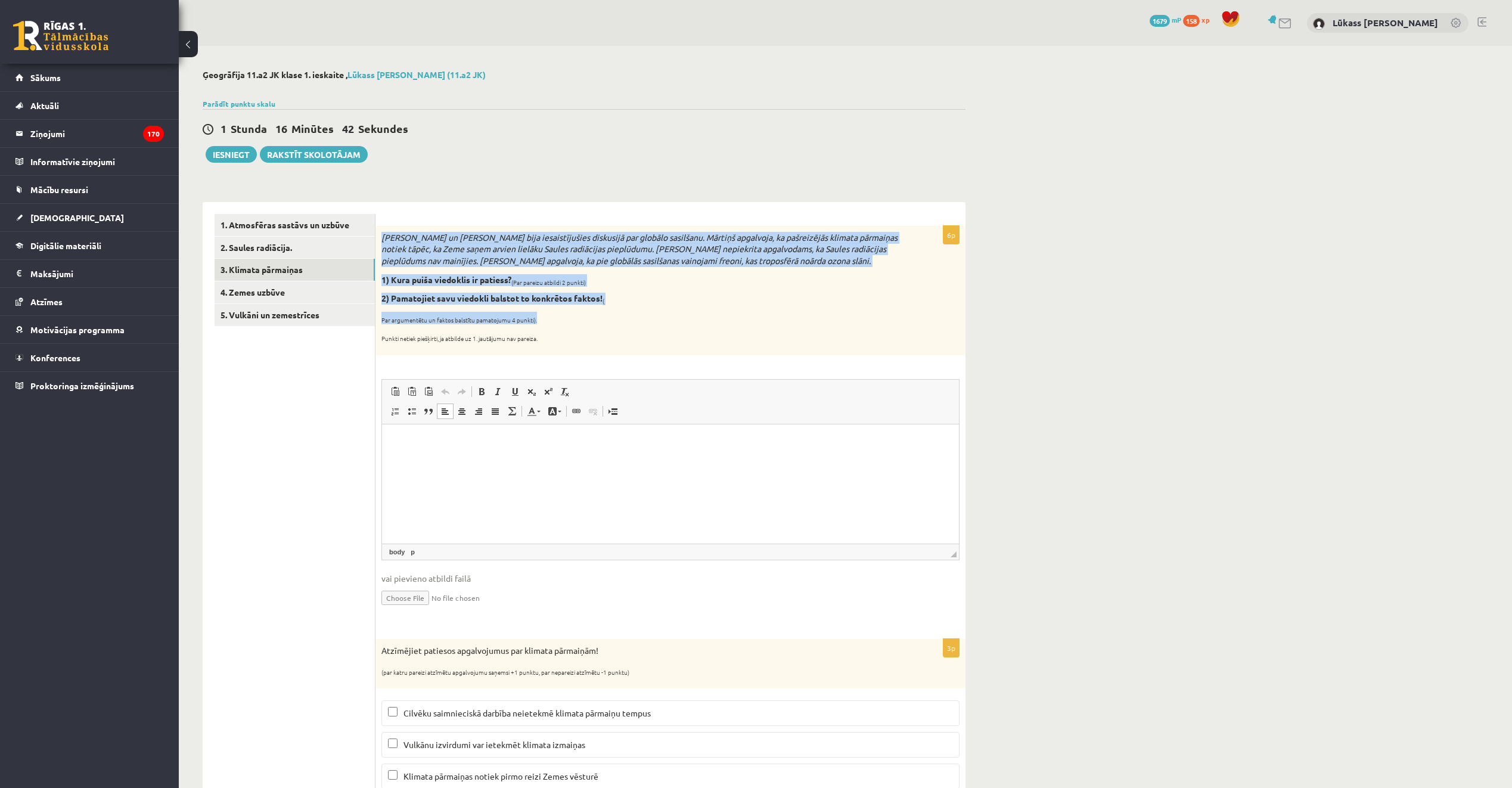
drag, startPoint x: 382, startPoint y: 236, endPoint x: 570, endPoint y: 314, distance: 203.5
click at [570, 314] on div "Mārtiņš un Jānis bija iesaistījušies diskusijā par globālo sasilšanu. Mārtiņš a…" at bounding box center [670, 290] width 590 height 129
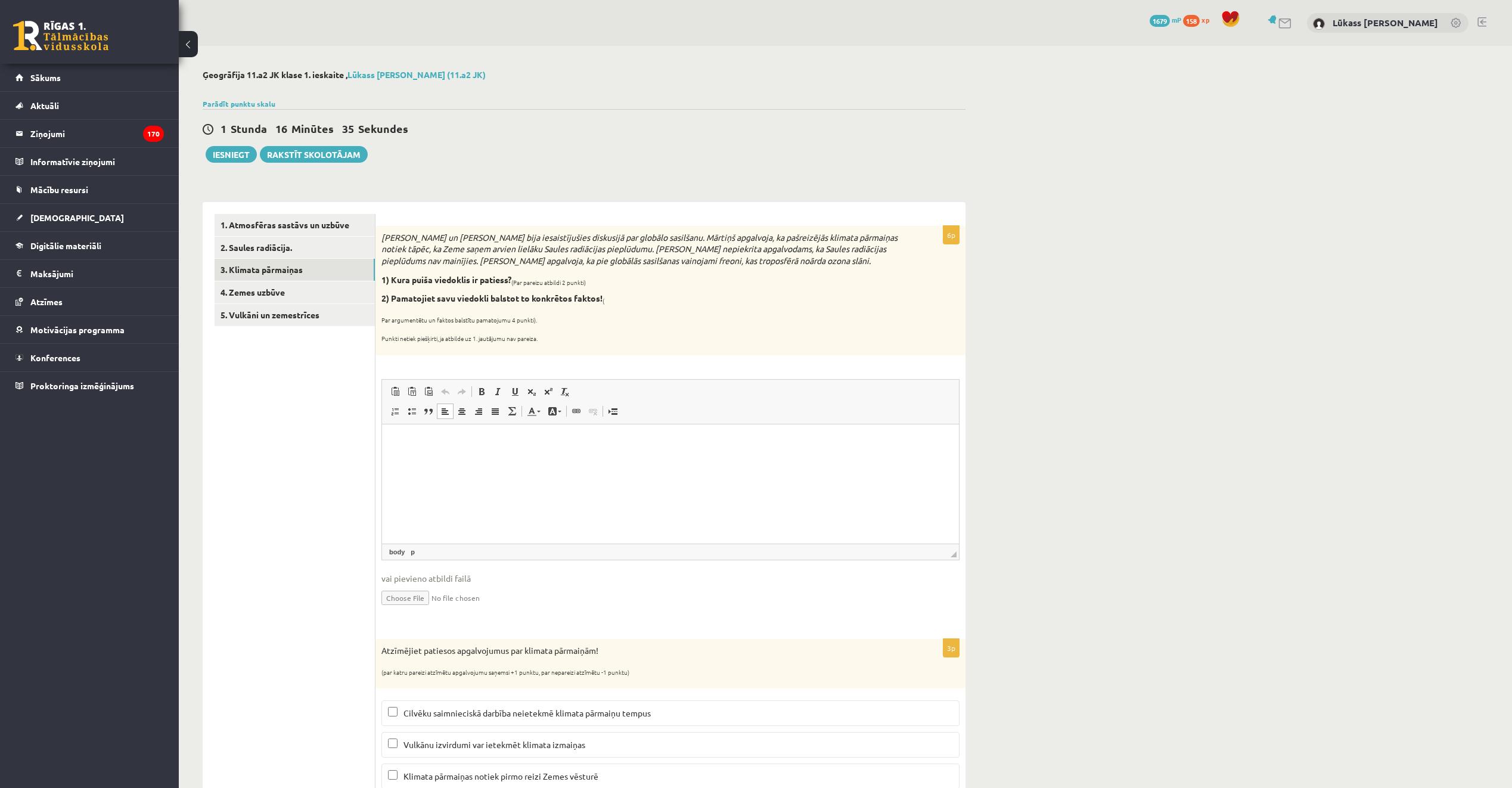
drag, startPoint x: 570, startPoint y: 314, endPoint x: 579, endPoint y: 343, distance: 30.4
click at [579, 343] on div "Mārtiņš un Jānis bija iesaistījušies diskusijā par globālo sasilšanu. Mārtiņš a…" at bounding box center [670, 290] width 590 height 129
click at [1009, 236] on div "Ģeogrāfija 11.a2 JK klase 1. ieskaite , Lūkass Pēteris Liepiņš (11.a2 JK) Parād…" at bounding box center [845, 487] width 1333 height 883
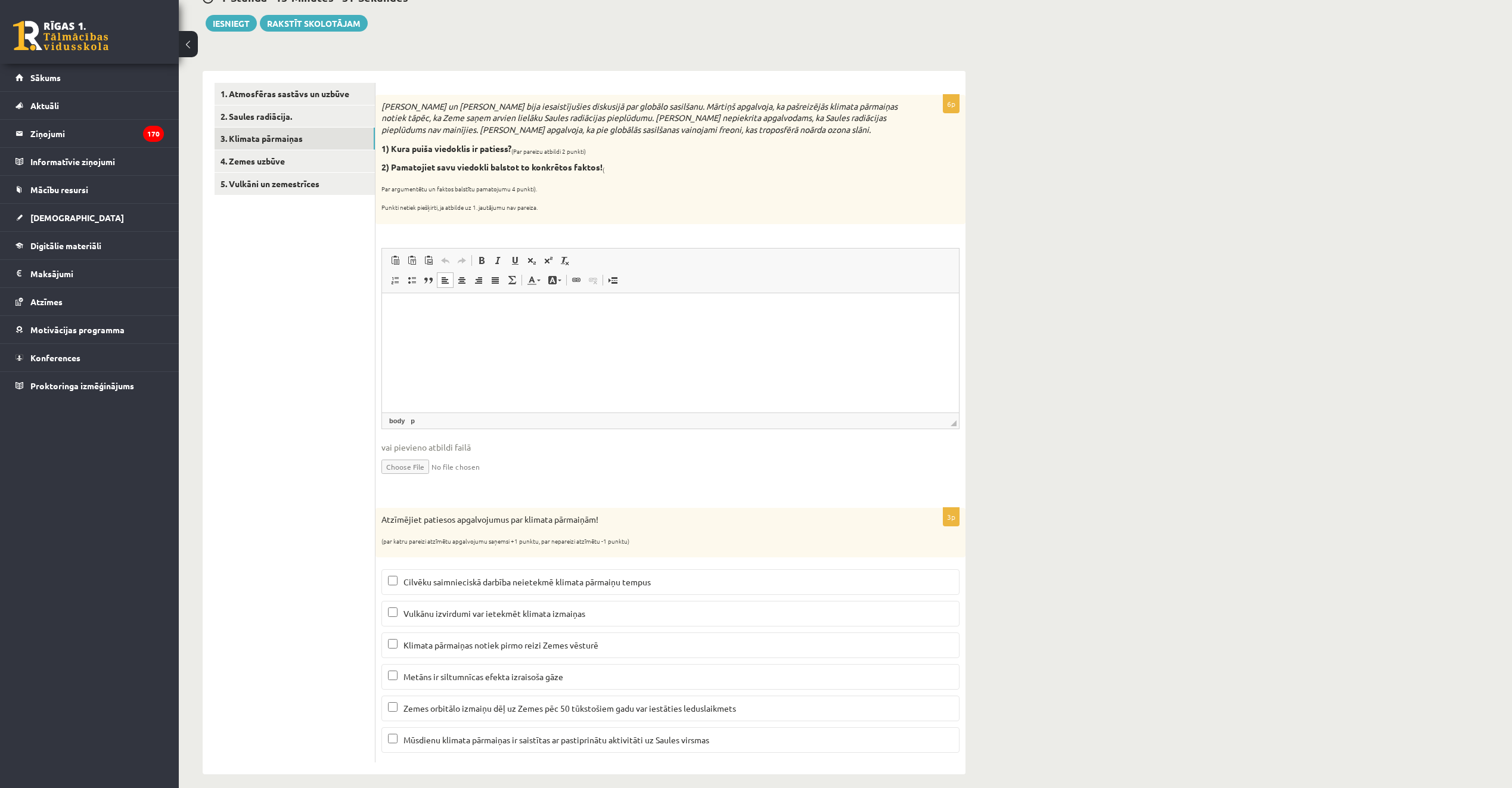
scroll to position [143, 0]
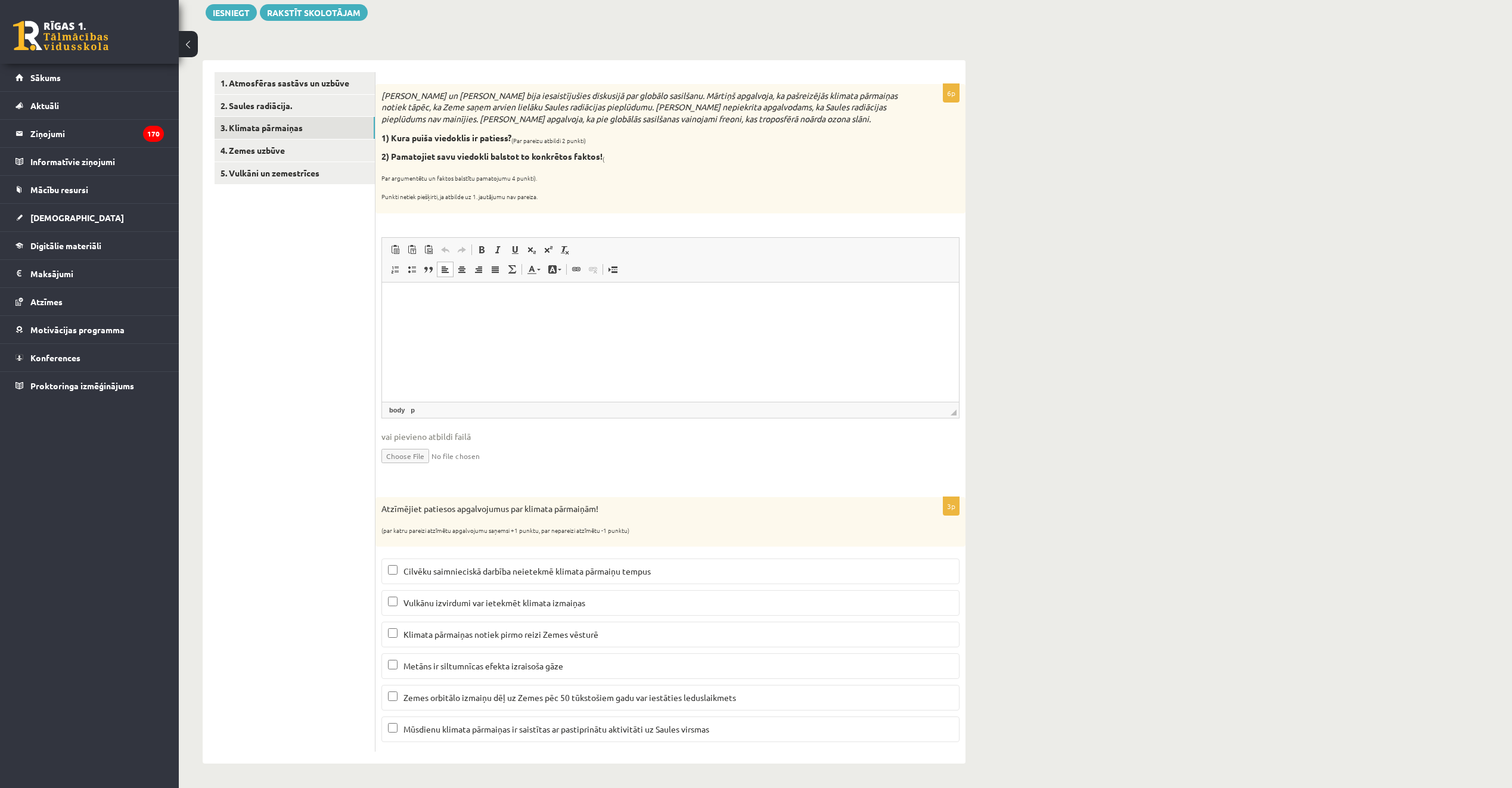
drag, startPoint x: 379, startPoint y: 91, endPoint x: 599, endPoint y: 193, distance: 242.5
click at [599, 193] on div "Mārtiņš un Jānis bija iesaistījušies diskusijā par globālo sasilšanu. Mārtiņš a…" at bounding box center [670, 148] width 590 height 129
copy div "Mārtiņš un Jānis bija iesaistījušies diskusijā par globālo sasilšanu. Mārtiņš a…"
drag, startPoint x: 551, startPoint y: 308, endPoint x: 551, endPoint y: 315, distance: 7.0
click at [551, 309] on html at bounding box center [671, 300] width 577 height 37
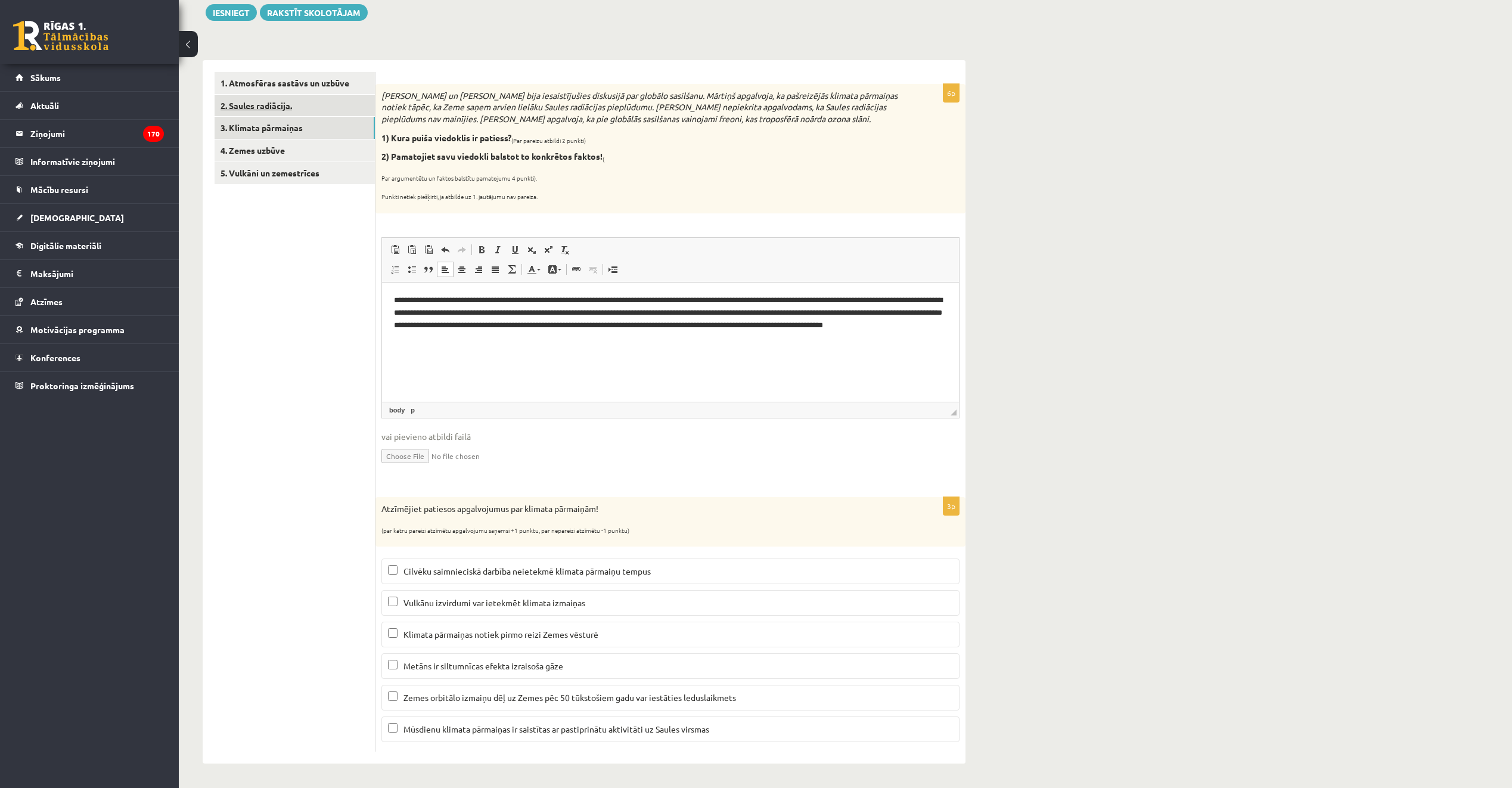
click at [290, 108] on link "2. Saules radiācija." at bounding box center [295, 105] width 160 height 22
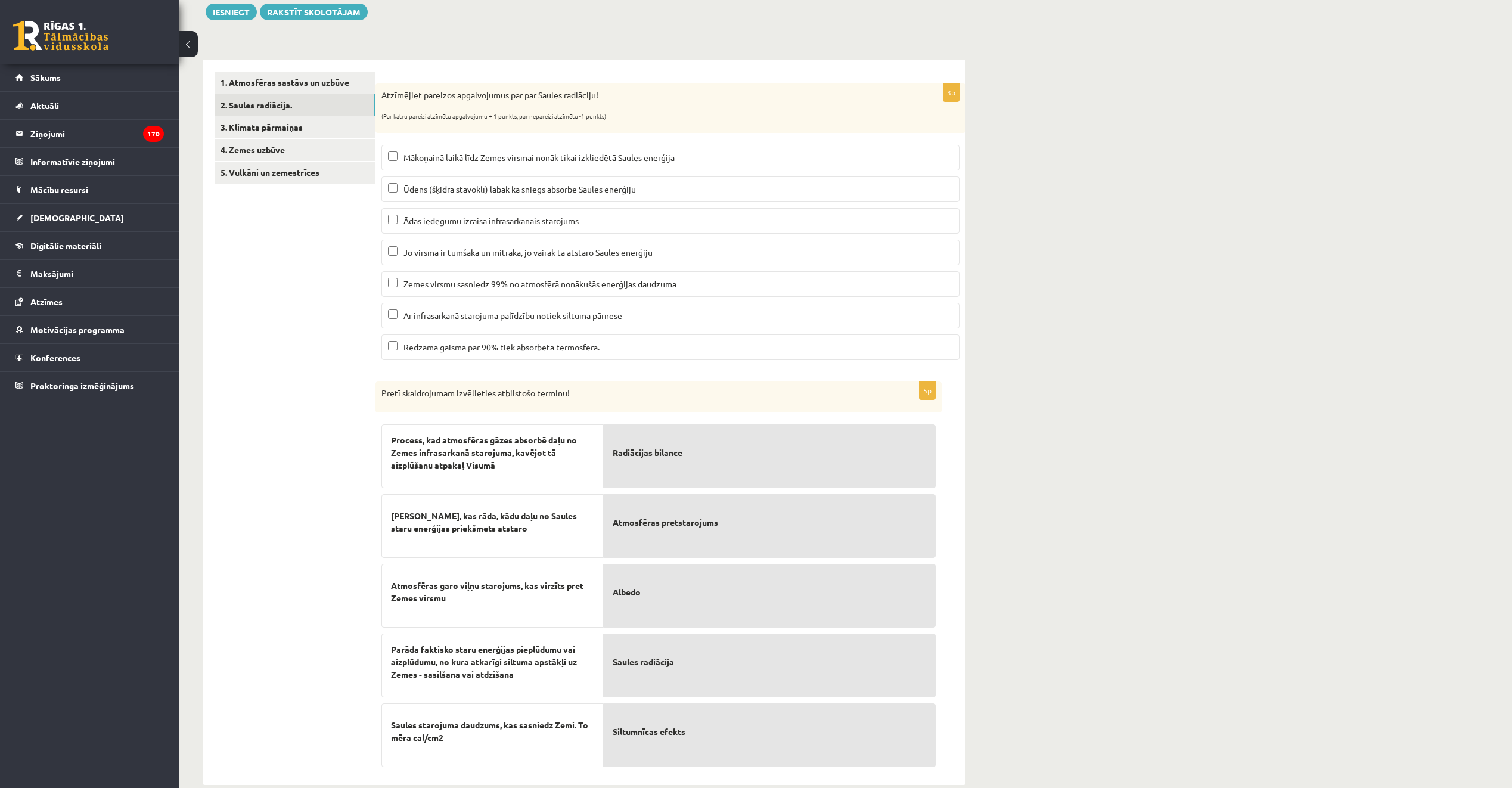
click at [287, 286] on ul "1. Atmosfēras sastāvs un uzbūve 2. Saules radiācija. 3. Klimata pārmaiņas 4. Ze…" at bounding box center [295, 422] width 161 height 701
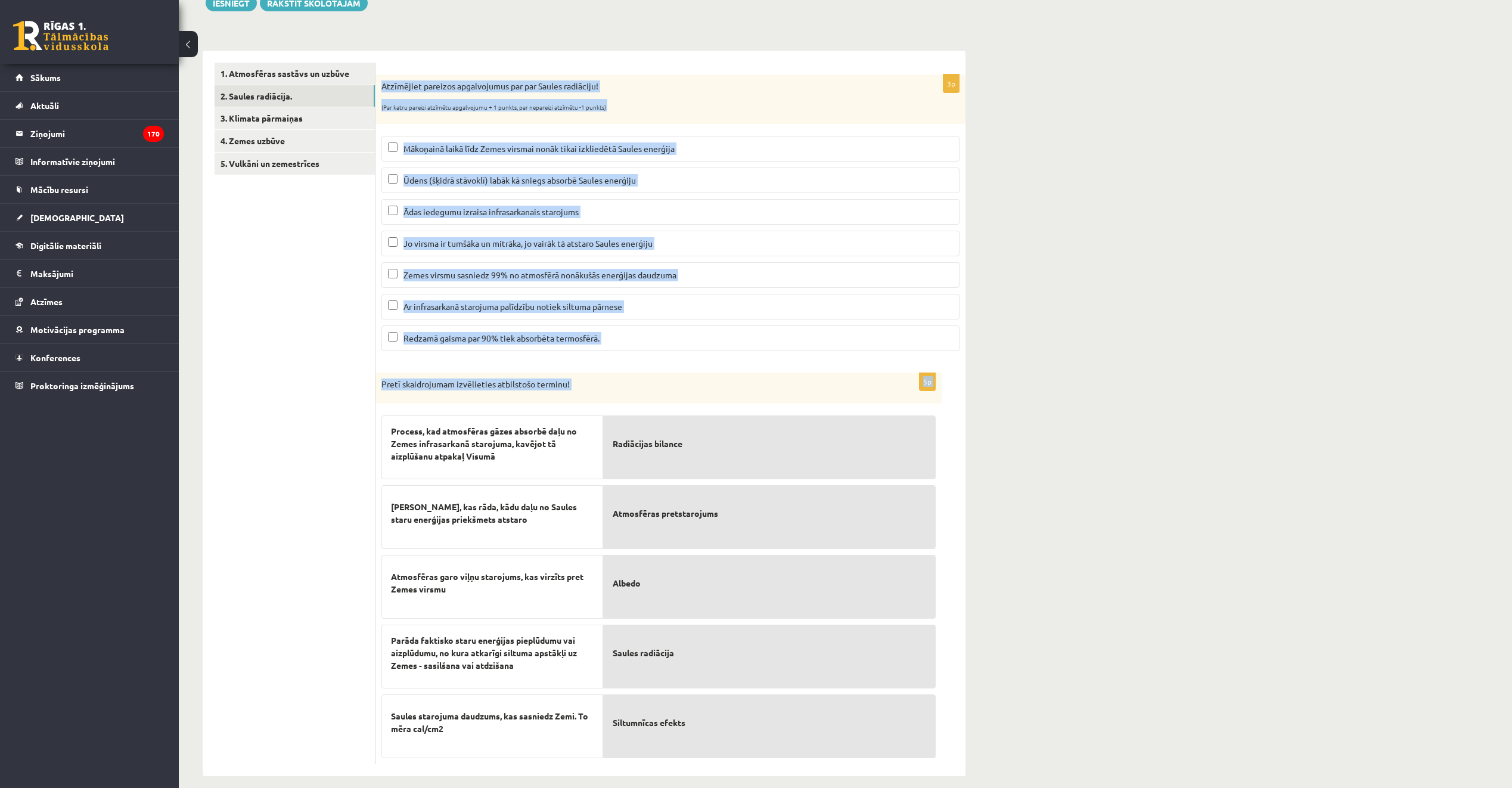
scroll to position [165, 0]
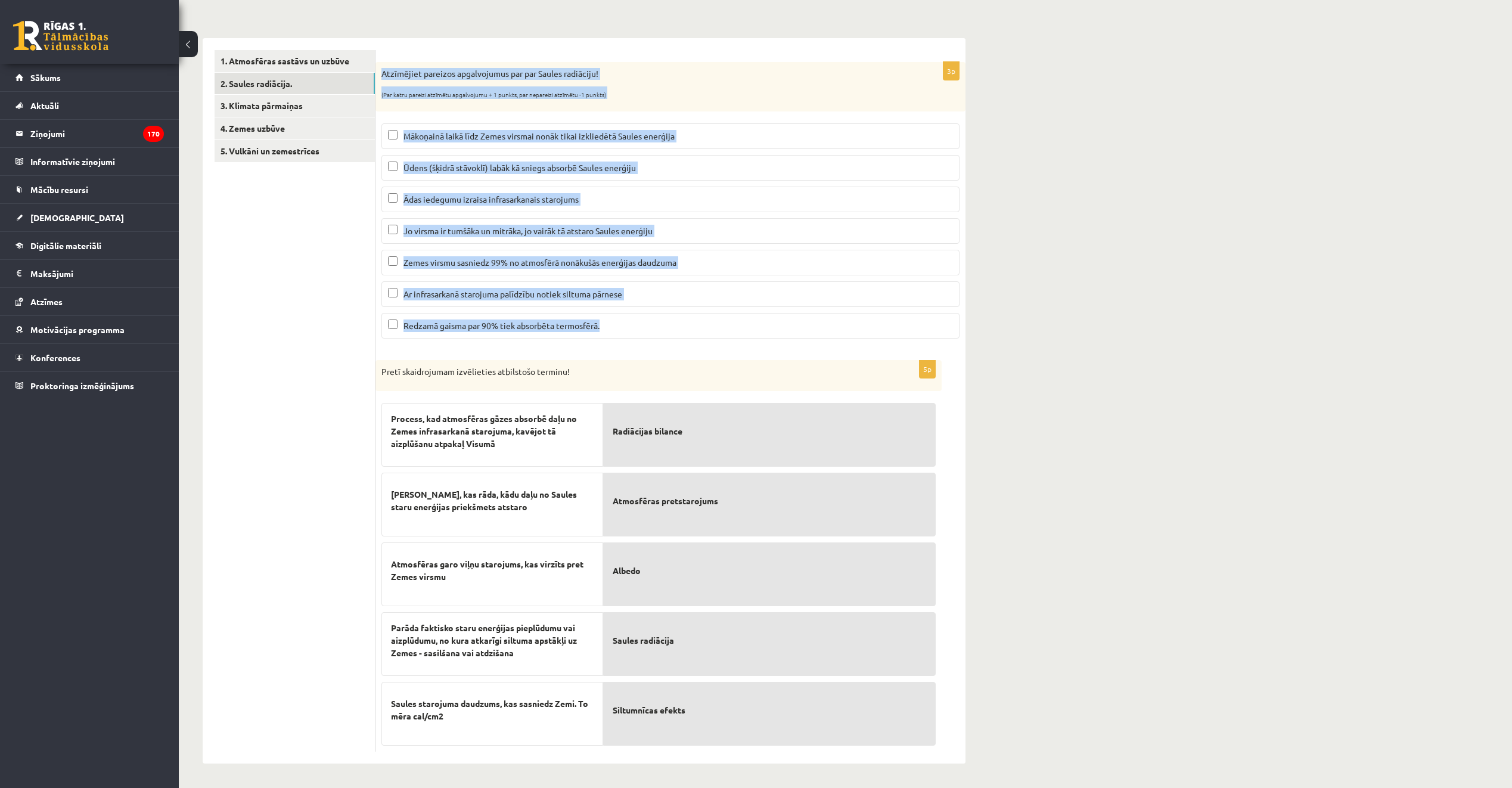
drag, startPoint x: 380, startPoint y: 88, endPoint x: 662, endPoint y: 321, distance: 365.8
click at [662, 321] on div "3p Atzīmējiet pareizos apgalvojumus par par Saules radiāciju! (Par katru pareiz…" at bounding box center [670, 204] width 590 height 286
copy div "Atzīmējiet pareizos apgalvojumus par par Saules radiāciju! (Par katru pareizi a…"
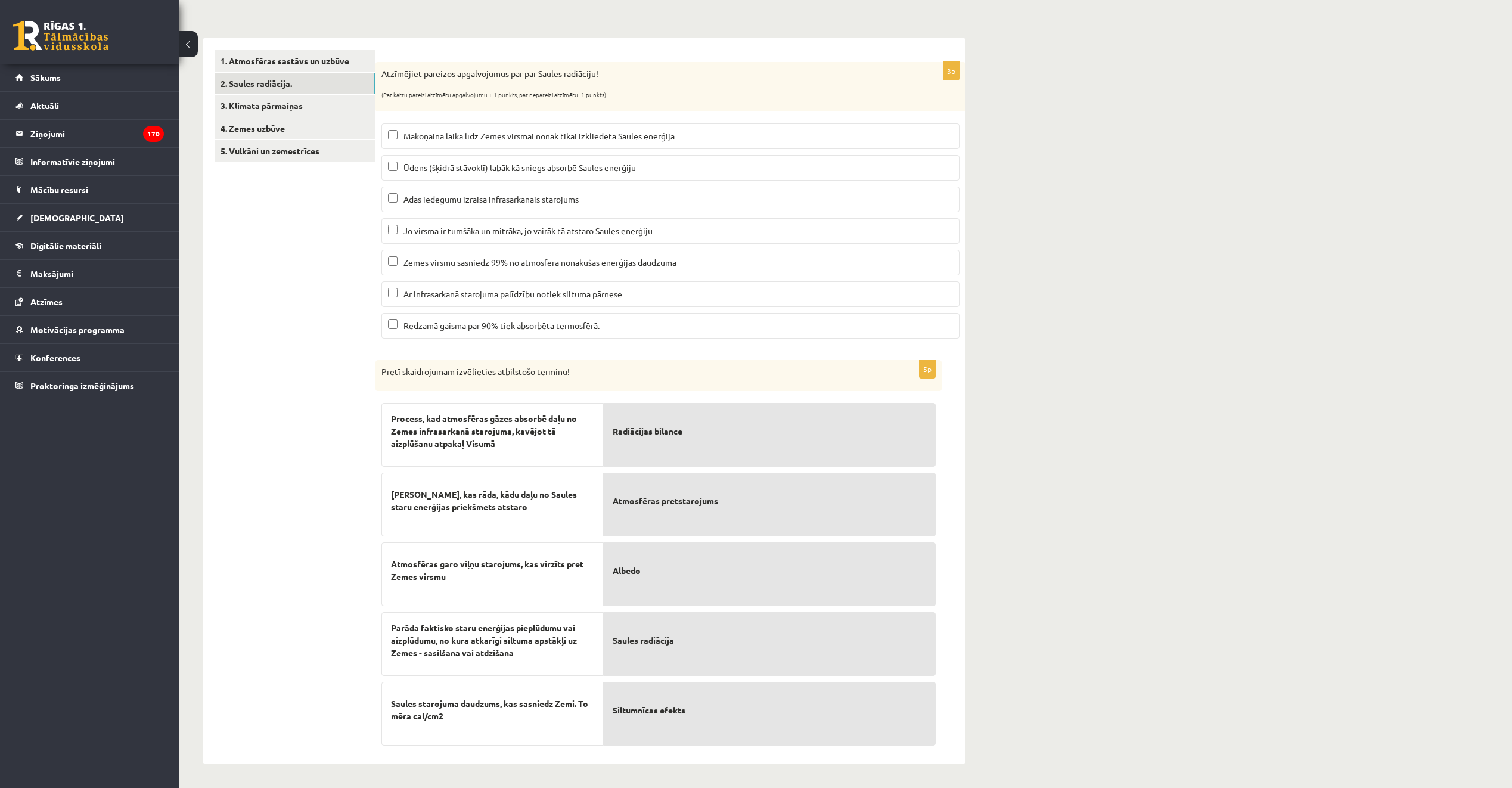
click at [279, 422] on ul "1. Atmosfēras sastāvs un uzbūve 2. Saules radiācija. 3. Klimata pārmaiņas 4. Ze…" at bounding box center [295, 400] width 161 height 701
click at [505, 132] on span "Mākoņainā laikā līdz Zemes virsmai nonāk tikai izkliedētā Saules enerģija" at bounding box center [539, 136] width 271 height 11
click at [485, 173] on p "Ūdens (šķidrā stāvoklī) labāk kā sniegs absorbē Saules enerģiju" at bounding box center [670, 168] width 565 height 12
click at [501, 293] on span "Ar infrasarkanā starojuma palīdzību notiek siltuma pārnese" at bounding box center [513, 294] width 219 height 11
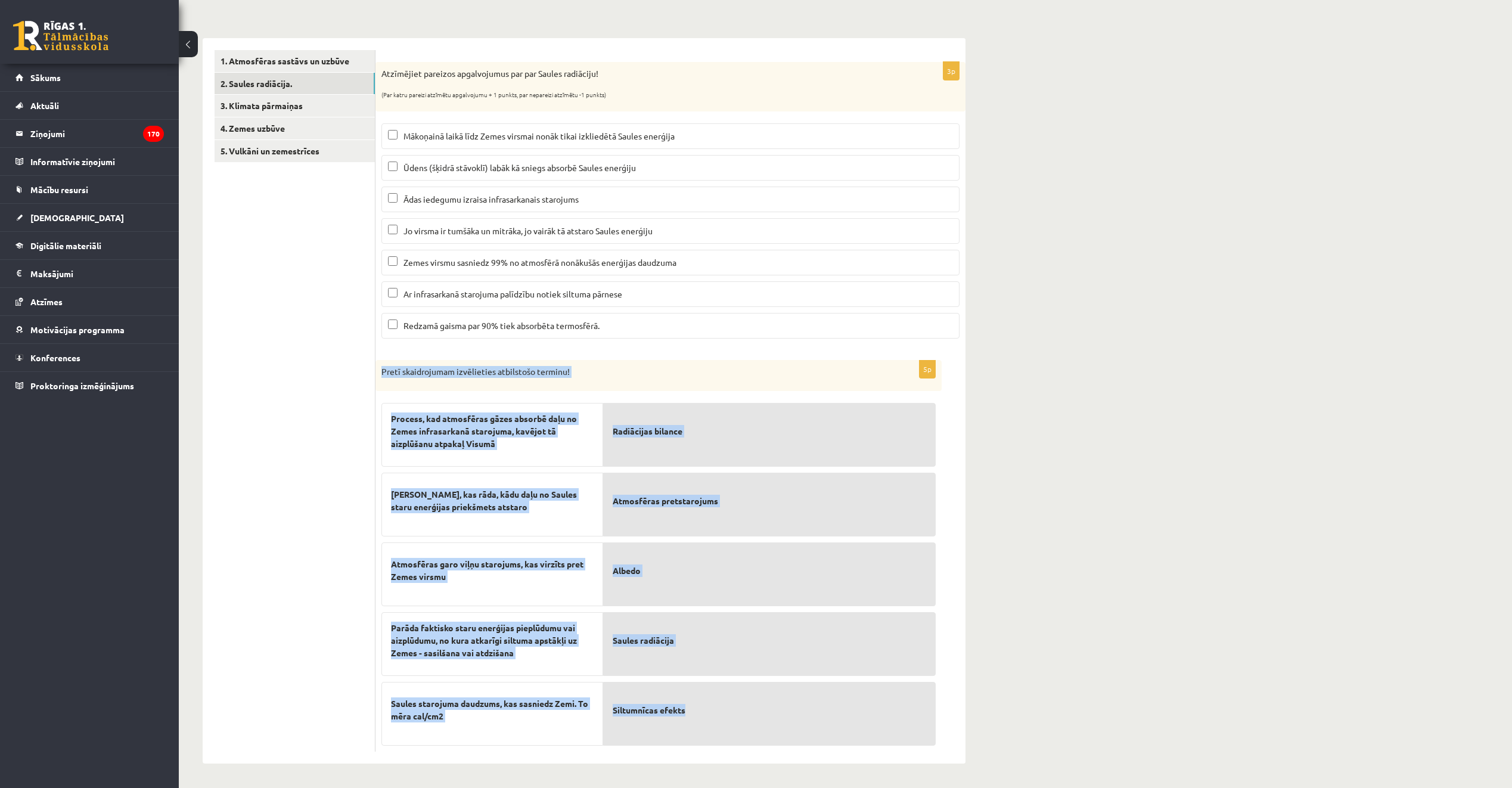
drag, startPoint x: 382, startPoint y: 379, endPoint x: 808, endPoint y: 736, distance: 555.8
click at [808, 736] on div "5p Pretī skaidrojumam izvēlieties atbilstošo terminu! Process, kad atmosfēras g…" at bounding box center [659, 555] width 566 height 391
copy div "Pretī skaidrojumam izvēlieties atbilstošo terminu! Process, kad atmosfēras gāze…"
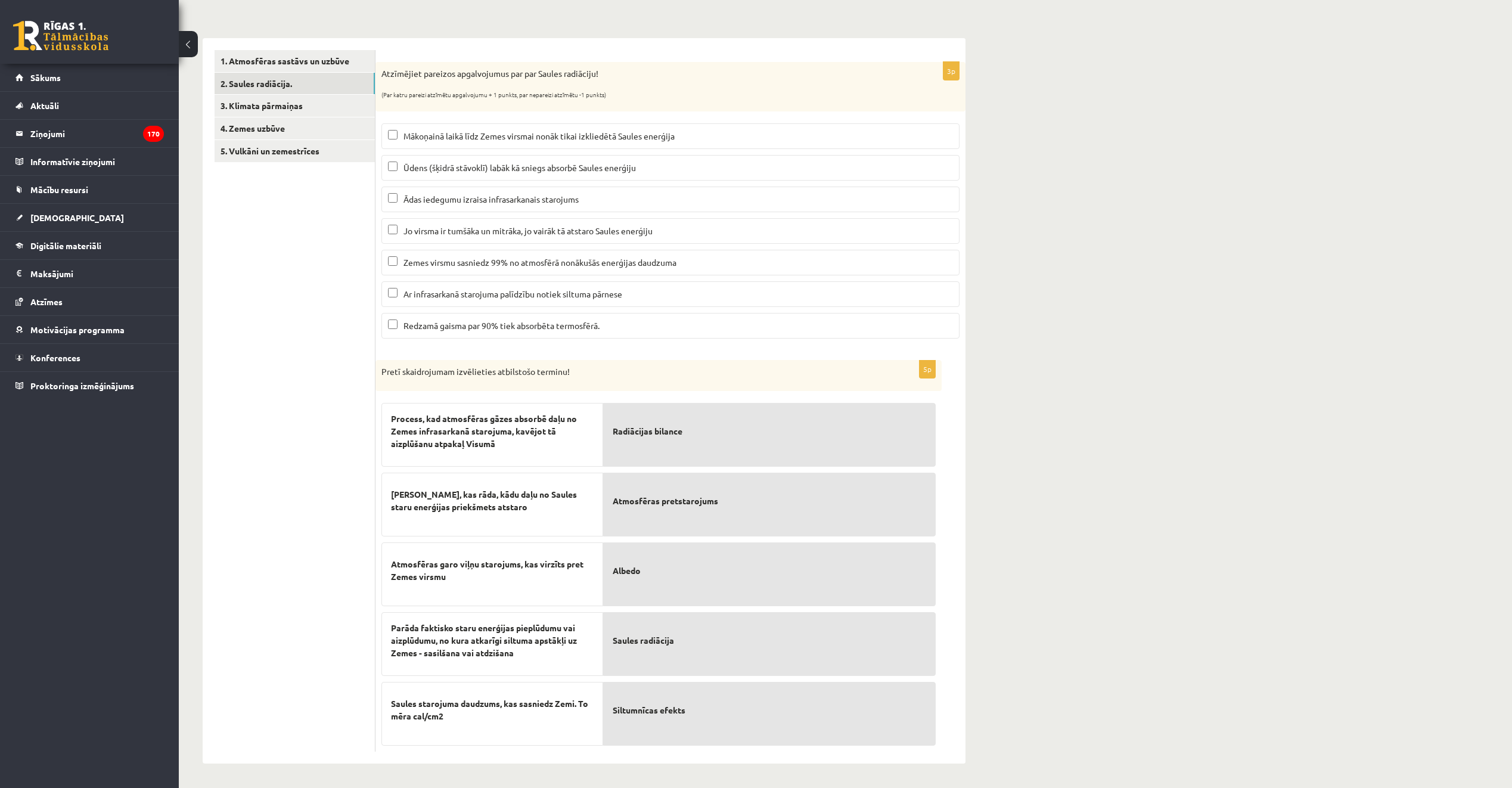
click at [349, 338] on ul "1. Atmosfēras sastāvs un uzbūve 2. Saules radiācija. 3. Klimata pārmaiņas 4. Ze…" at bounding box center [295, 400] width 161 height 701
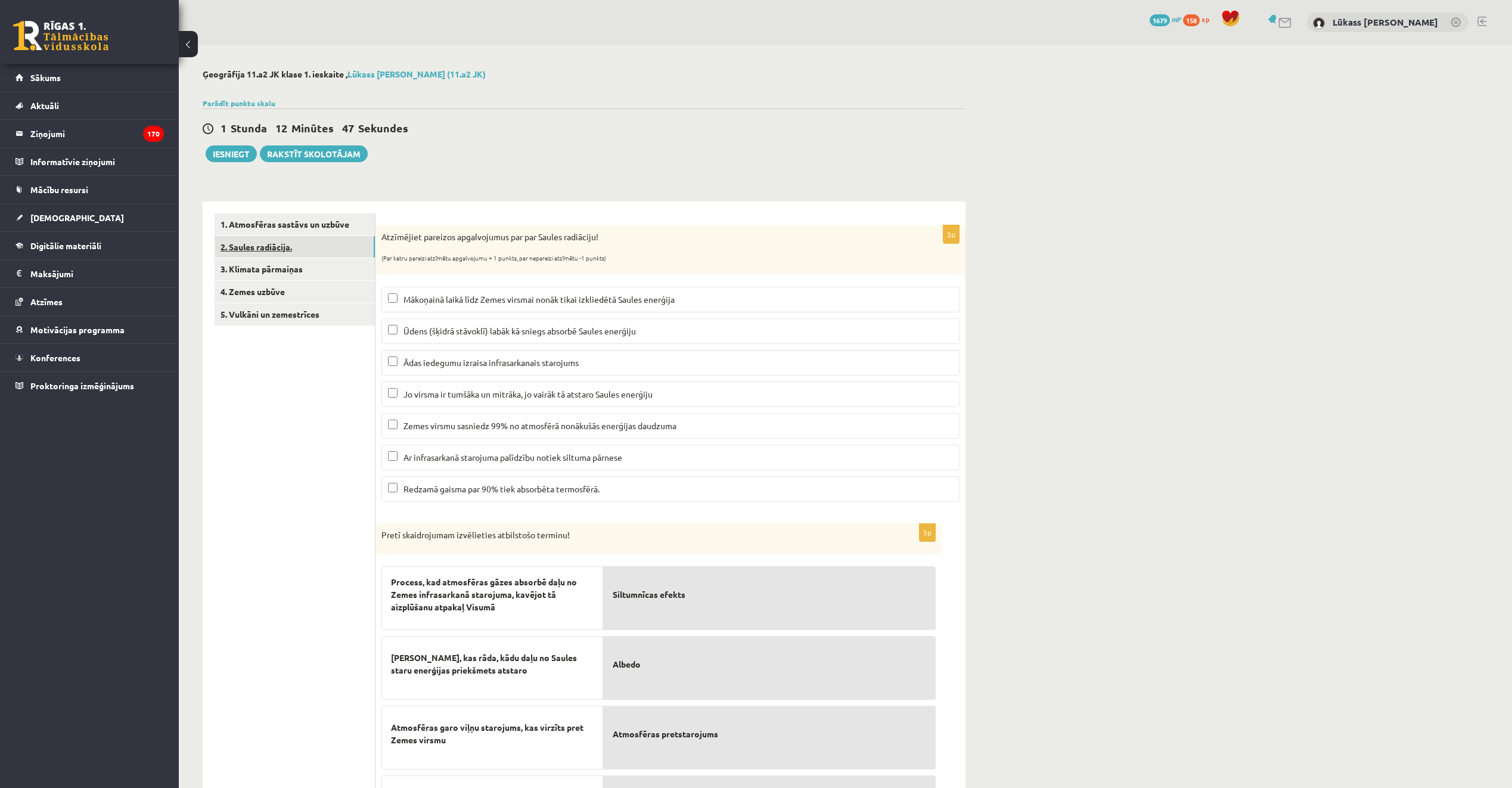
scroll to position [0, 0]
click at [231, 155] on button "Iesniegt" at bounding box center [231, 154] width 51 height 17
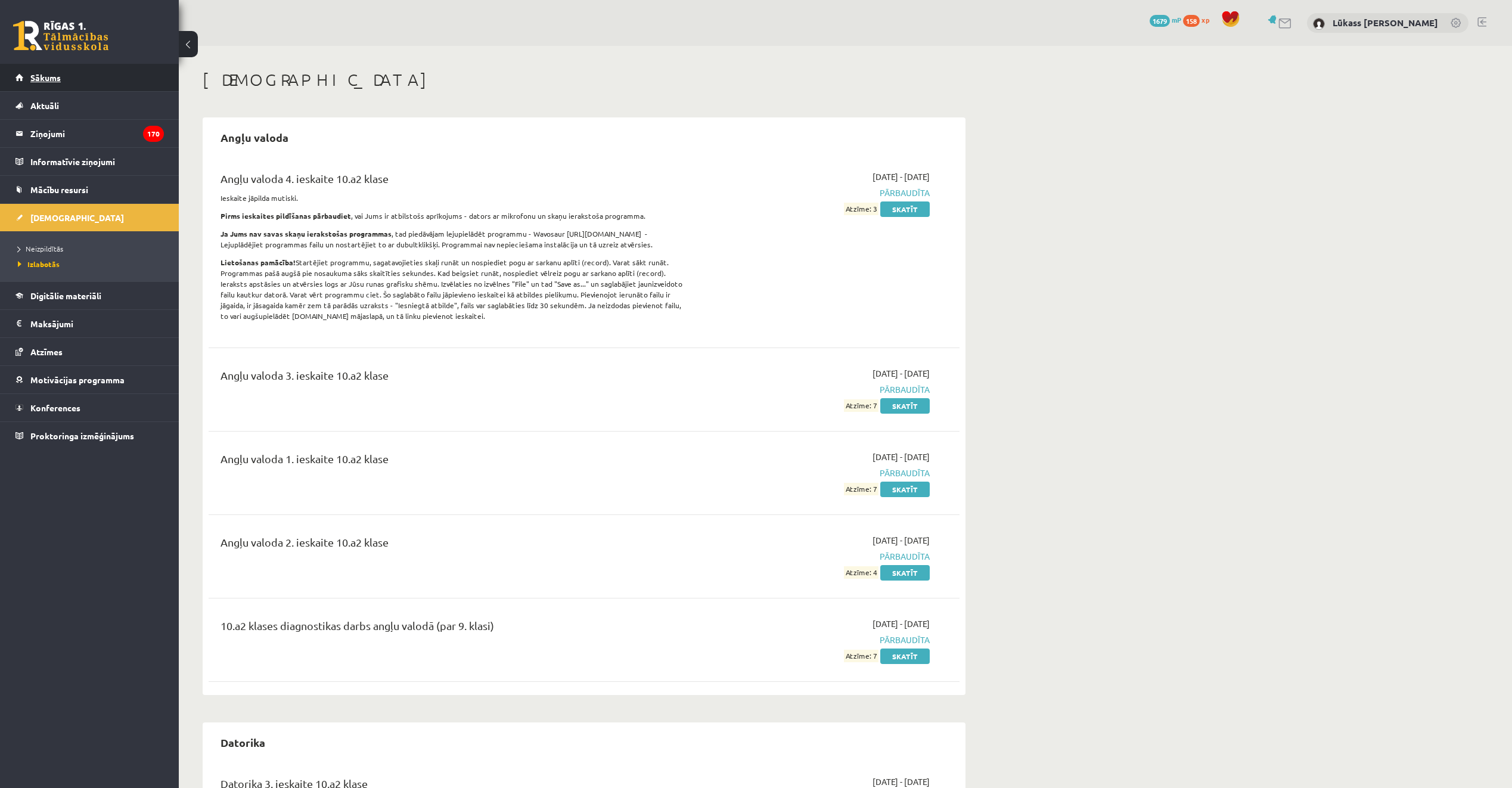
click at [53, 76] on span "Sākums" at bounding box center [46, 78] width 31 height 11
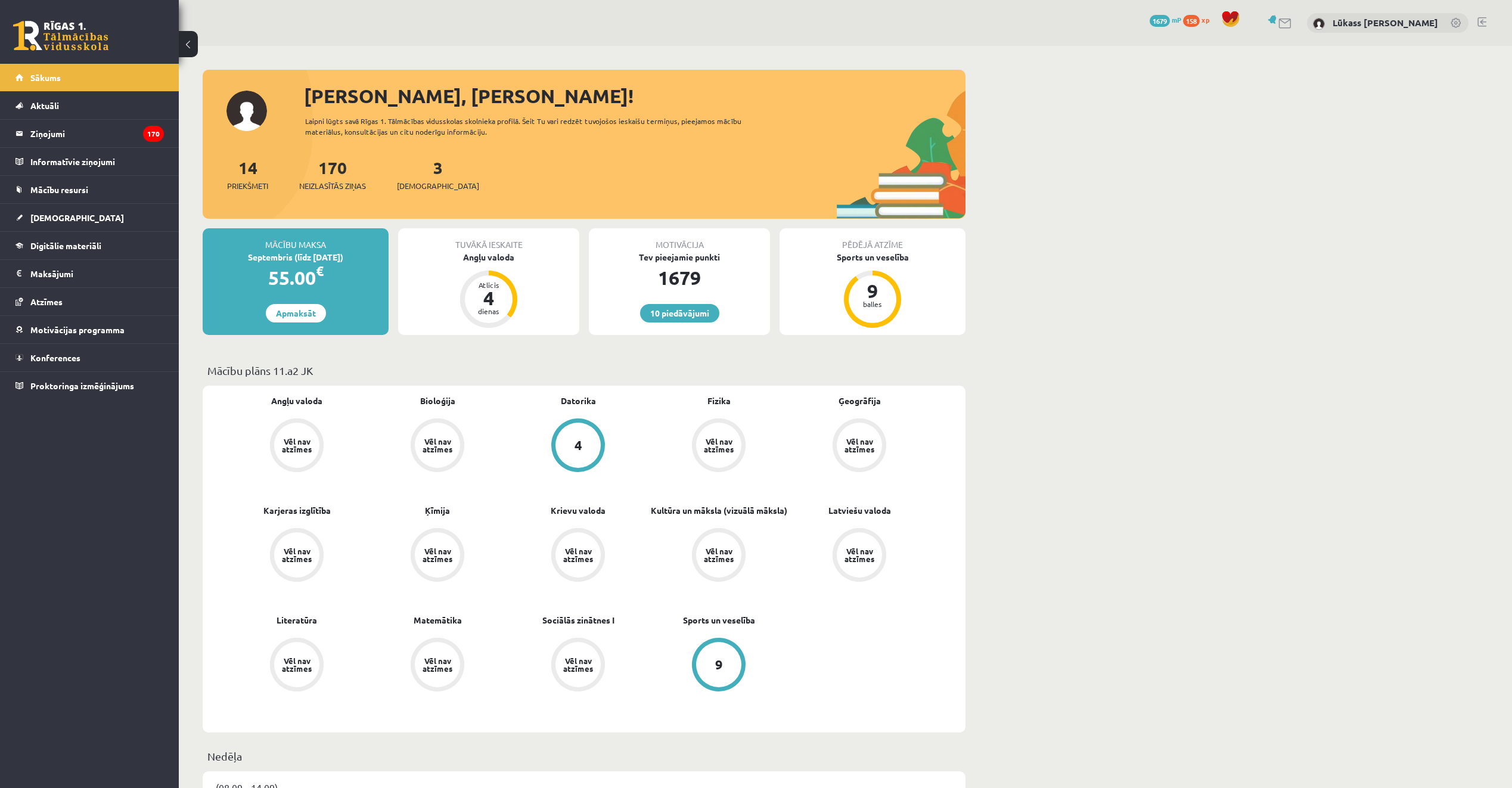
click at [414, 166] on div "3 Ieskaites" at bounding box center [438, 173] width 82 height 37
click at [418, 166] on link "3 Ieskaites" at bounding box center [438, 174] width 82 height 35
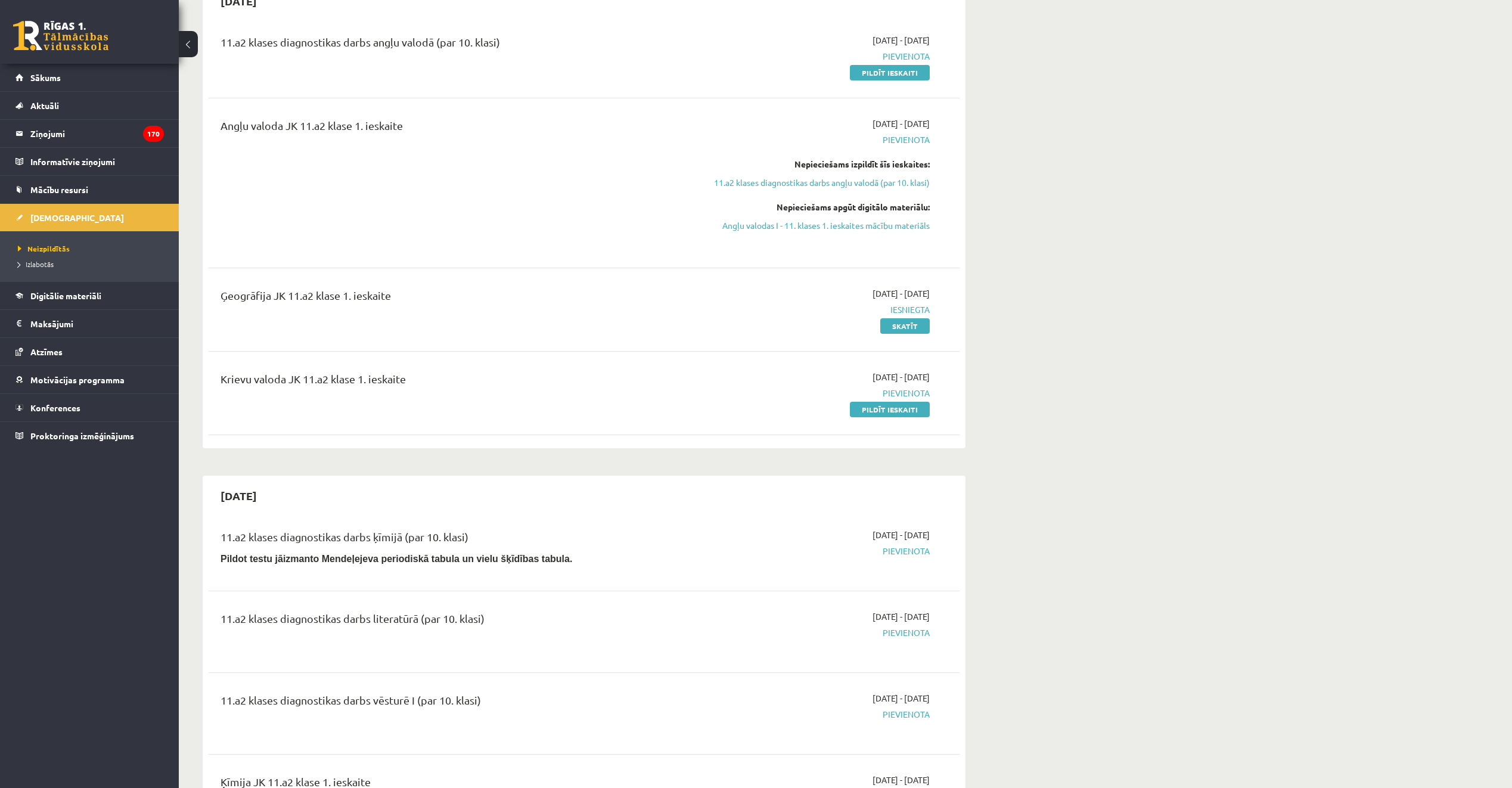
scroll to position [119, 0]
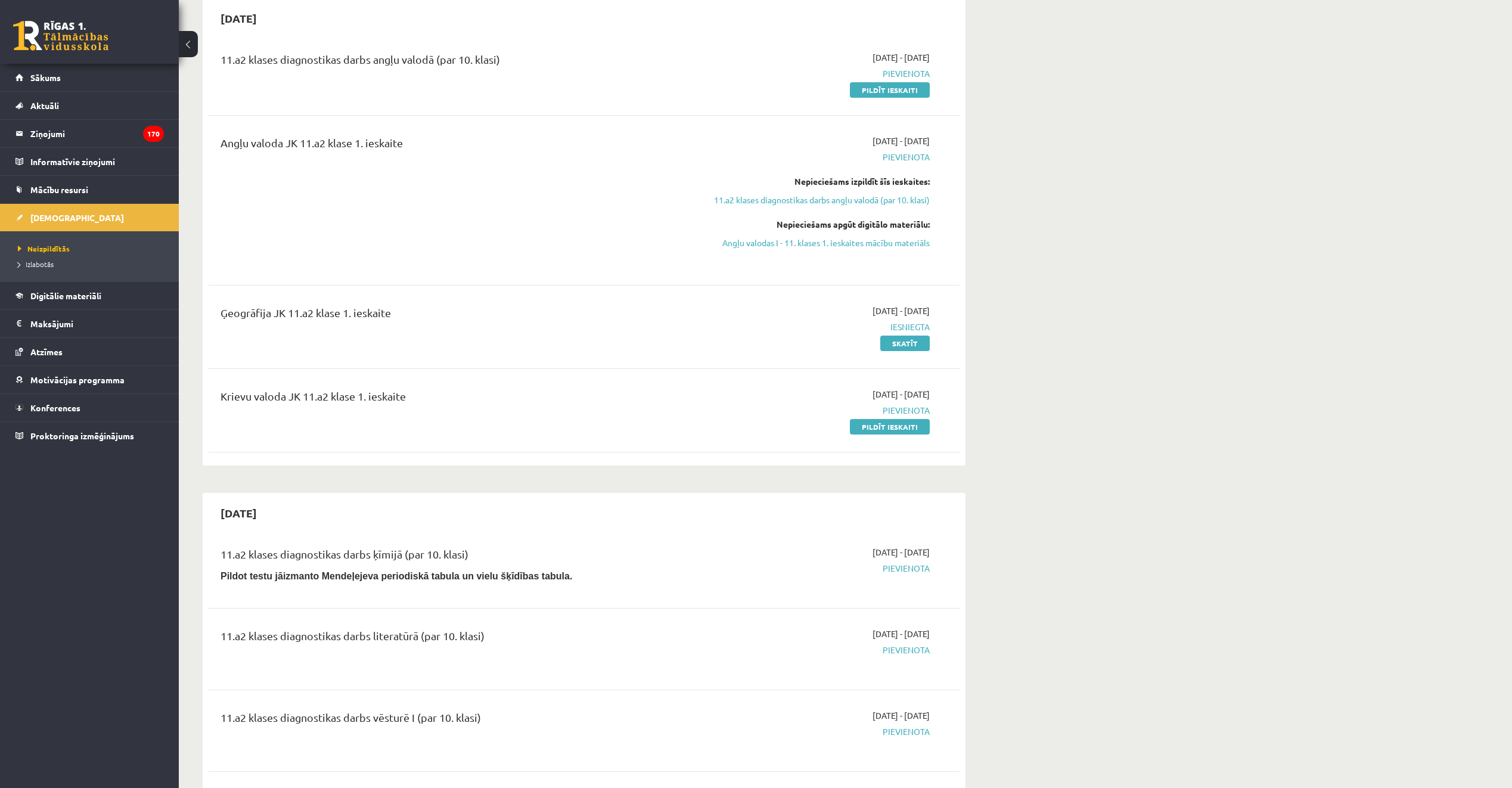
click at [486, 25] on div "[DATE]" at bounding box center [584, 18] width 751 height 28
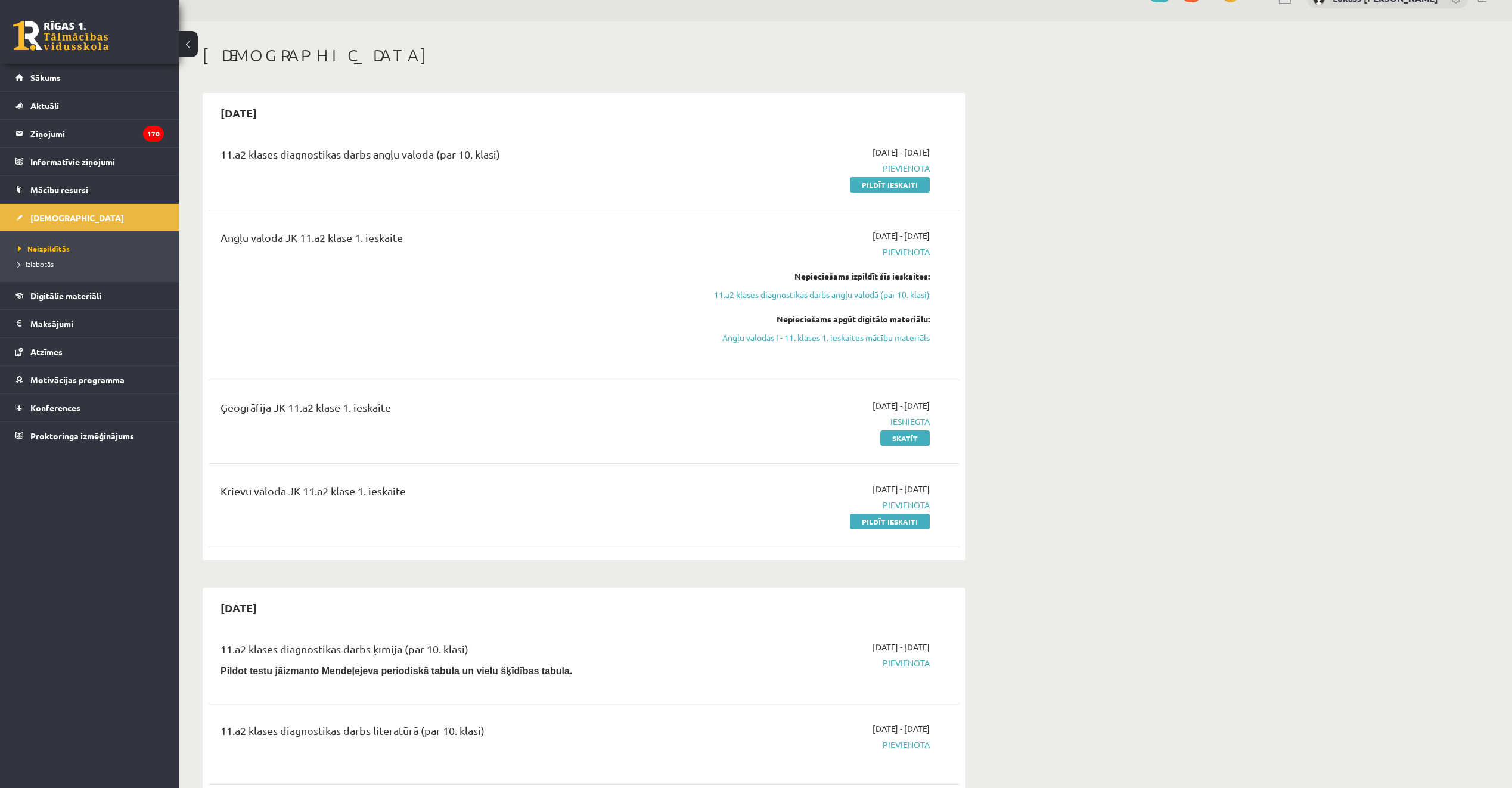
scroll to position [0, 0]
